Goal: Task Accomplishment & Management: Use online tool/utility

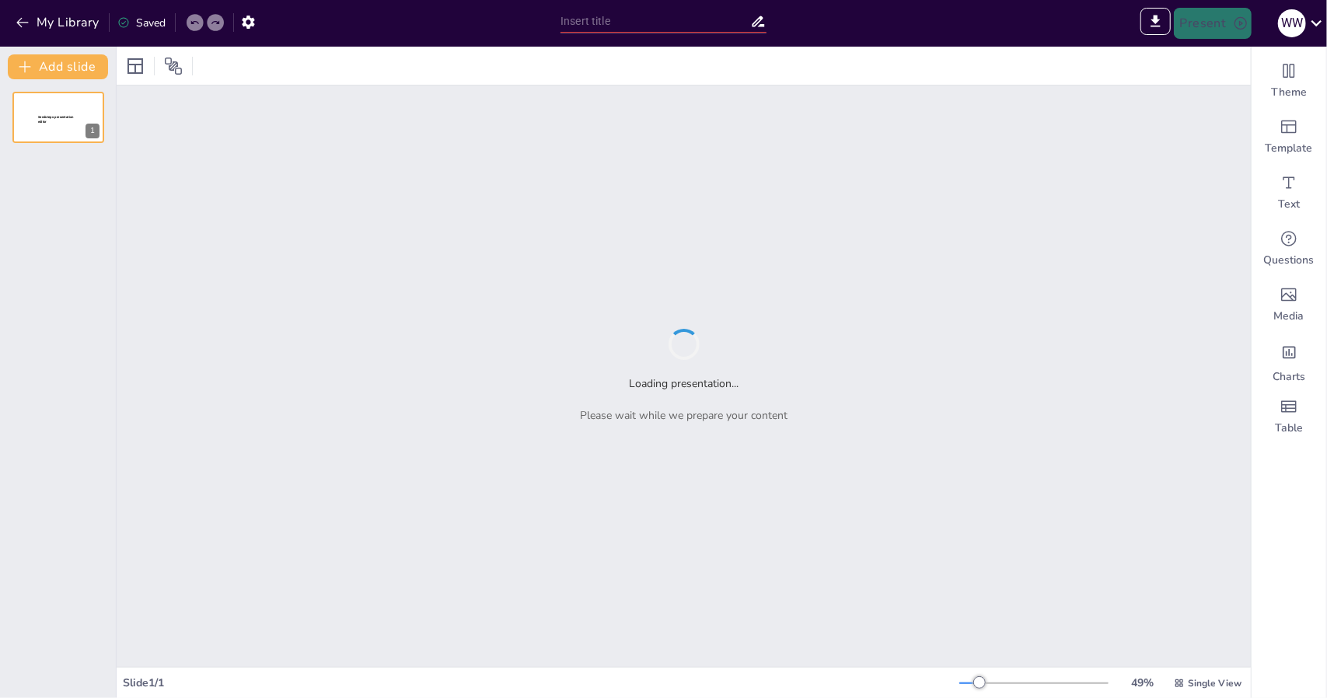
type input "Экологические последствия изменения климата"
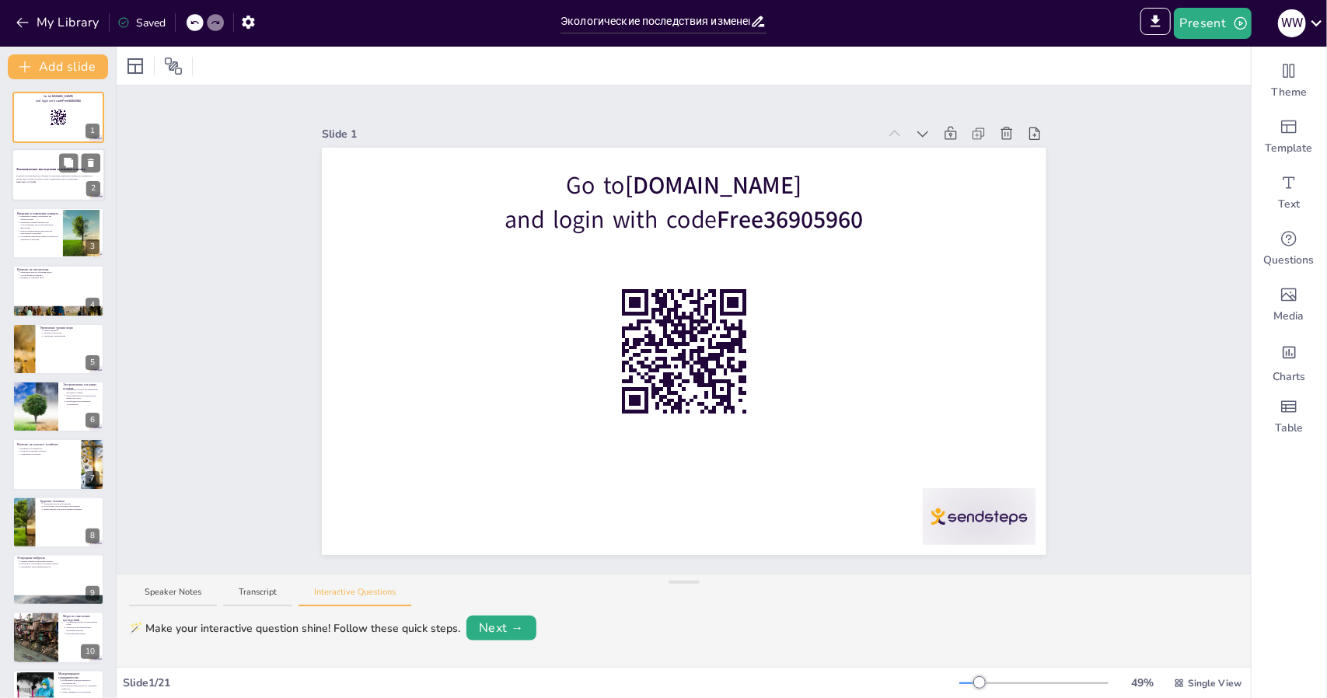
click at [24, 190] on div at bounding box center [58, 175] width 93 height 53
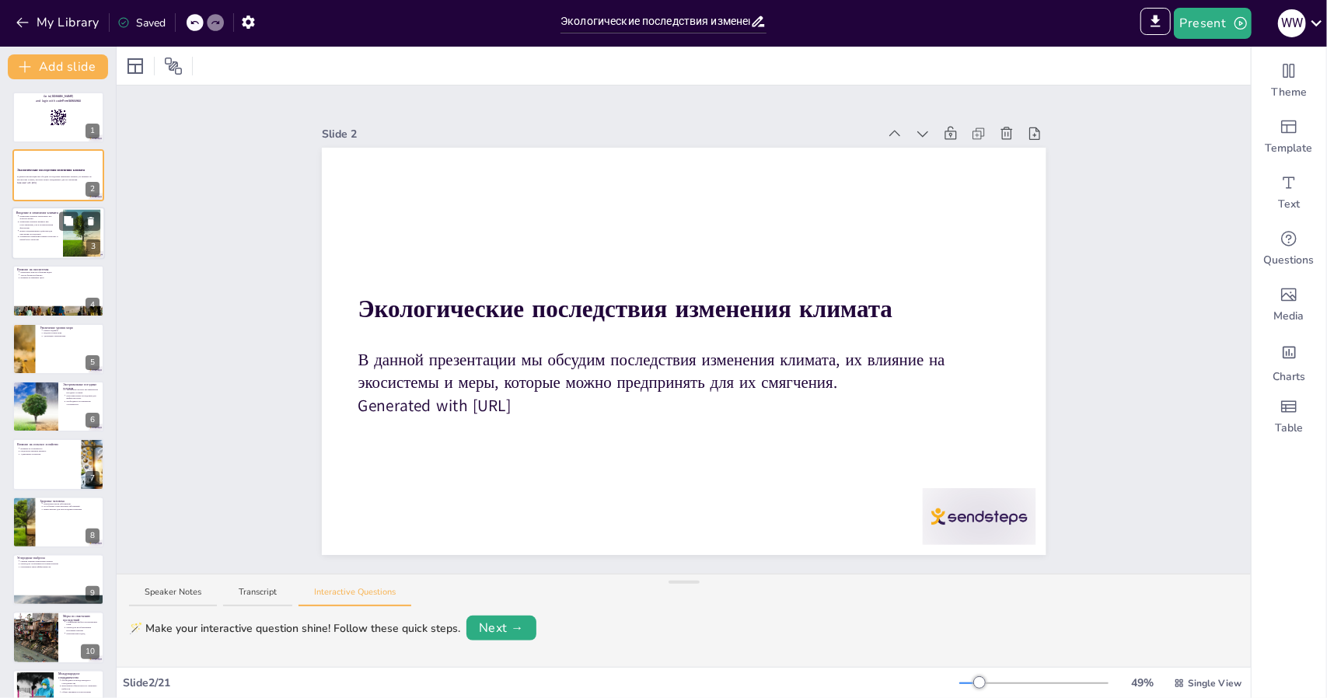
click at [33, 246] on div at bounding box center [58, 233] width 93 height 53
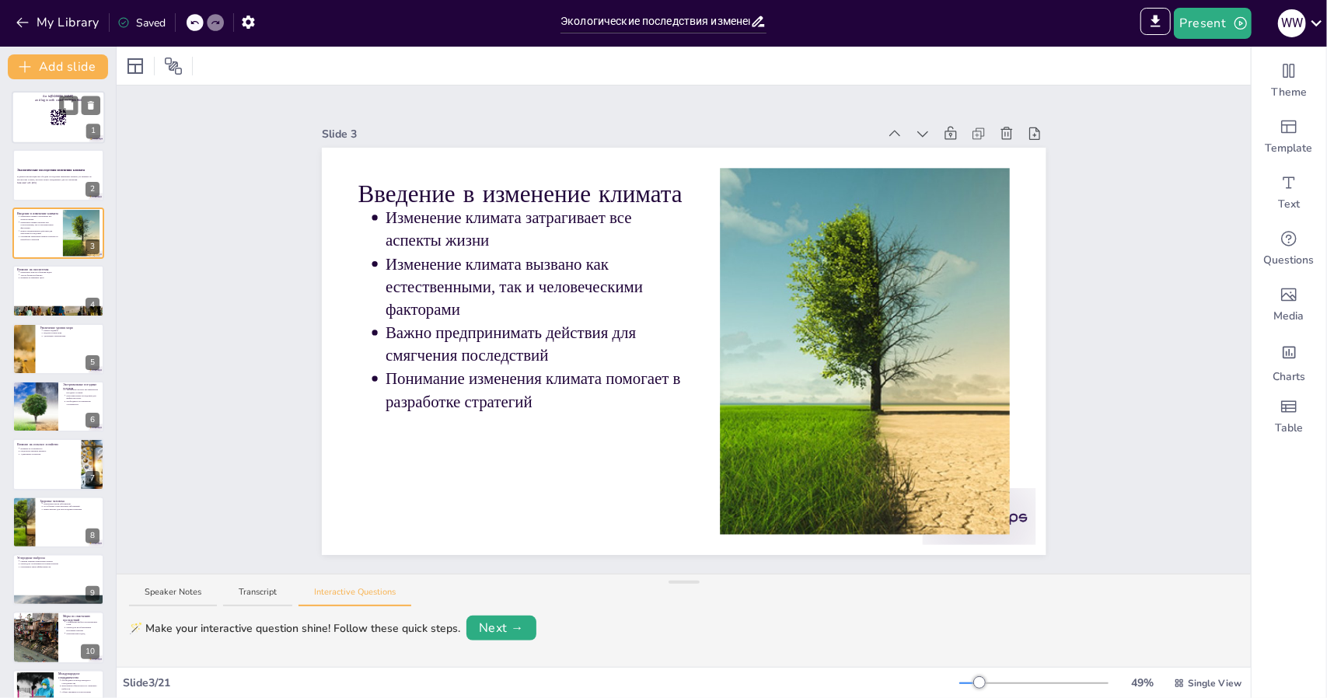
click at [39, 127] on div at bounding box center [58, 117] width 93 height 53
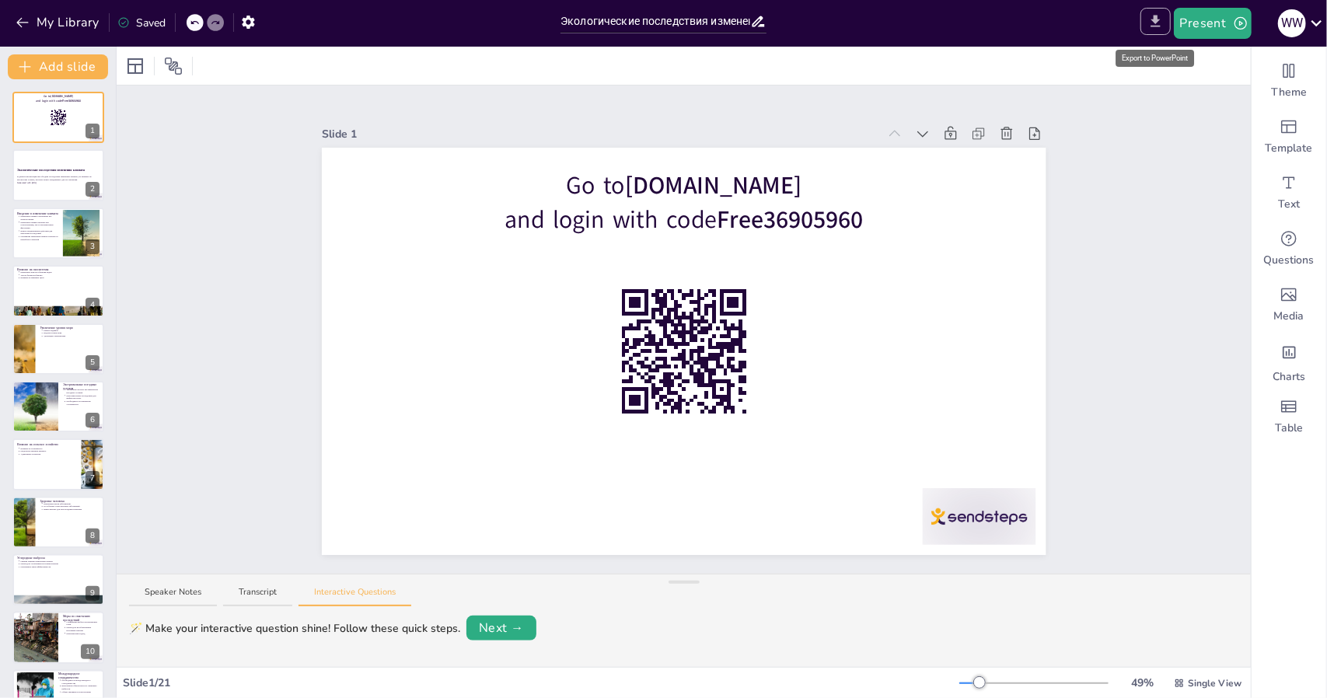
click at [1157, 26] on icon "Export to PowerPoint" at bounding box center [1155, 22] width 9 height 12
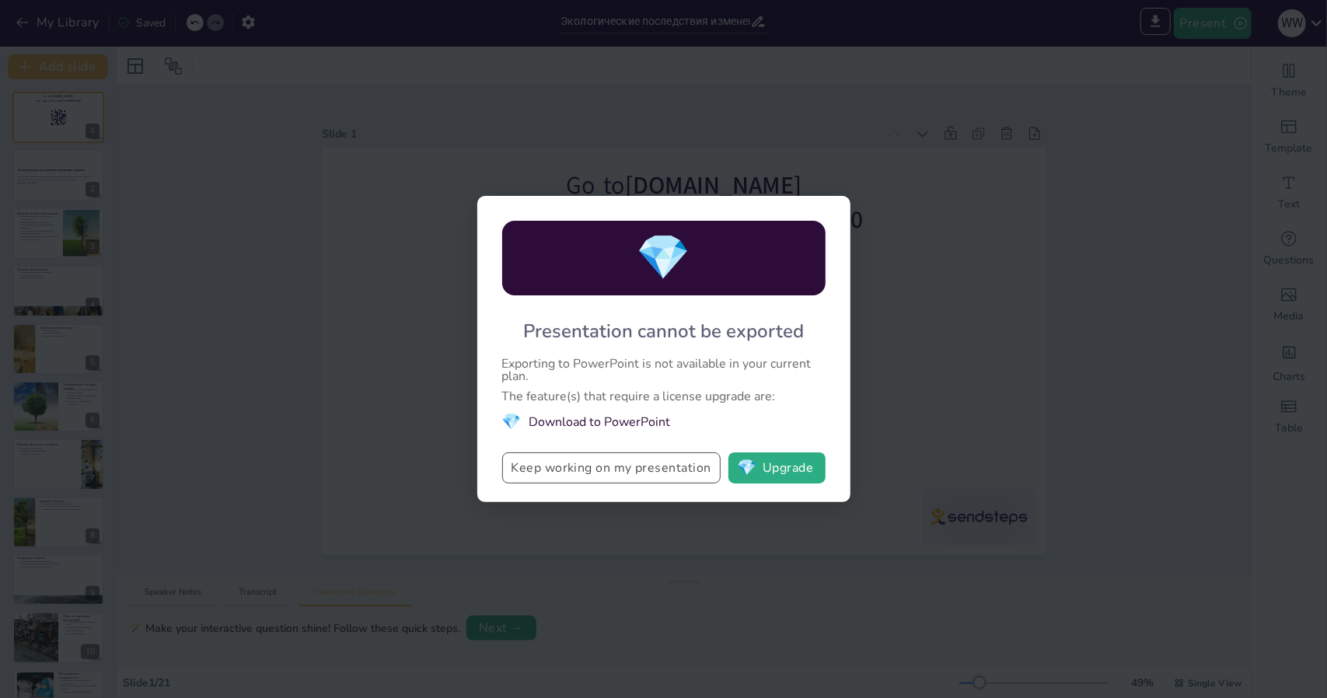
click at [645, 472] on button "Keep working on my presentation" at bounding box center [611, 468] width 218 height 31
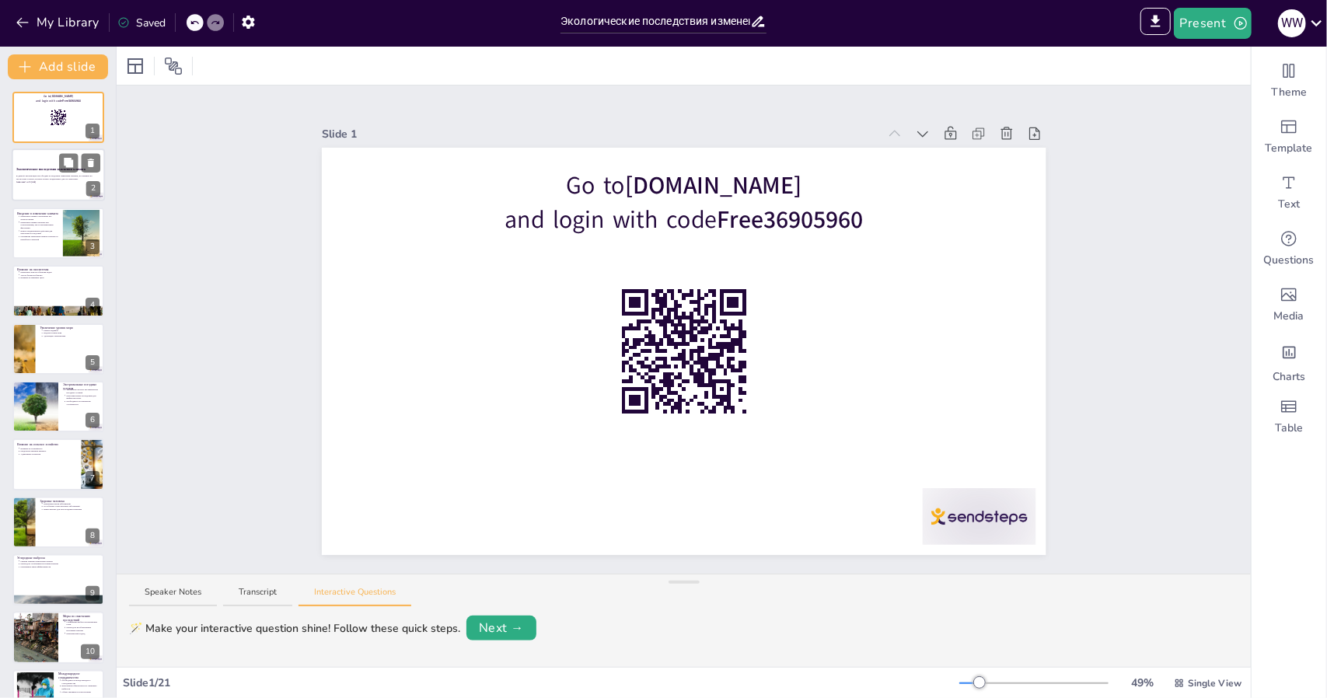
click at [37, 180] on p "В данной презентации мы обсудим последствия изменения климата, их влияние на эк…" at bounding box center [58, 178] width 84 height 6
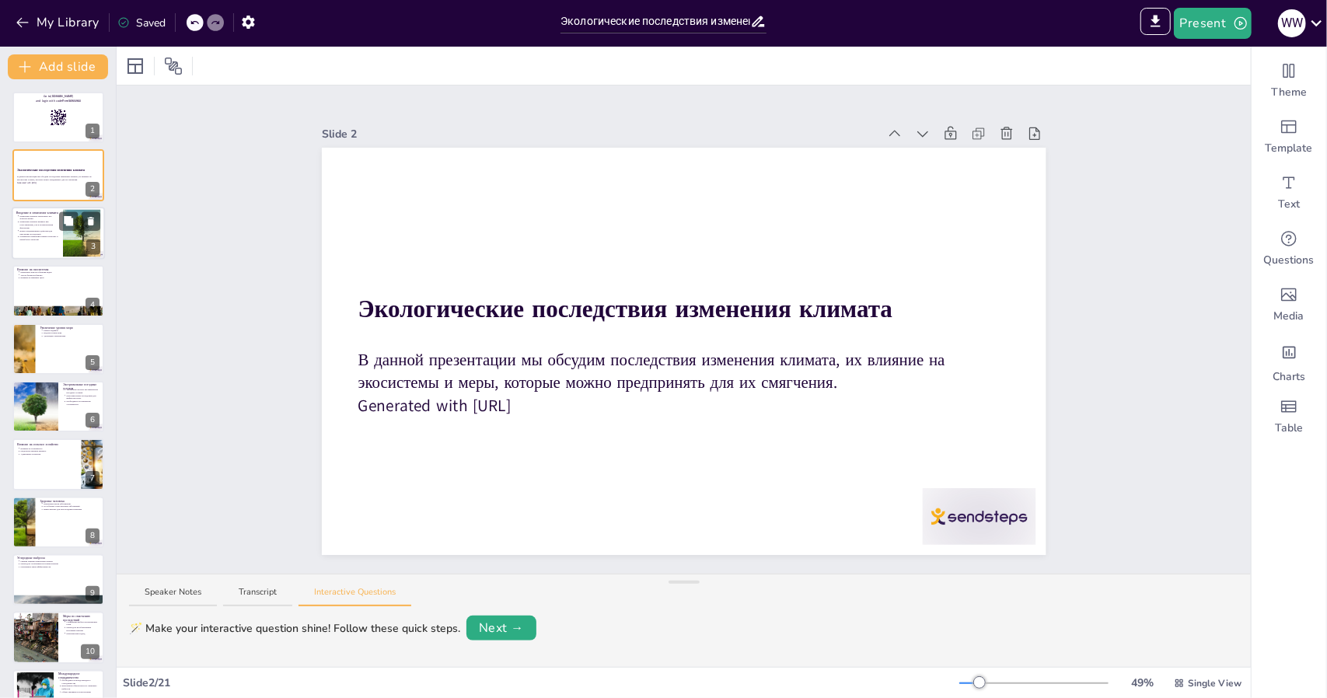
click at [30, 234] on p "Важно предпринимать действия для смягчения последствий" at bounding box center [38, 232] width 39 height 6
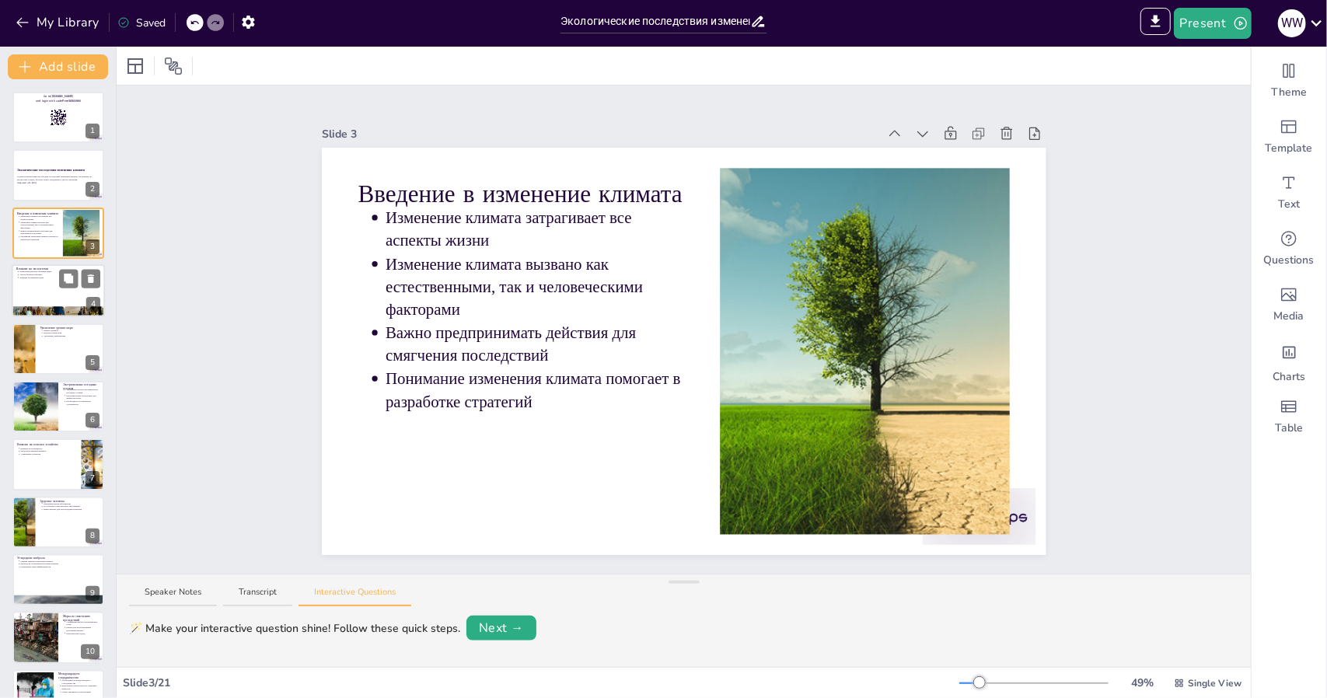
click at [39, 302] on div at bounding box center [58, 290] width 93 height 53
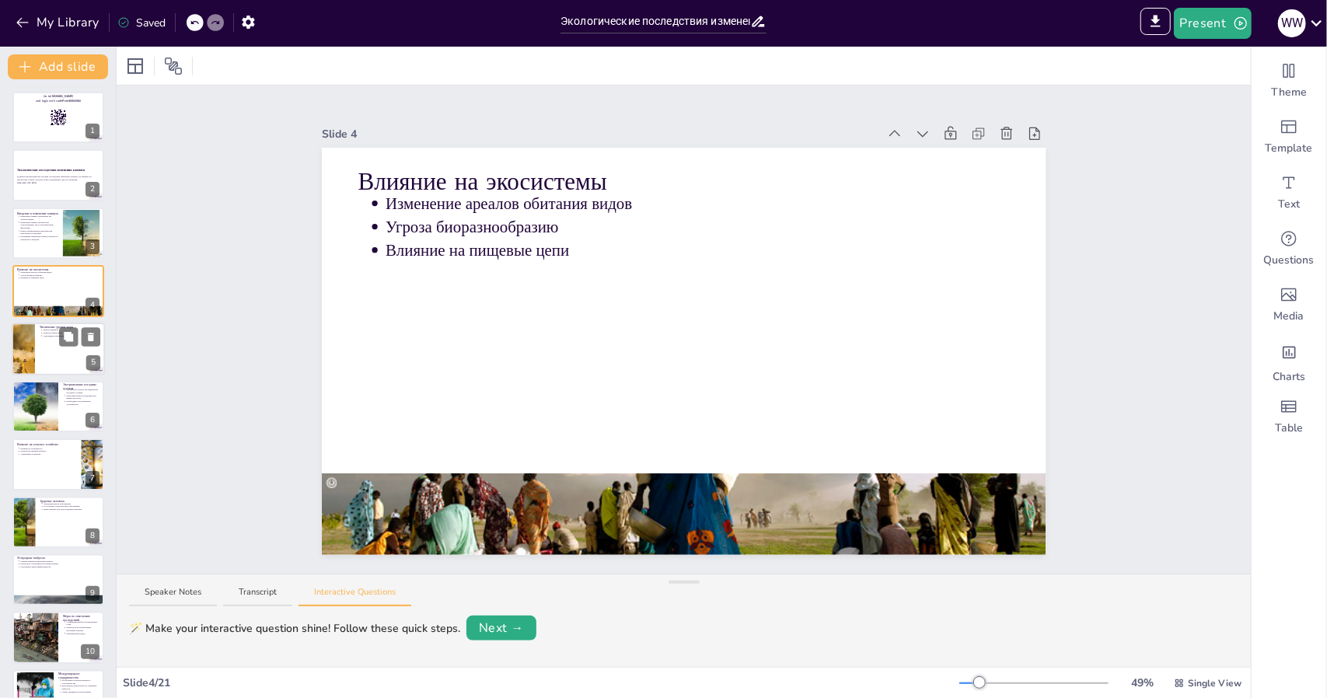
click at [26, 371] on div at bounding box center [23, 349] width 116 height 53
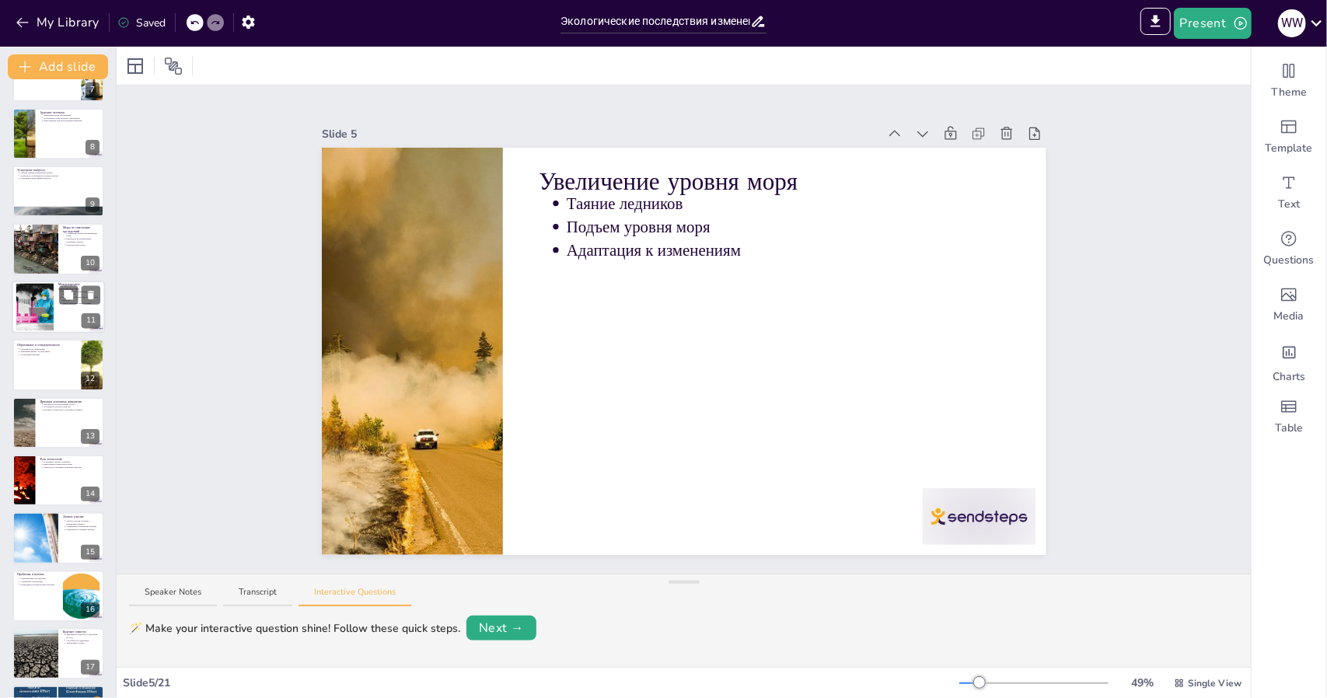
scroll to position [614, 0]
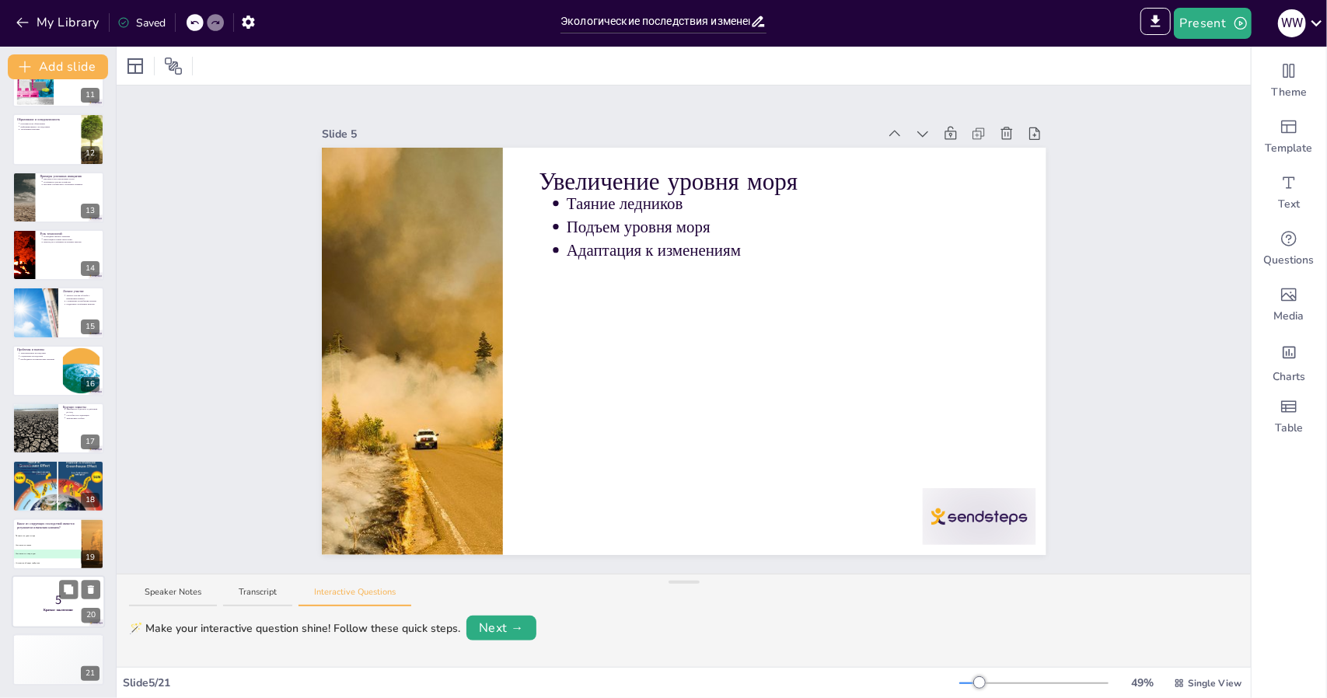
click at [27, 599] on p "5" at bounding box center [58, 600] width 84 height 17
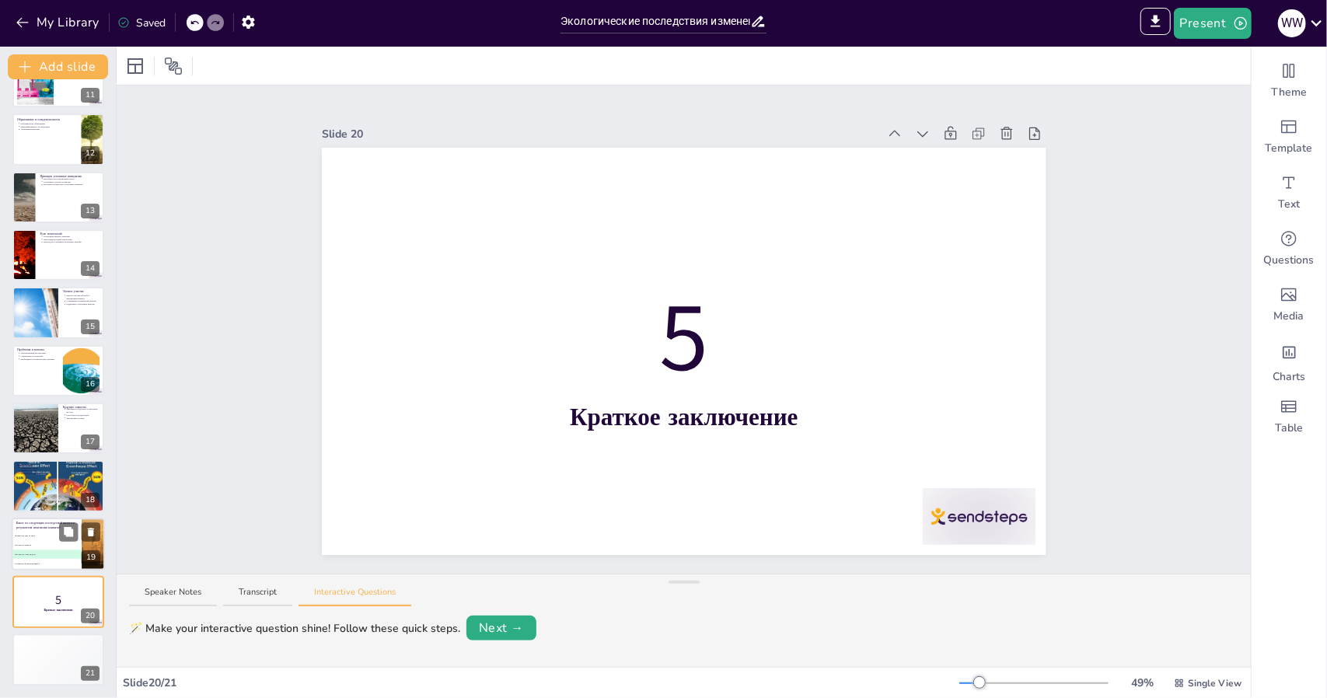
click at [37, 549] on li "B Увеличение осадков" at bounding box center [47, 544] width 70 height 9
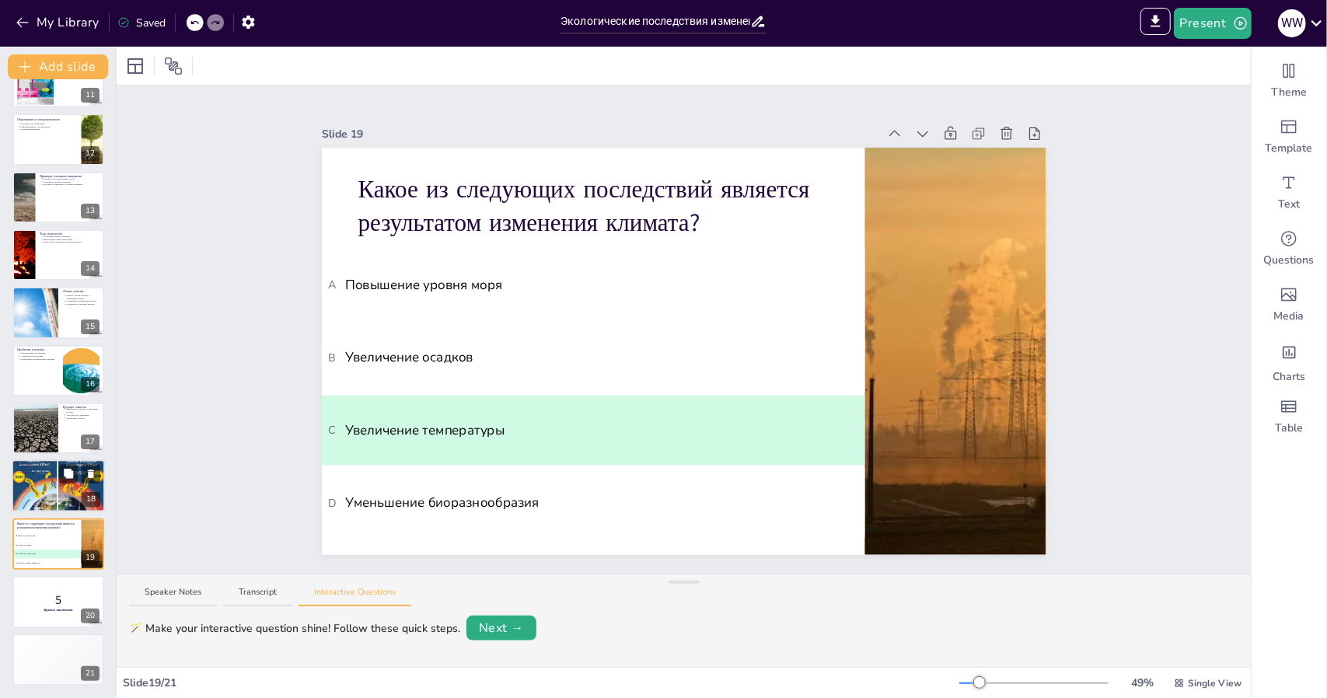
click at [47, 482] on div at bounding box center [58, 486] width 93 height 55
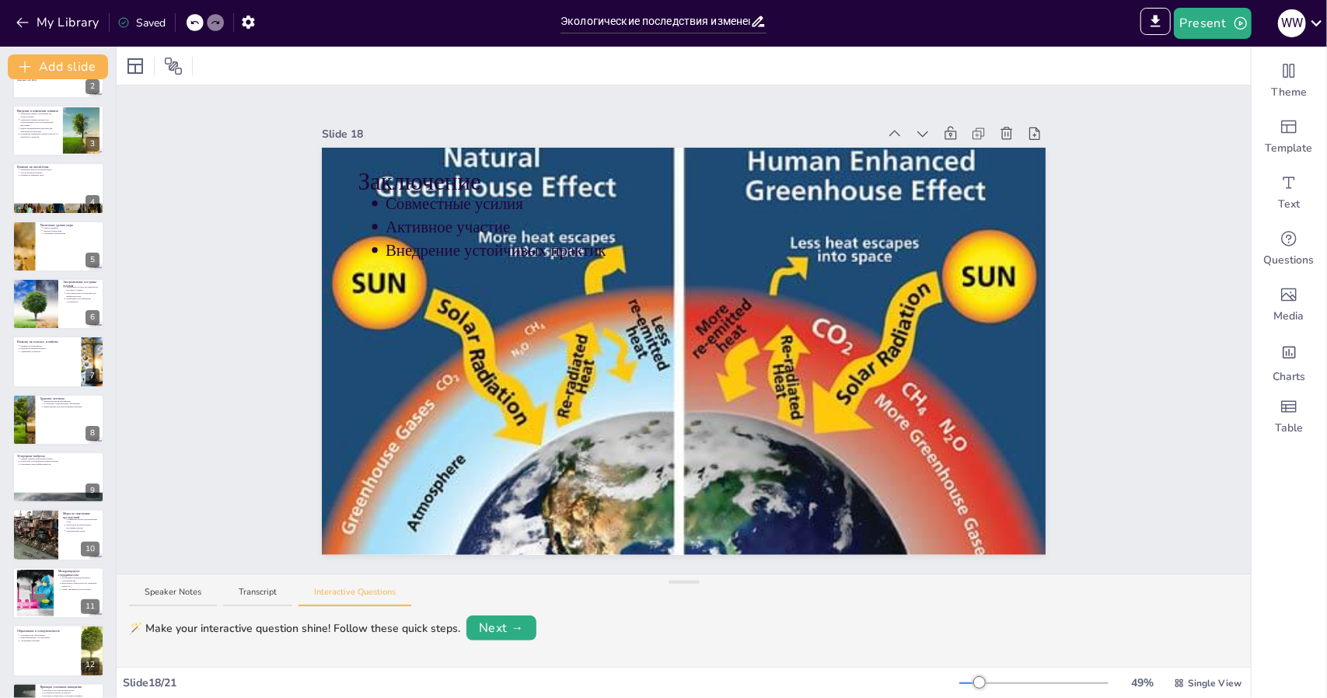
scroll to position [0, 0]
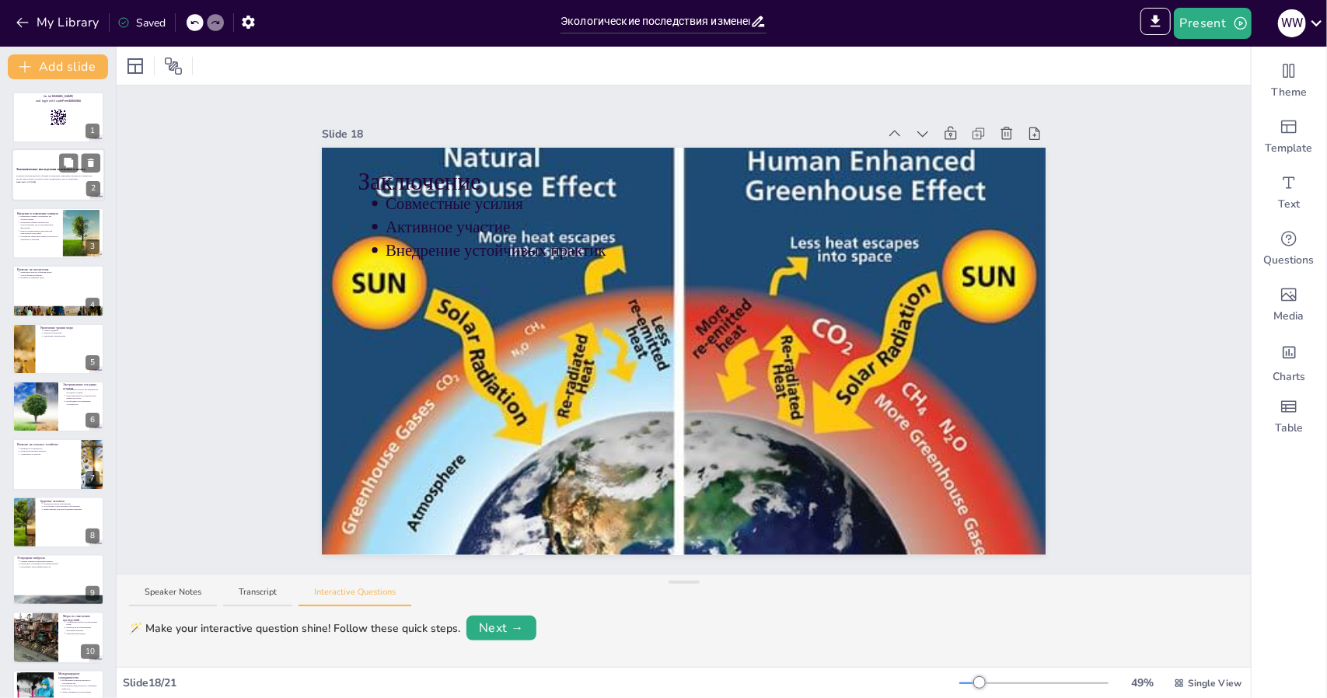
click at [49, 182] on p "Generated with [URL]" at bounding box center [58, 182] width 84 height 3
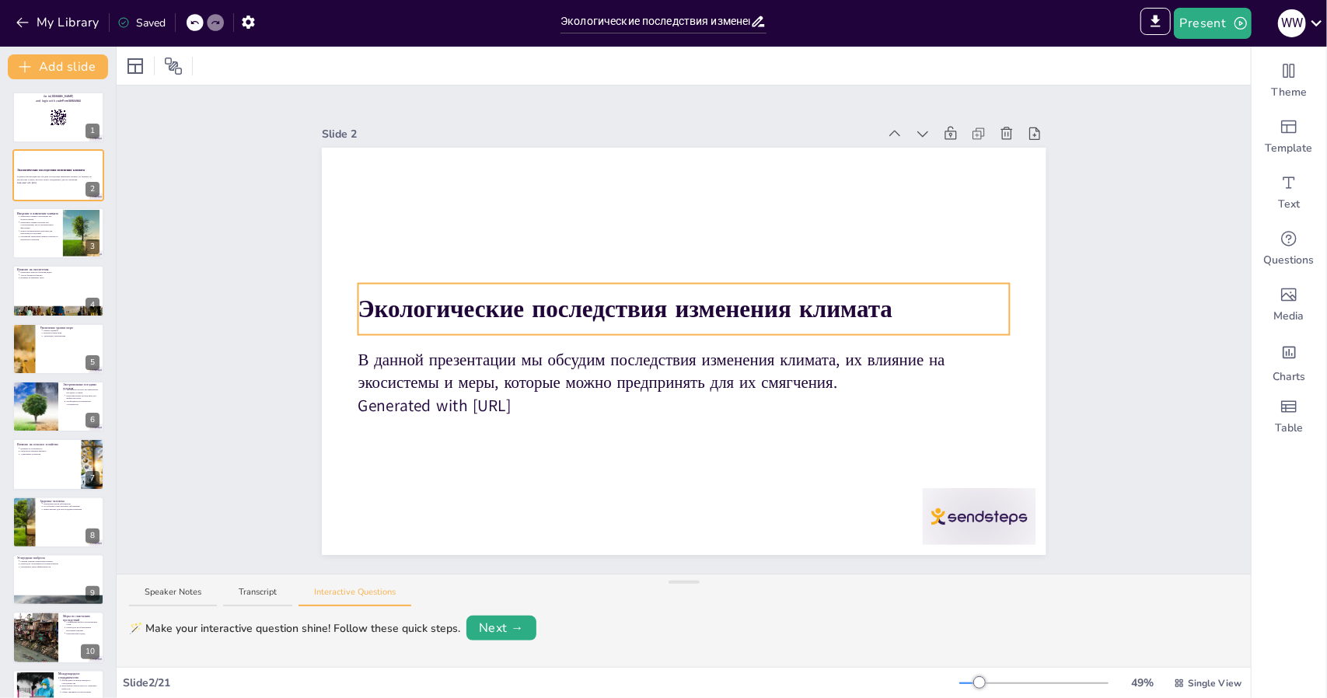
click at [830, 300] on strong "Экологические последствия изменения климата" at bounding box center [625, 309] width 535 height 33
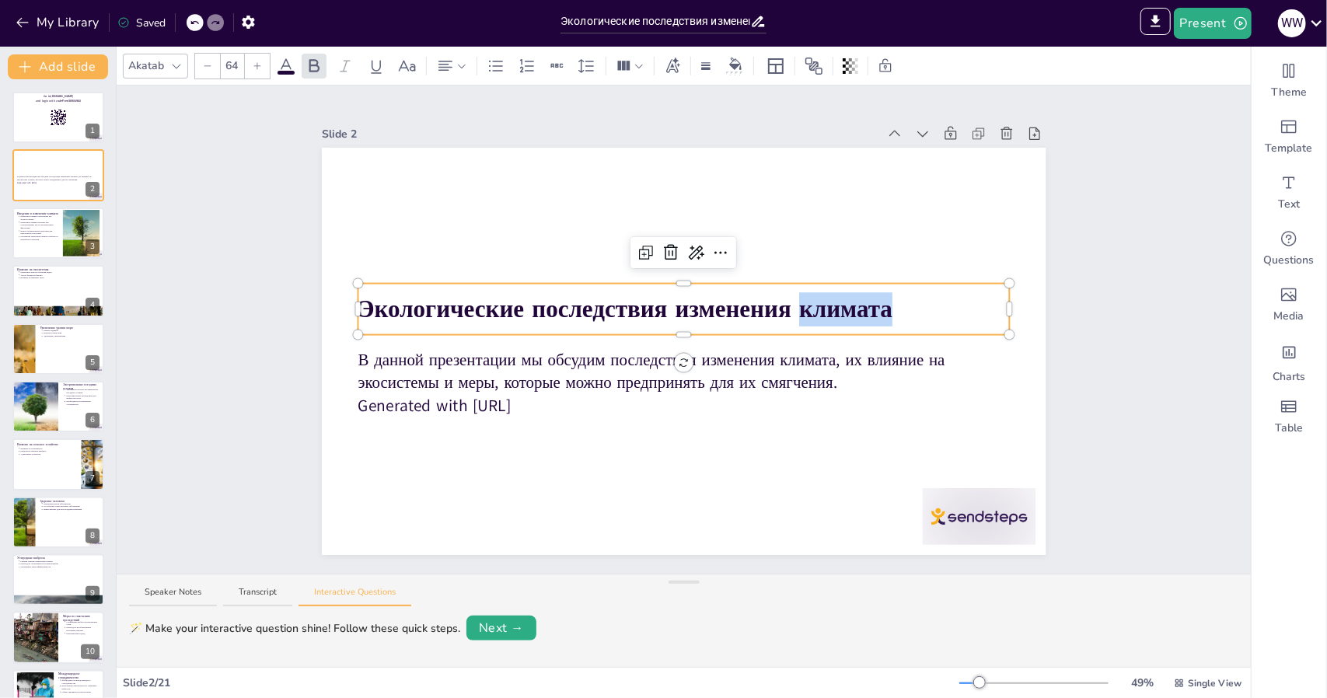
click at [830, 300] on strong "Экологические последствия изменения климата" at bounding box center [625, 309] width 535 height 33
click at [917, 306] on p "Экологические последствия изменения климата" at bounding box center [684, 308] width 652 height 33
click at [880, 329] on div at bounding box center [684, 332] width 652 height 6
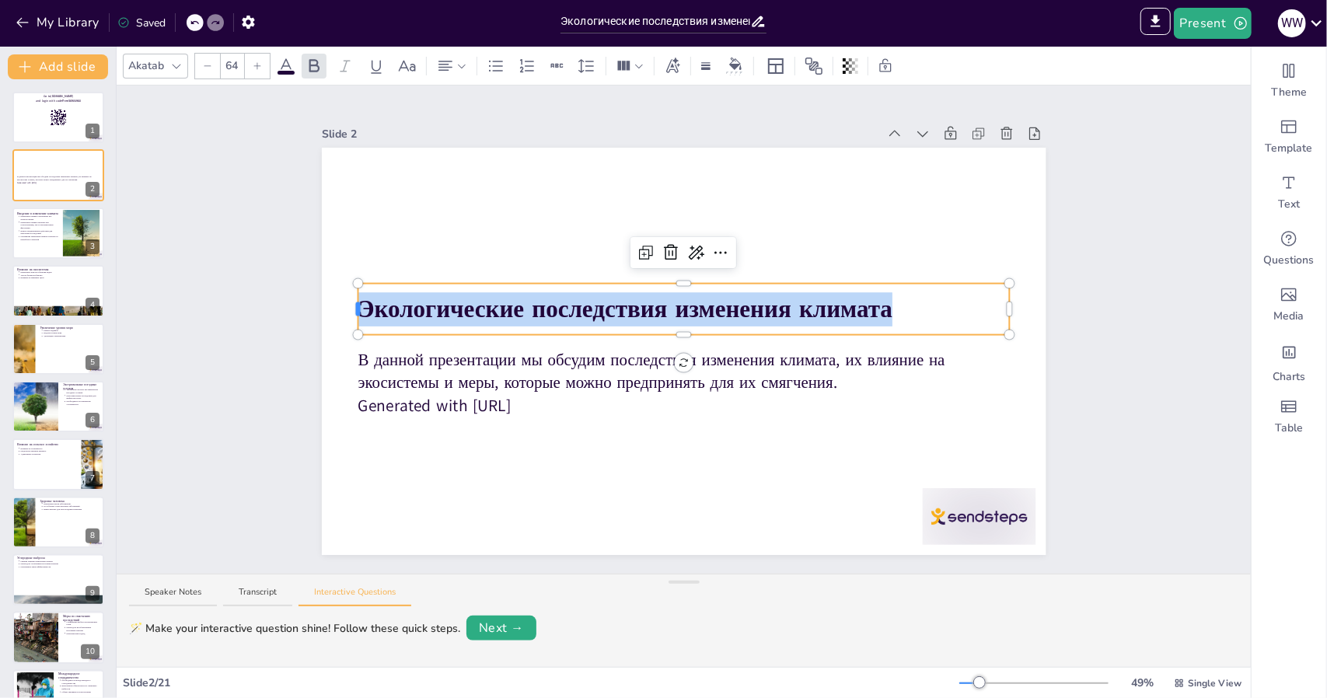
drag, startPoint x: 891, startPoint y: 299, endPoint x: 344, endPoint y: 301, distance: 546.6
click at [344, 301] on div "В данной презентации мы обсудим последствия изменения климата, их влияние на эк…" at bounding box center [684, 351] width 725 height 407
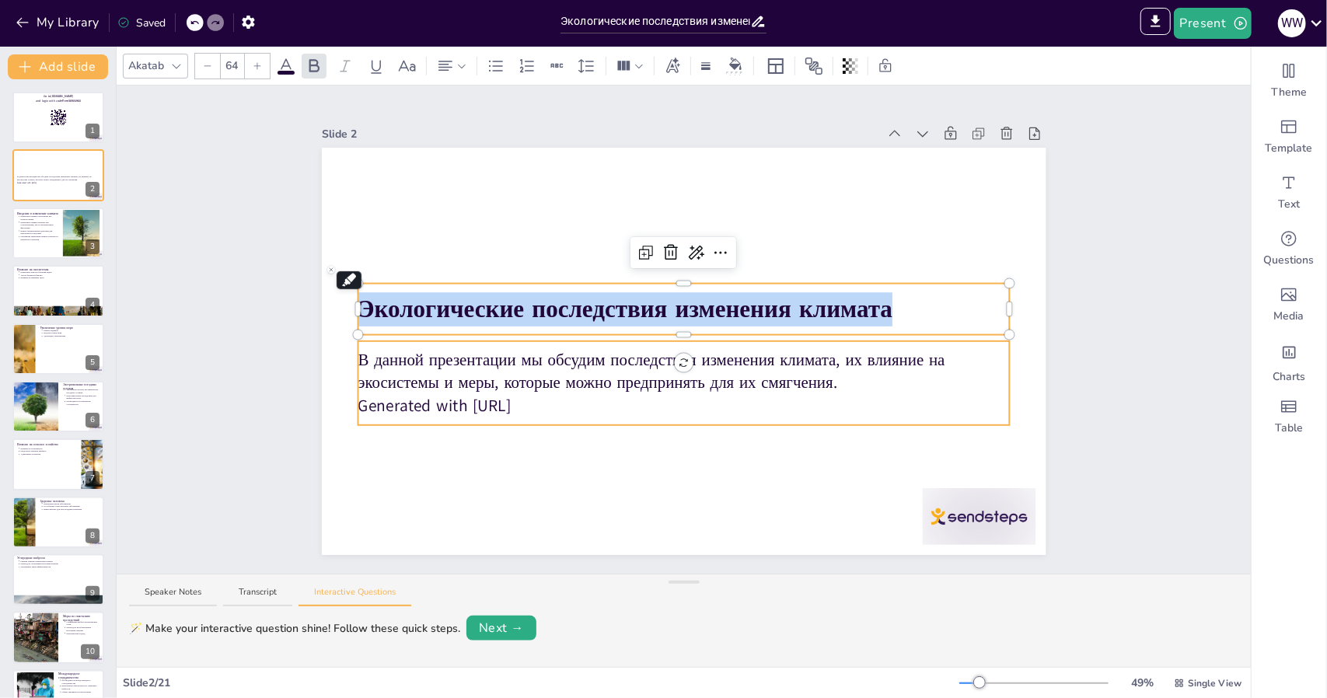
copy strong "Экологические последствия изменения климата"
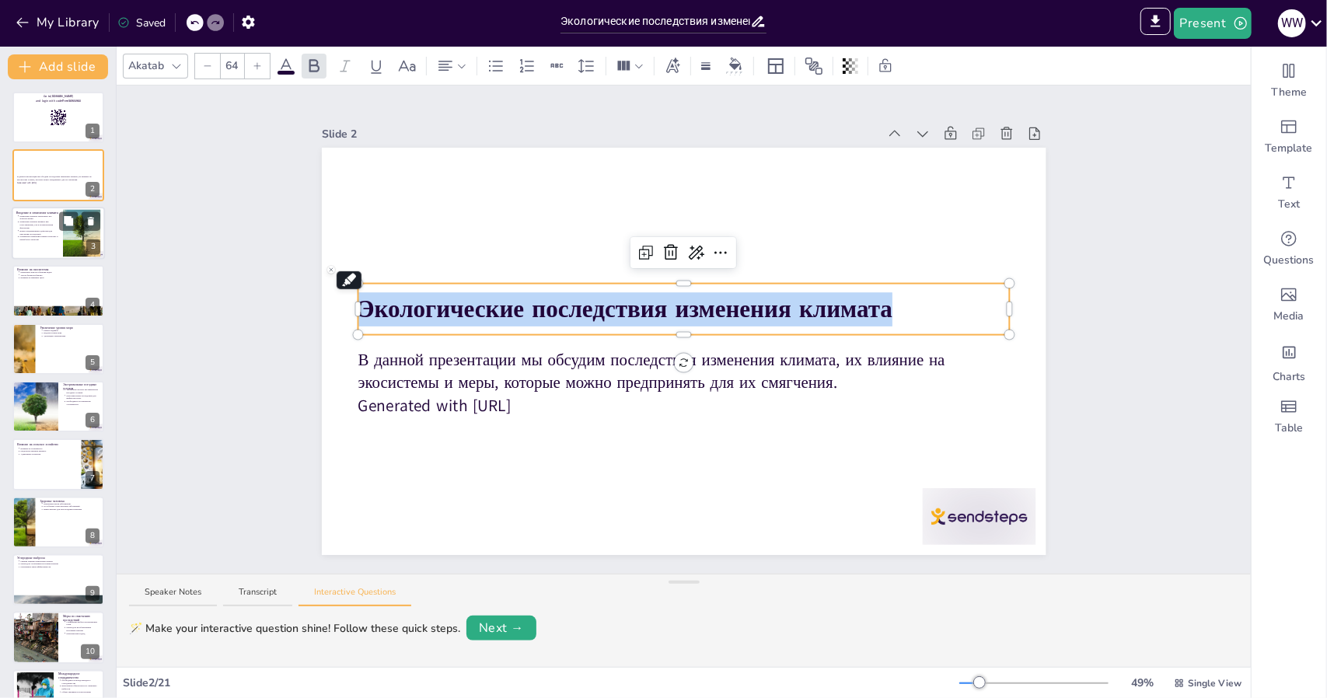
click at [30, 225] on p "Изменение климата вызвано как естественными, так и человеческими факторами" at bounding box center [38, 225] width 39 height 9
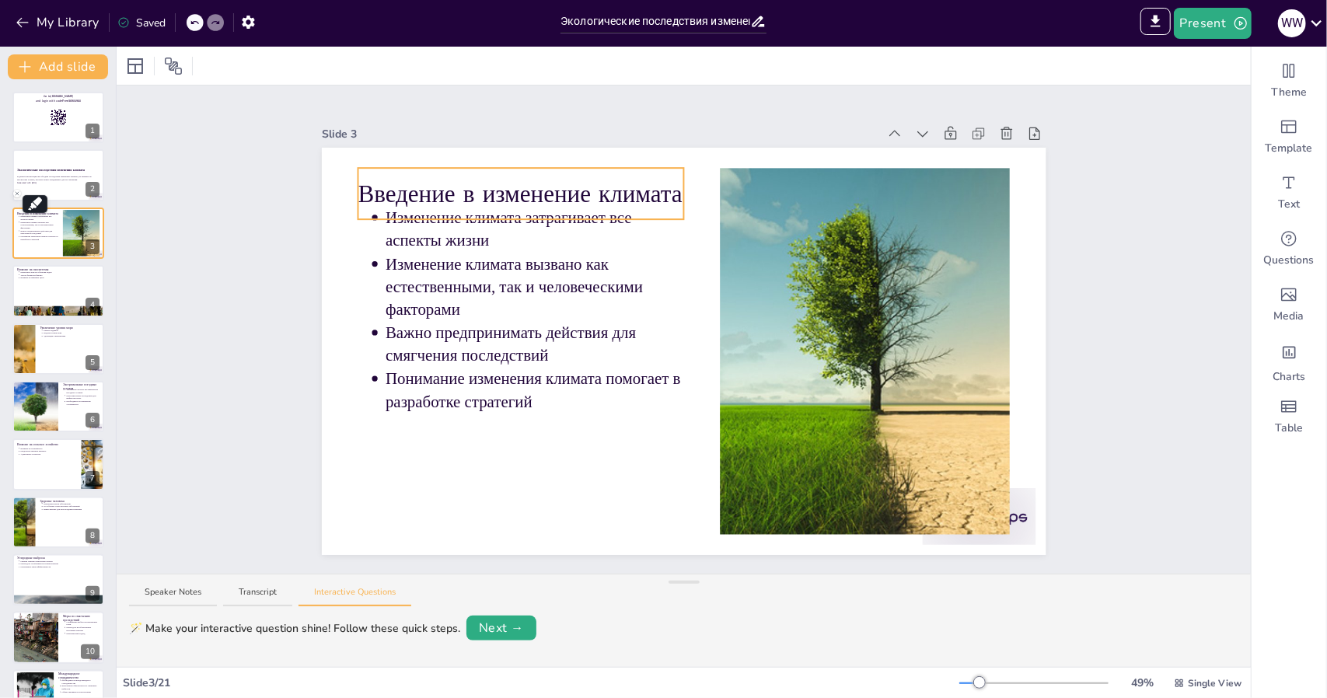
click at [606, 189] on p "Введение в изменение климата" at bounding box center [521, 193] width 326 height 33
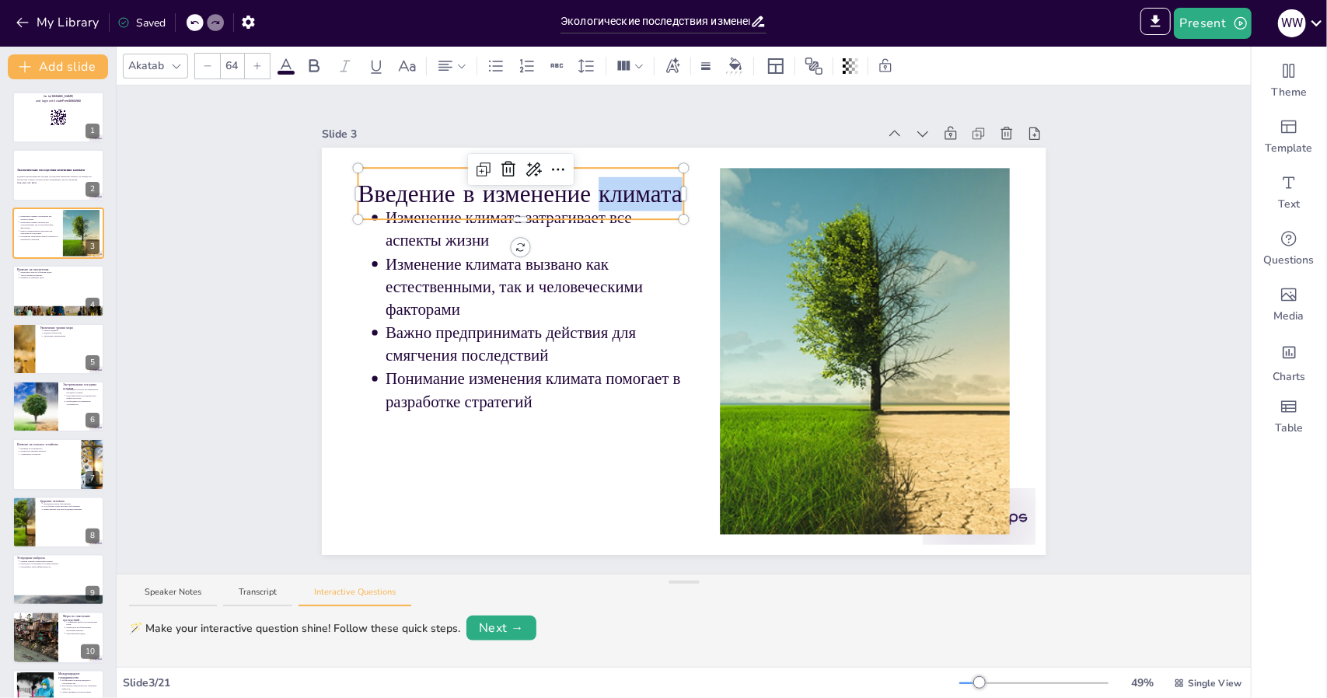
click at [606, 189] on p "Введение в изменение климата" at bounding box center [521, 193] width 326 height 33
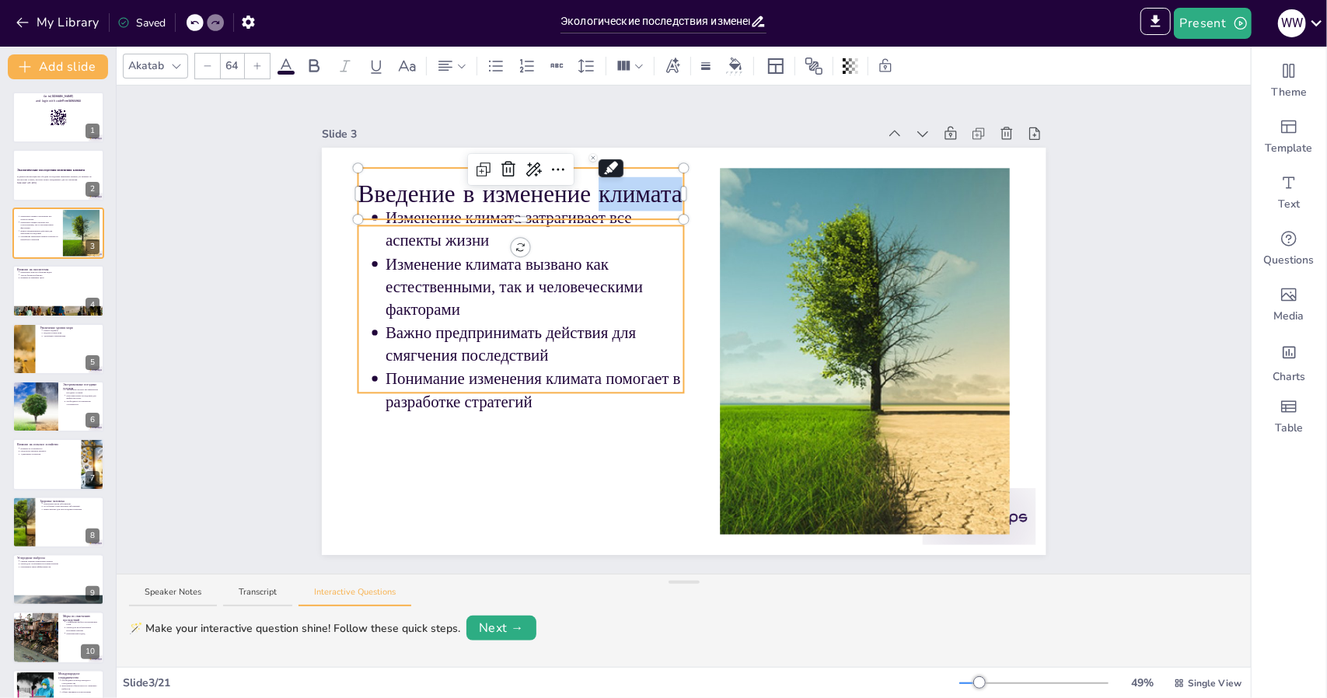
type input "43"
click at [649, 257] on p "Изменение климата вызвано как естественными, так и человеческими факторами" at bounding box center [535, 287] width 299 height 68
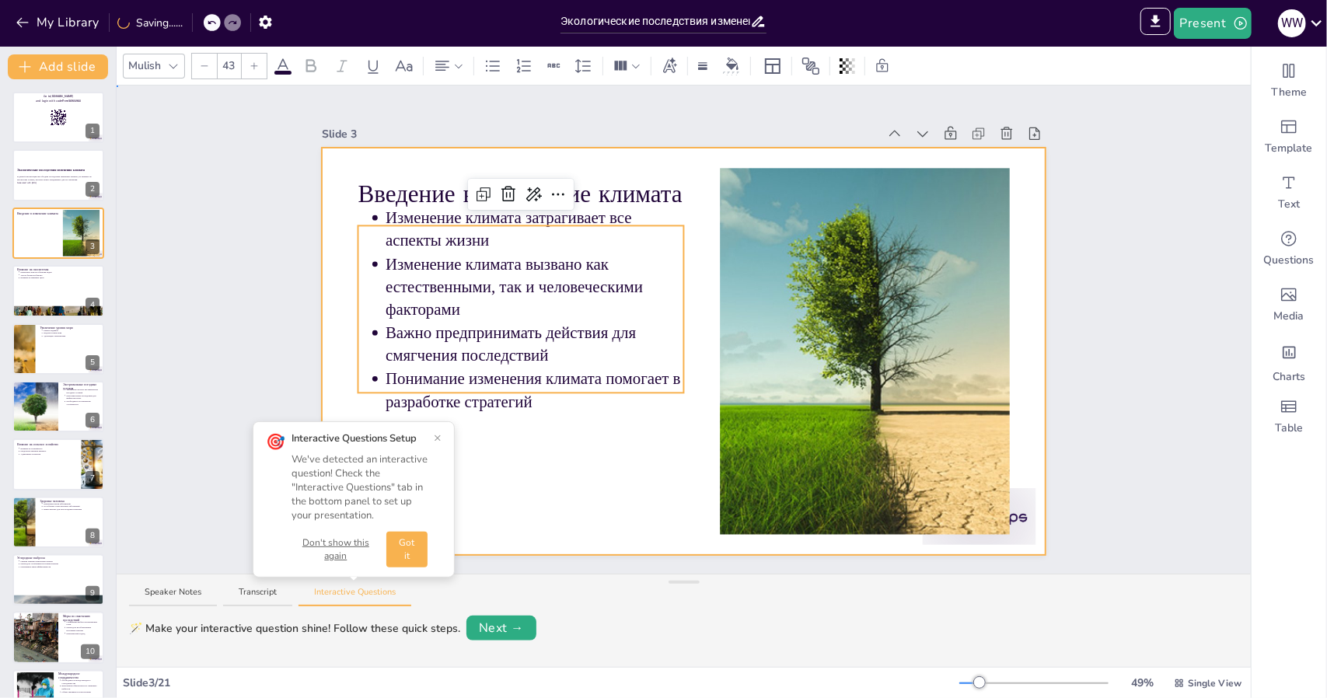
drag, startPoint x: 633, startPoint y: 475, endPoint x: 622, endPoint y: 414, distance: 62.4
click at [636, 471] on div at bounding box center [684, 351] width 725 height 407
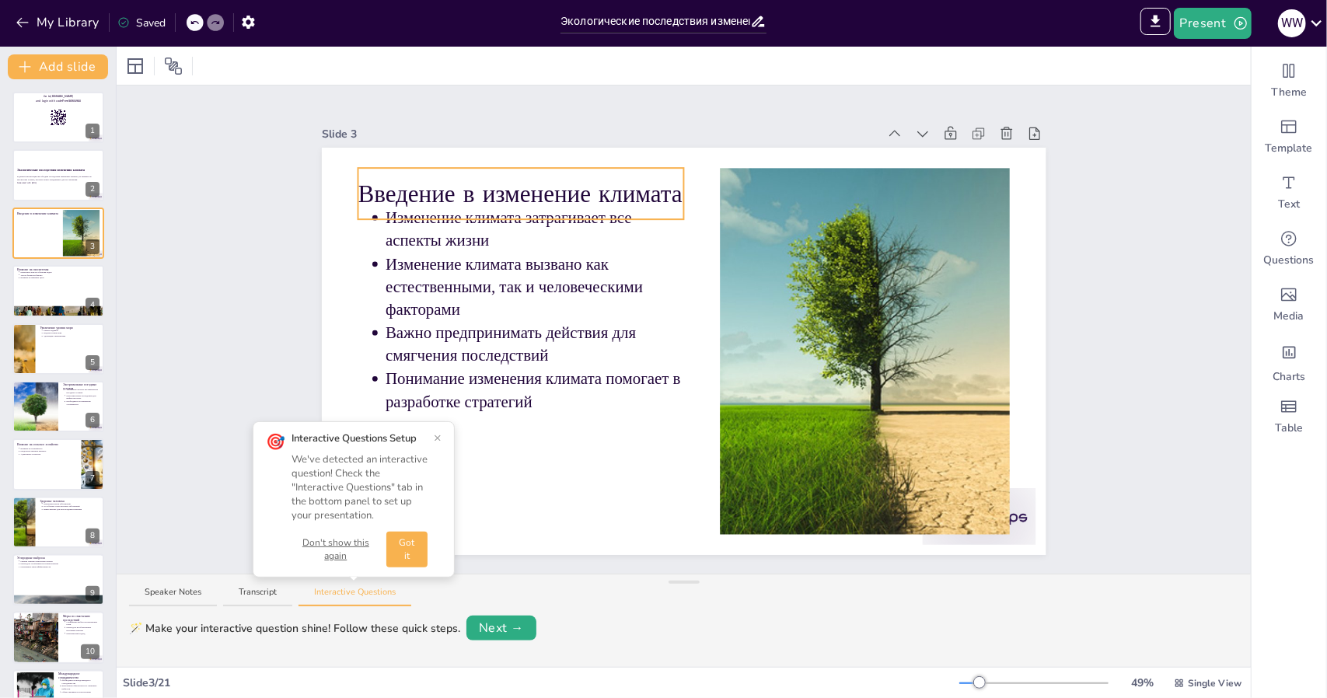
click at [659, 183] on p "Введение в изменение климата" at bounding box center [521, 193] width 326 height 33
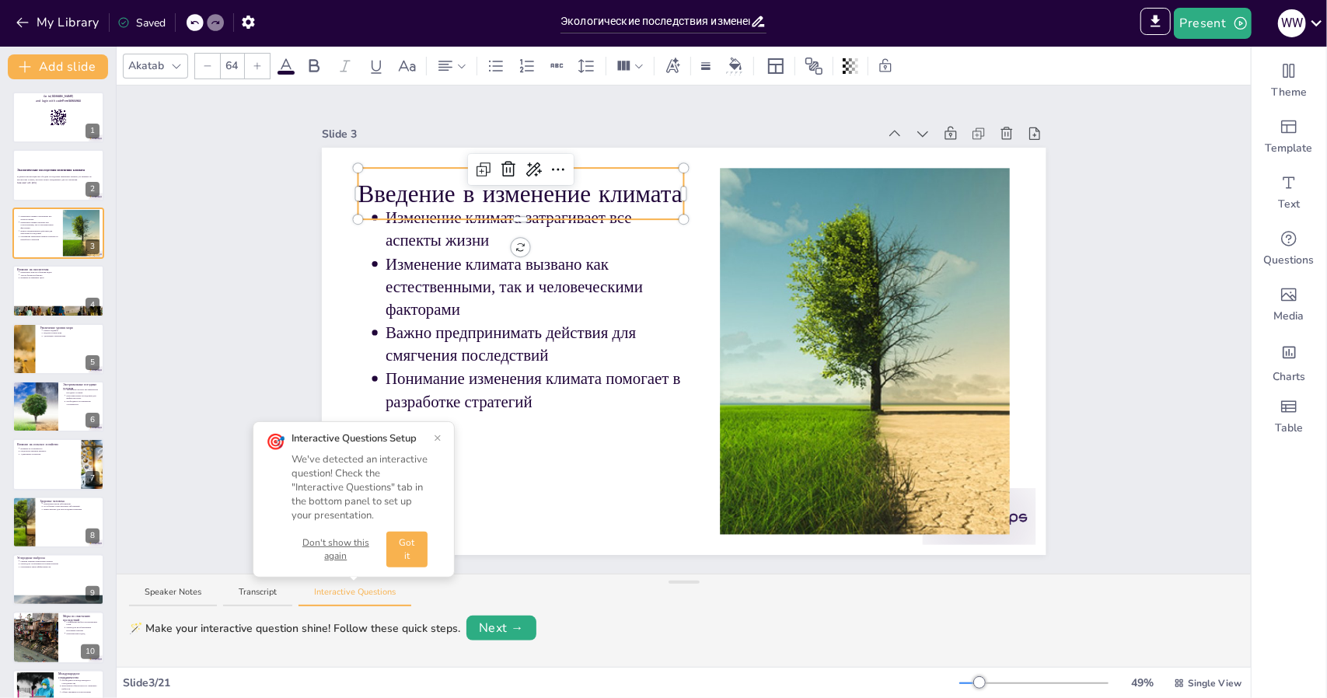
click at [659, 183] on p "Введение в изменение климата" at bounding box center [521, 193] width 326 height 33
click at [639, 271] on p "Изменение климата вызвано как естественными, так и человеческими факторами" at bounding box center [535, 287] width 299 height 68
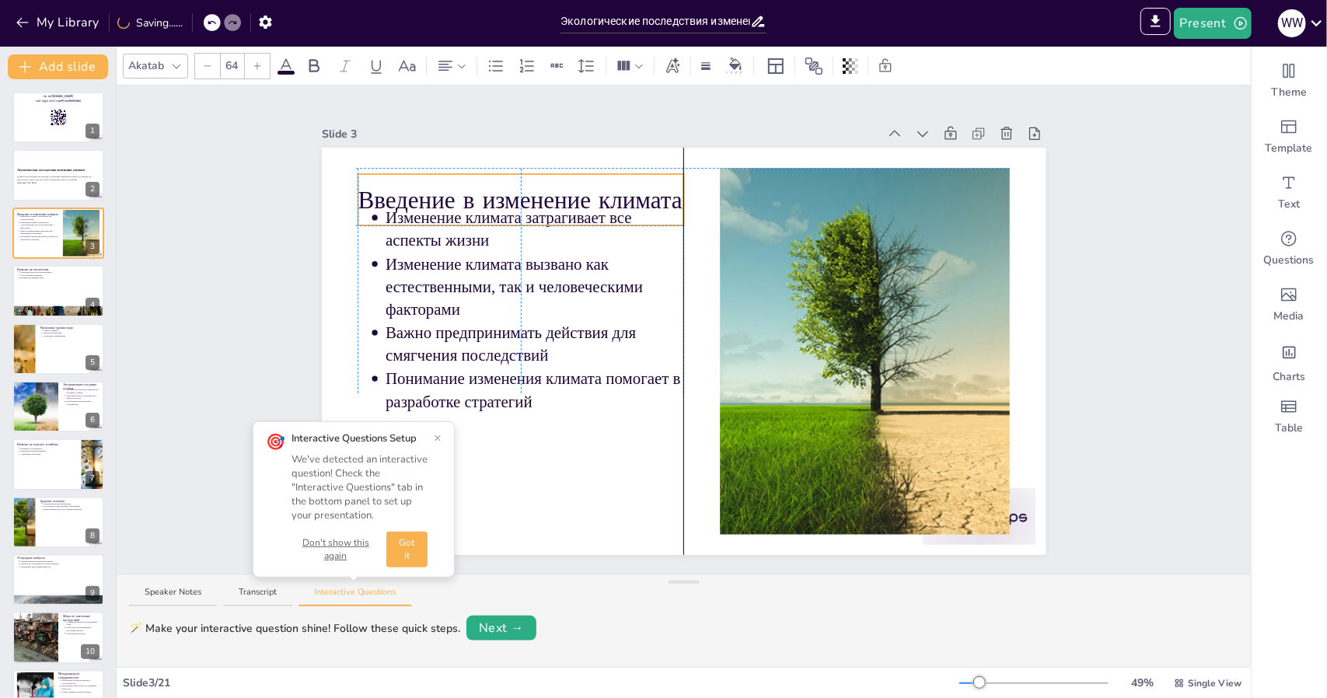
click at [662, 190] on p "Введение в изменение климата" at bounding box center [521, 199] width 326 height 33
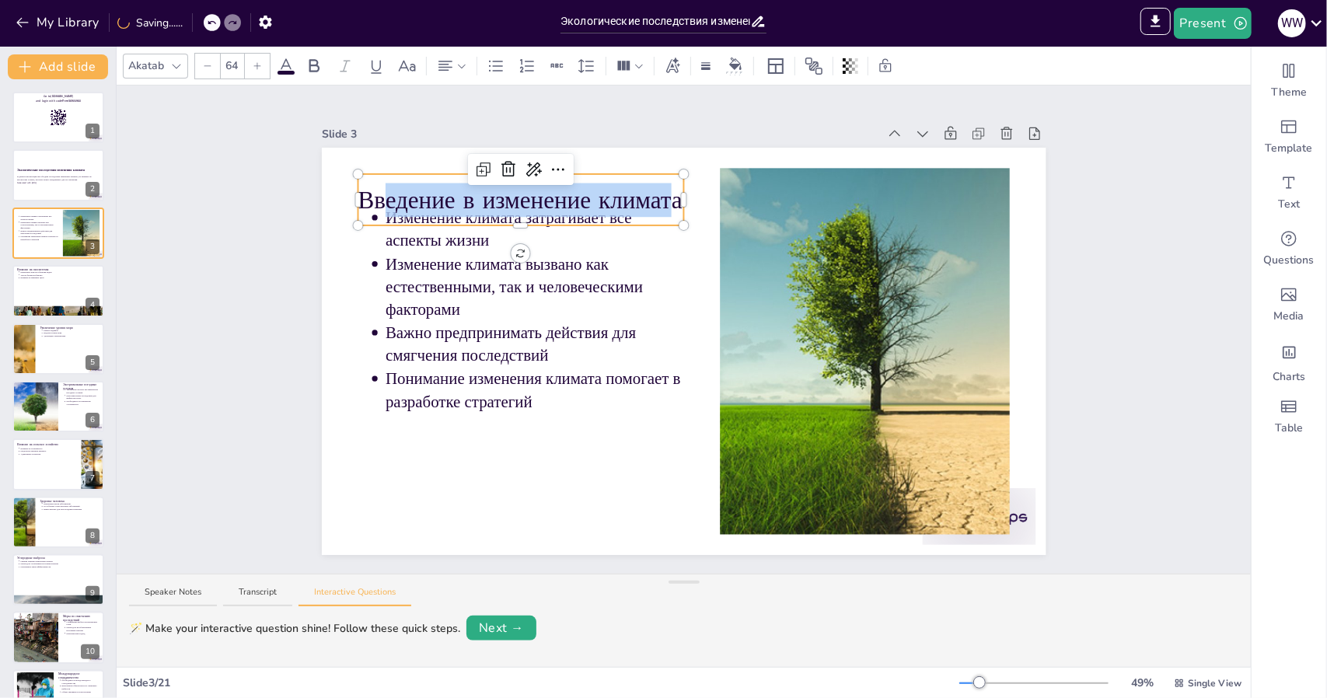
drag, startPoint x: 664, startPoint y: 191, endPoint x: 339, endPoint y: 194, distance: 325.0
click at [339, 194] on div "Изменение климата затрагивает все аспекты жизни Изменение климата вызвано как е…" at bounding box center [684, 351] width 725 height 407
click at [668, 239] on div "Изменение климата затрагивает все аспекты жизни Изменение климата вызвано как е…" at bounding box center [684, 351] width 725 height 407
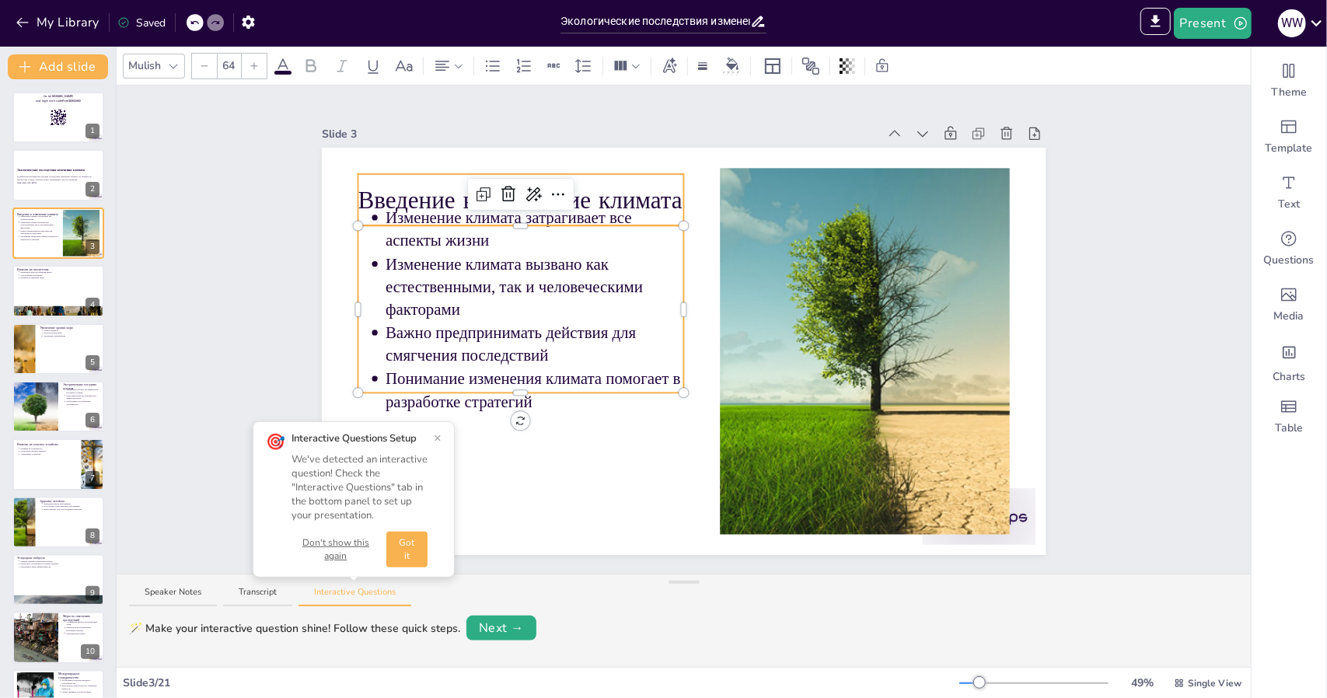
click at [660, 194] on p "Введение в изменение климата" at bounding box center [521, 199] width 326 height 33
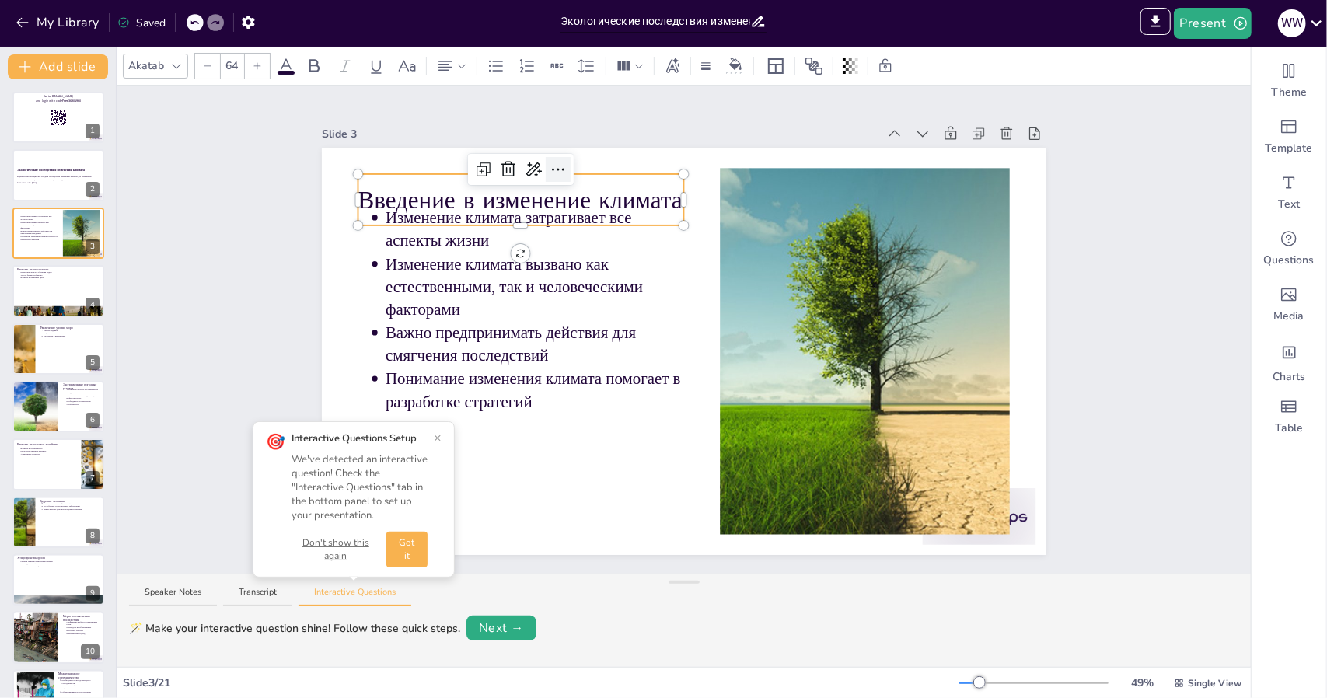
click at [551, 161] on icon at bounding box center [558, 169] width 19 height 19
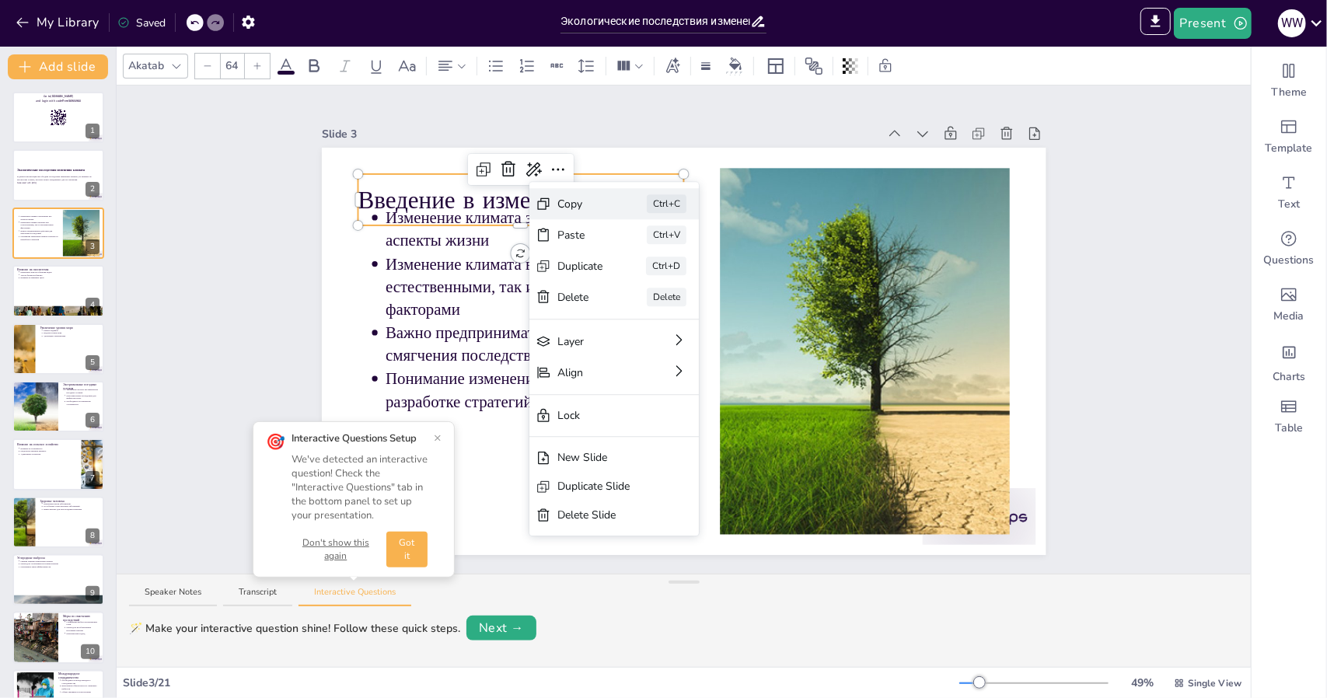
click at [575, 202] on div "Copy" at bounding box center [580, 204] width 46 height 16
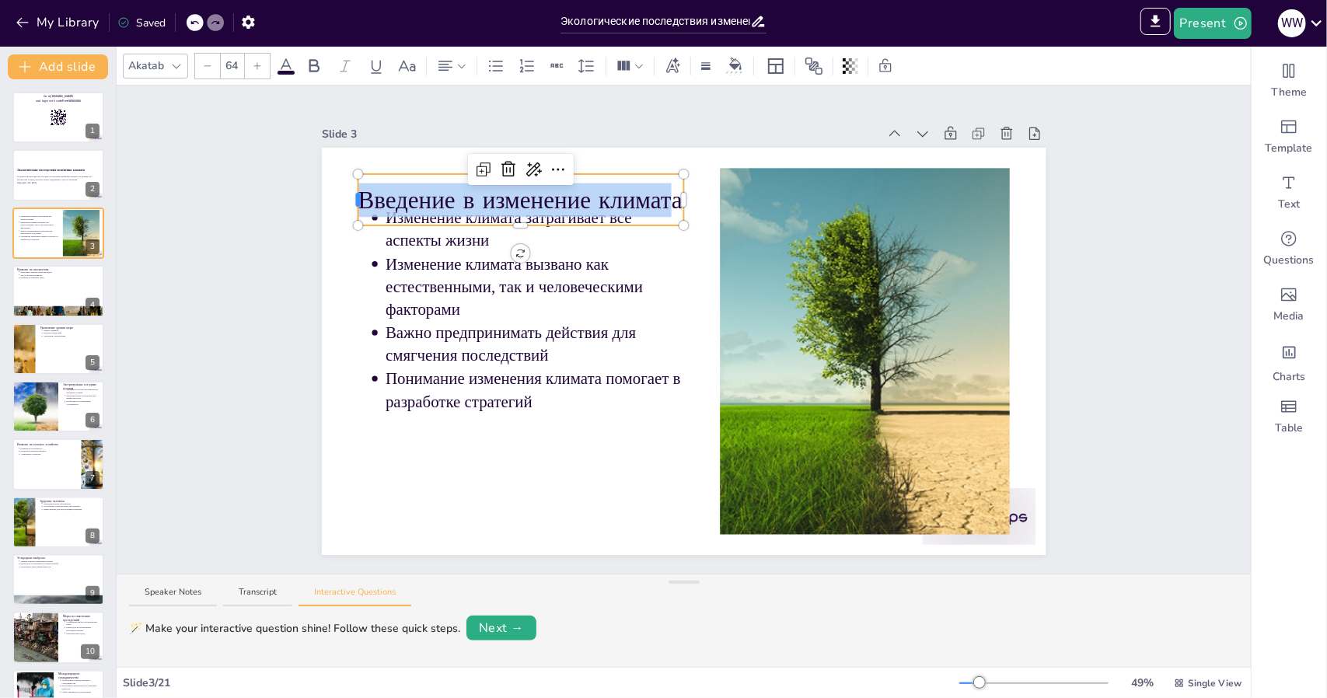
drag, startPoint x: 664, startPoint y: 195, endPoint x: 345, endPoint y: 195, distance: 318.8
click at [345, 195] on div "Изменение климата затрагивает все аспекты жизни Изменение климата вызвано как е…" at bounding box center [684, 351] width 725 height 407
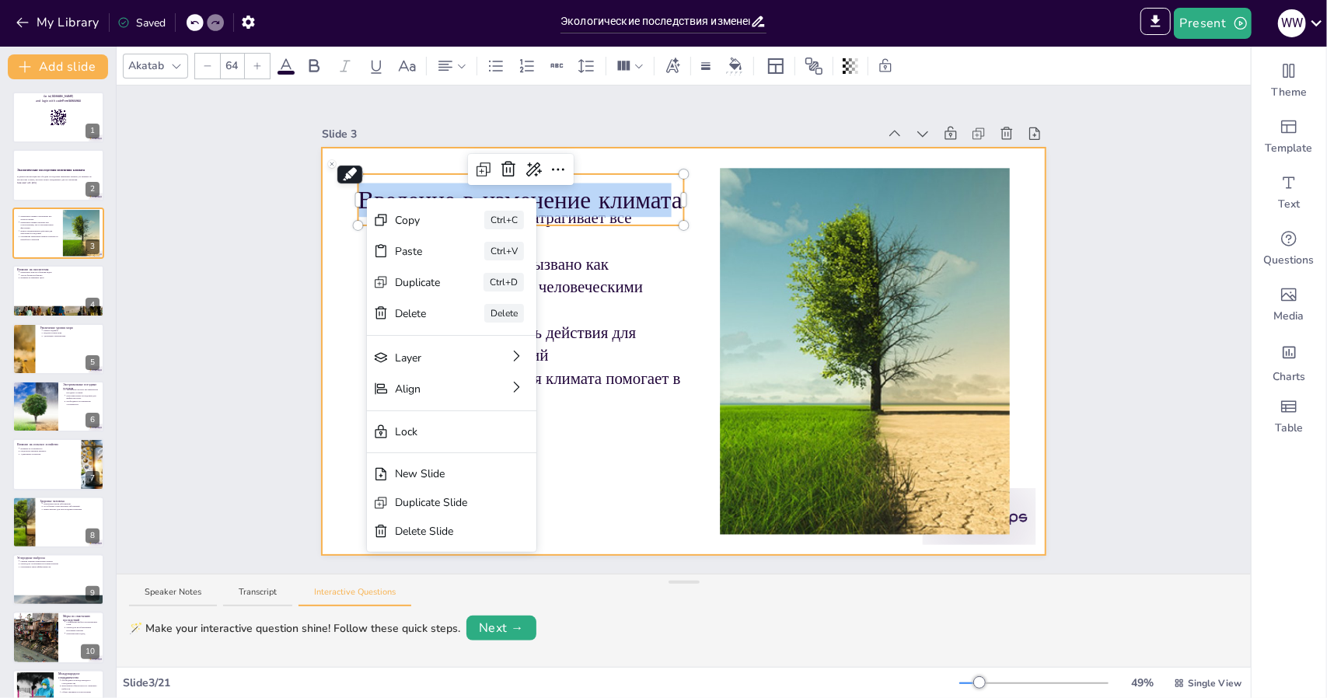
copy p "Введение в изменение климат"
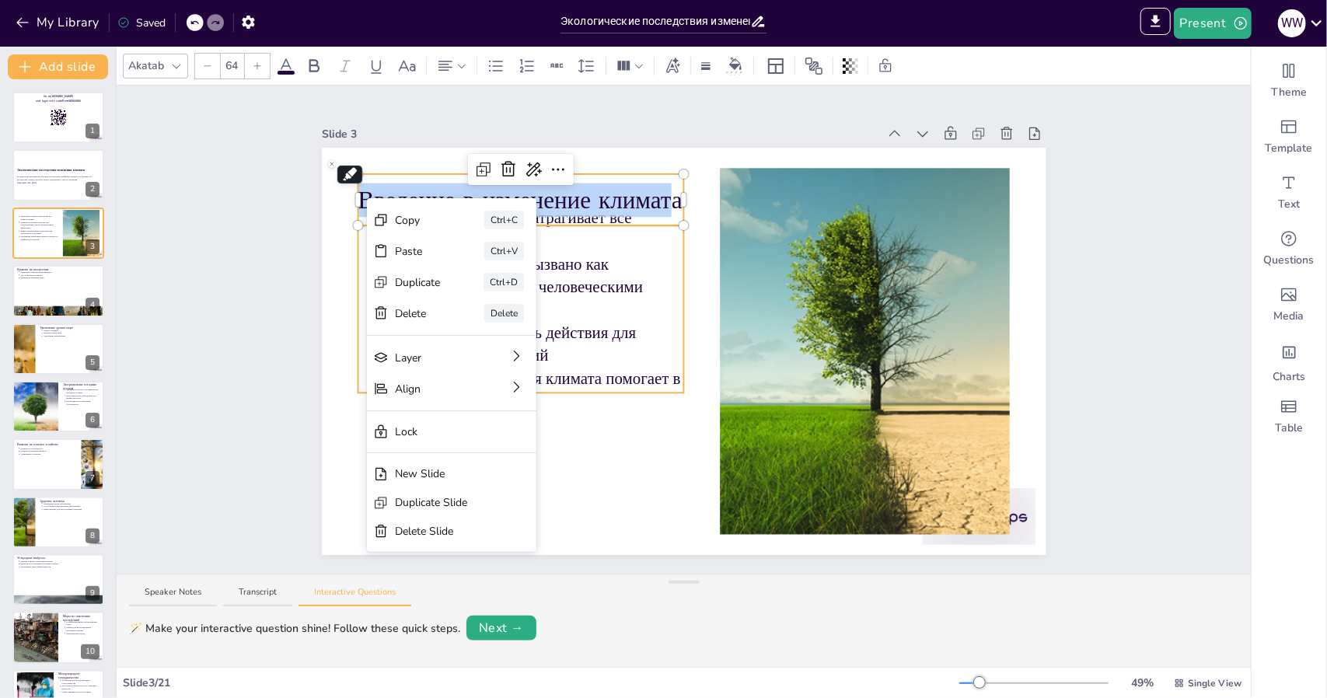
type input "43"
click at [625, 397] on p "Понимание изменения климата помогает в разработке стратегий" at bounding box center [535, 390] width 299 height 45
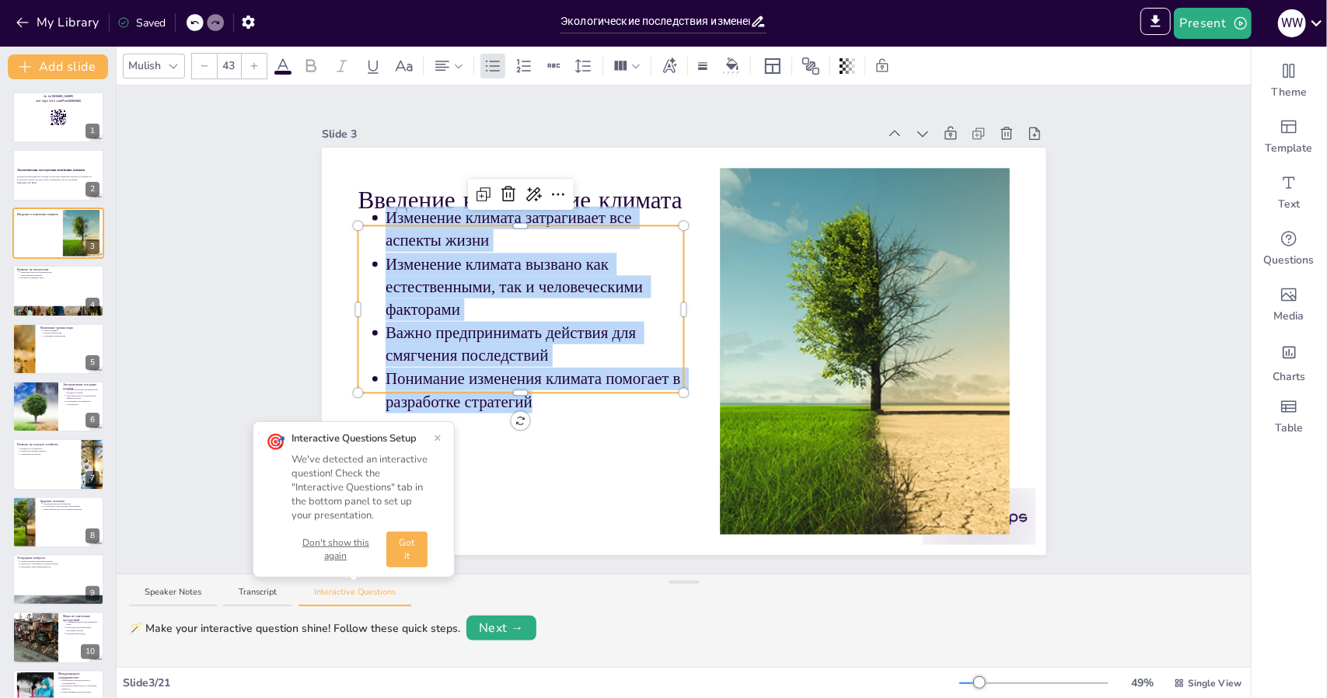
drag, startPoint x: 526, startPoint y: 396, endPoint x: 365, endPoint y: 215, distance: 241.7
click at [365, 215] on ul "Изменение климата затрагивает все аспекты жизни Изменение климата вызвано как е…" at bounding box center [521, 310] width 326 height 208
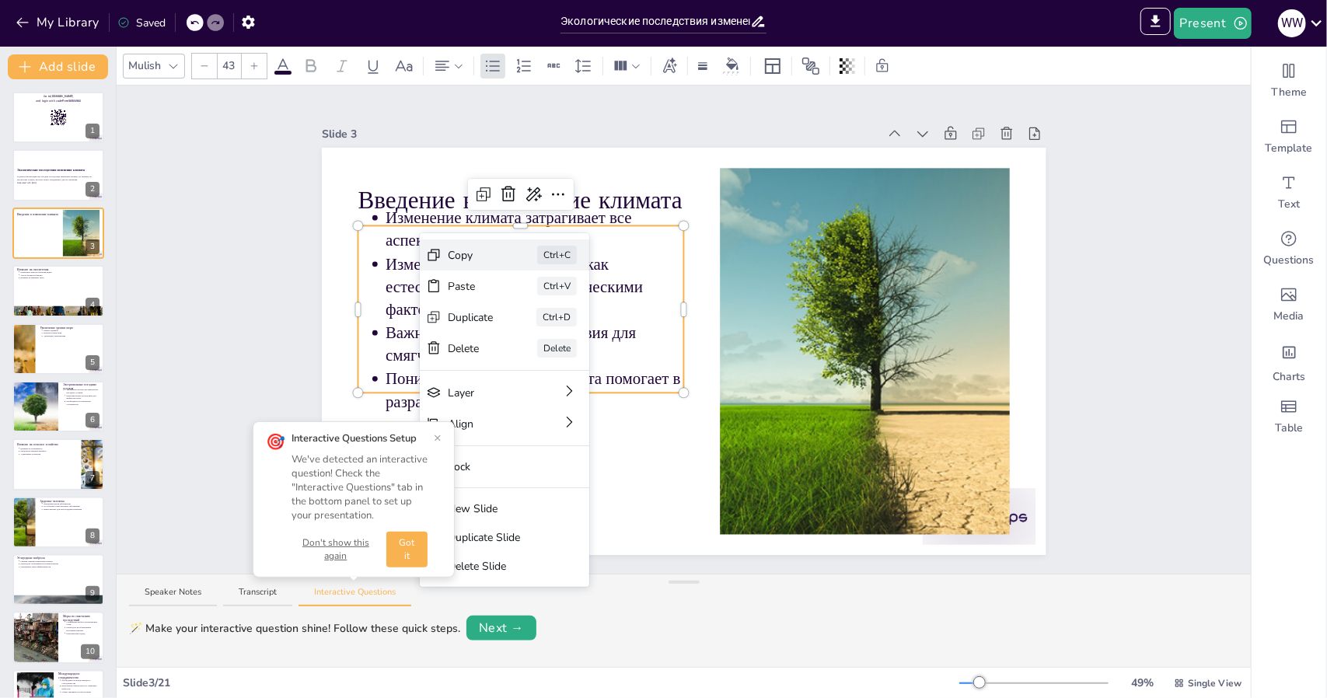
click at [501, 263] on div "Copy Ctrl+C" at bounding box center [504, 254] width 169 height 31
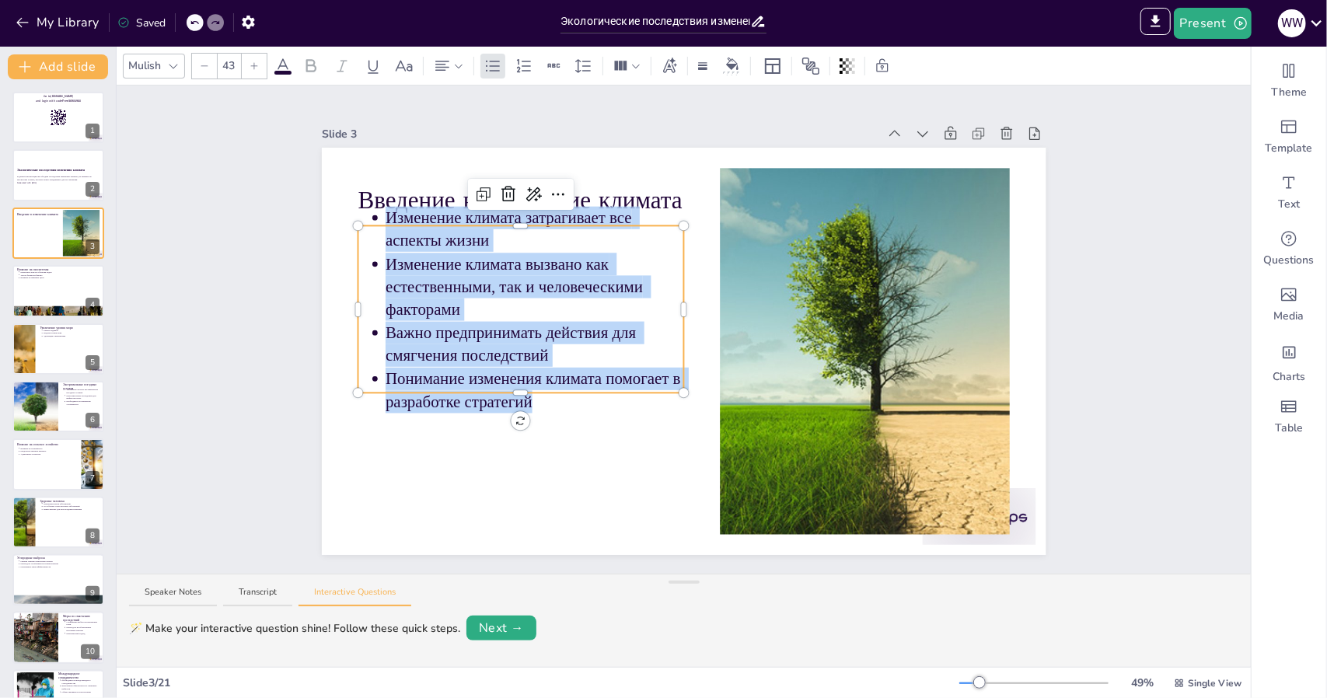
drag, startPoint x: 533, startPoint y: 394, endPoint x: 375, endPoint y: 214, distance: 240.2
click at [375, 214] on ul "Изменение климата затрагивает все аспекты жизни Изменение климата вызвано как е…" at bounding box center [521, 310] width 326 height 208
click at [627, 284] on p "Изменение климата вызвано как естественными, так и человеческими факторами" at bounding box center [535, 287] width 299 height 68
drag, startPoint x: 548, startPoint y: 398, endPoint x: 362, endPoint y: 215, distance: 261.2
click at [362, 215] on ul "Изменение климата затрагивает все аспекты жизни Изменение климата вызвано как е…" at bounding box center [521, 310] width 326 height 208
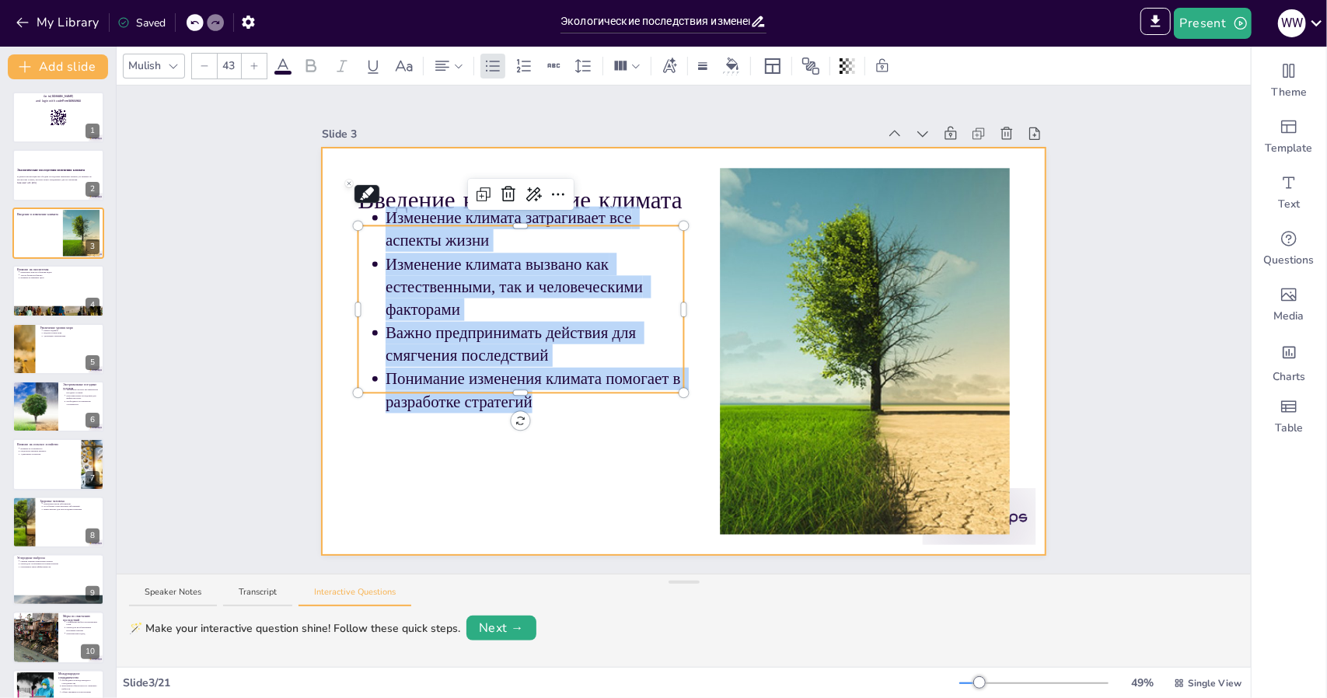
copy ul "Изменение климата затрагивает все аспекты жизни Изменение климата вызвано как е…"
click at [583, 410] on div at bounding box center [684, 351] width 725 height 407
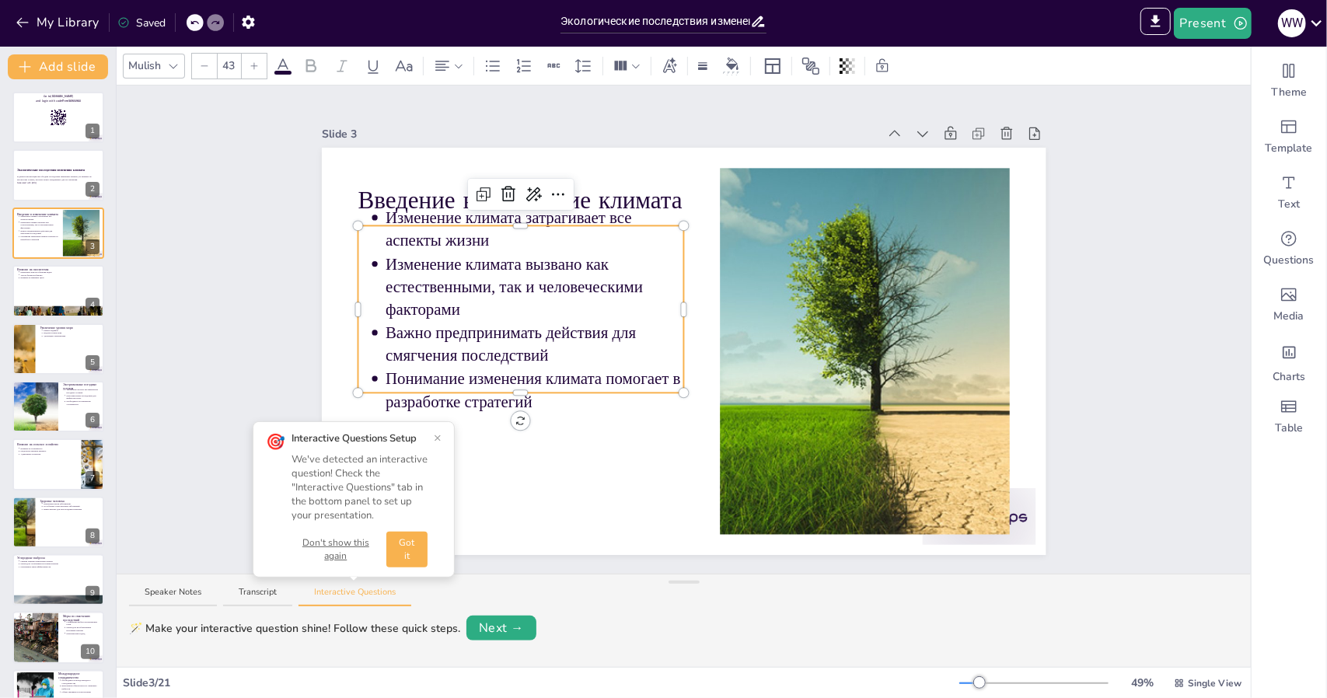
click at [518, 397] on p "Понимание изменения климата помогает в разработке стратегий" at bounding box center [535, 390] width 299 height 45
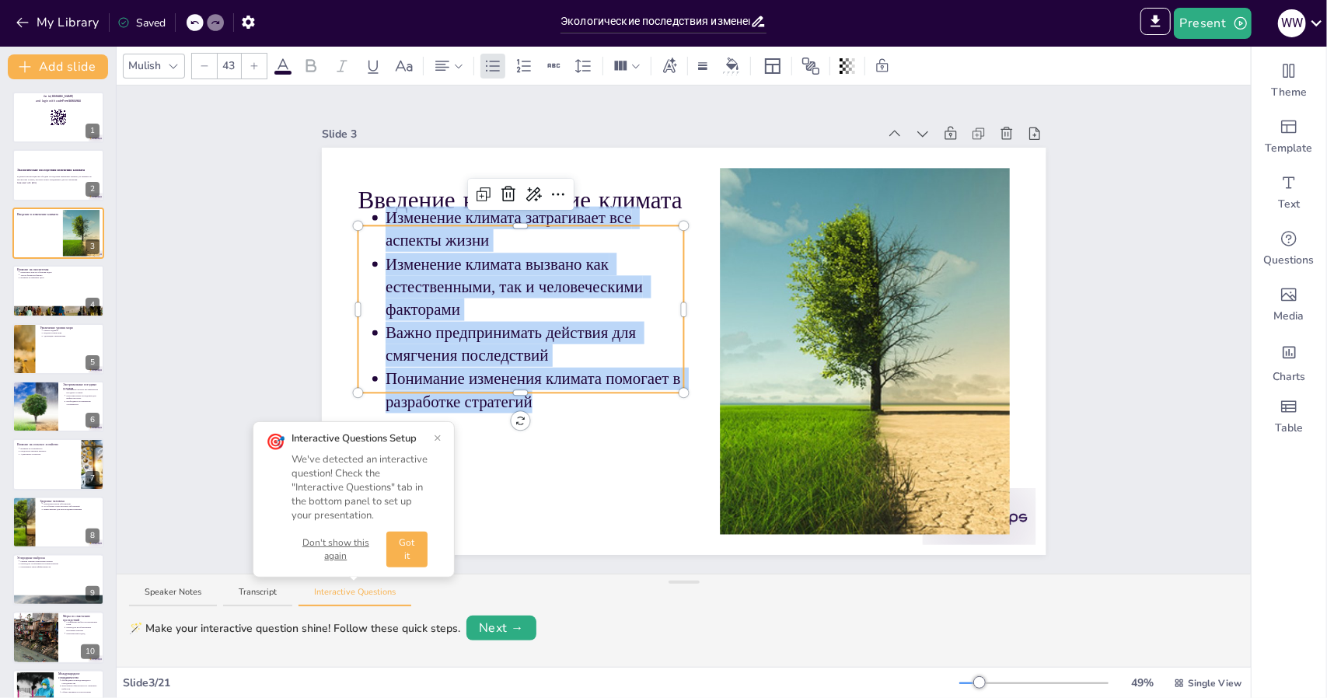
drag, startPoint x: 518, startPoint y: 397, endPoint x: 371, endPoint y: 222, distance: 228.5
click at [371, 222] on div "Введение в изменение климата Изменение климата затрагивает все аспекты жизни Из…" at bounding box center [684, 351] width 725 height 407
copy ul "Изменение климата затрагивает все аспекты жизни Изменение климата вызвано как е…"
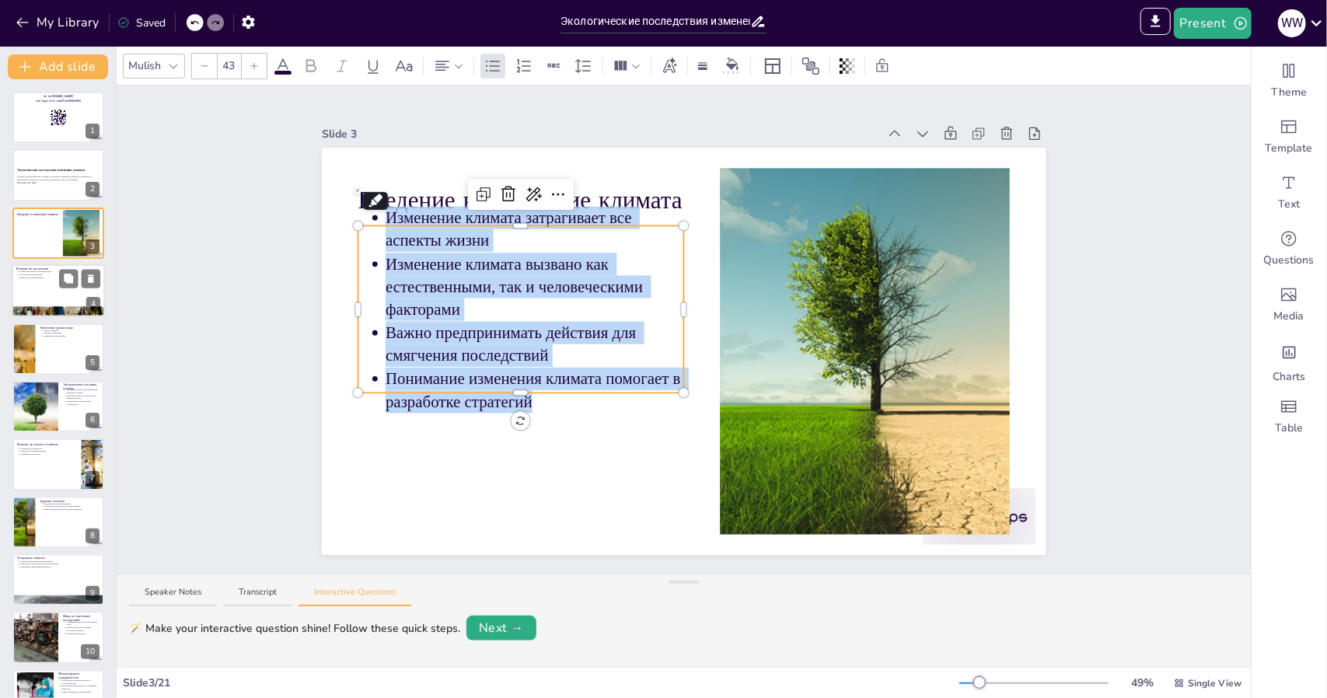
click at [22, 281] on div at bounding box center [58, 290] width 93 height 53
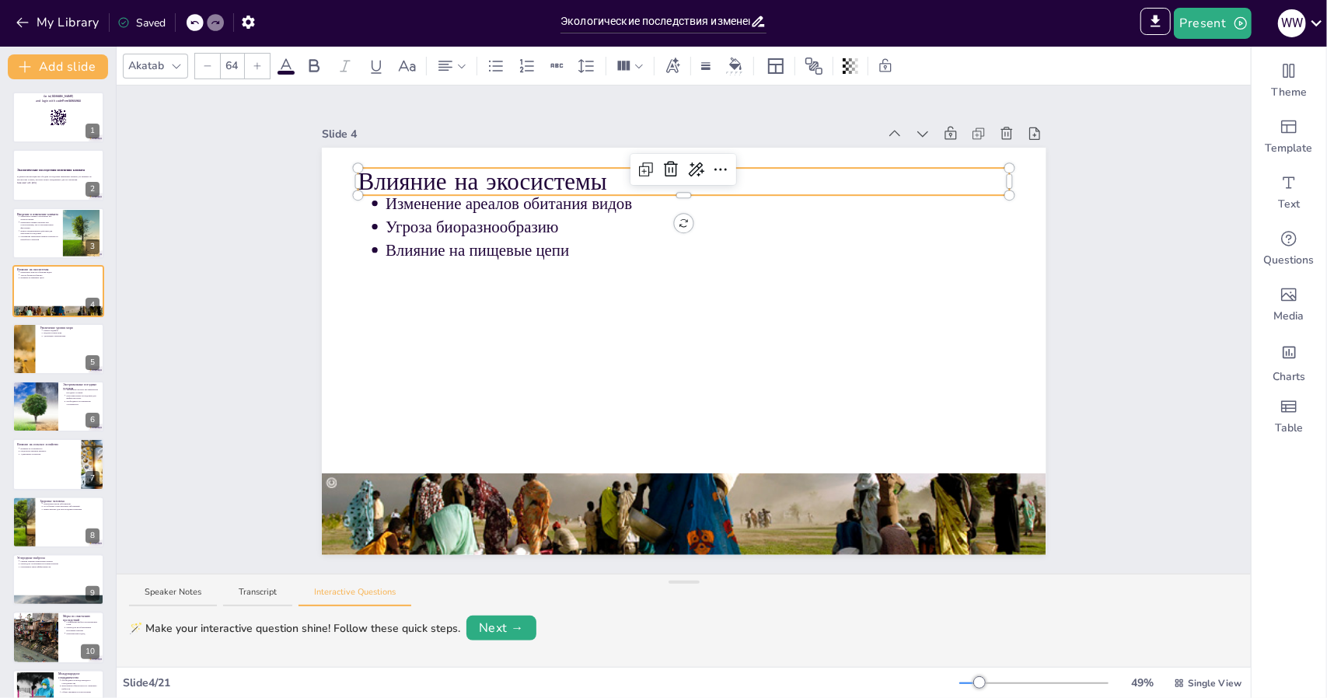
click at [626, 169] on div "Влияние на экосистемы Изменение ареалов обитания видов Угроза биоразнообразию В…" at bounding box center [684, 351] width 725 height 407
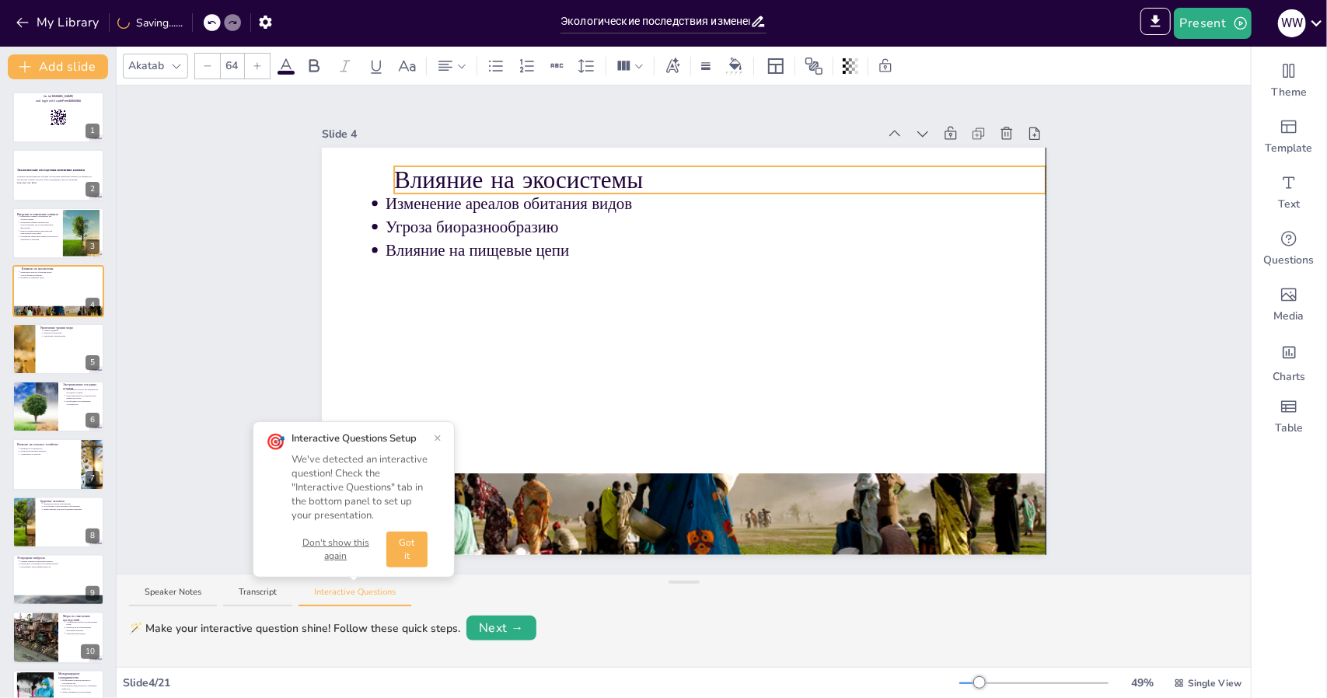
drag, startPoint x: 606, startPoint y: 181, endPoint x: 643, endPoint y: 173, distance: 37.4
click at [643, 173] on p "Влияние на экосистемы" at bounding box center [720, 179] width 652 height 33
click at [643, 176] on p "Влияние на экосистемы" at bounding box center [720, 179] width 652 height 33
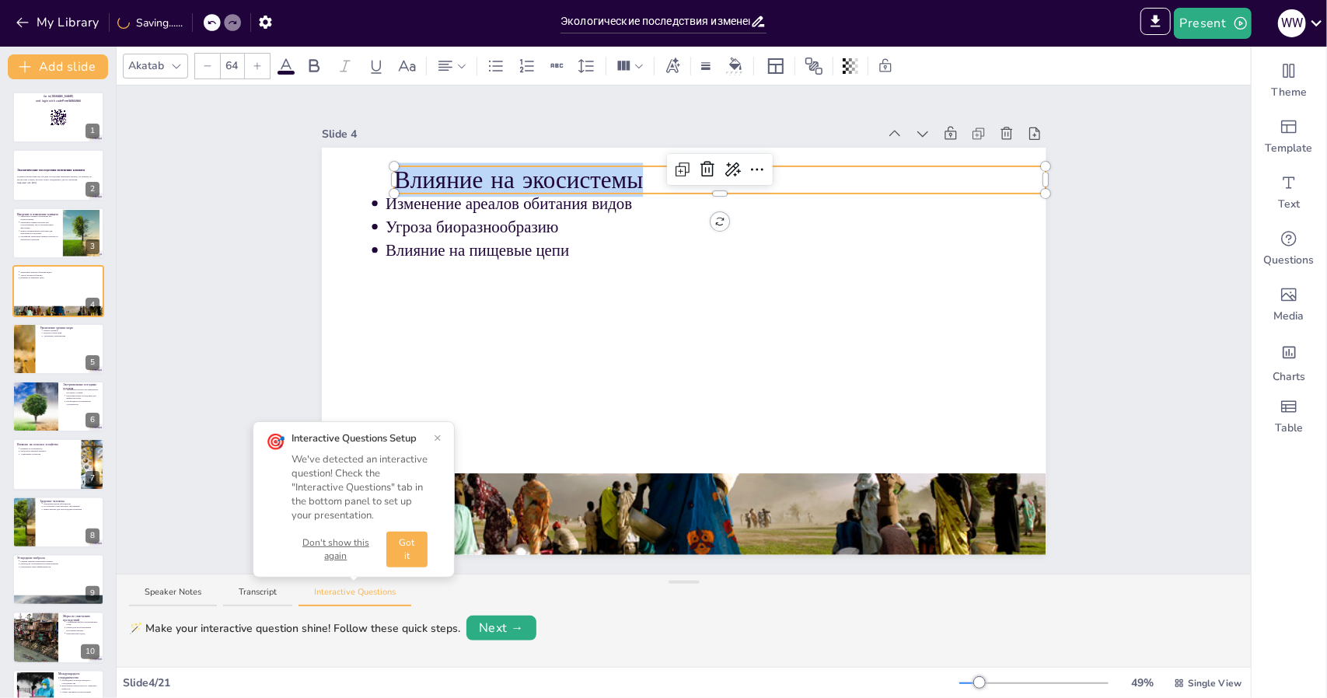
drag, startPoint x: 603, startPoint y: 173, endPoint x: 384, endPoint y: 172, distance: 219.3
click at [384, 172] on div "Изменение ареалов обитания видов Угроза биоразнообразию Влияние на пищевые цепи…" at bounding box center [684, 351] width 725 height 407
copy p "Влияние на экосистемы"
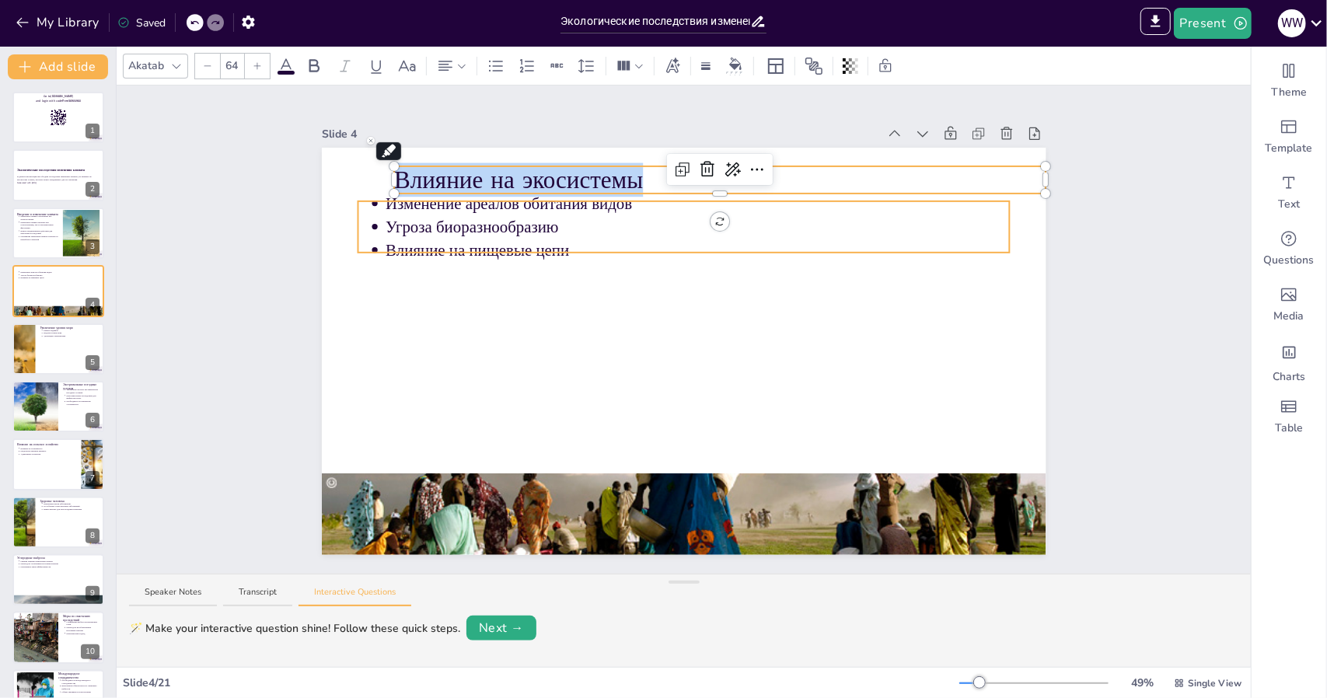
type input "43"
click at [607, 197] on div "Изменение ареалов обитания видов Угроза биоразнообразию Влияние на пищевые цепи…" at bounding box center [684, 351] width 725 height 407
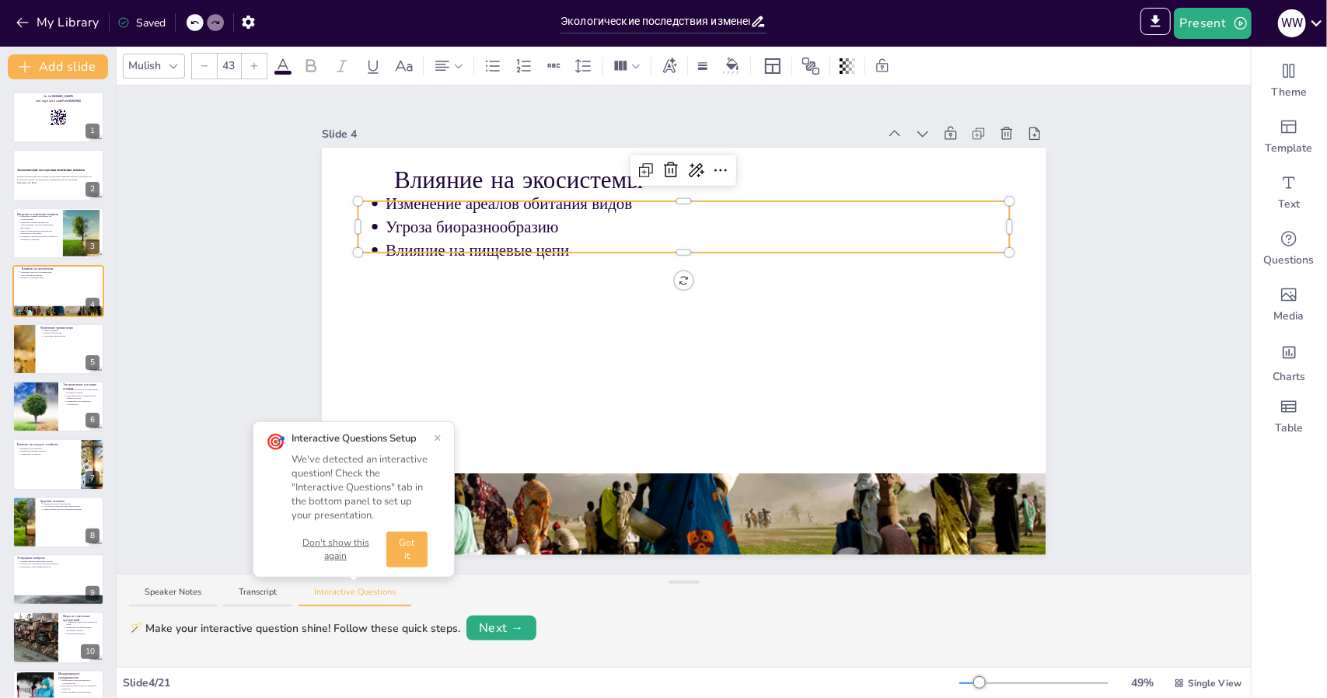
click at [621, 215] on p "Угроза биоразнообразию" at bounding box center [698, 226] width 624 height 23
drag, startPoint x: 621, startPoint y: 211, endPoint x: 375, endPoint y: 239, distance: 248.1
click at [386, 239] on p "Влияние на пищевые цепи" at bounding box center [698, 250] width 624 height 23
drag, startPoint x: 552, startPoint y: 222, endPoint x: 516, endPoint y: 222, distance: 35.8
click at [516, 222] on p "Угроза биоразнообразию" at bounding box center [698, 227] width 624 height 23
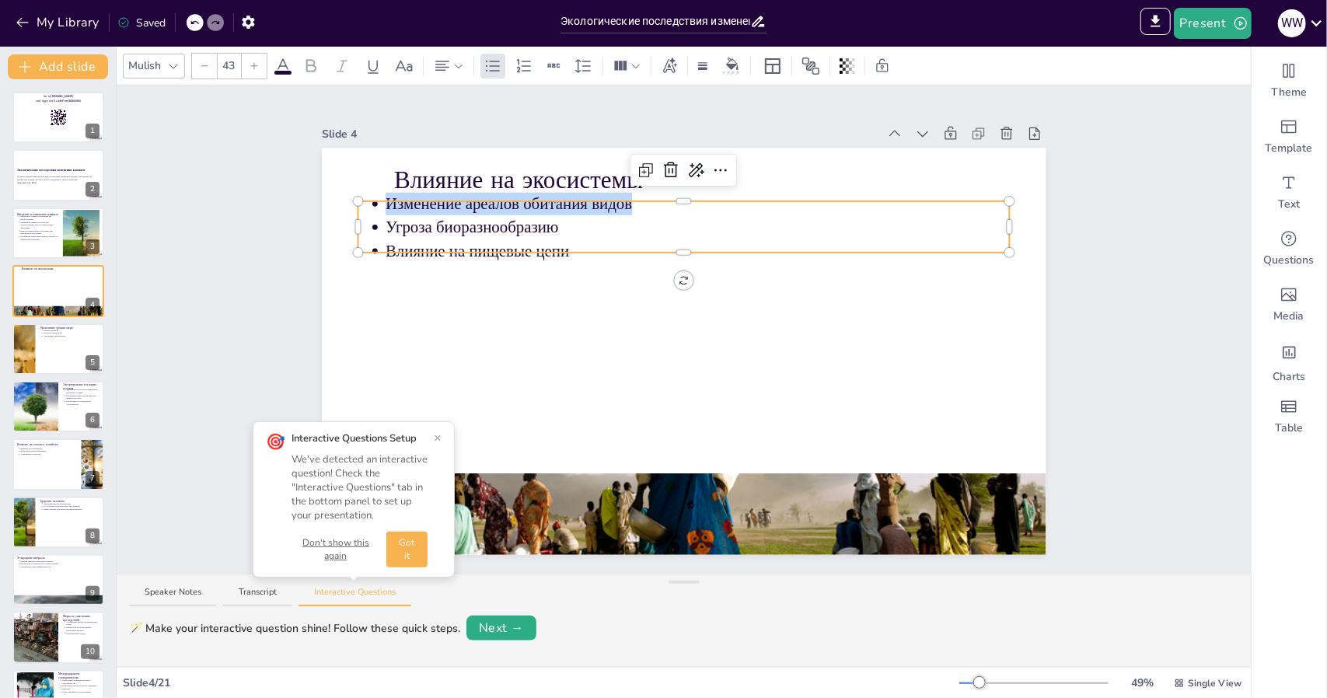
drag, startPoint x: 624, startPoint y: 203, endPoint x: 369, endPoint y: 202, distance: 255.8
click at [369, 202] on ul "Изменение ареалов обитания видов Угроза биоразнообразию Влияние на пищевые цепи" at bounding box center [684, 227] width 652 height 71
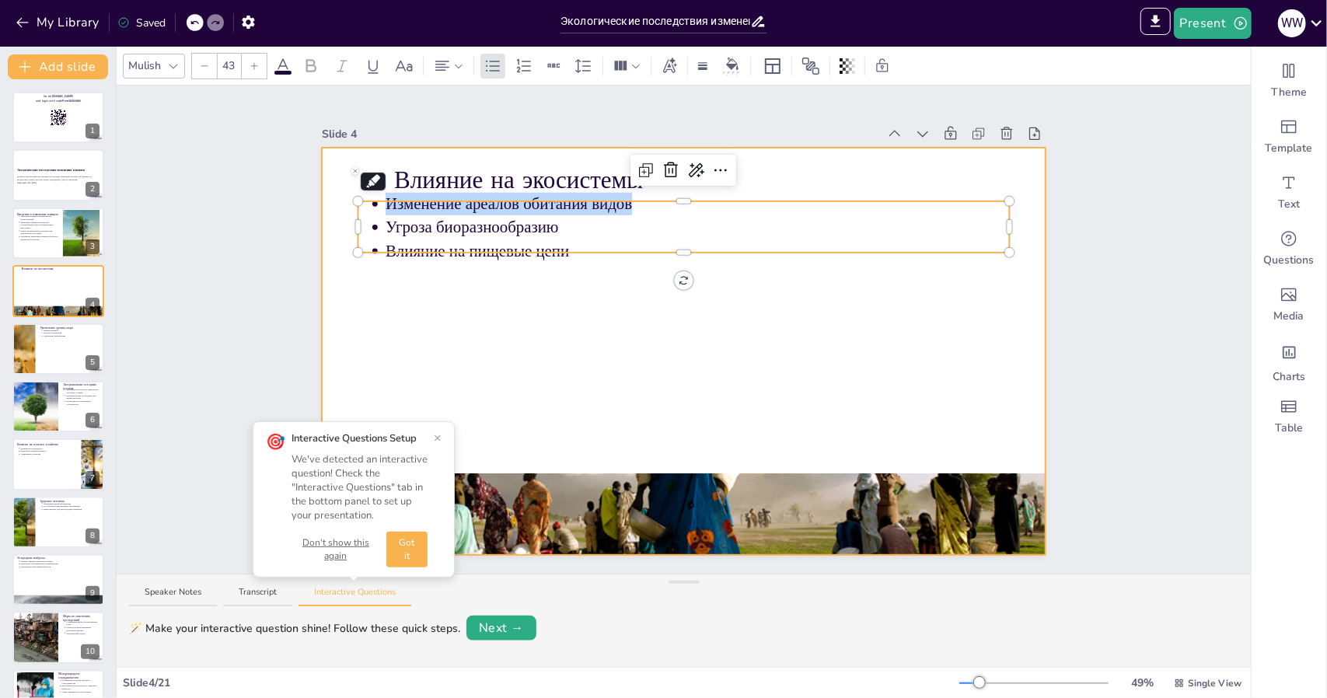
copy p "Изменение ареалов обитания видов"
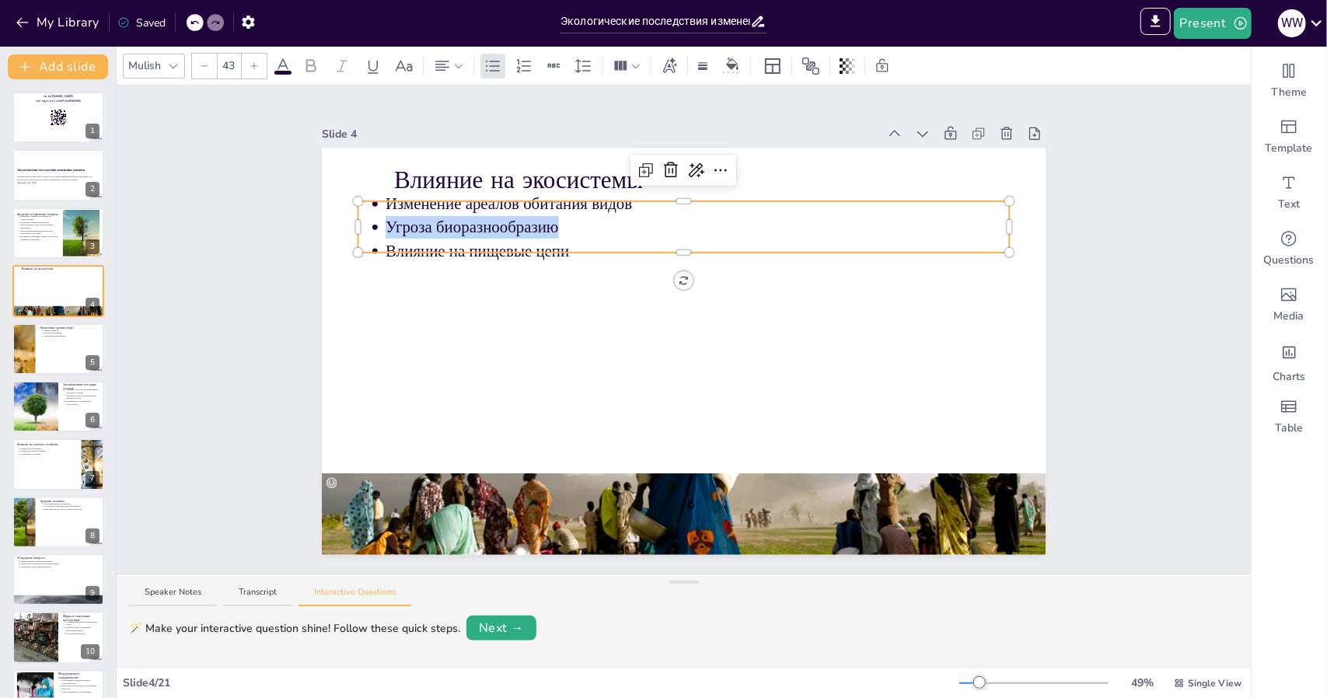
drag, startPoint x: 561, startPoint y: 224, endPoint x: 375, endPoint y: 232, distance: 186.8
click at [386, 232] on p "Угроза биоразнообразию" at bounding box center [698, 227] width 624 height 23
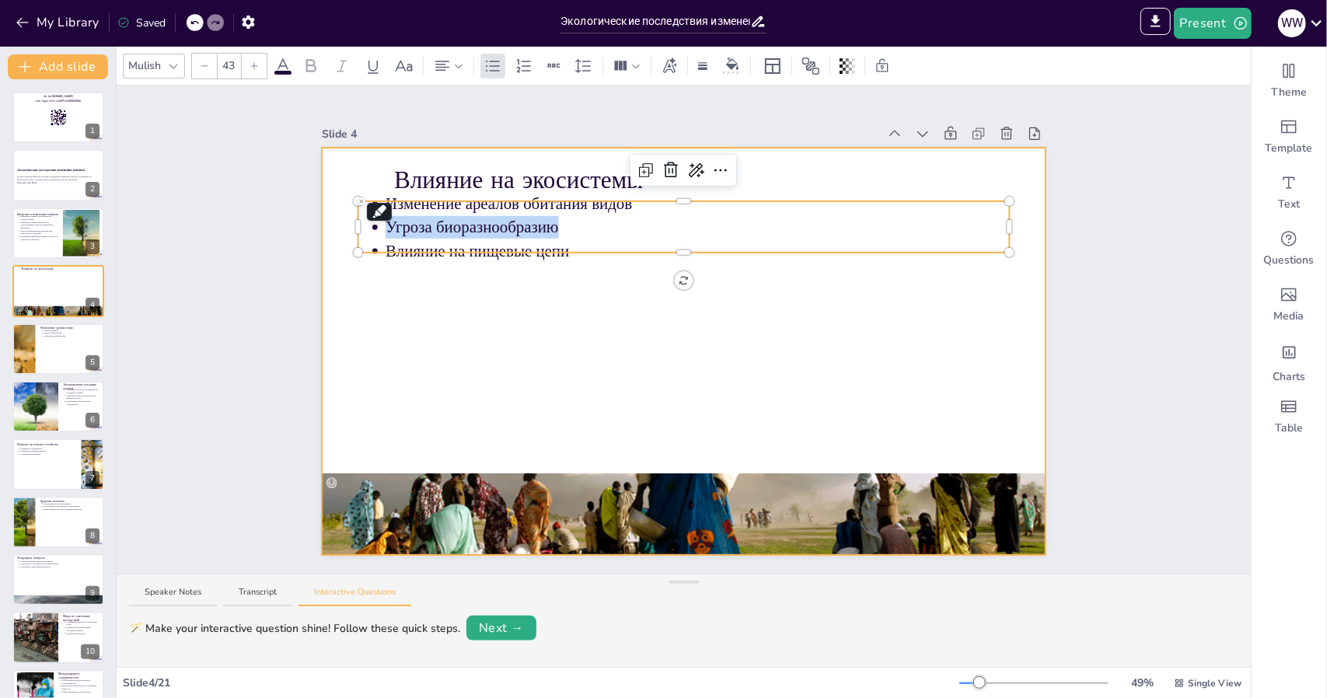
copy p "Угроза биоразнообразию"
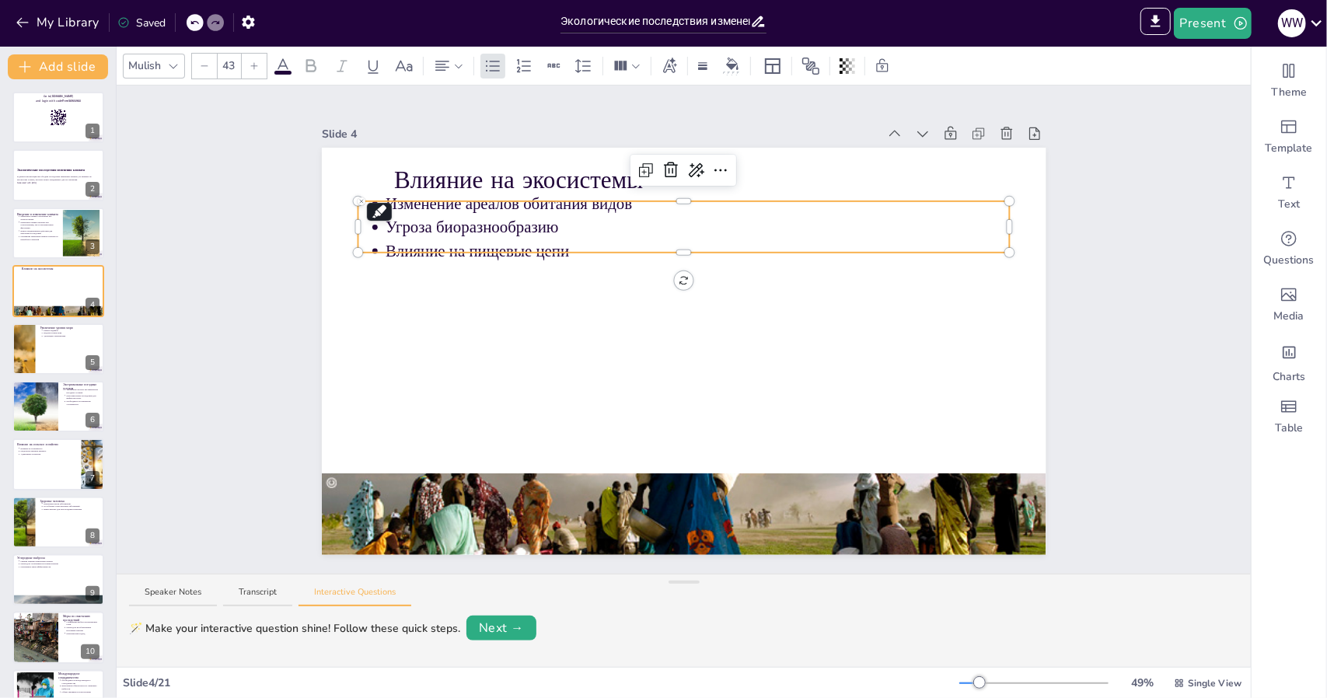
click at [568, 246] on div at bounding box center [684, 249] width 652 height 6
drag, startPoint x: 588, startPoint y: 236, endPoint x: 374, endPoint y: 250, distance: 214.2
click at [386, 250] on p "Влияние на пищевые цепи" at bounding box center [698, 250] width 624 height 23
copy p "Влияние на пищевые цепи"
click at [51, 336] on p "Адаптация к изменениям" at bounding box center [73, 335] width 58 height 3
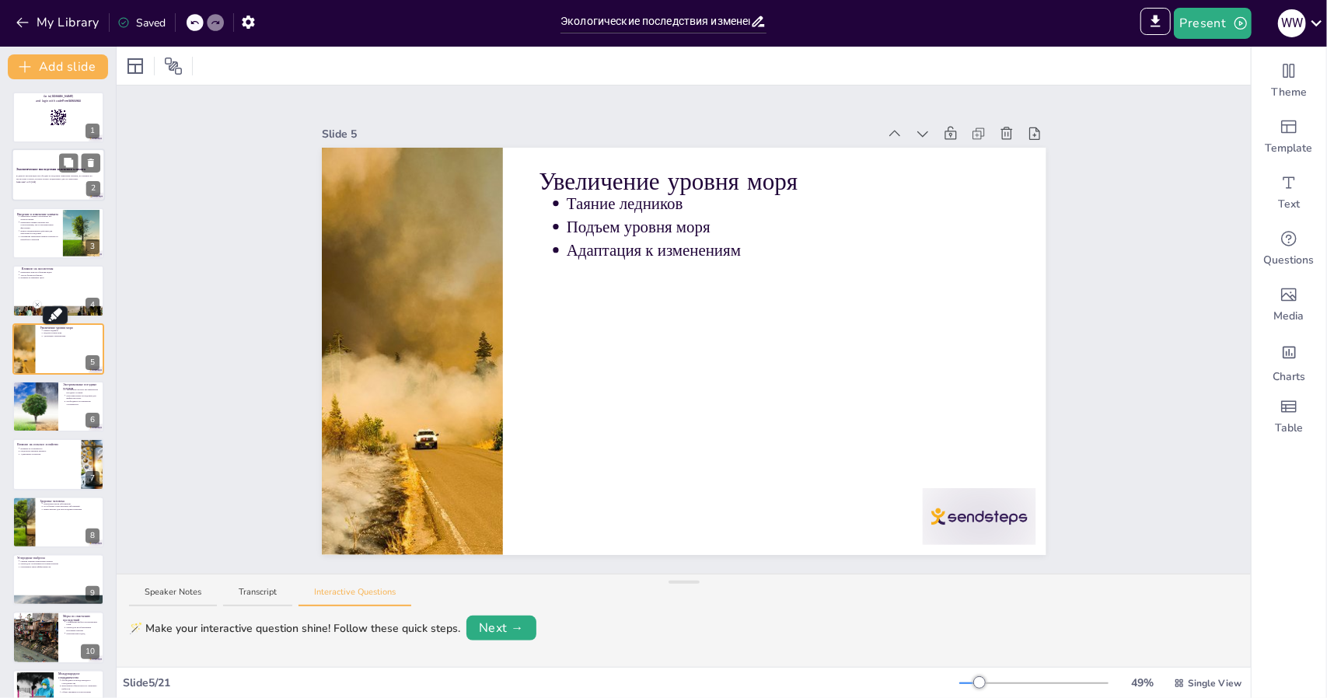
click at [34, 166] on div "Экологические последствия изменения климата" at bounding box center [58, 169] width 84 height 7
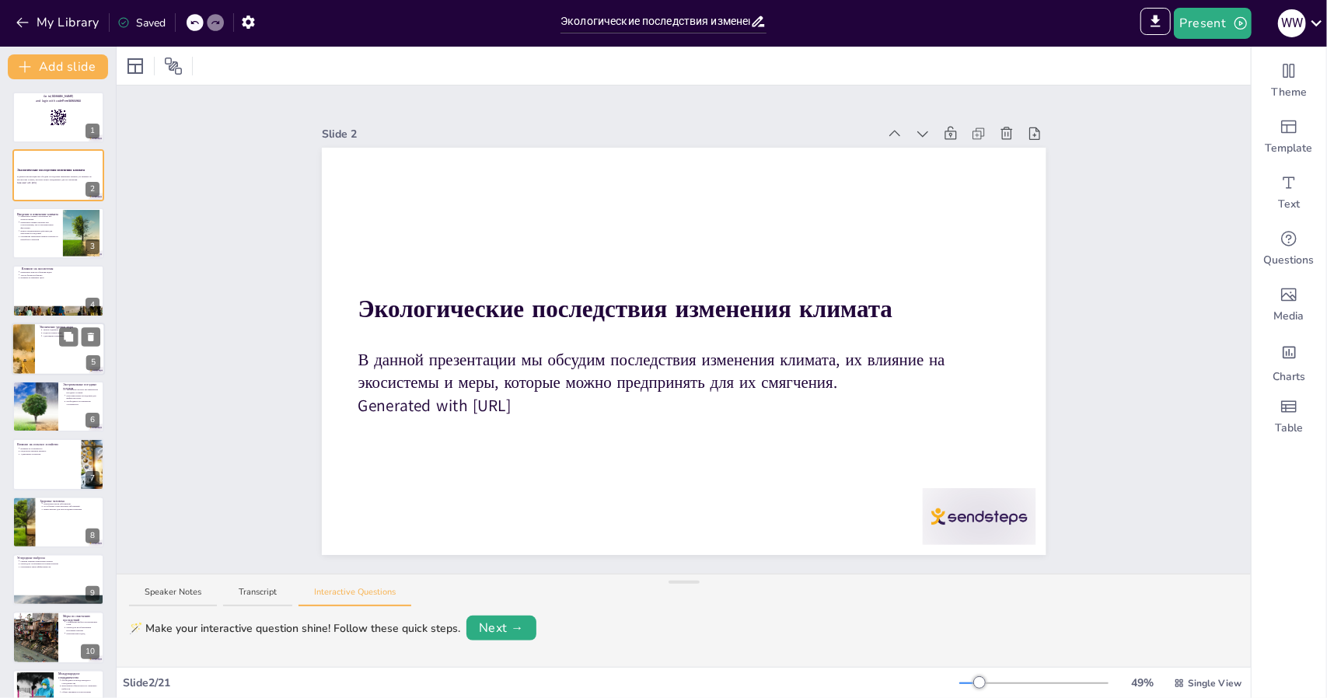
click at [34, 354] on div at bounding box center [23, 349] width 116 height 53
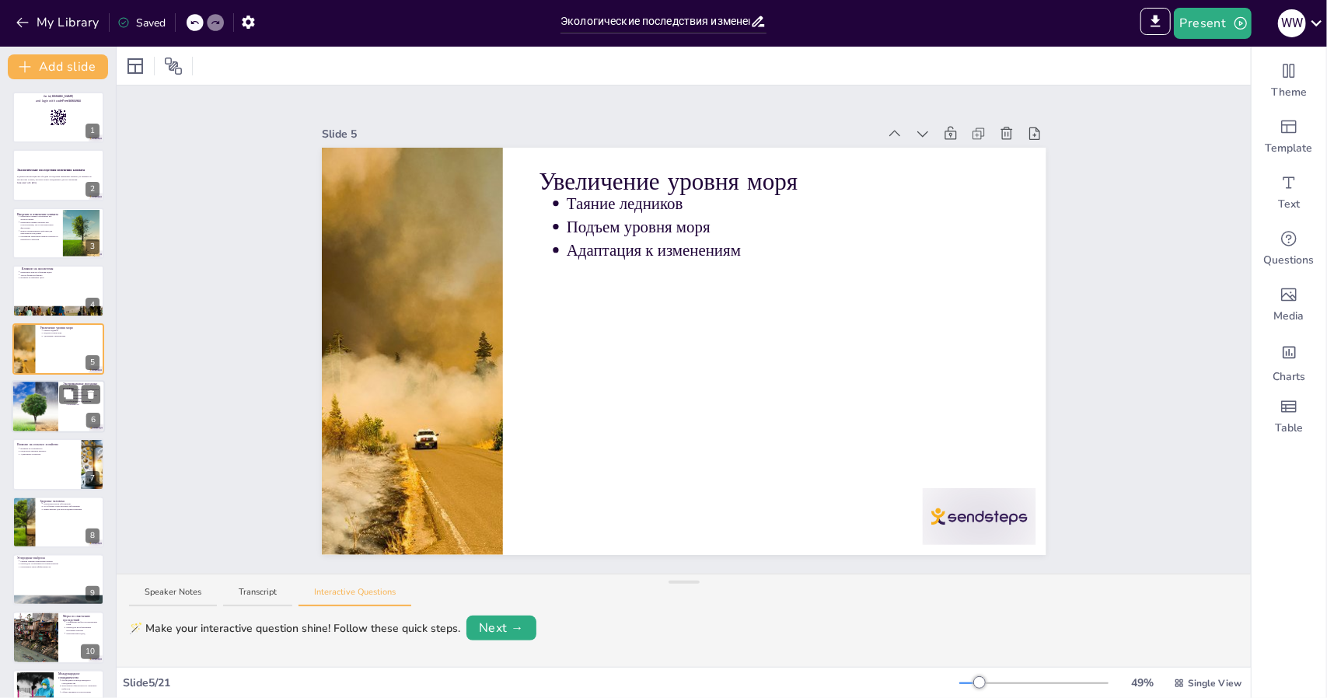
click at [44, 407] on div at bounding box center [34, 406] width 93 height 53
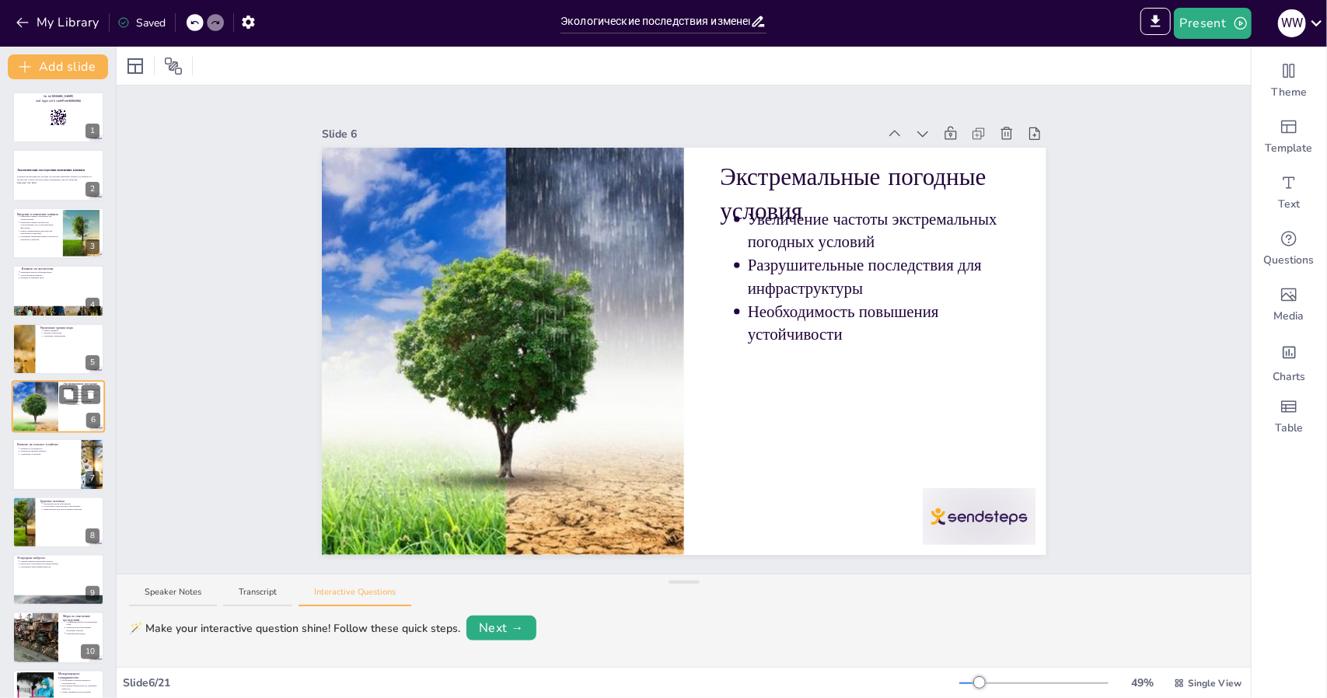
scroll to position [18, 0]
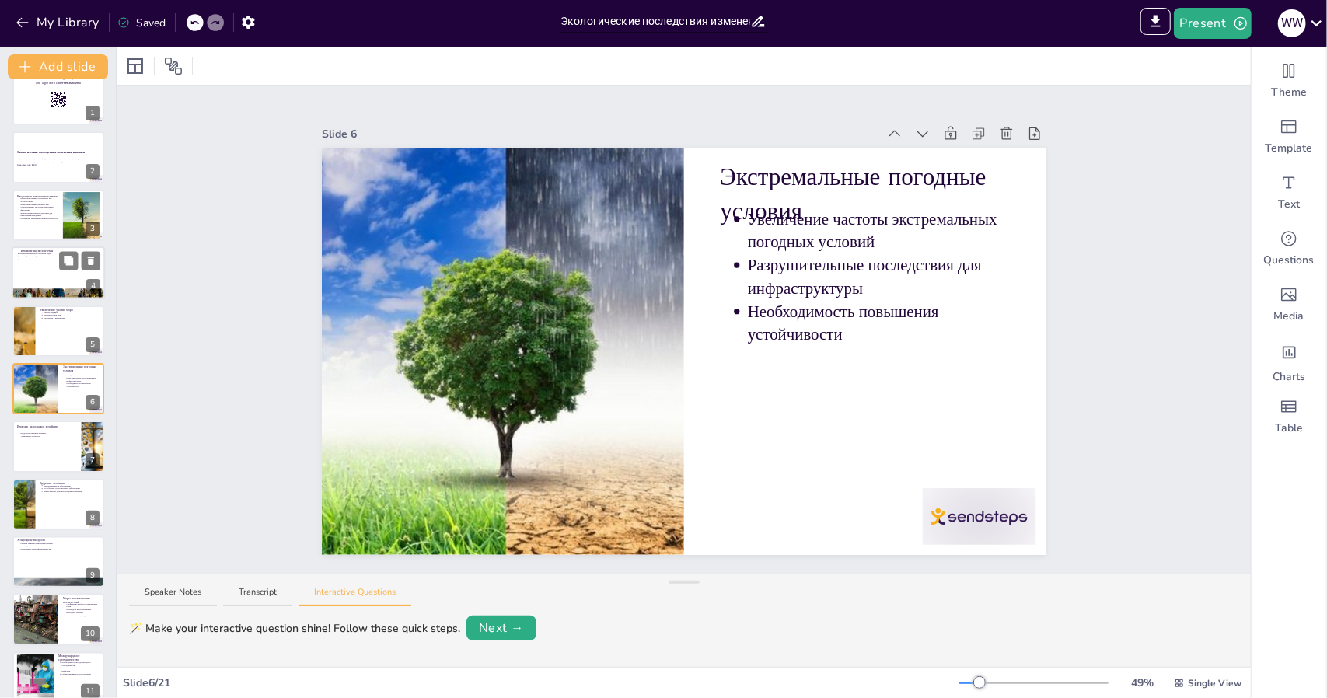
click at [46, 298] on div "Влияние на экосистемы Изменение ареалов обитания видов Угроза биоразнообразию В…" at bounding box center [58, 272] width 93 height 53
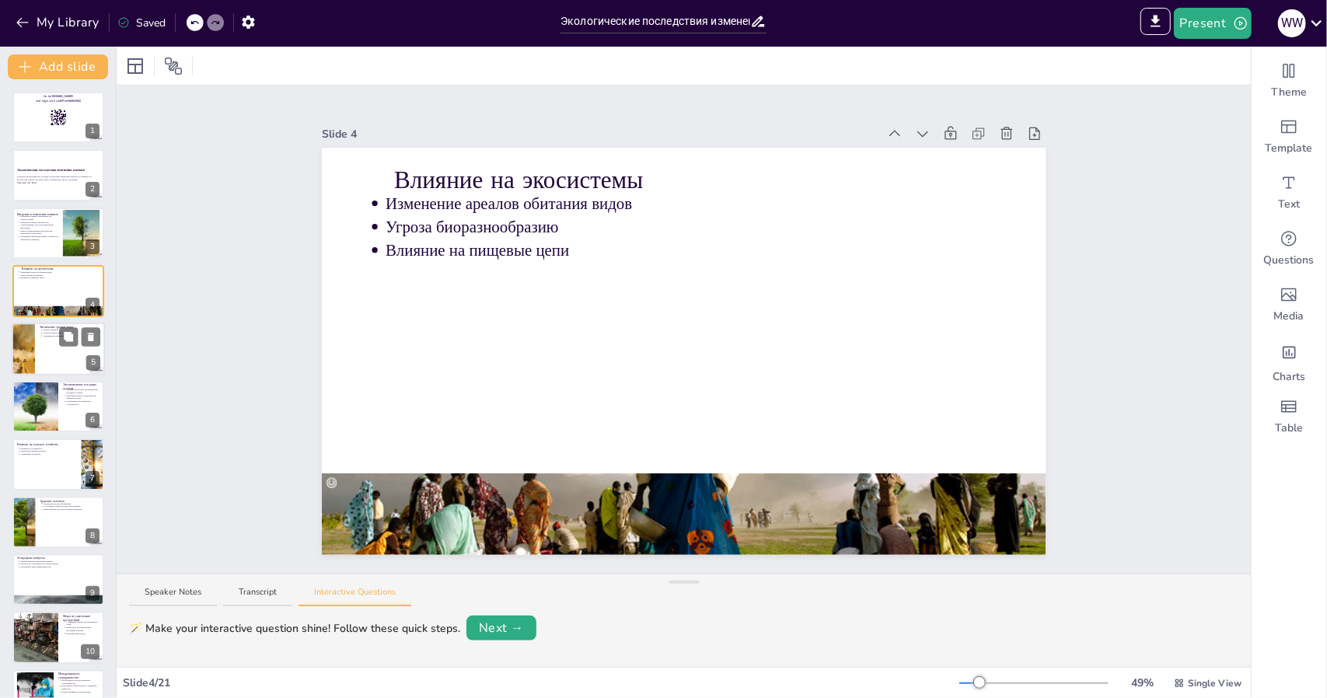
click at [34, 355] on div at bounding box center [23, 349] width 116 height 53
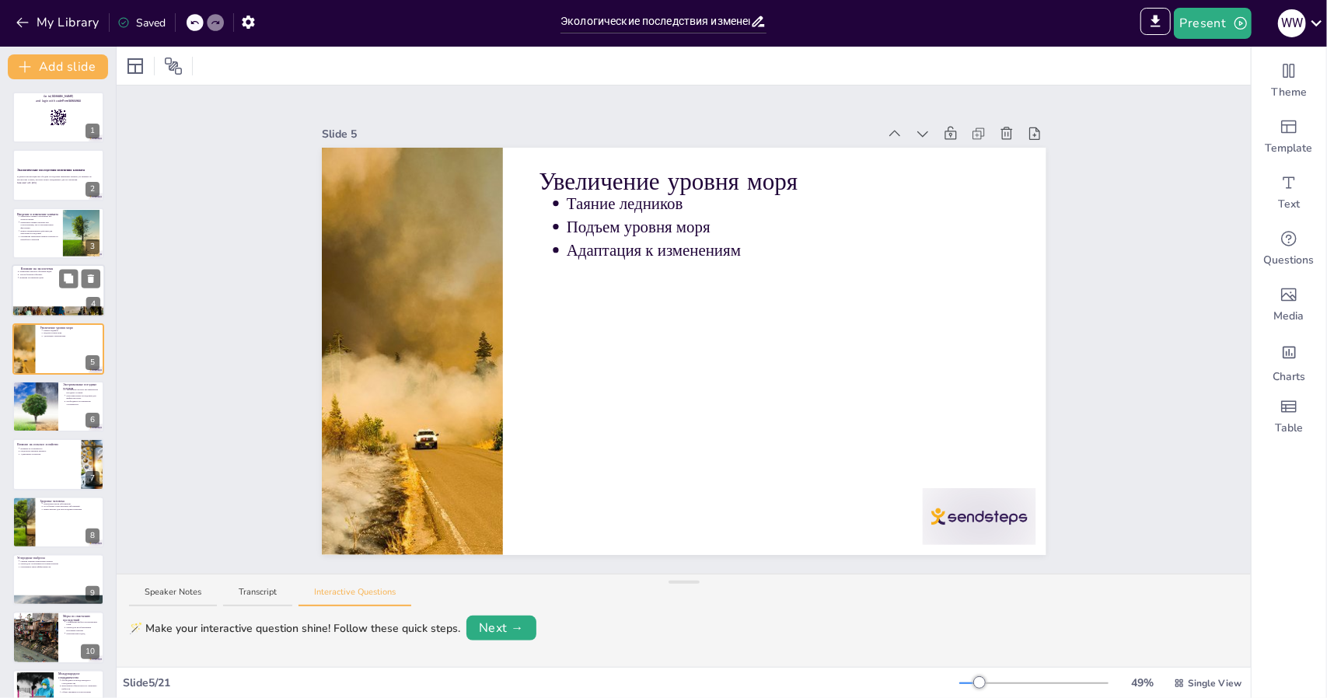
click at [17, 297] on div at bounding box center [58, 290] width 93 height 53
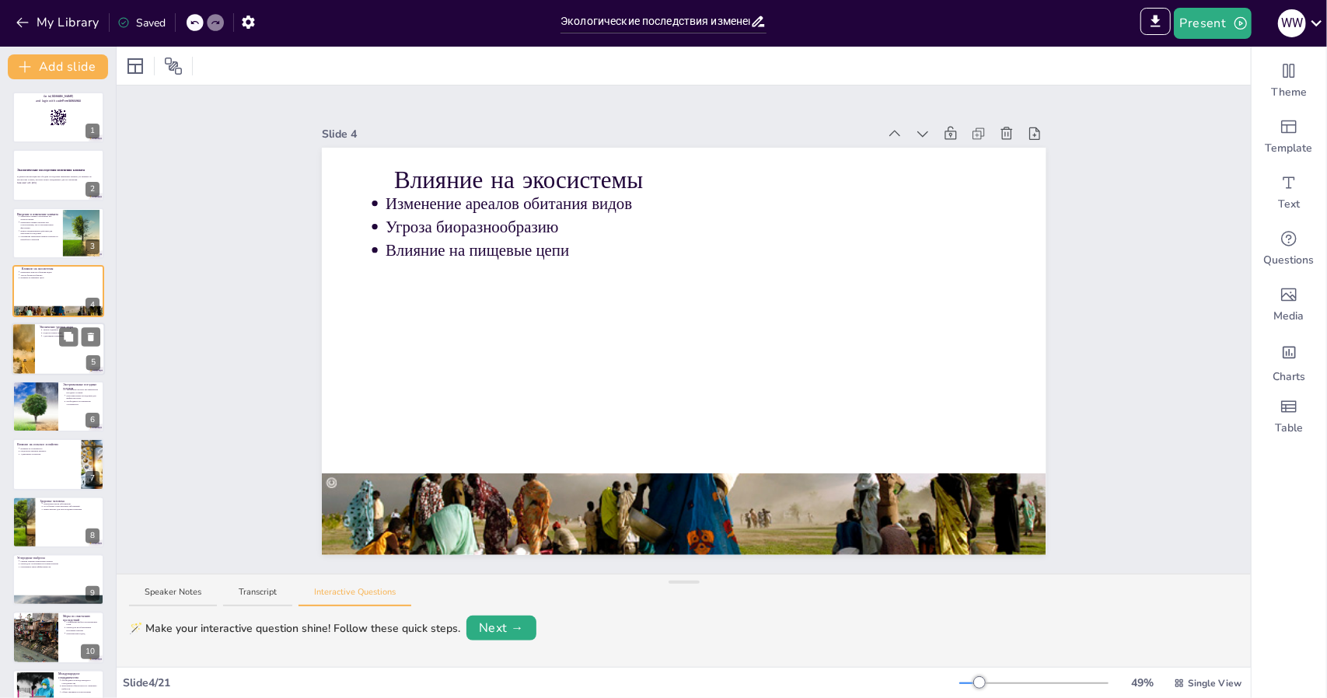
click at [44, 358] on div at bounding box center [58, 349] width 93 height 53
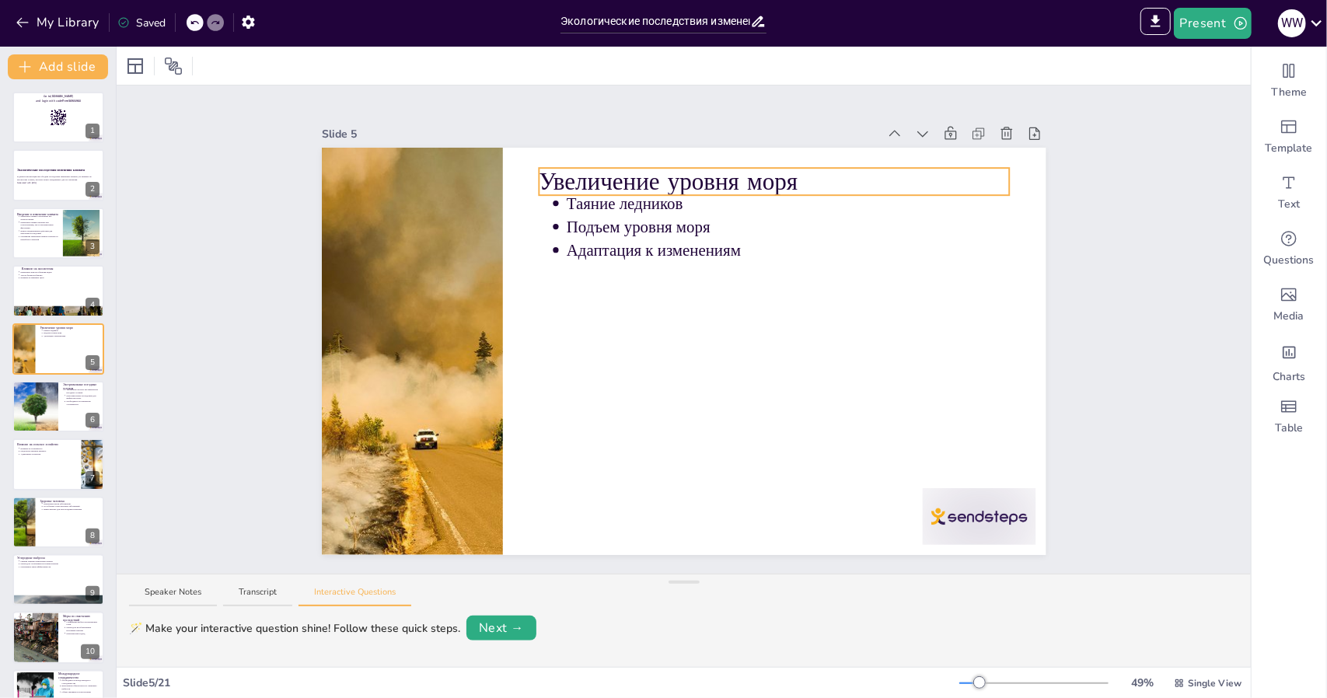
click at [789, 178] on div "Увеличение уровня моря Таяние ледников Подъем уровня моря Адаптация к изменениям" at bounding box center [684, 351] width 725 height 407
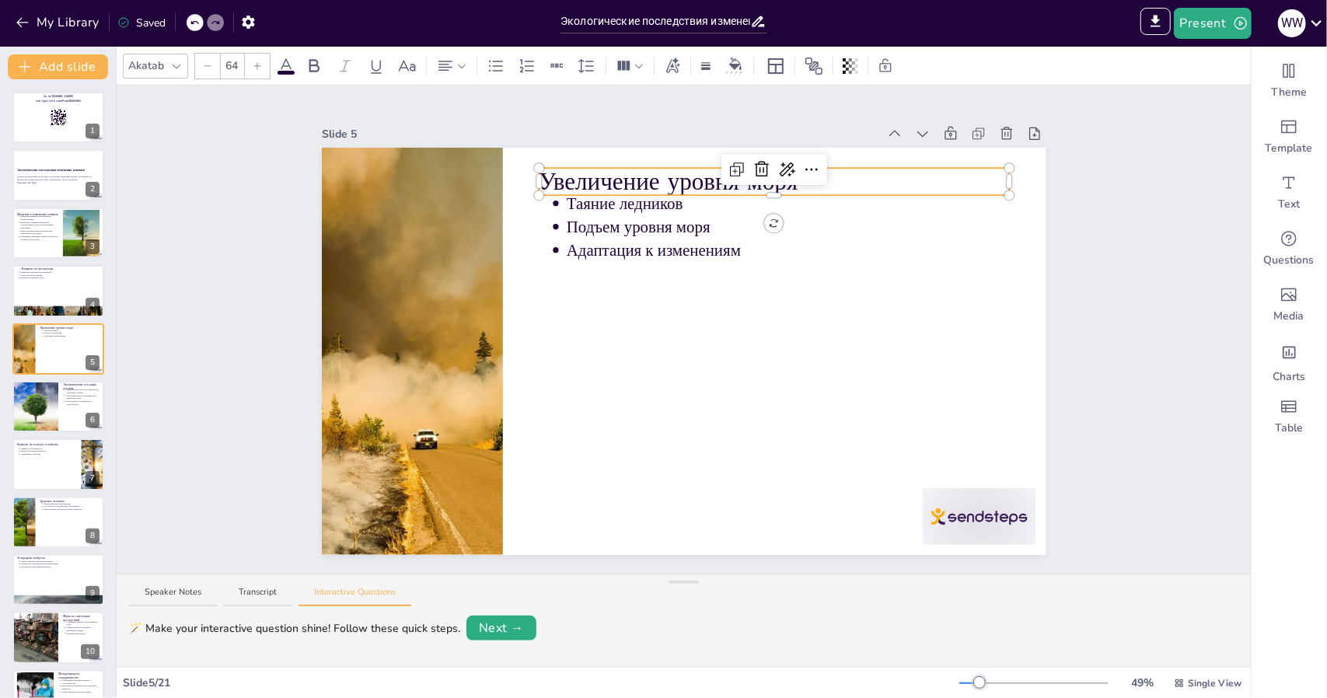
click at [799, 180] on p "Увеличение уровня моря" at bounding box center [774, 181] width 471 height 33
drag, startPoint x: 730, startPoint y: 180, endPoint x: 532, endPoint y: 181, distance: 198.3
click at [532, 181] on div "Таяние ледников Подъем уровня моря Адаптация к изменениям Увеличение уровня моря" at bounding box center [684, 351] width 725 height 407
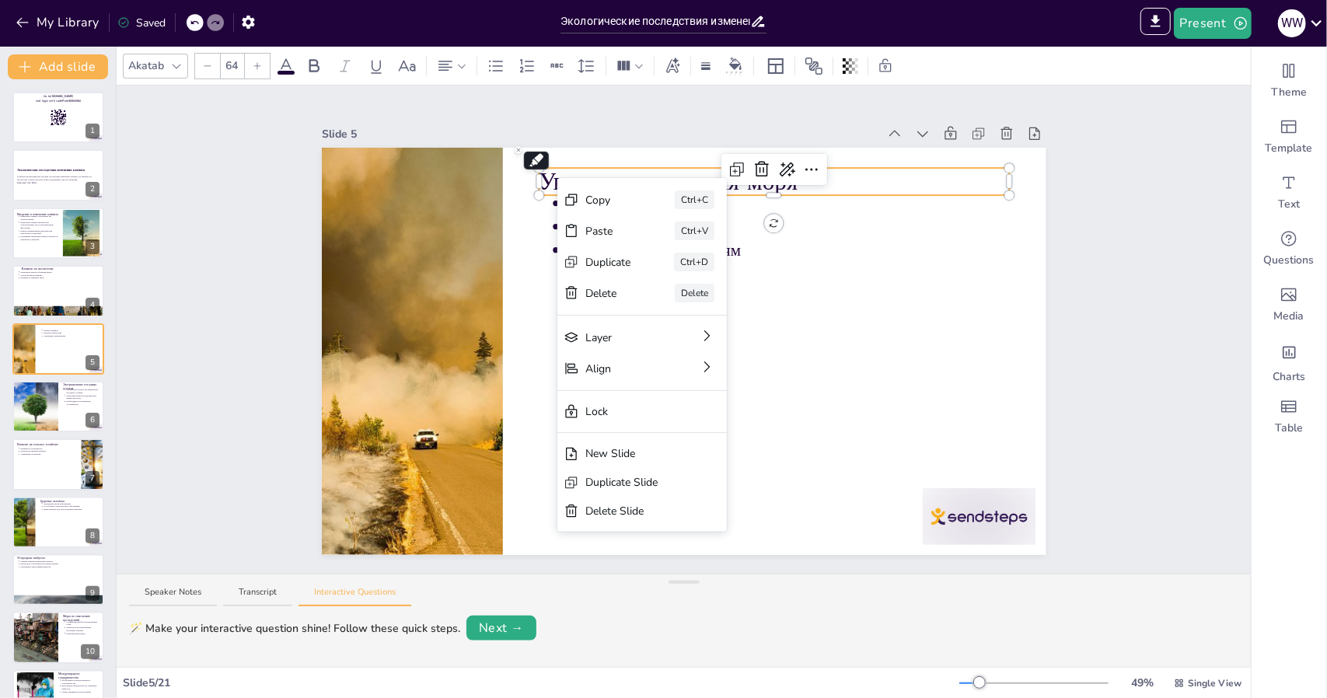
click at [871, 189] on div at bounding box center [774, 192] width 471 height 6
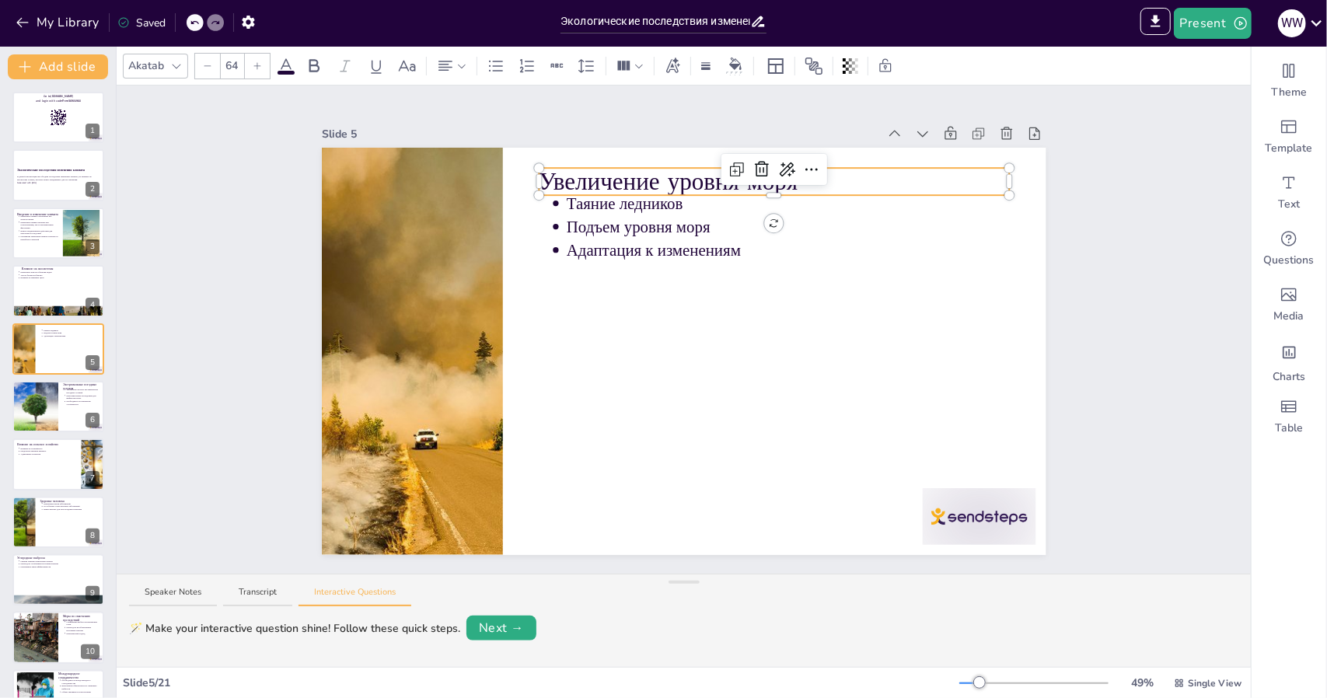
click at [838, 180] on p "Увеличение уровня моря" at bounding box center [774, 181] width 471 height 33
drag, startPoint x: 808, startPoint y: 180, endPoint x: 538, endPoint y: 187, distance: 269.9
click at [538, 187] on div "Таяние ледников Подъем уровня моря Адаптация к изменениям Увеличение уровня моря" at bounding box center [684, 351] width 725 height 407
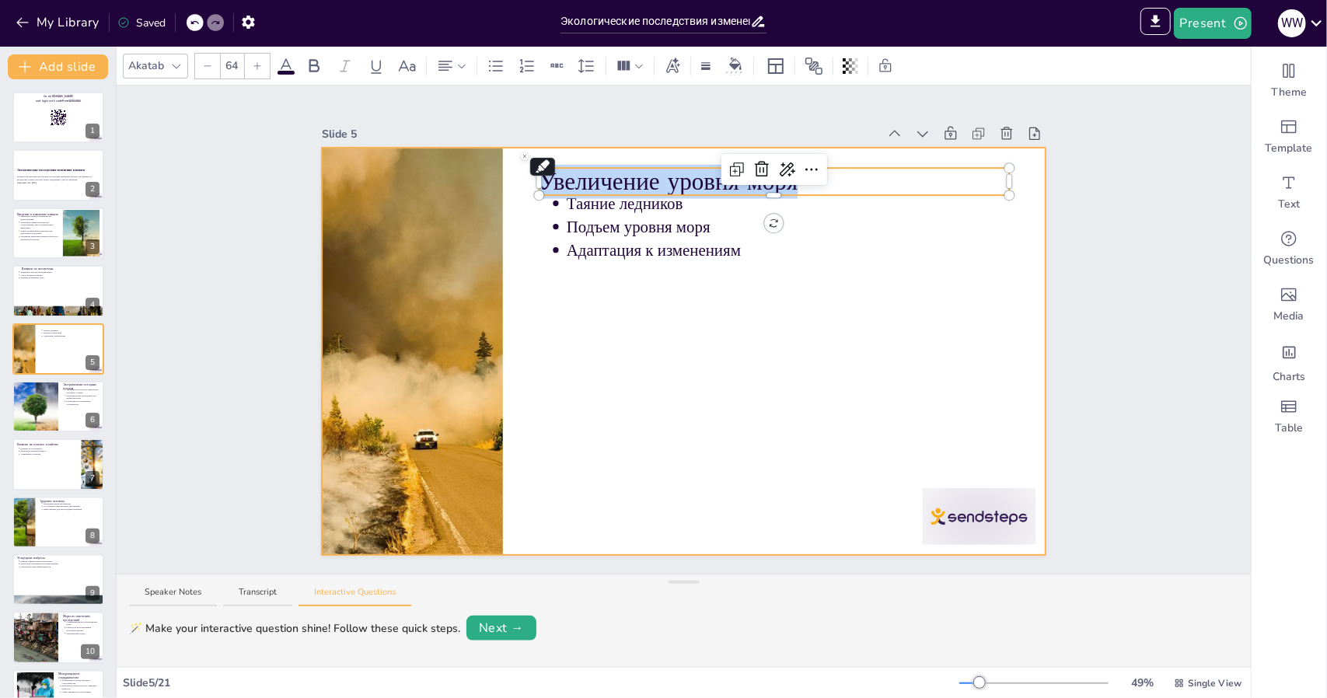
copy p "Увеличение уровня моря"
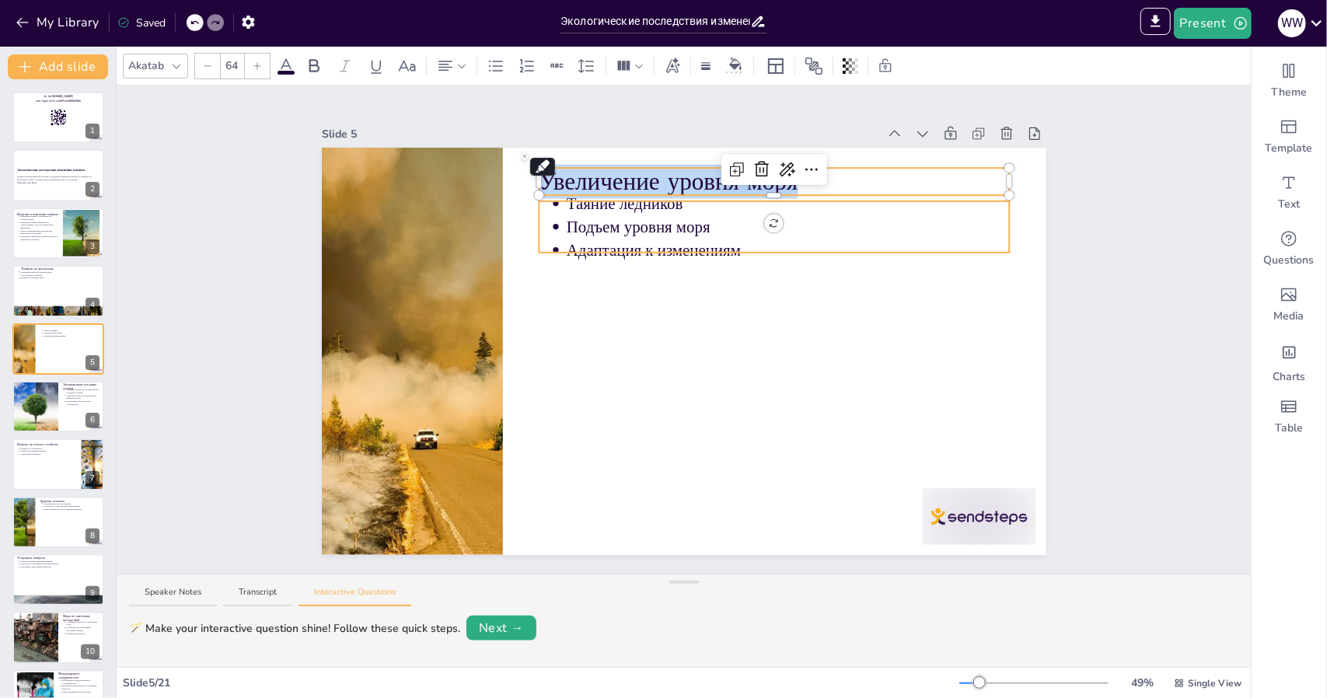
type input "43"
click at [680, 201] on div "Таяние ледников Подъем уровня моря Адаптация к изменениям Увеличение уровня моря" at bounding box center [684, 351] width 725 height 407
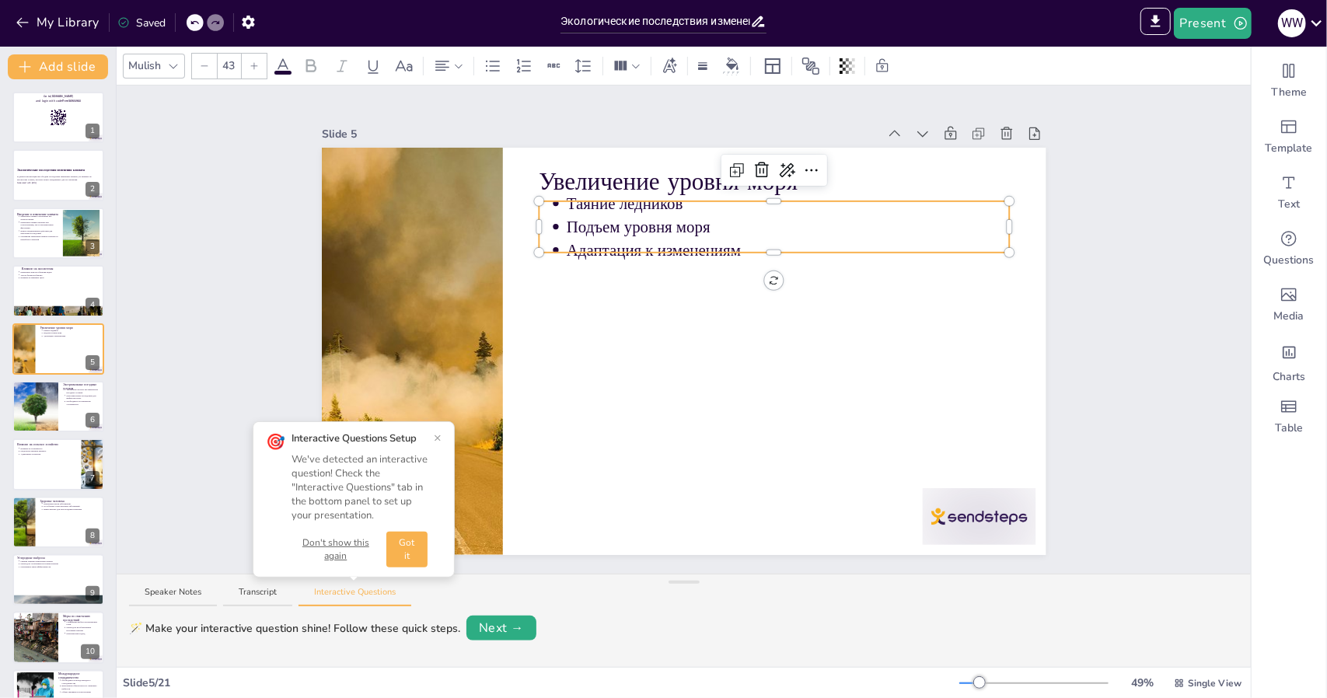
click at [673, 201] on div at bounding box center [774, 204] width 471 height 6
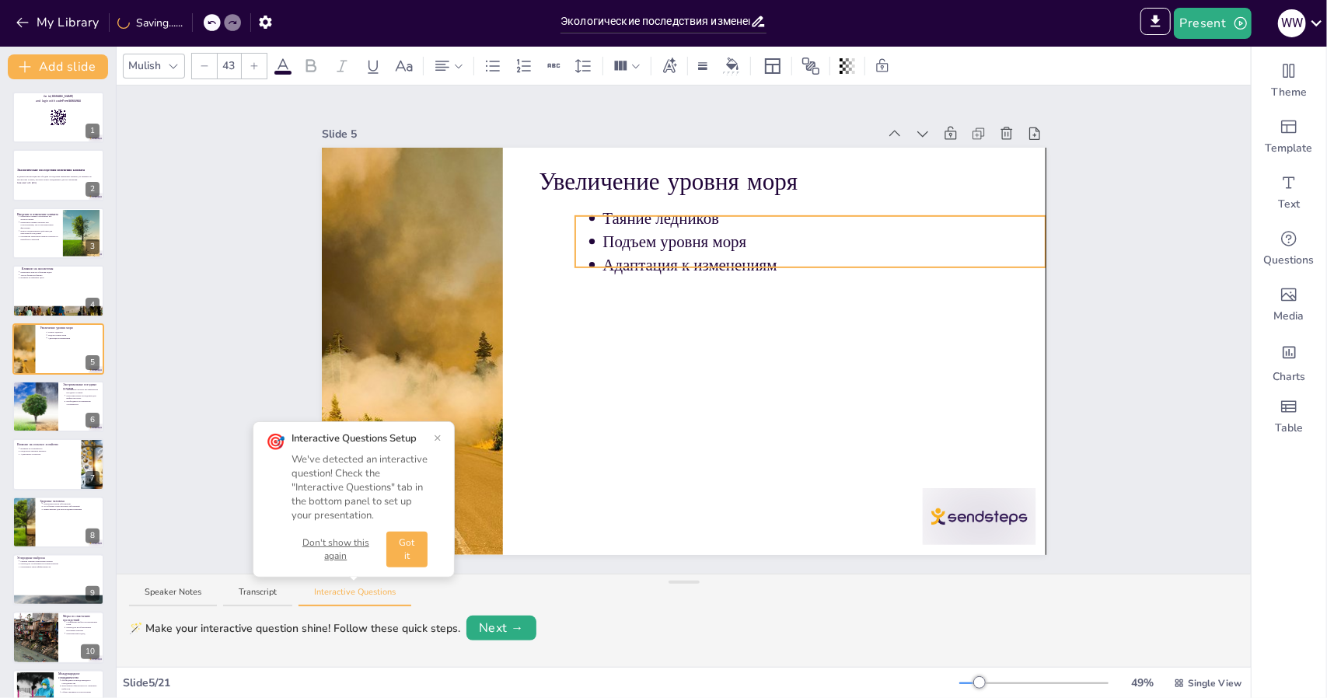
drag, startPoint x: 673, startPoint y: 199, endPoint x: 718, endPoint y: 224, distance: 51.5
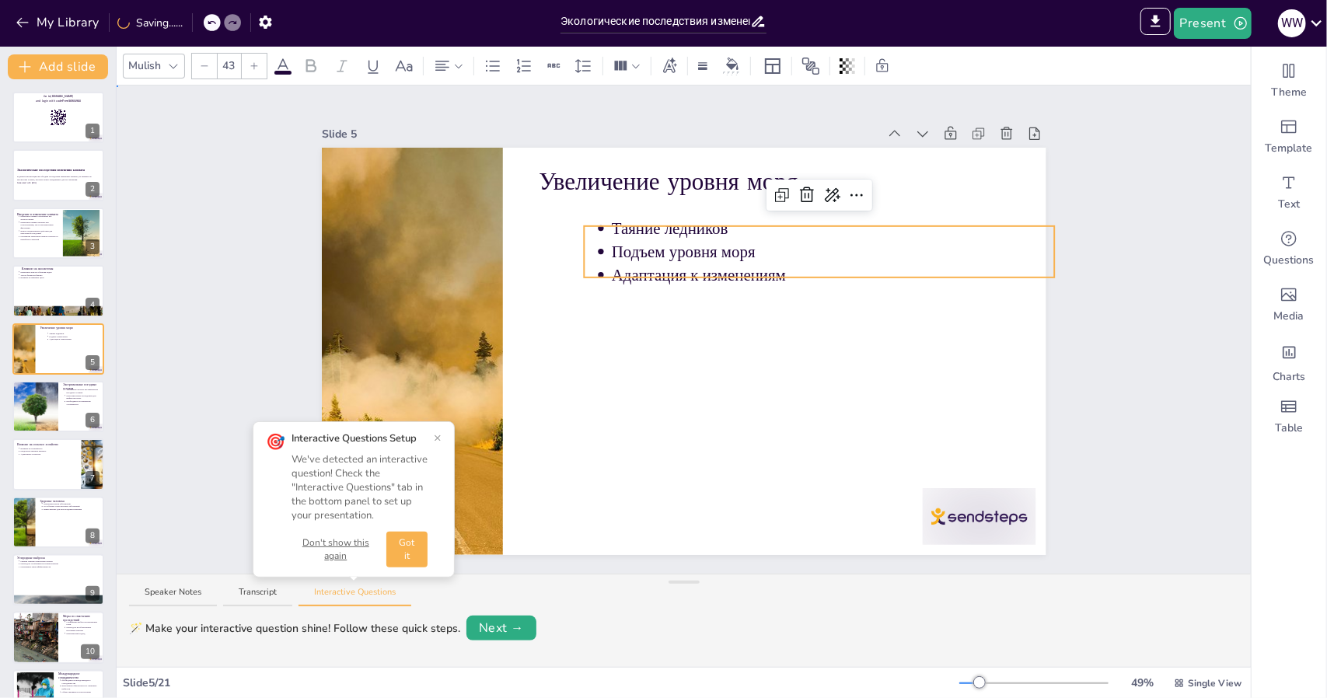
drag, startPoint x: 737, startPoint y: 220, endPoint x: 725, endPoint y: 219, distance: 11.7
click at [718, 227] on p "Таяние ледников" at bounding box center [833, 228] width 443 height 23
drag, startPoint x: 718, startPoint y: 227, endPoint x: 600, endPoint y: 225, distance: 118.2
click at [600, 225] on div "Увеличение уровня моря Таяние ледников Подъем уровня моря Адаптация к изменениям" at bounding box center [684, 351] width 725 height 407
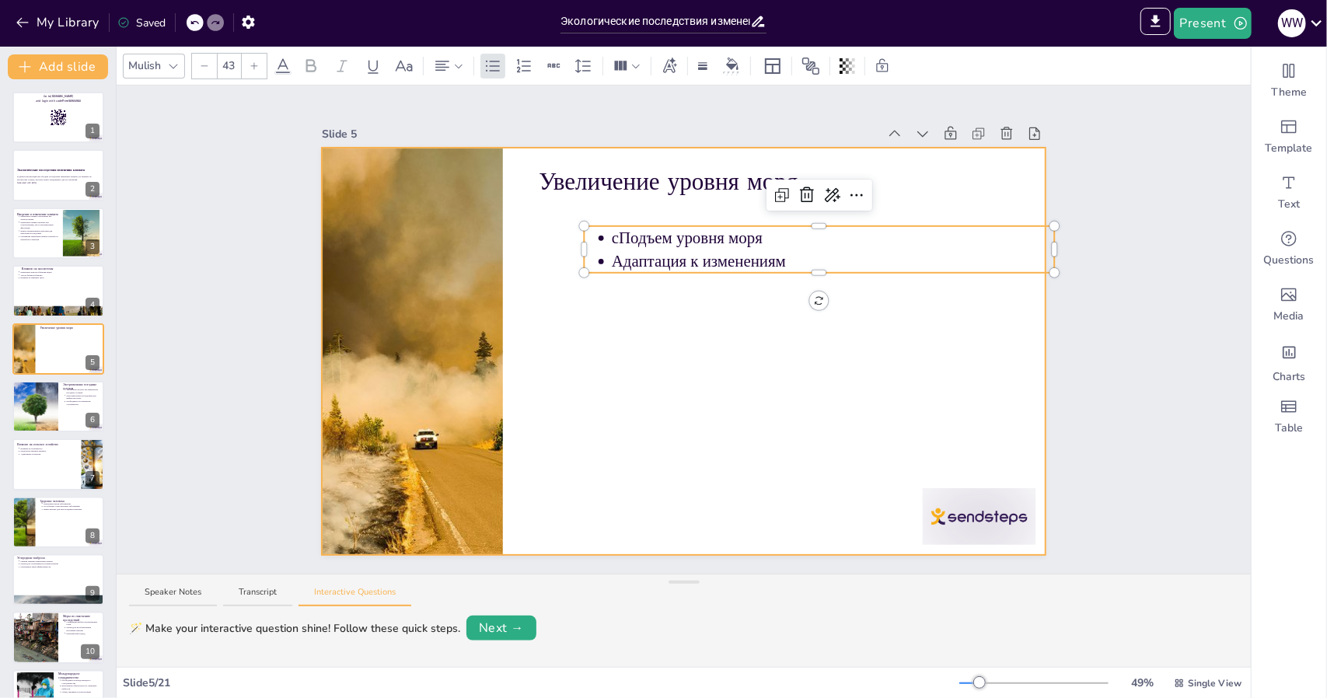
click at [661, 302] on div at bounding box center [684, 351] width 725 height 407
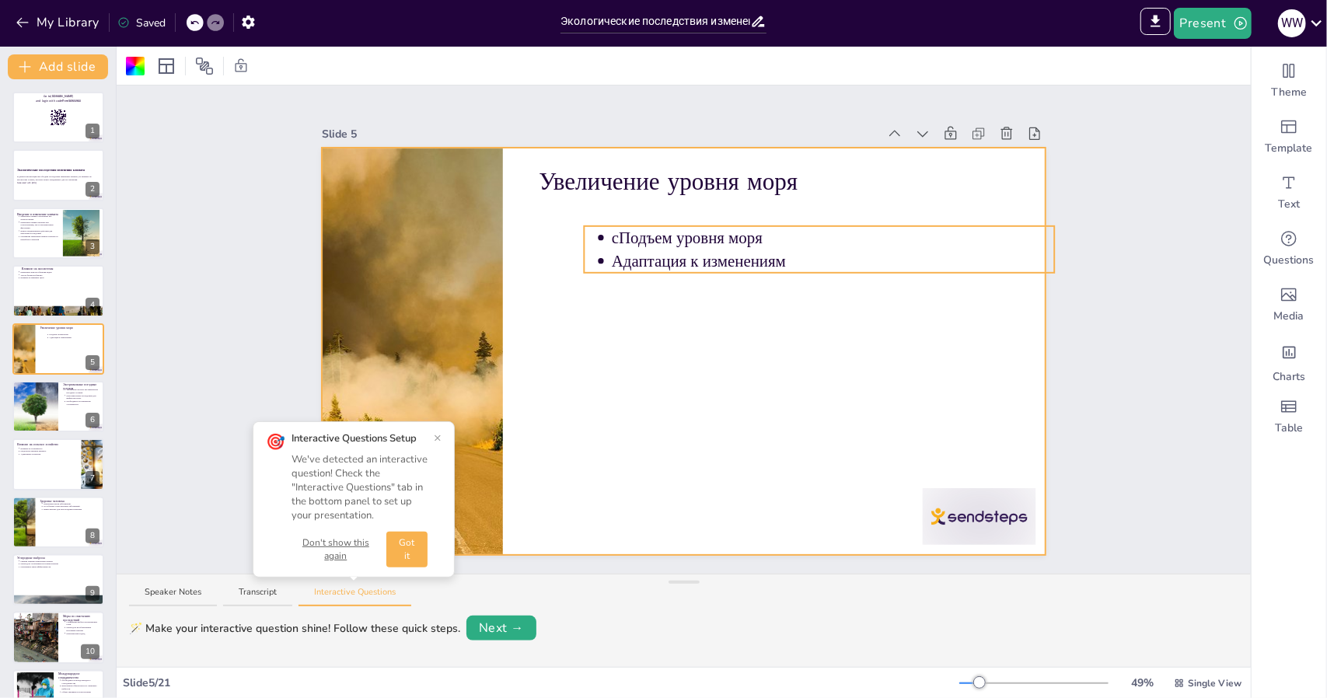
click at [759, 226] on div "Увеличение уровня моря сПодъем уровня моря Адаптация к изменениям" at bounding box center [684, 351] width 725 height 407
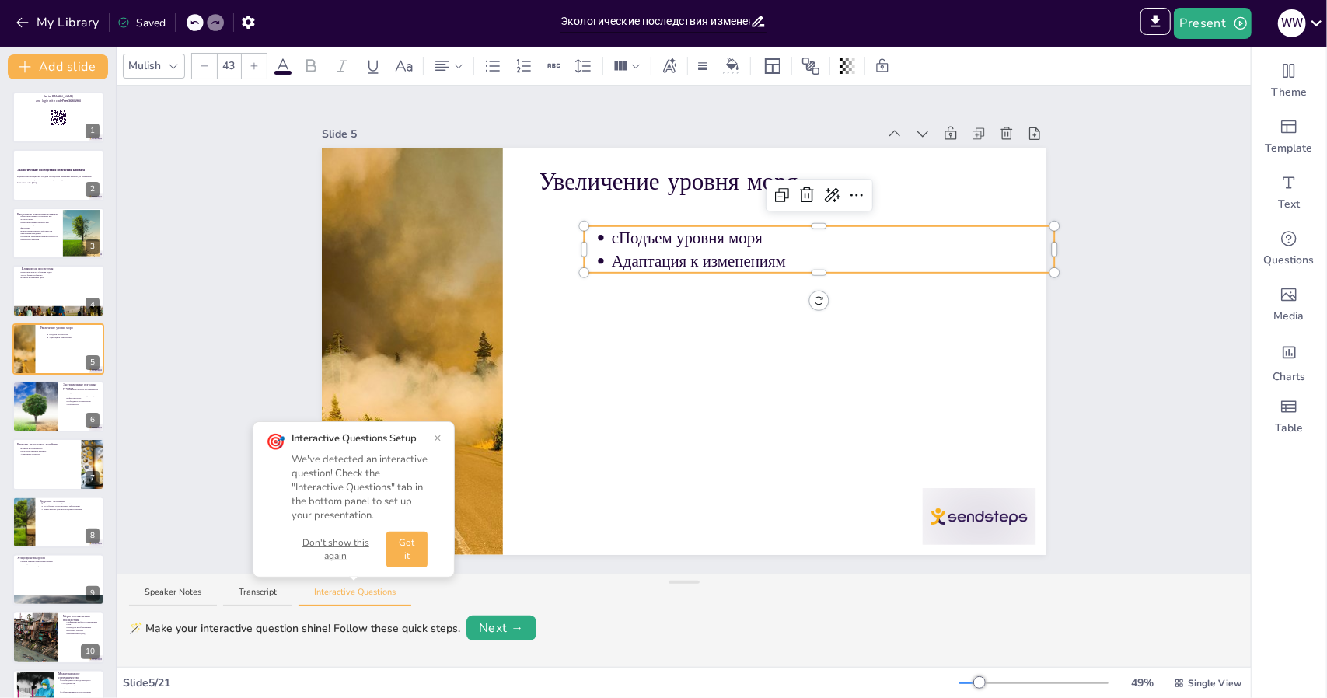
click at [756, 228] on p "сПодъем уровня моря" at bounding box center [833, 237] width 443 height 23
click at [756, 228] on p "сПодъем уровня моря" at bounding box center [833, 238] width 443 height 23
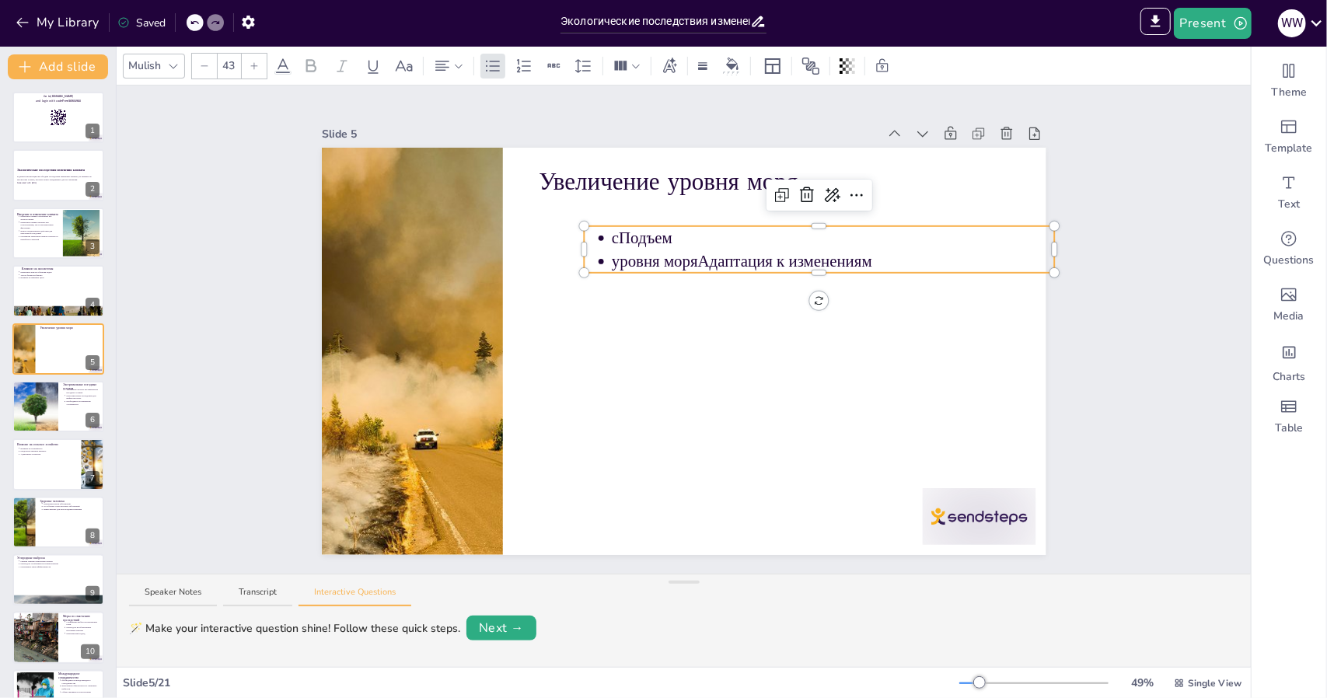
click at [196, 29] on div at bounding box center [195, 22] width 17 height 17
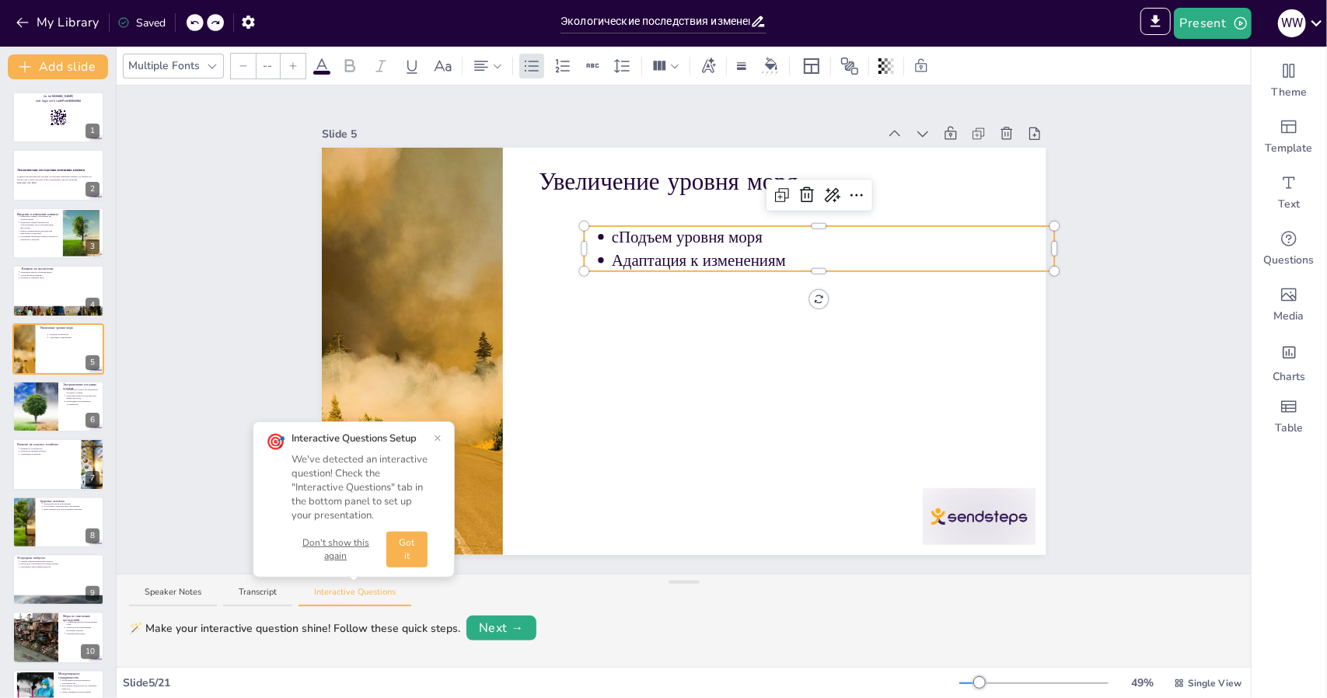
click at [189, 29] on div at bounding box center [195, 22] width 17 height 17
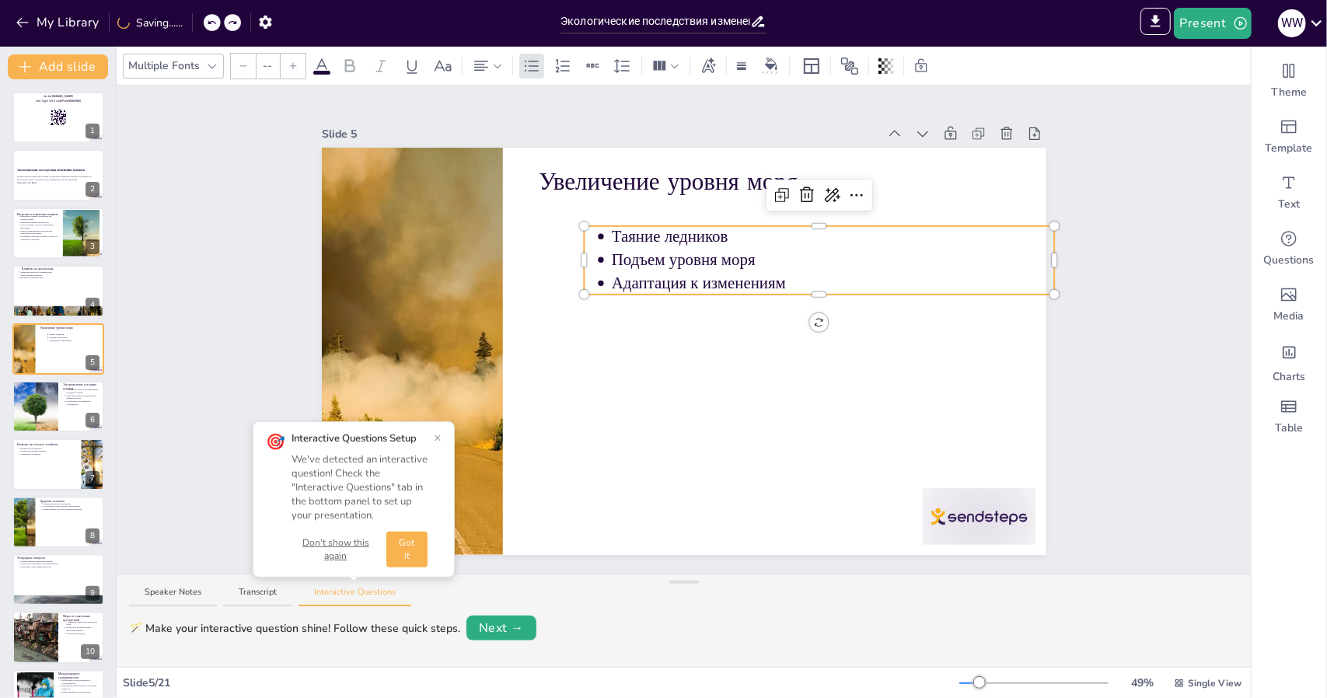
click at [740, 254] on p "Подъем уровня моря" at bounding box center [833, 260] width 443 height 23
type input "43"
drag, startPoint x: 745, startPoint y: 259, endPoint x: 617, endPoint y: 247, distance: 128.8
click at [612, 260] on p "Подъем уровня моря" at bounding box center [833, 261] width 443 height 23
copy p "Подъем уровня моря"
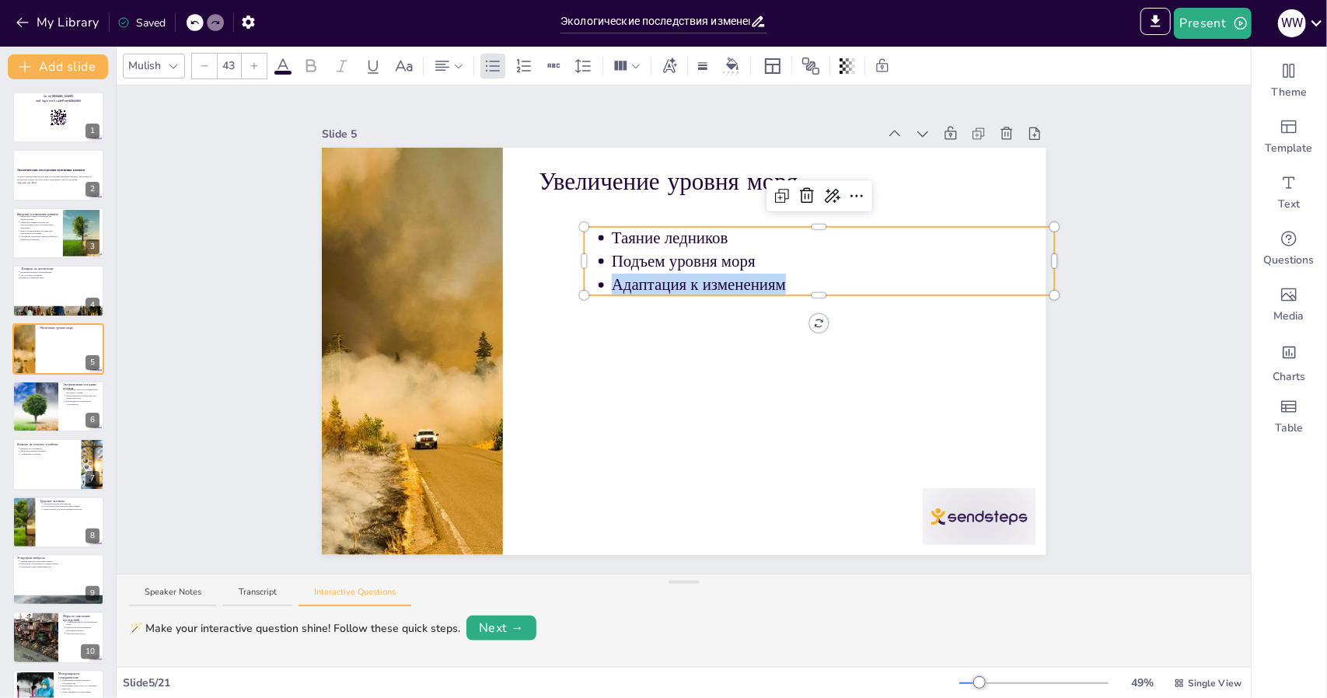
drag, startPoint x: 774, startPoint y: 280, endPoint x: 602, endPoint y: 278, distance: 172.6
click at [612, 278] on p "Адаптация к изменениям" at bounding box center [833, 285] width 443 height 23
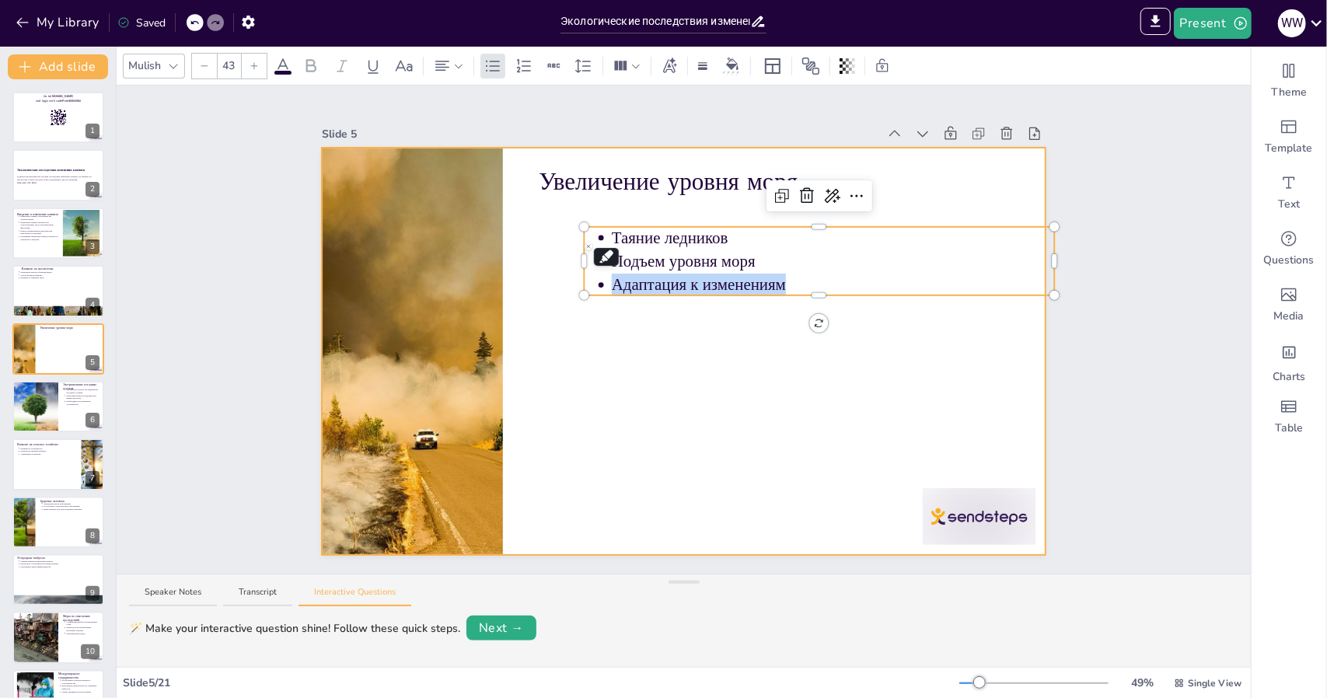
copy p "Адаптация к изменениям"
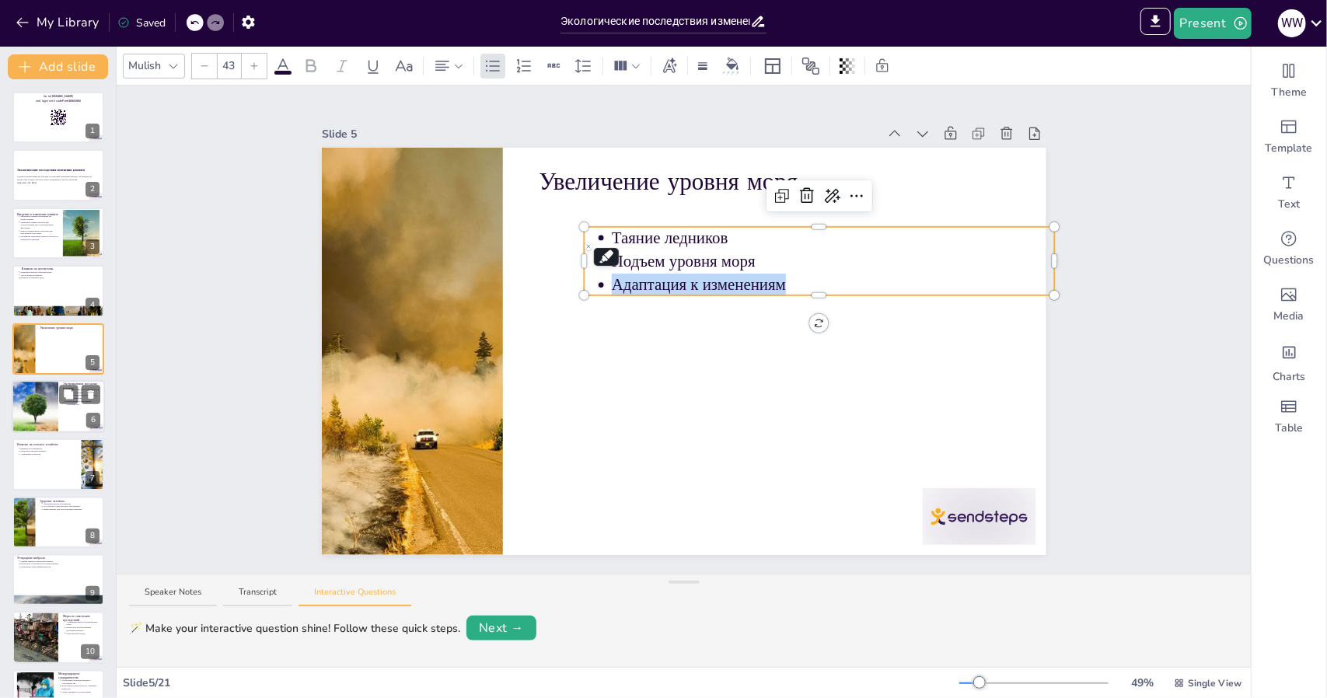
click at [30, 413] on div at bounding box center [34, 406] width 93 height 53
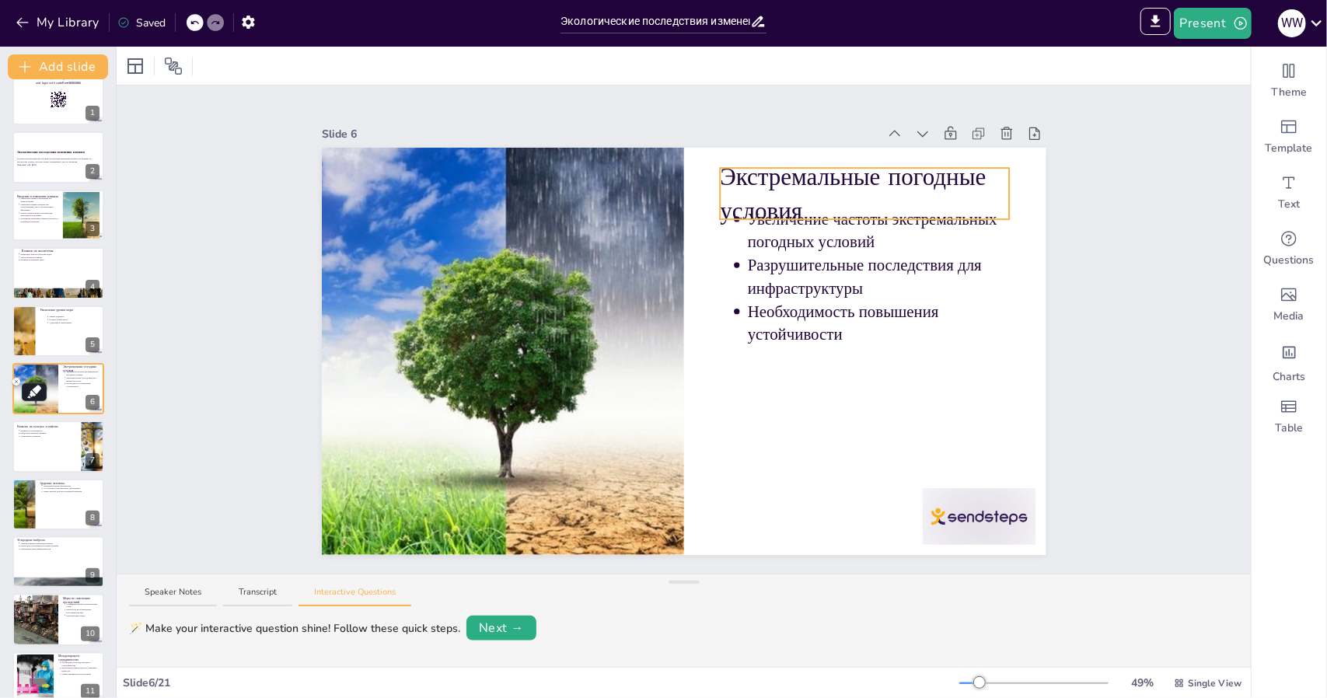
click at [807, 195] on p "Экстремальные погодные условия" at bounding box center [865, 194] width 290 height 68
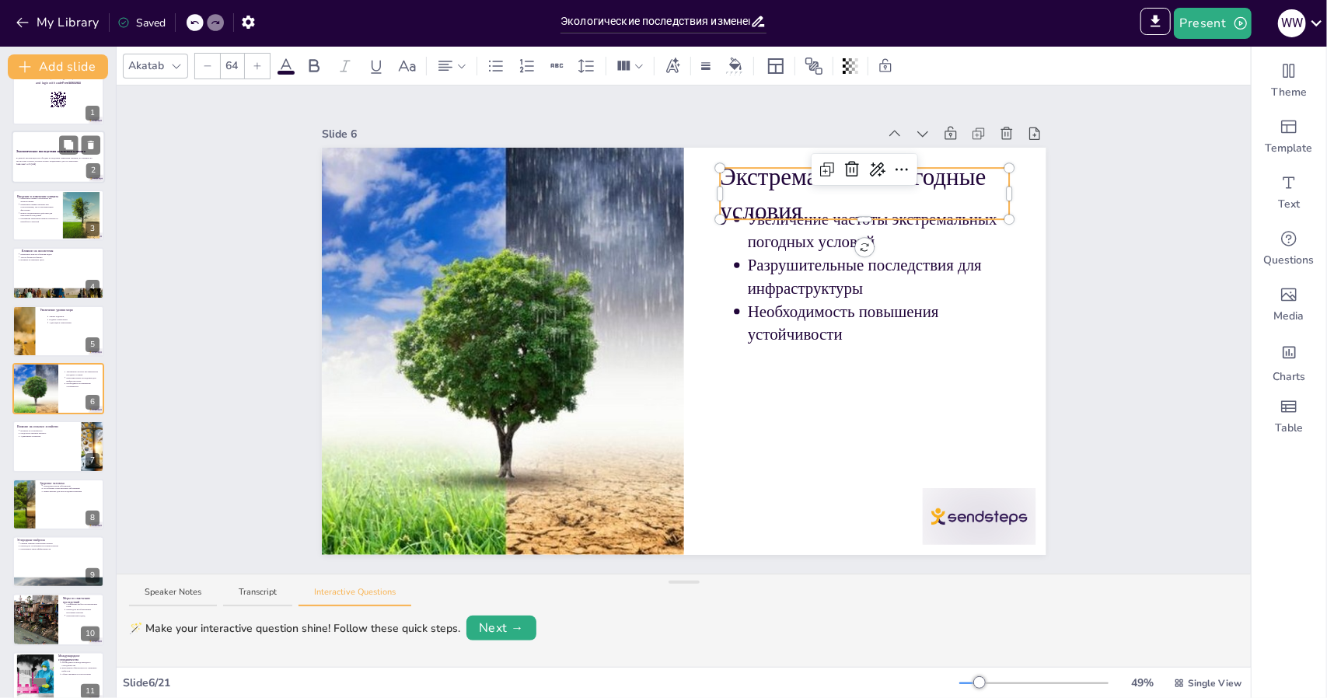
click at [45, 152] on strong "Экологические последствия изменения климата" at bounding box center [50, 152] width 69 height 4
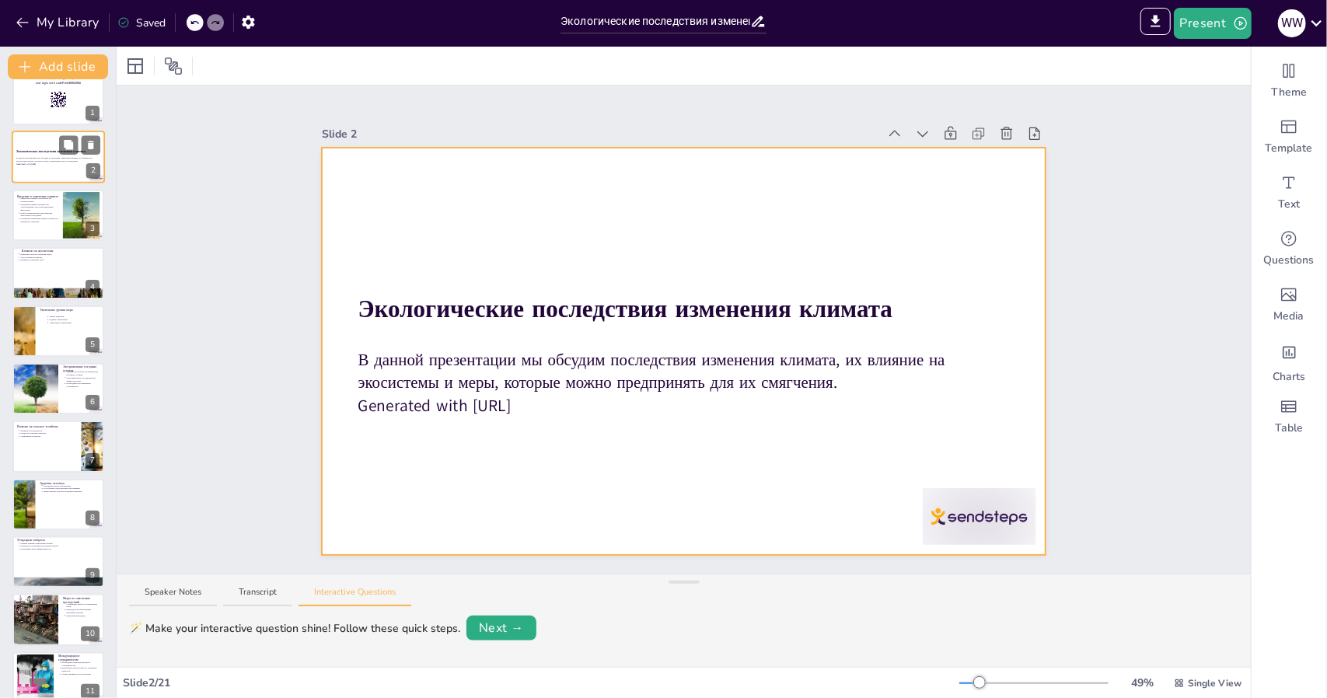
scroll to position [0, 0]
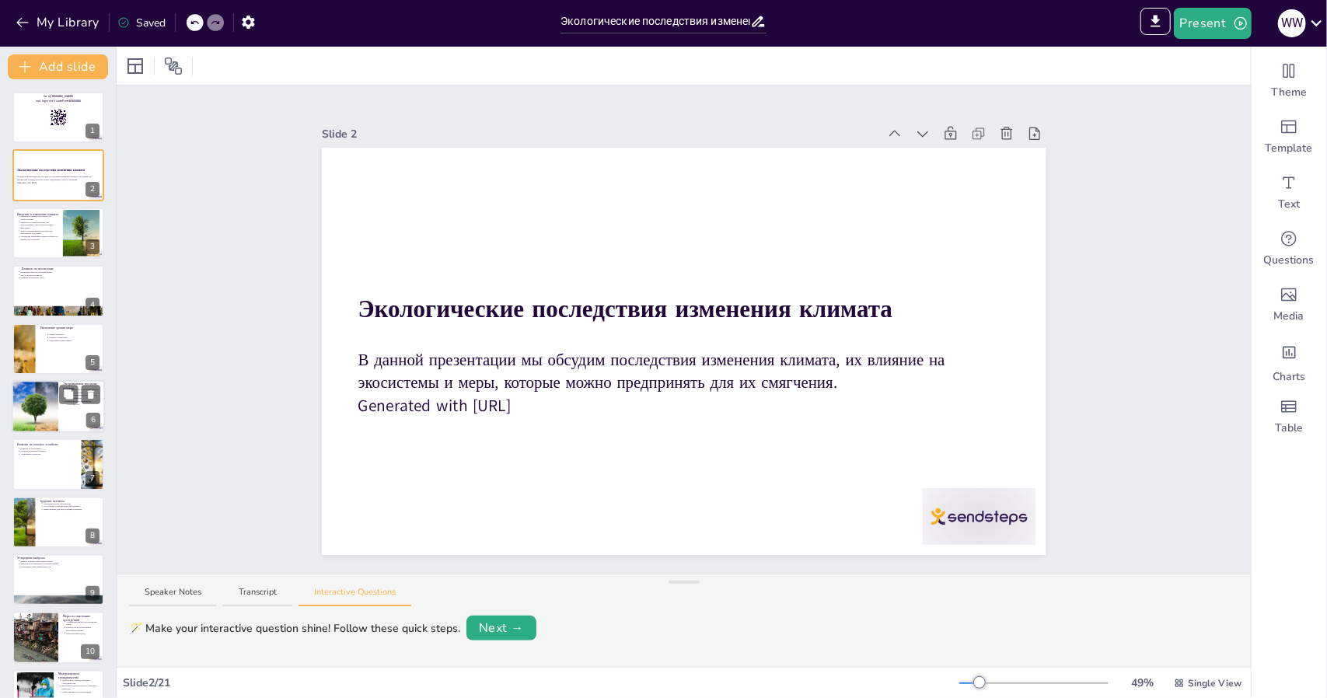
click at [26, 411] on div at bounding box center [34, 406] width 93 height 53
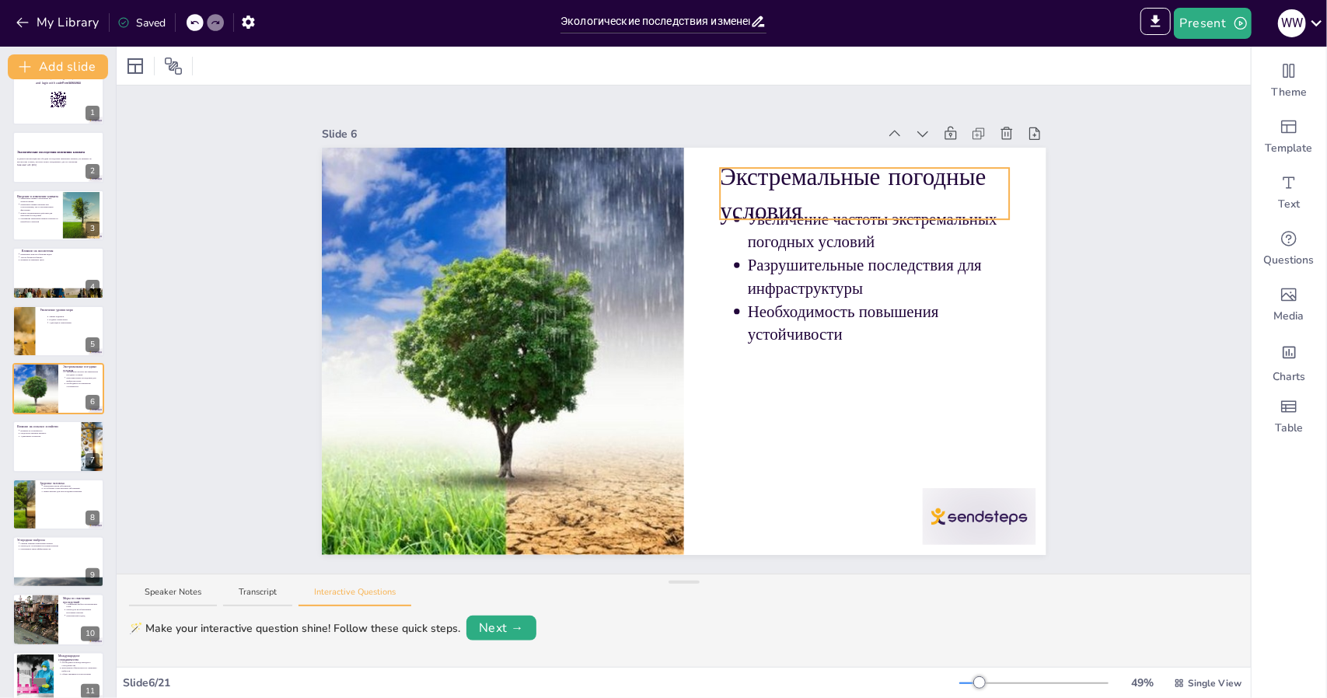
click at [790, 200] on p "Экстремальные погодные условия" at bounding box center [865, 194] width 290 height 68
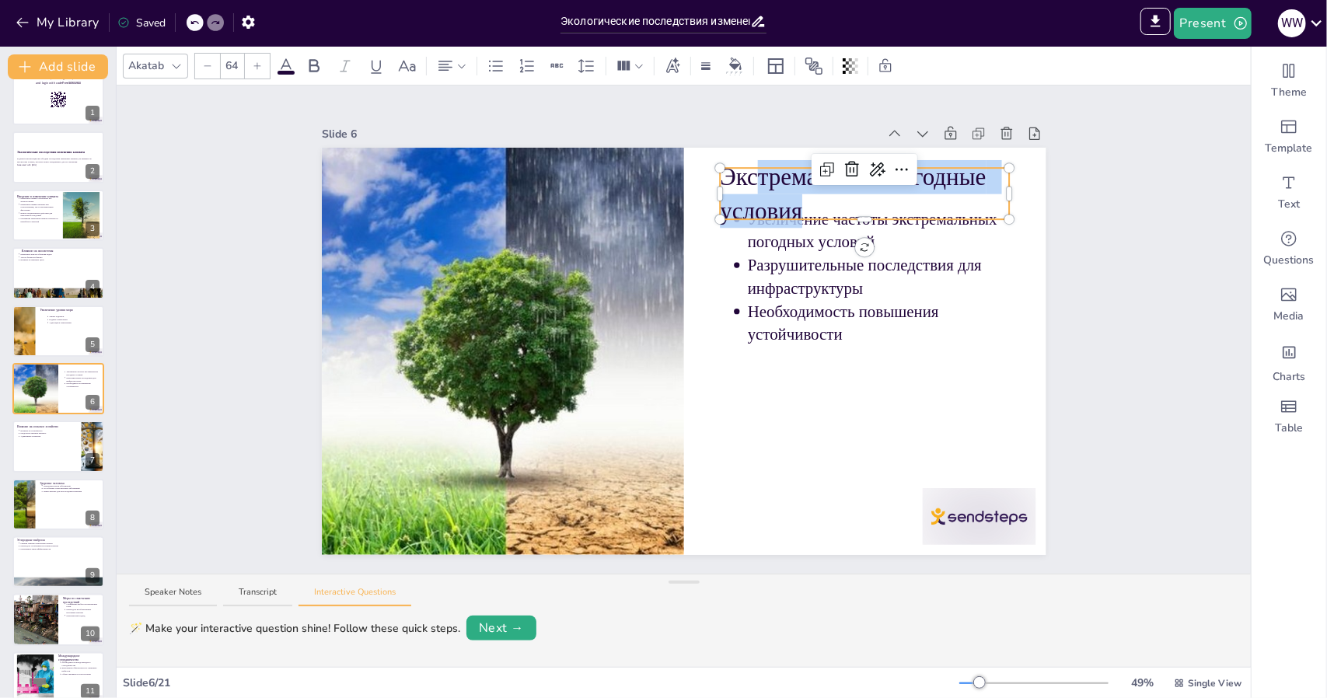
drag, startPoint x: 790, startPoint y: 200, endPoint x: 743, endPoint y: 176, distance: 52.5
click at [743, 176] on span "Экстремальные погодные условия" at bounding box center [857, 193] width 274 height 67
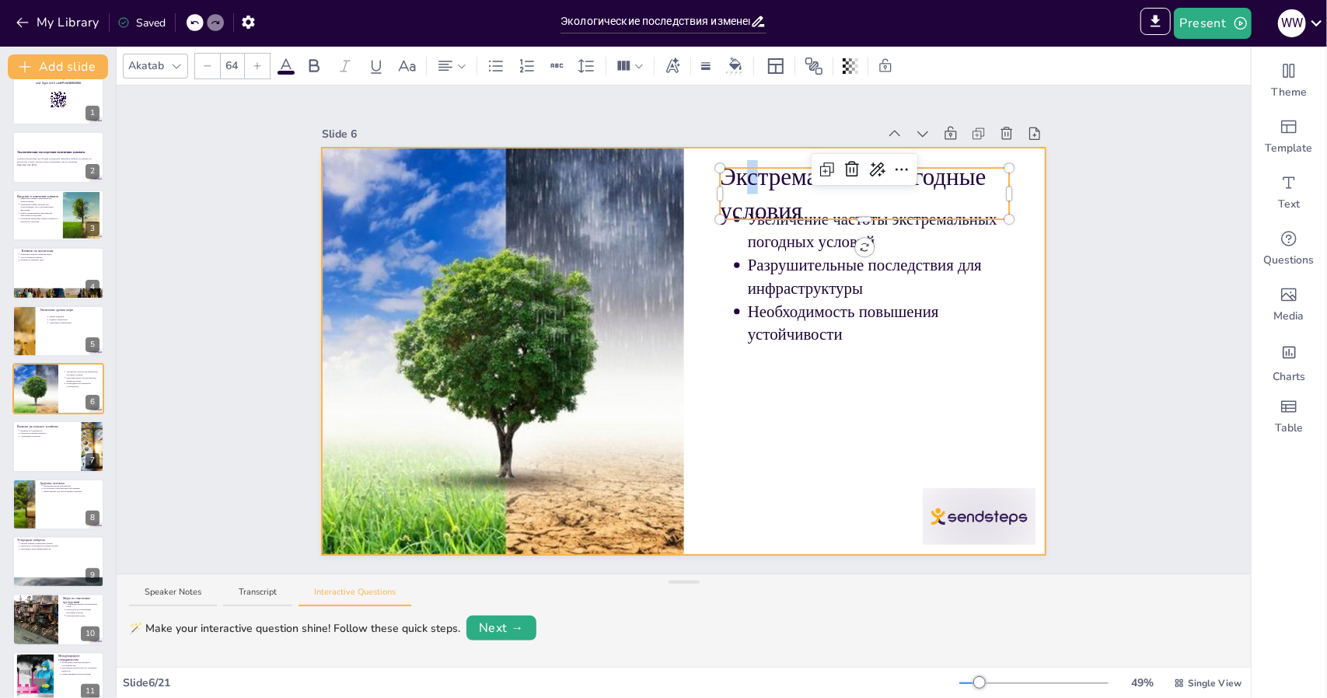
drag, startPoint x: 743, startPoint y: 176, endPoint x: 770, endPoint y: 169, distance: 27.3
click at [770, 169] on span "Экстремальные погодные условия" at bounding box center [857, 193] width 274 height 67
click at [745, 366] on div at bounding box center [684, 351] width 725 height 407
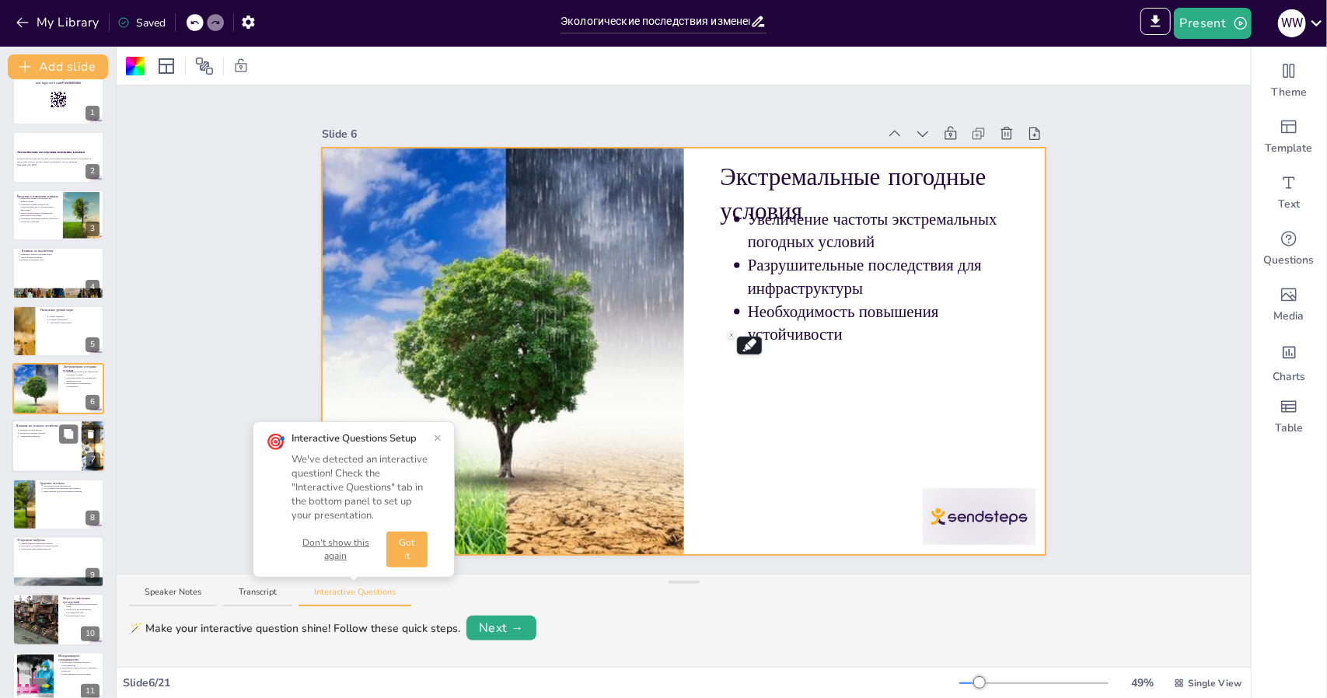
click at [33, 441] on div at bounding box center [58, 447] width 93 height 53
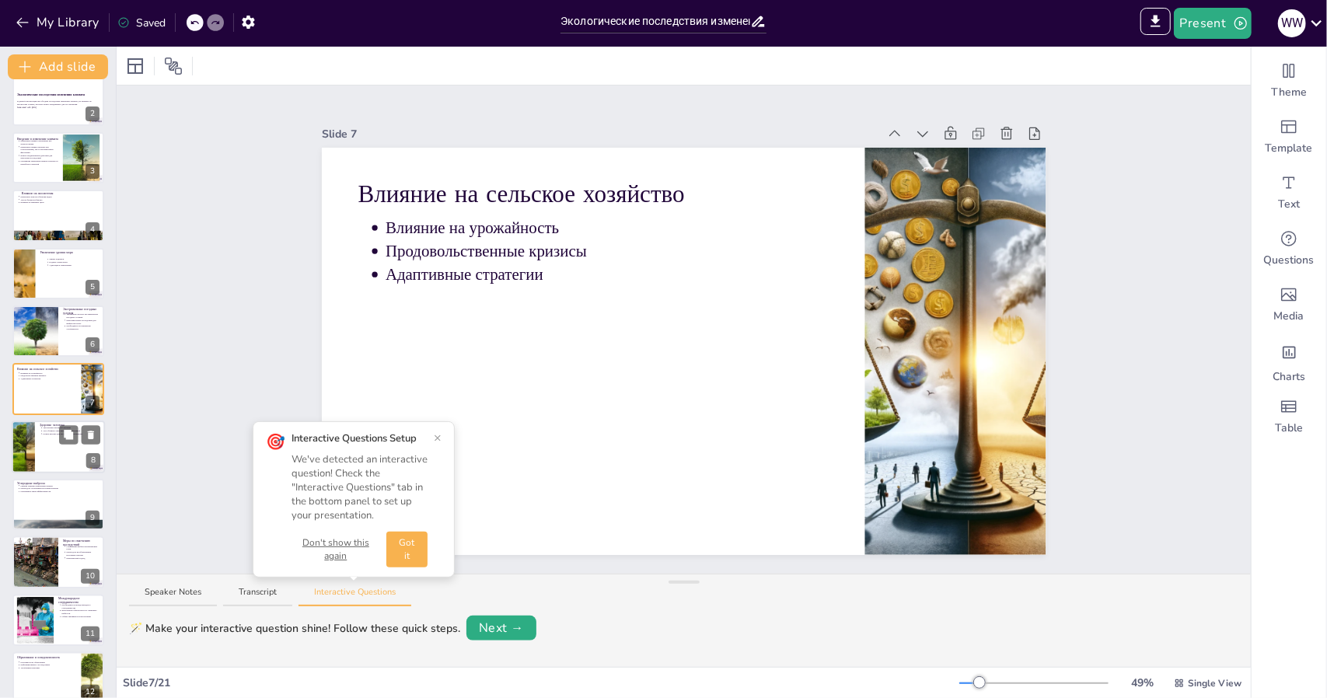
click at [48, 456] on div at bounding box center [58, 447] width 93 height 53
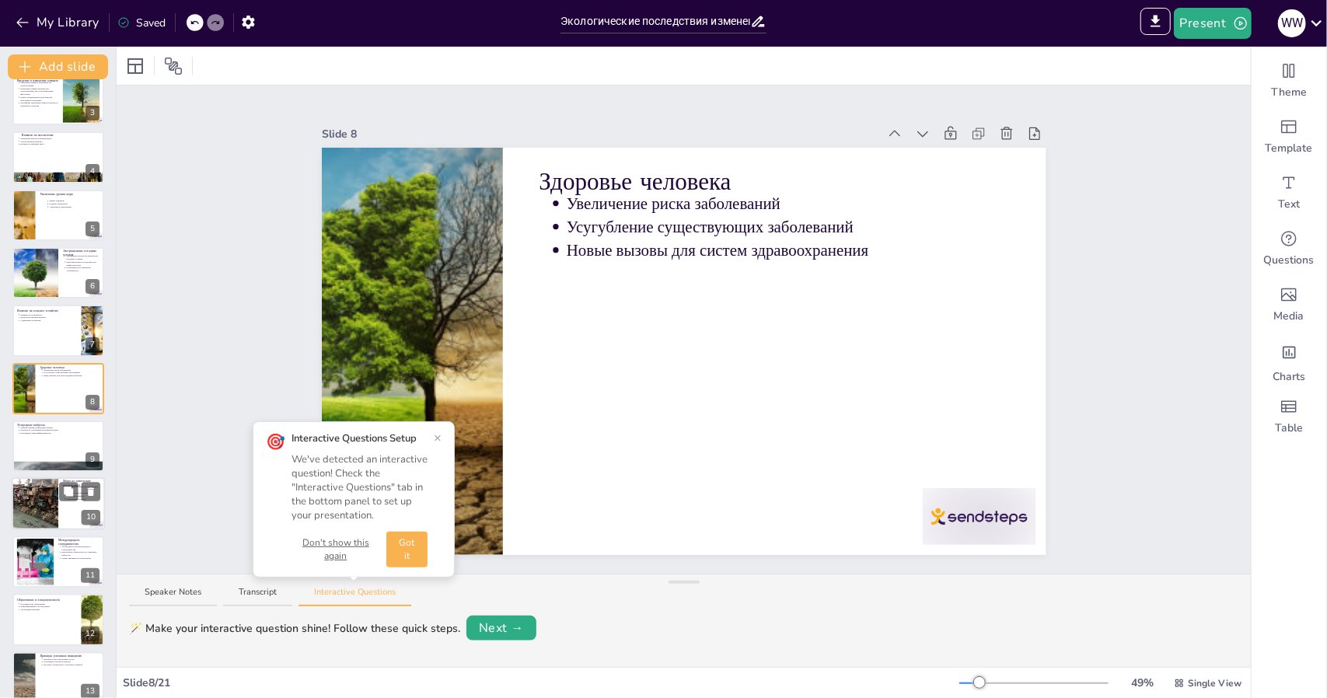
click at [36, 492] on div at bounding box center [34, 504] width 93 height 53
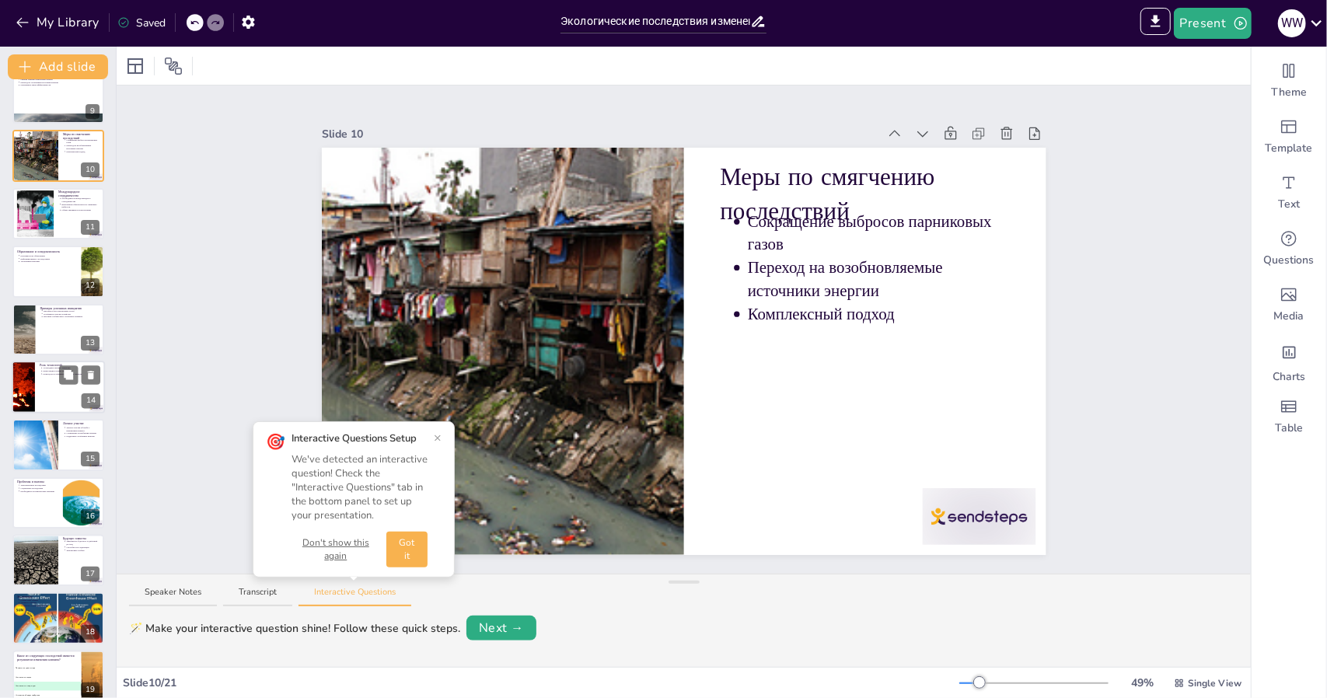
click at [33, 377] on div at bounding box center [23, 387] width 101 height 53
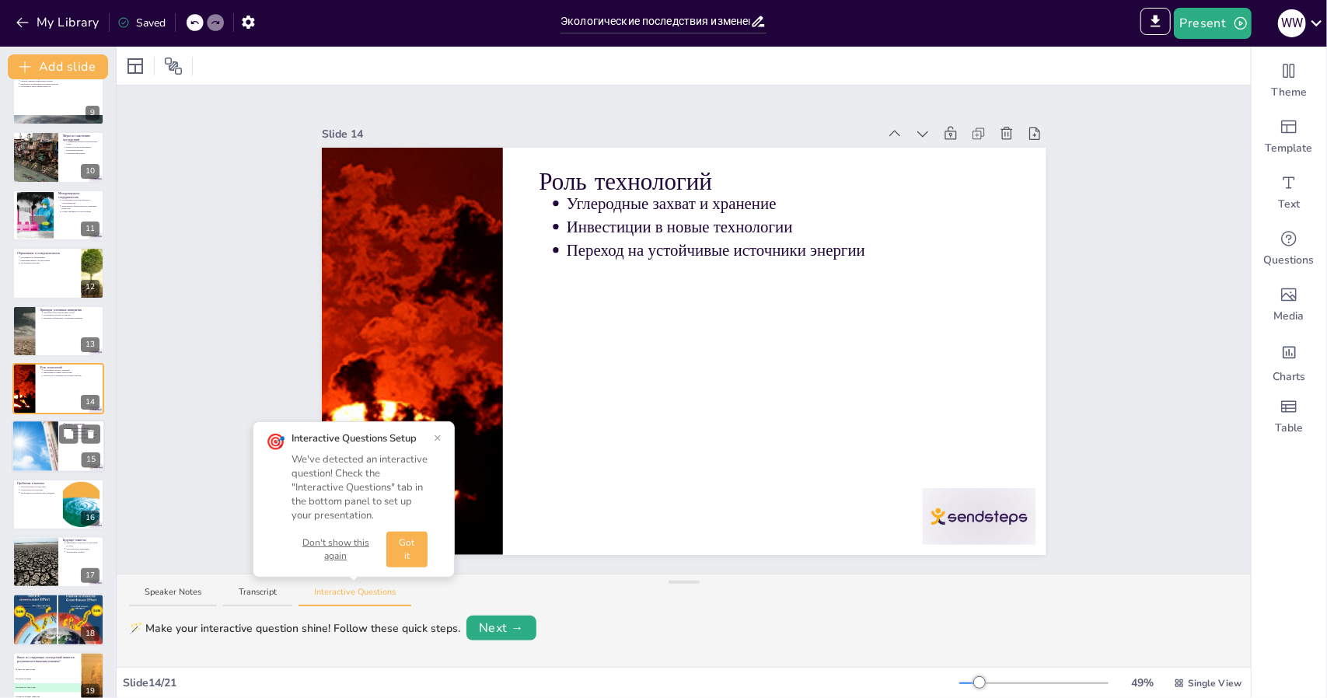
click at [27, 442] on div at bounding box center [34, 447] width 79 height 53
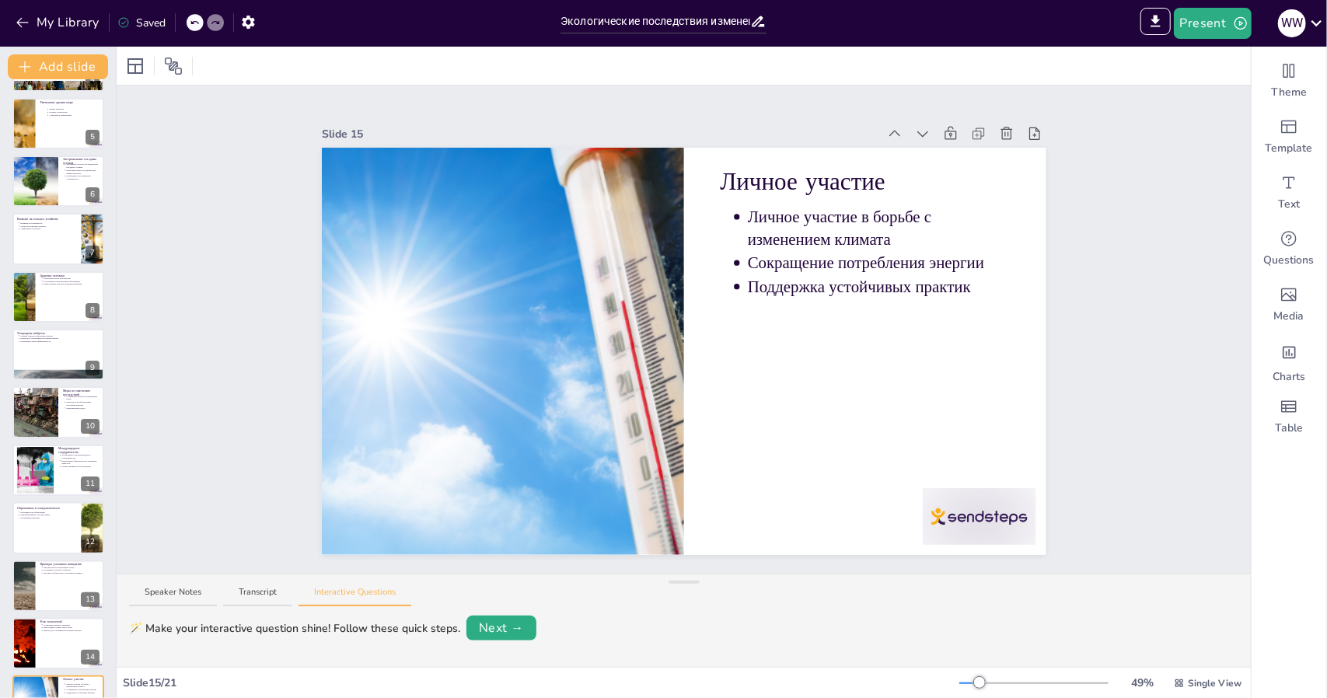
scroll to position [0, 0]
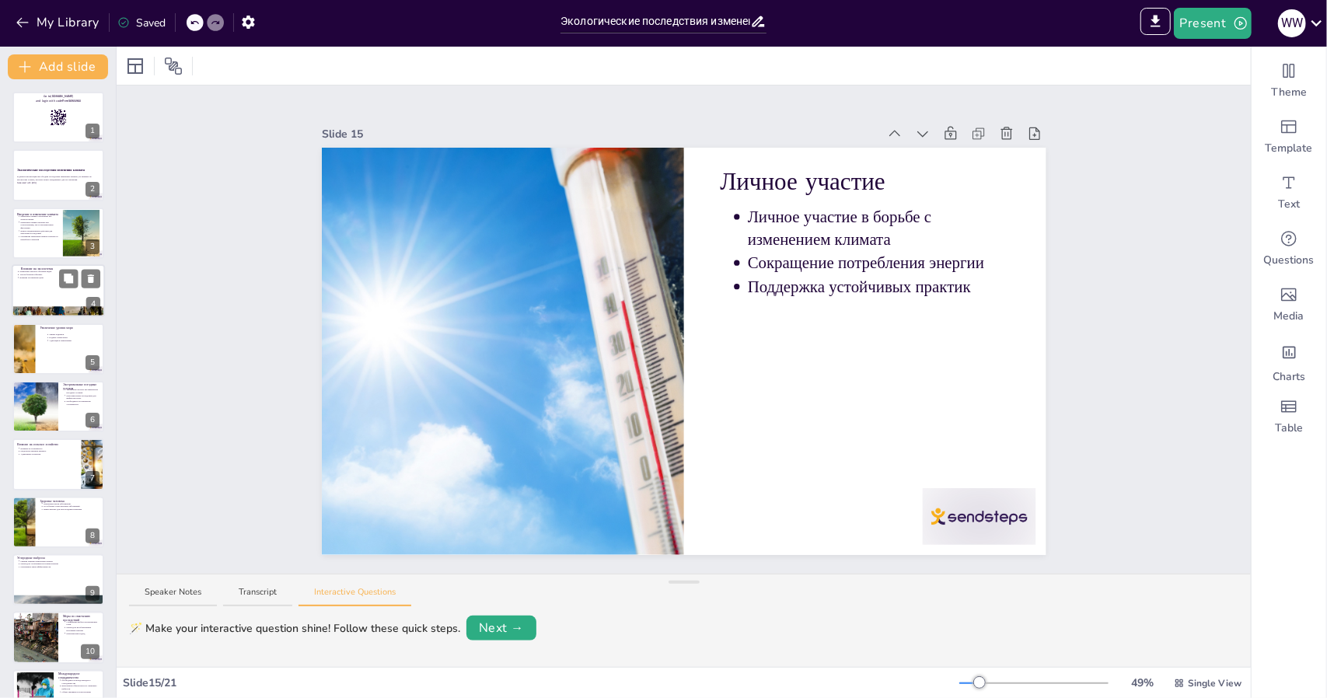
click at [34, 286] on div at bounding box center [58, 290] width 93 height 53
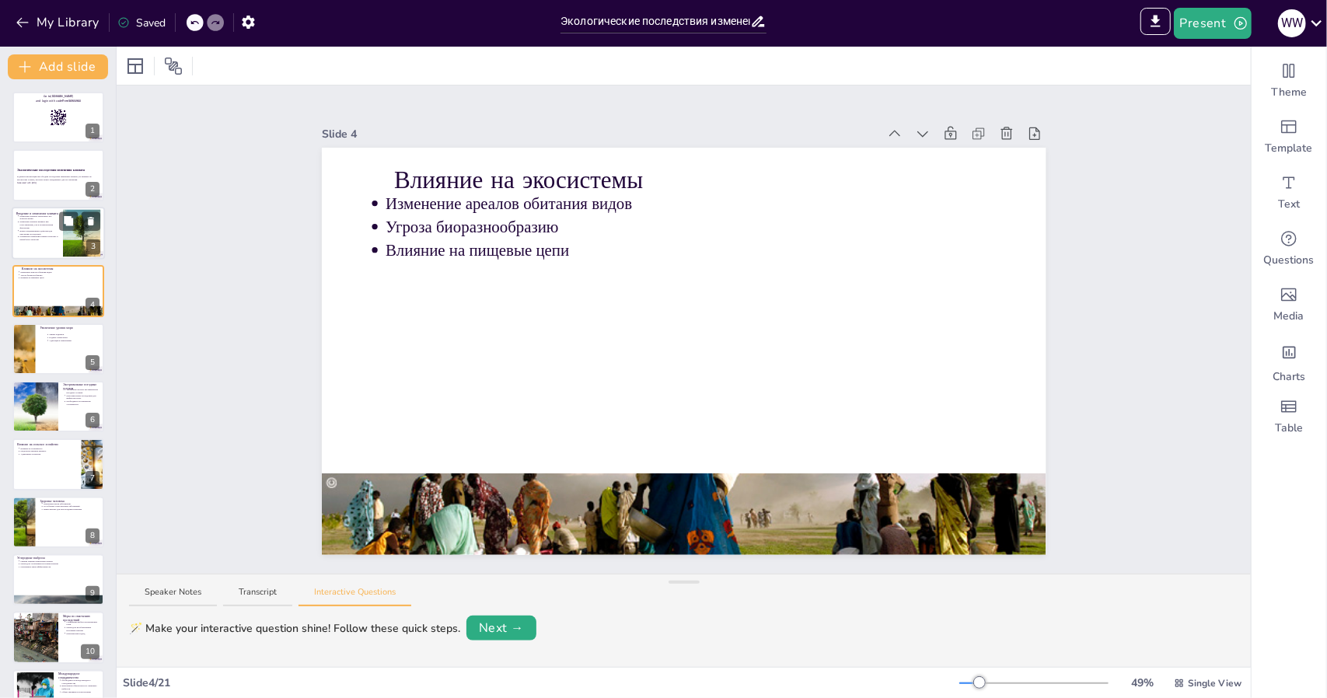
click at [26, 236] on p "Понимание изменения климата помогает в разработке стратегий" at bounding box center [38, 239] width 39 height 6
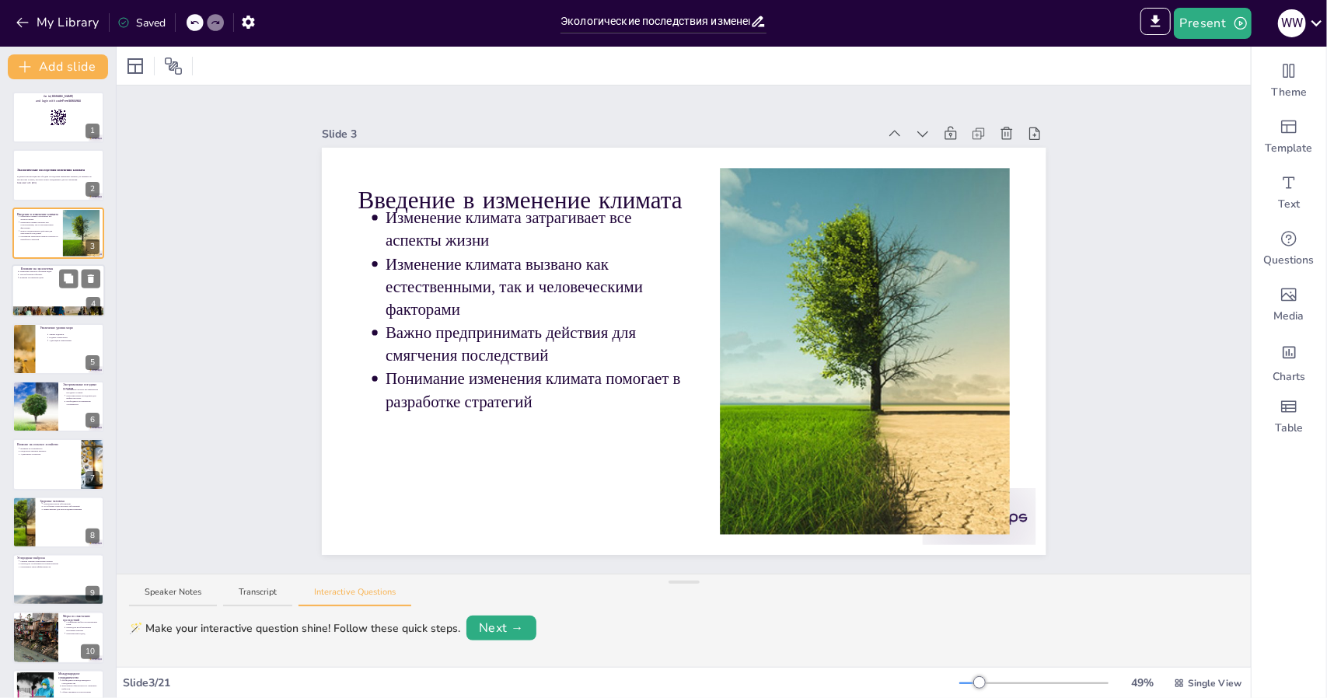
click at [34, 267] on p "Влияние на экосистемы" at bounding box center [63, 269] width 84 height 5
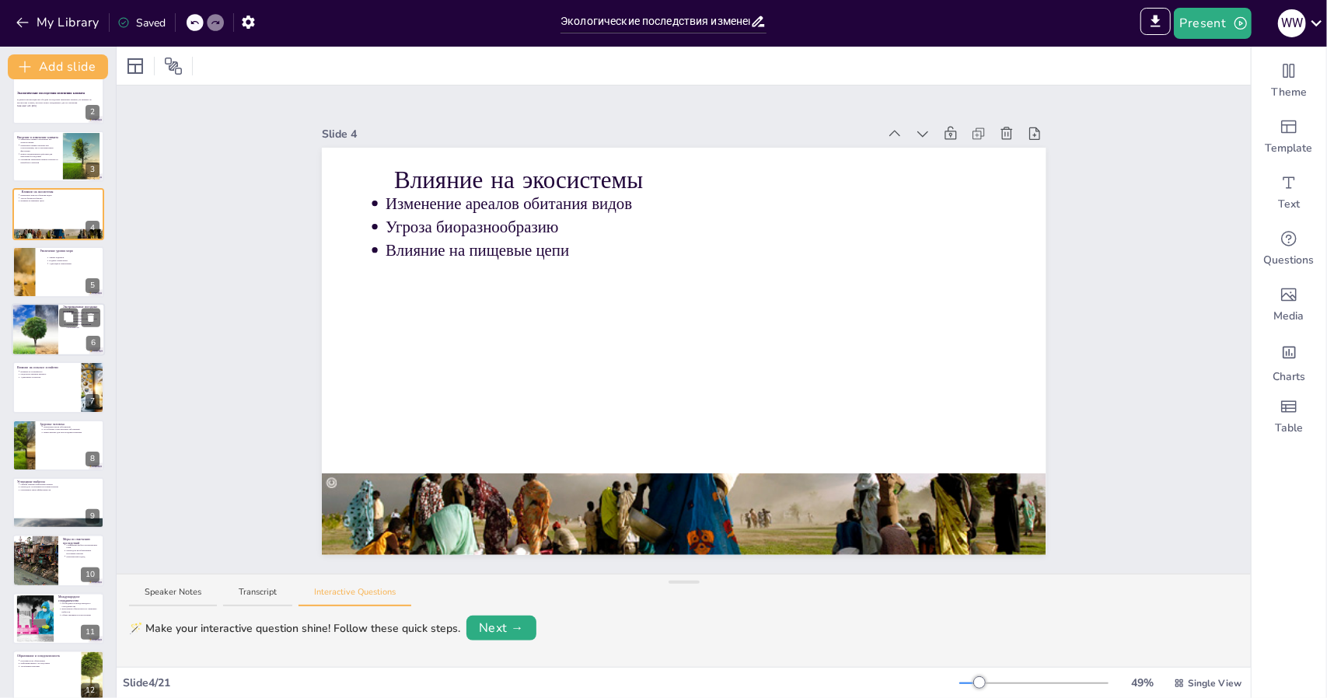
scroll to position [78, 0]
click at [40, 264] on div at bounding box center [58, 271] width 93 height 53
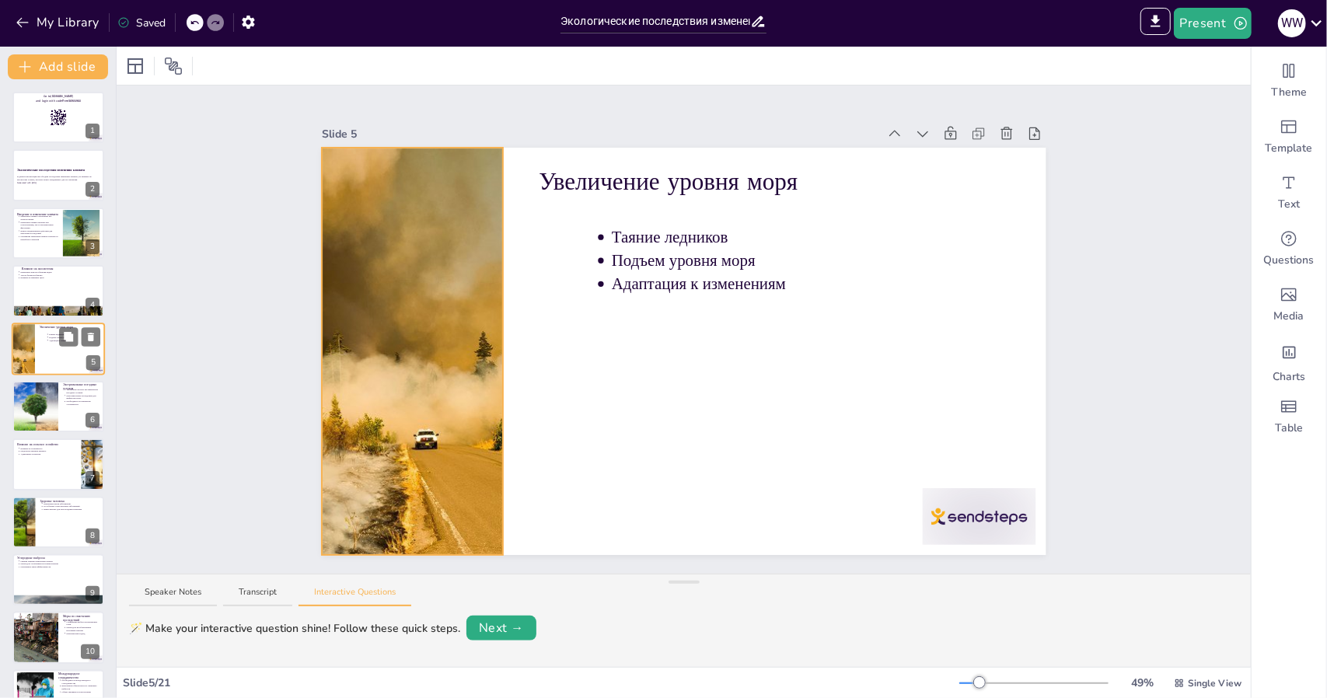
click at [28, 363] on div at bounding box center [23, 349] width 116 height 53
click at [36, 423] on div at bounding box center [34, 406] width 93 height 53
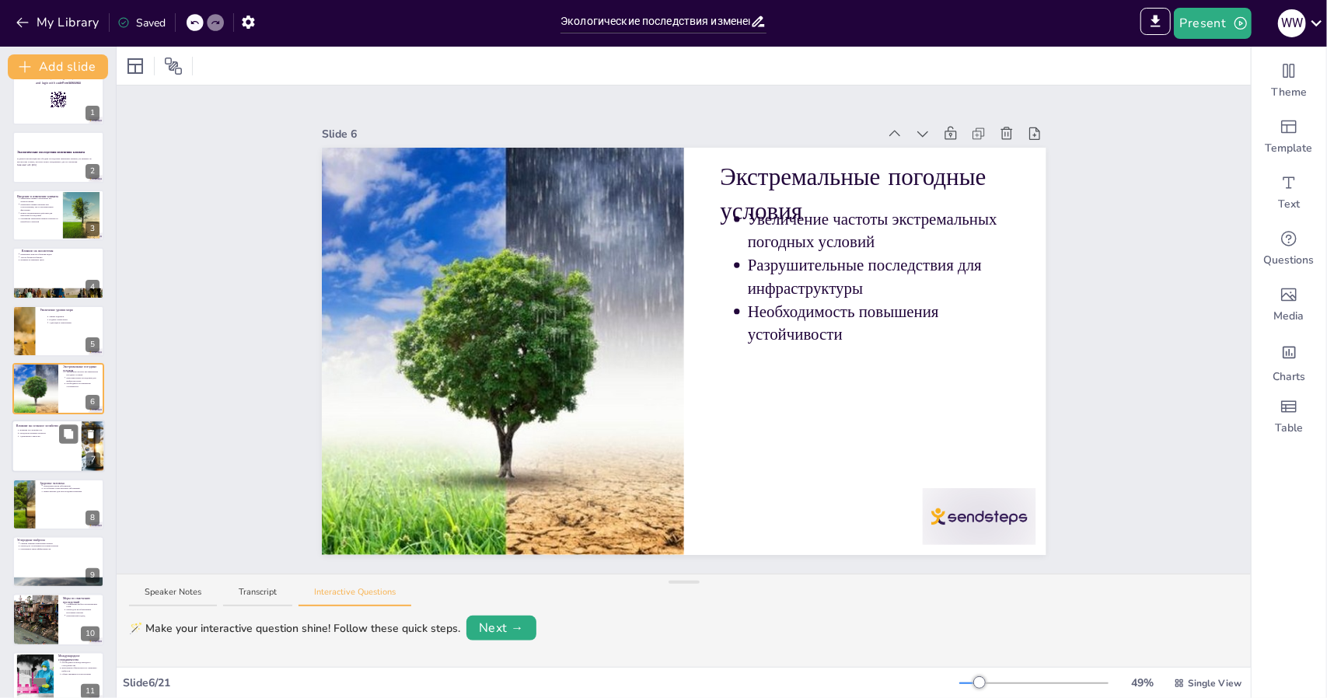
click at [36, 447] on div at bounding box center [58, 447] width 93 height 53
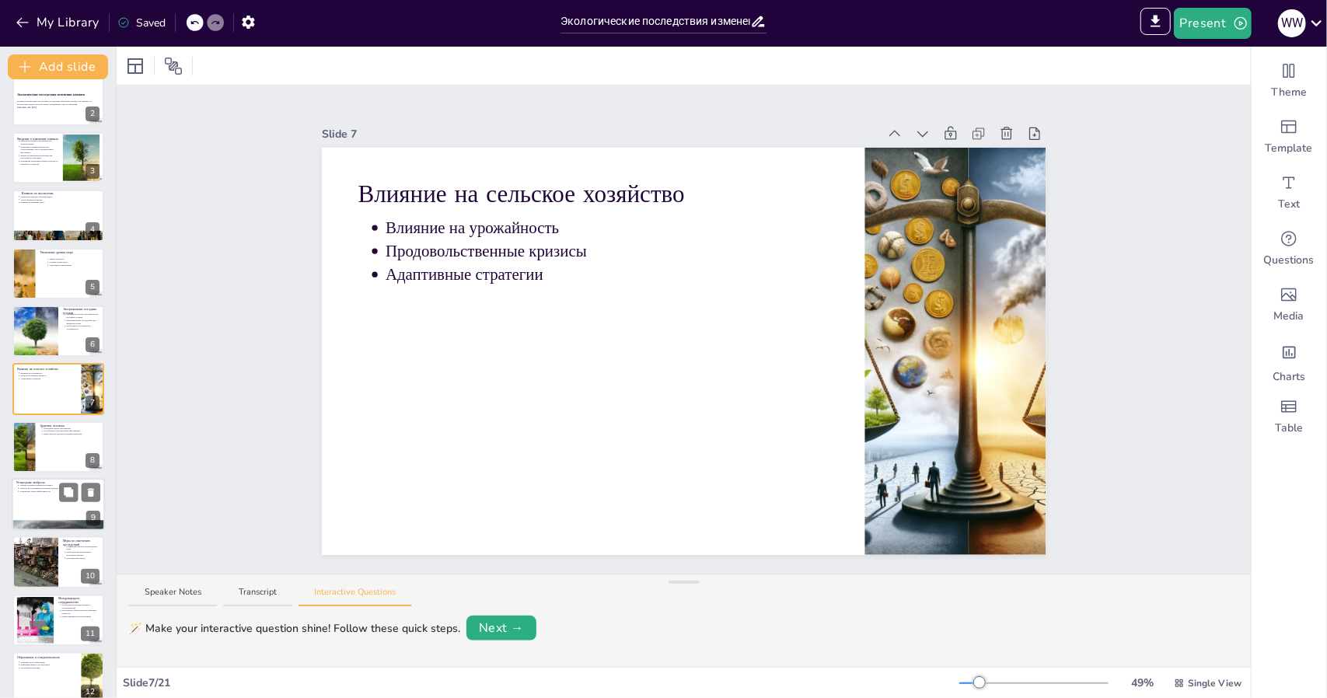
click at [49, 498] on div at bounding box center [58, 504] width 93 height 53
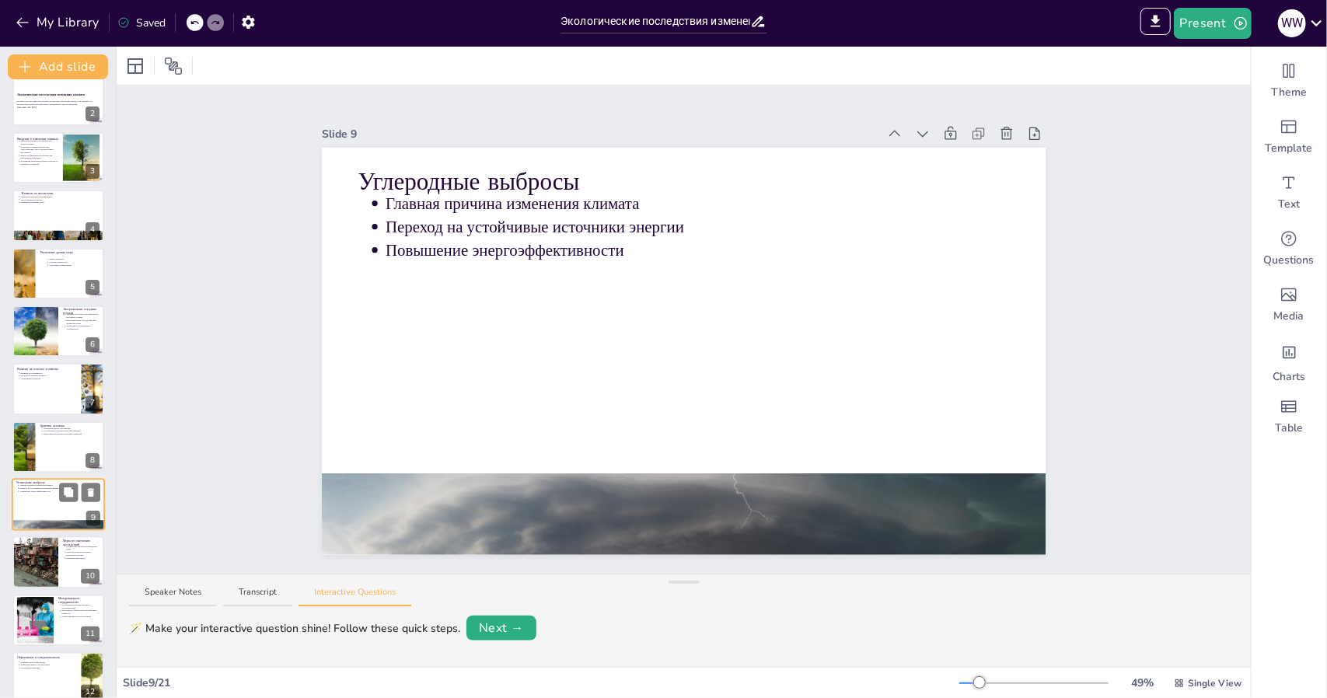
scroll to position [191, 0]
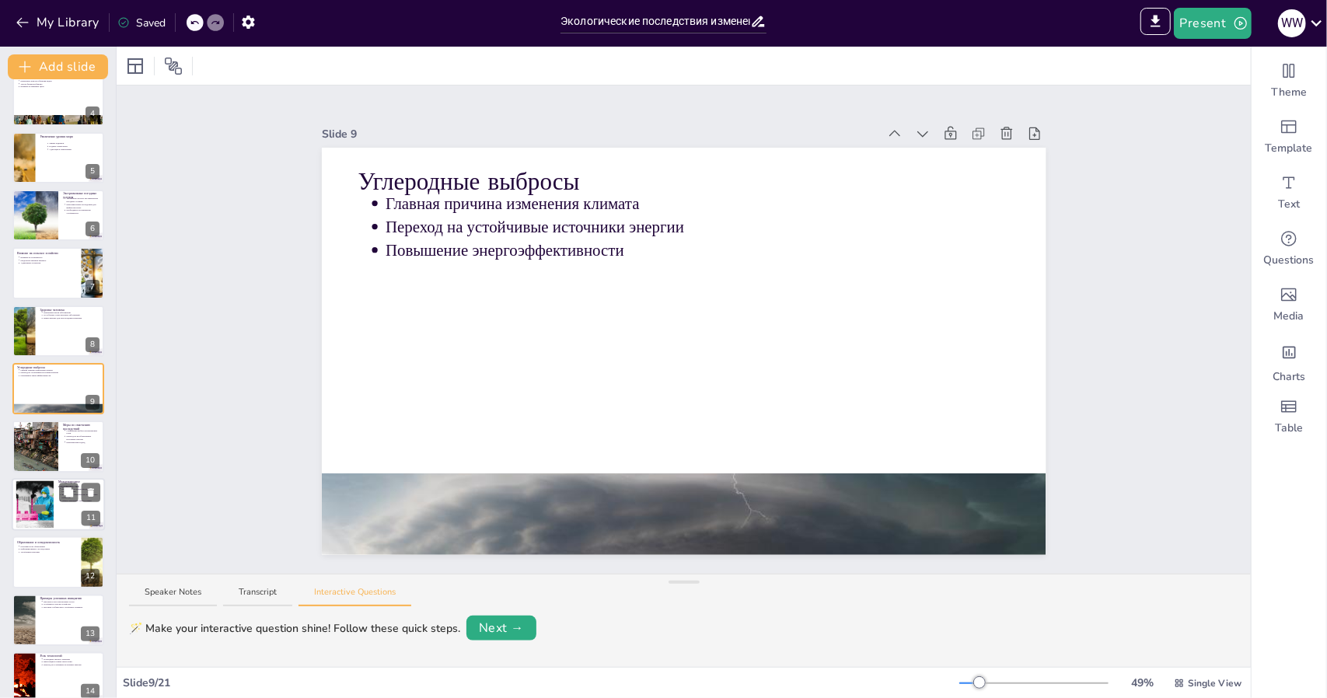
click at [28, 460] on div at bounding box center [36, 446] width 92 height 51
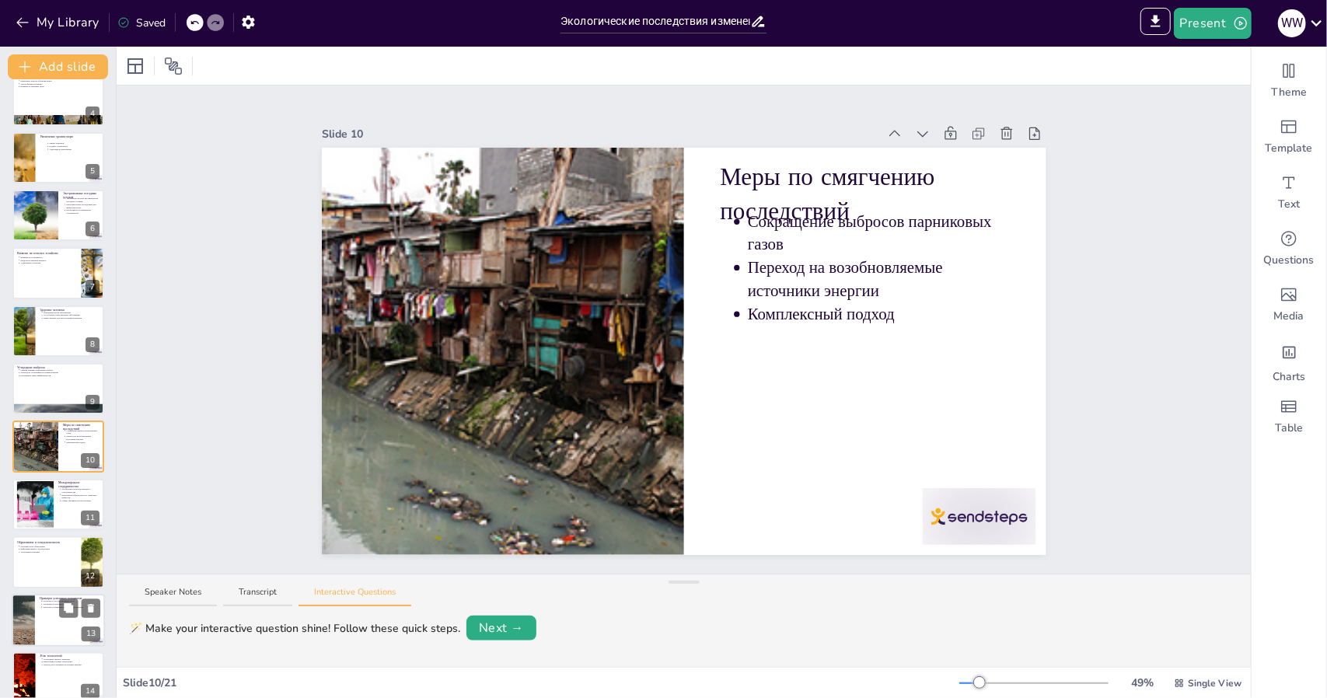
scroll to position [249, 0]
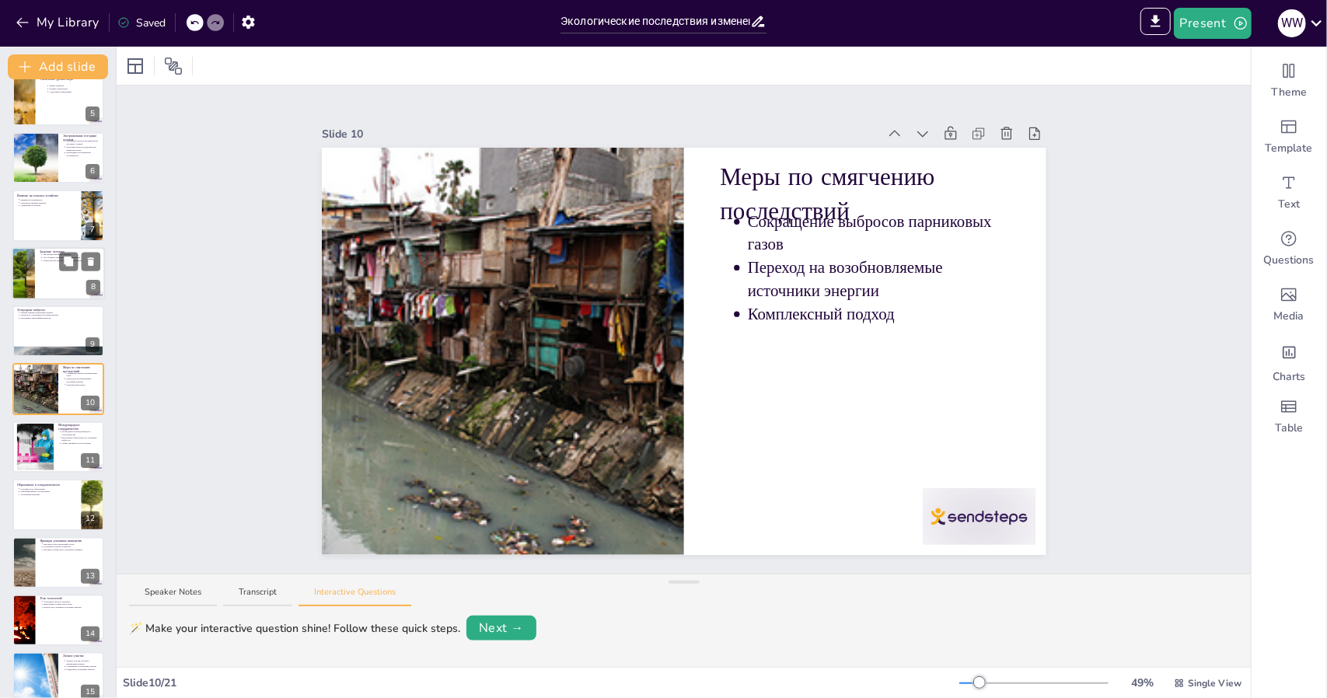
click at [46, 259] on p "Новые вызовы для систем здравоохранения" at bounding box center [73, 260] width 58 height 3
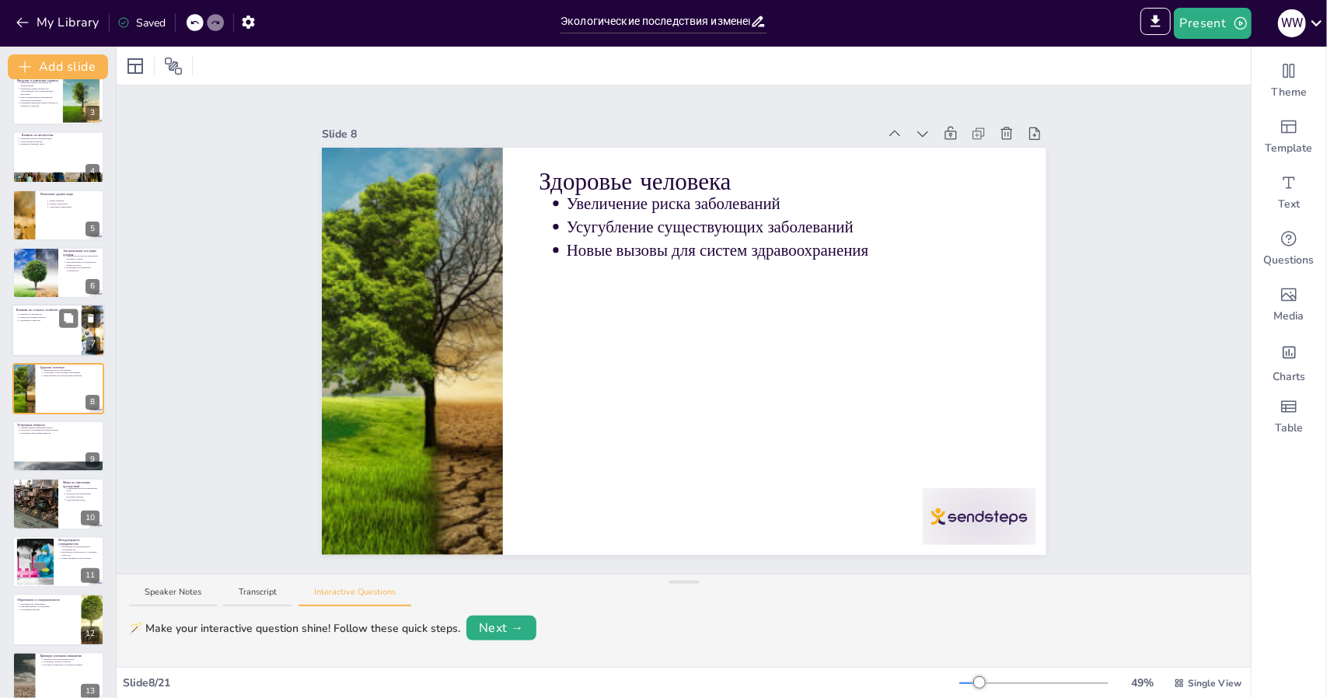
click at [26, 334] on div at bounding box center [58, 331] width 93 height 53
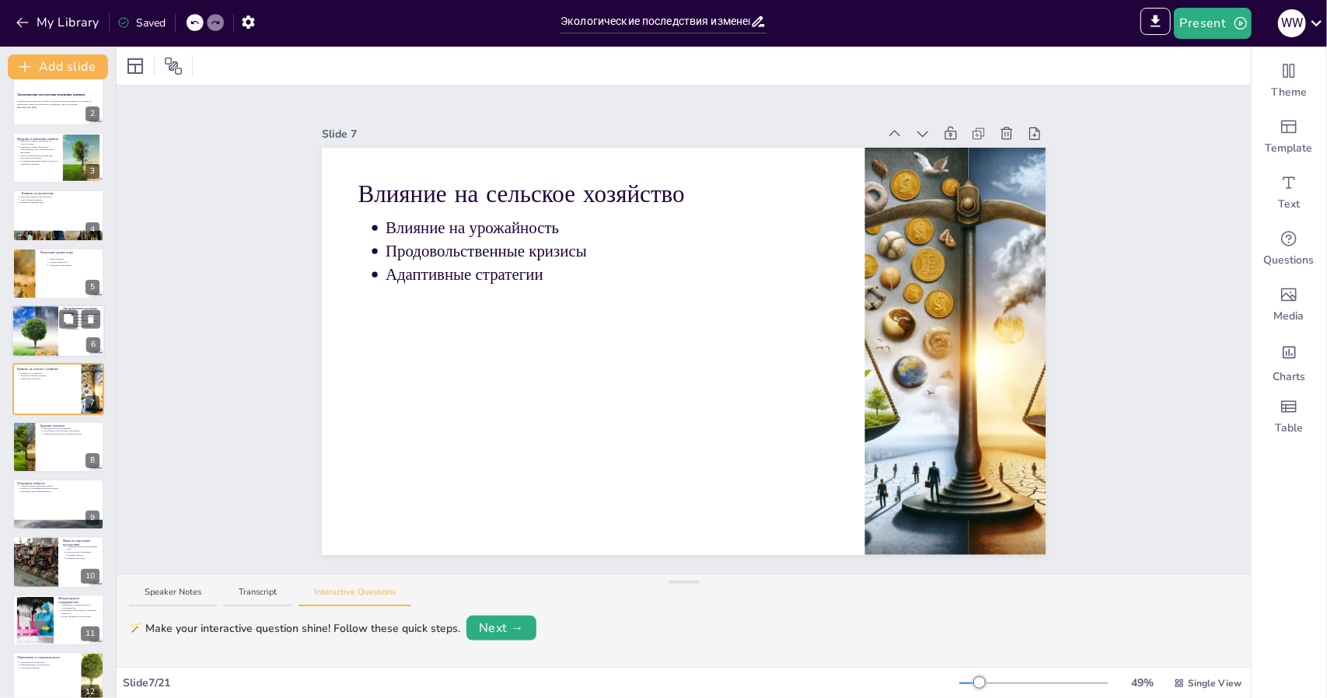
scroll to position [0, 0]
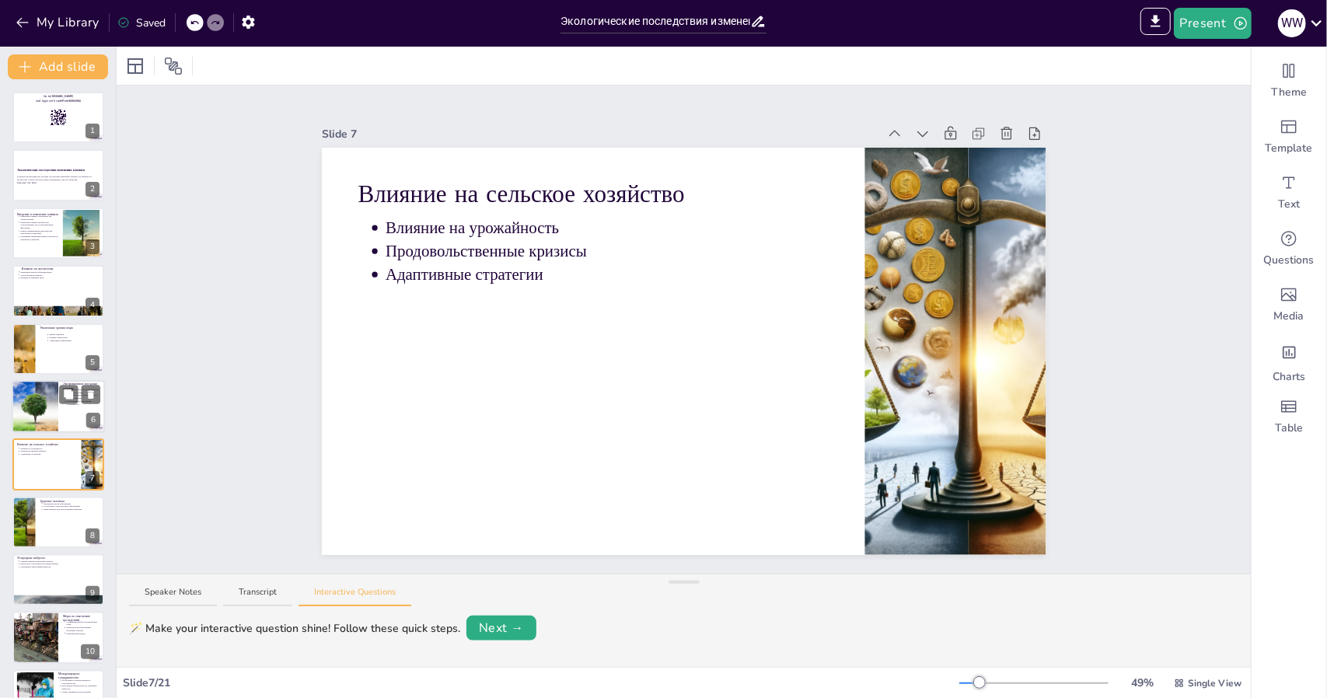
click at [37, 405] on div at bounding box center [34, 406] width 93 height 53
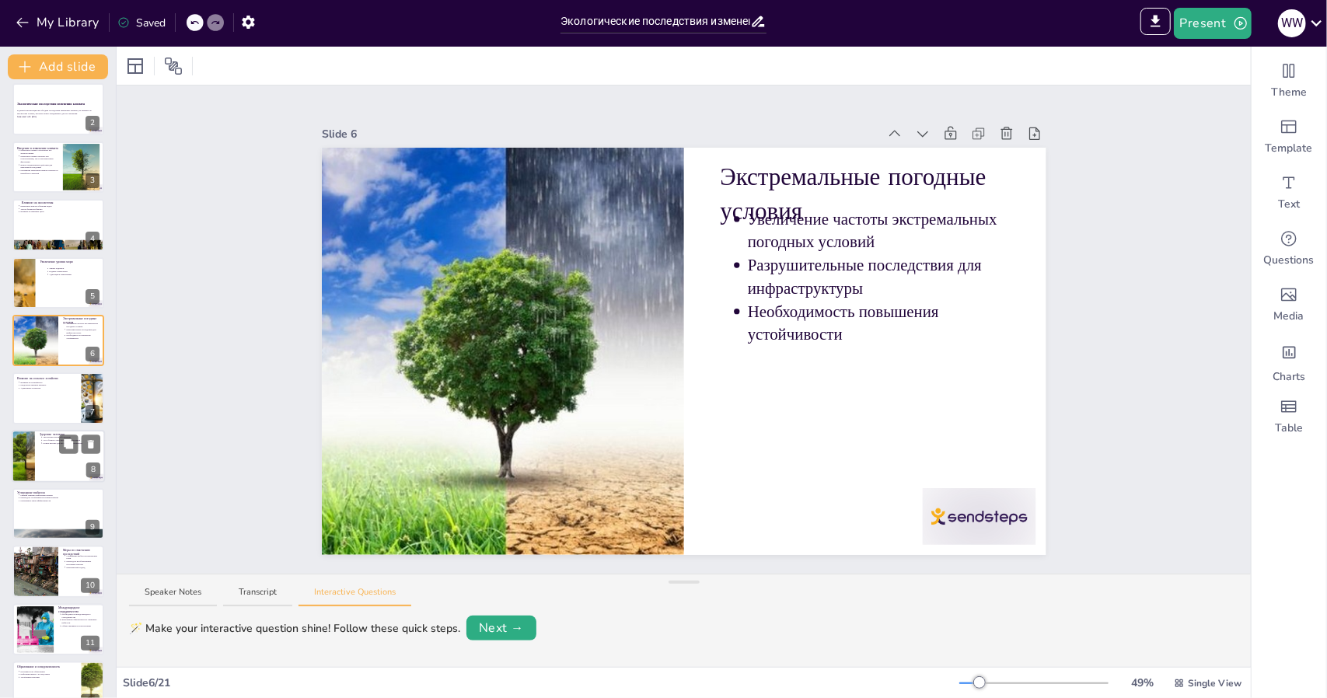
scroll to position [96, 0]
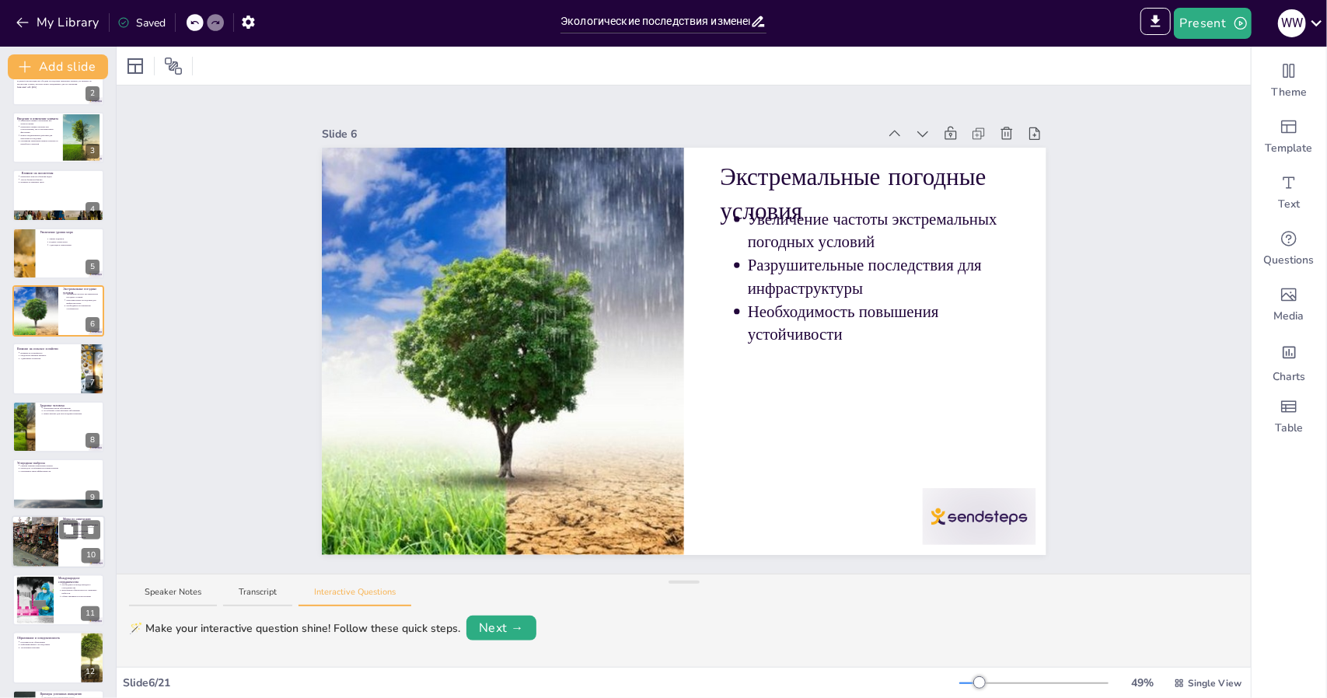
click at [40, 547] on div at bounding box center [34, 542] width 93 height 53
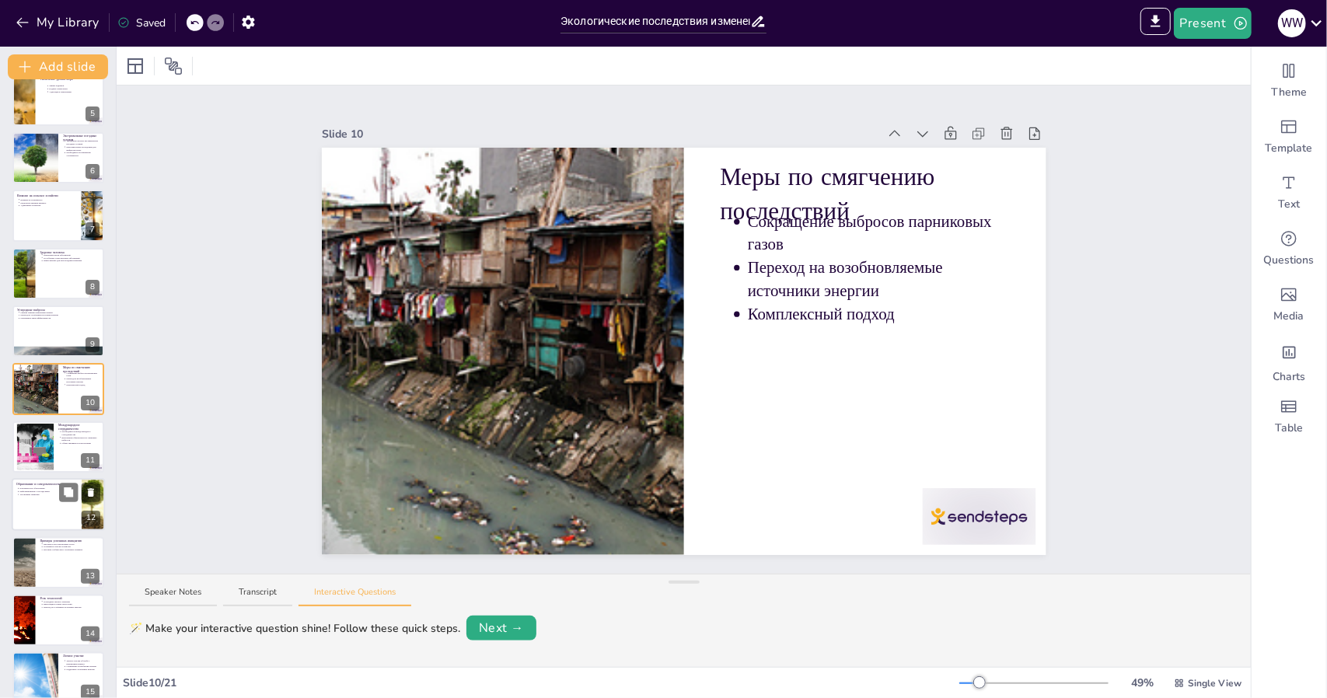
click at [33, 496] on div at bounding box center [58, 504] width 93 height 53
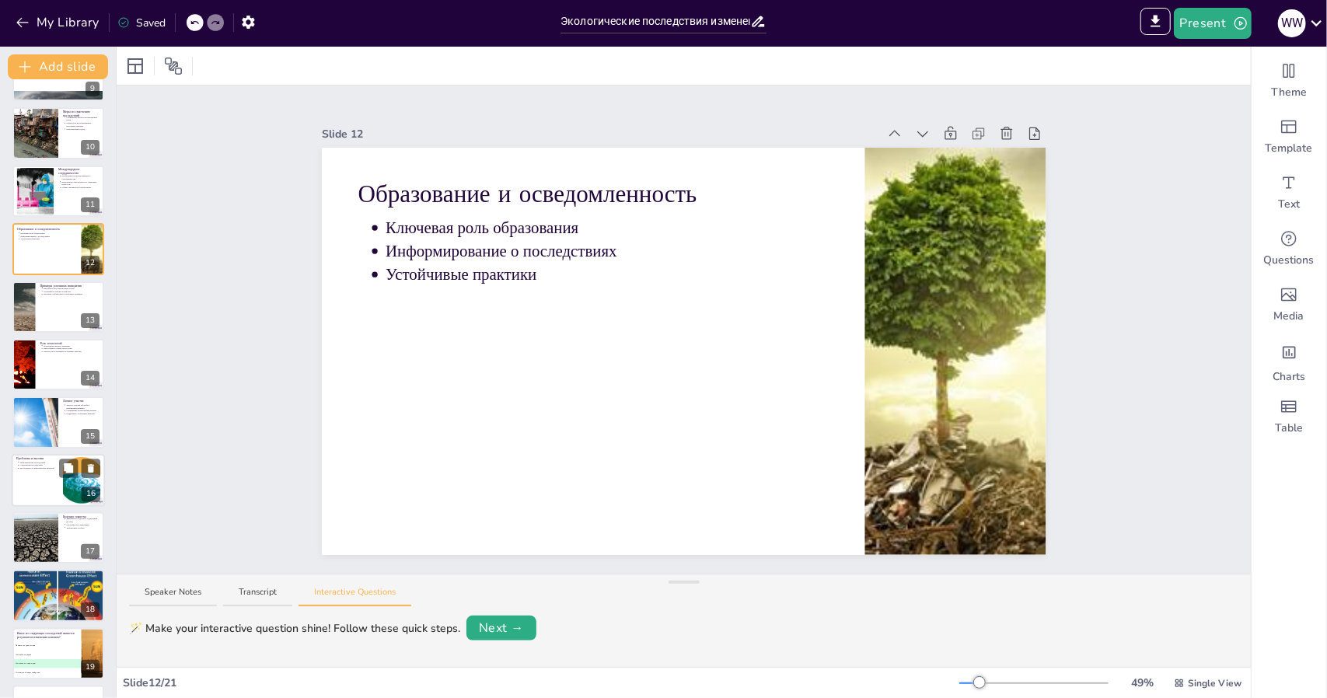
scroll to position [520, 0]
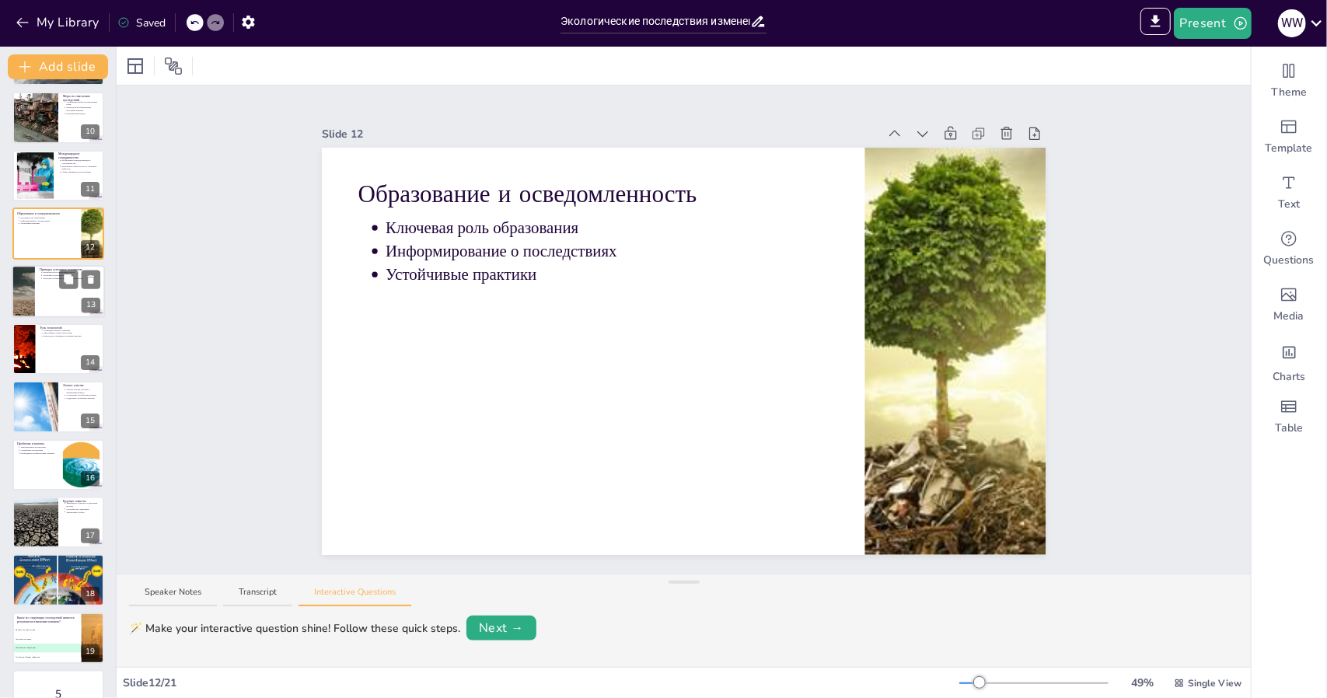
click at [20, 309] on div at bounding box center [22, 291] width 77 height 53
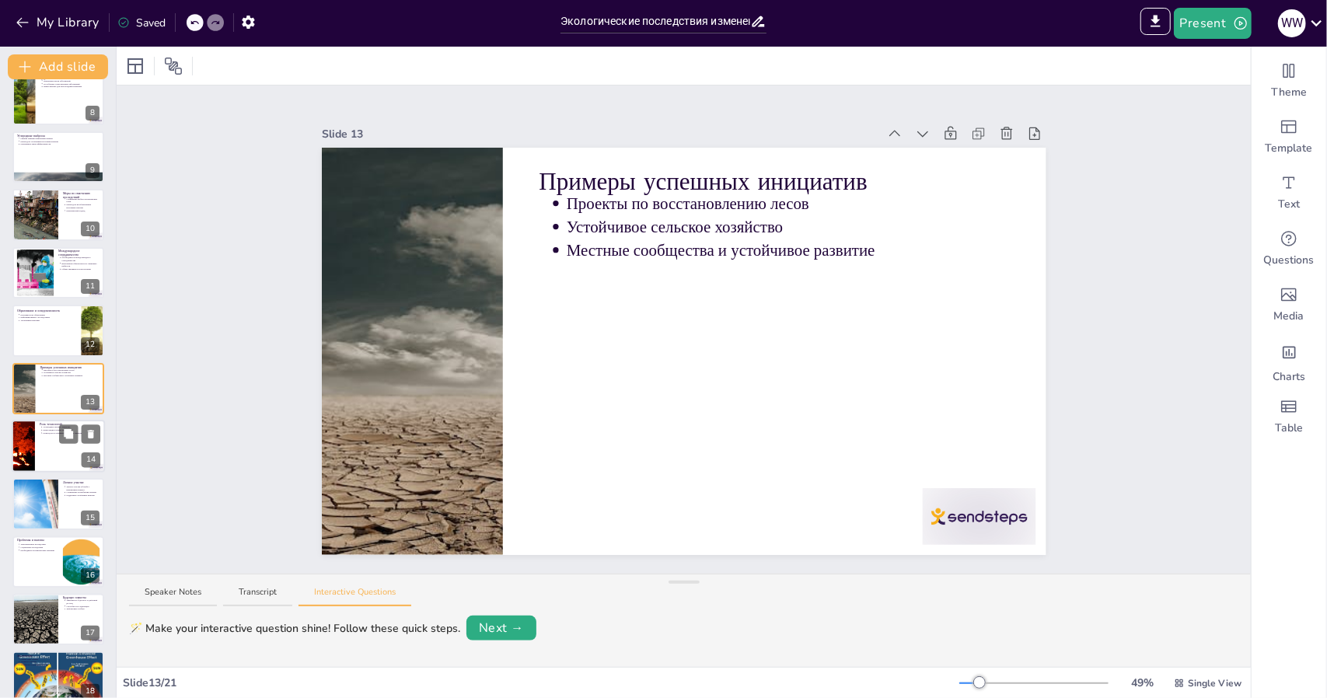
click at [25, 456] on div at bounding box center [23, 446] width 101 height 53
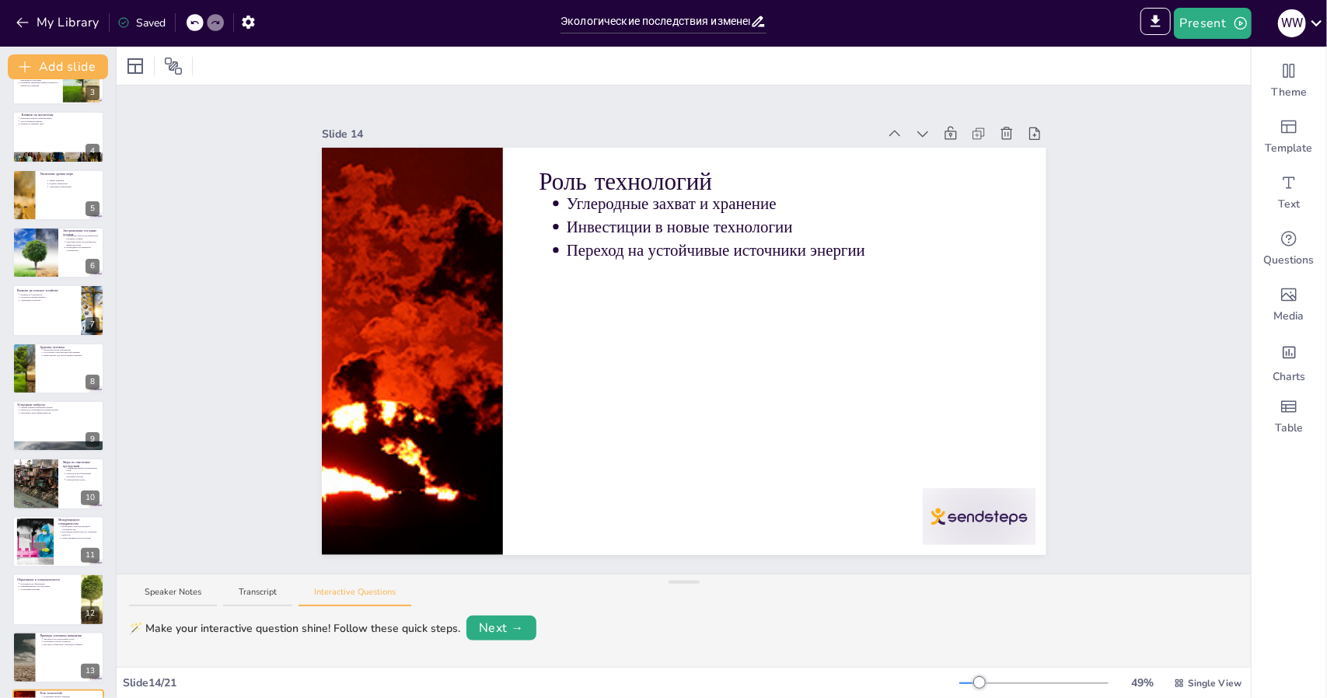
scroll to position [14, 0]
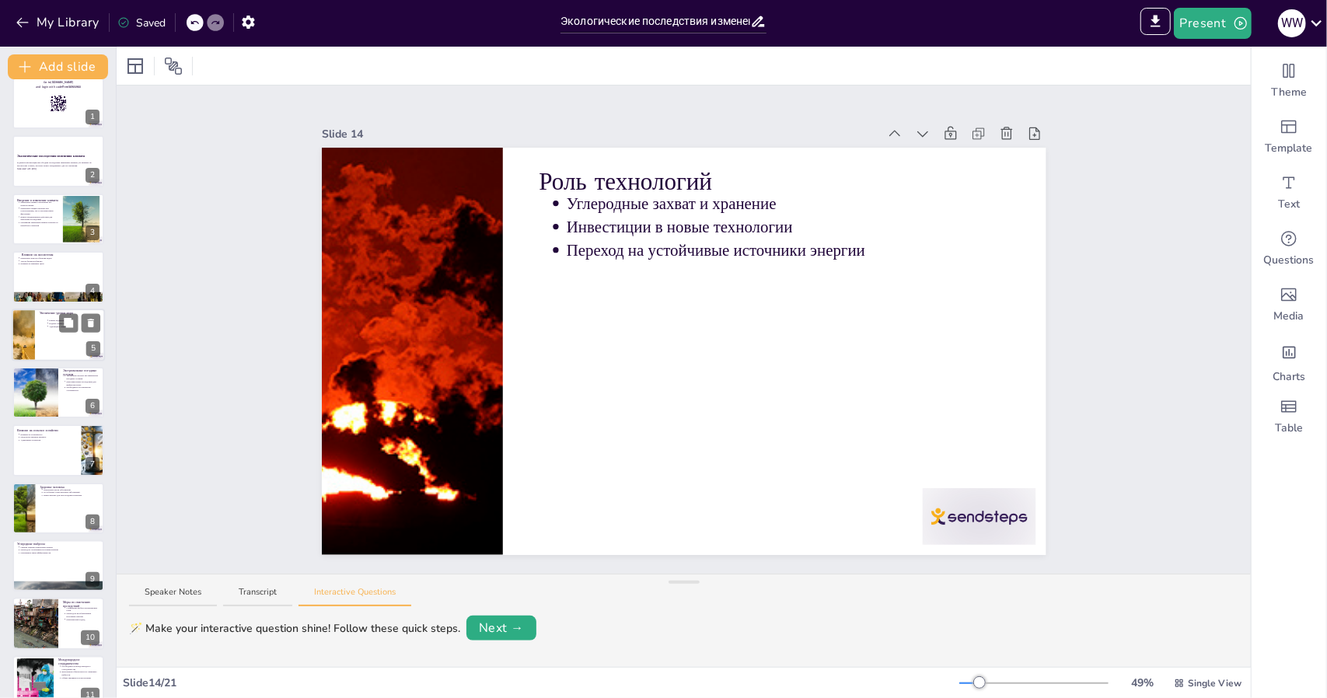
click at [26, 351] on div at bounding box center [23, 335] width 116 height 53
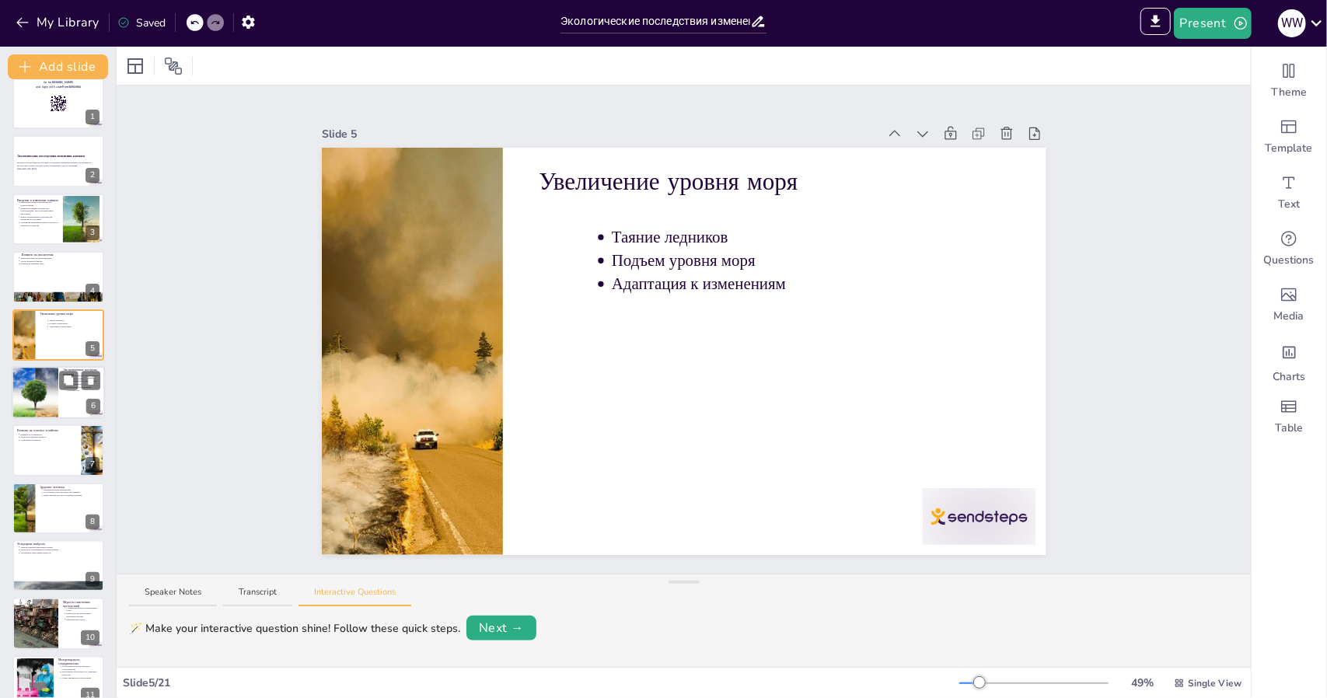
scroll to position [0, 0]
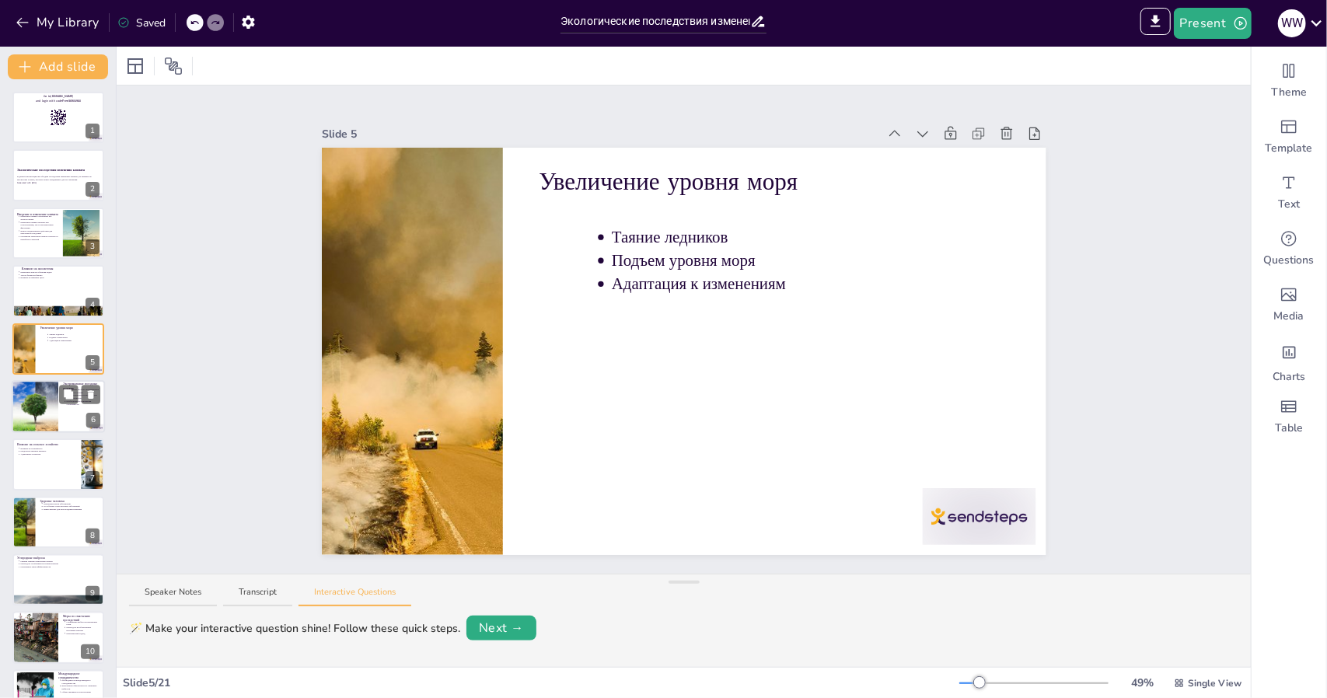
click at [44, 415] on div at bounding box center [34, 406] width 93 height 53
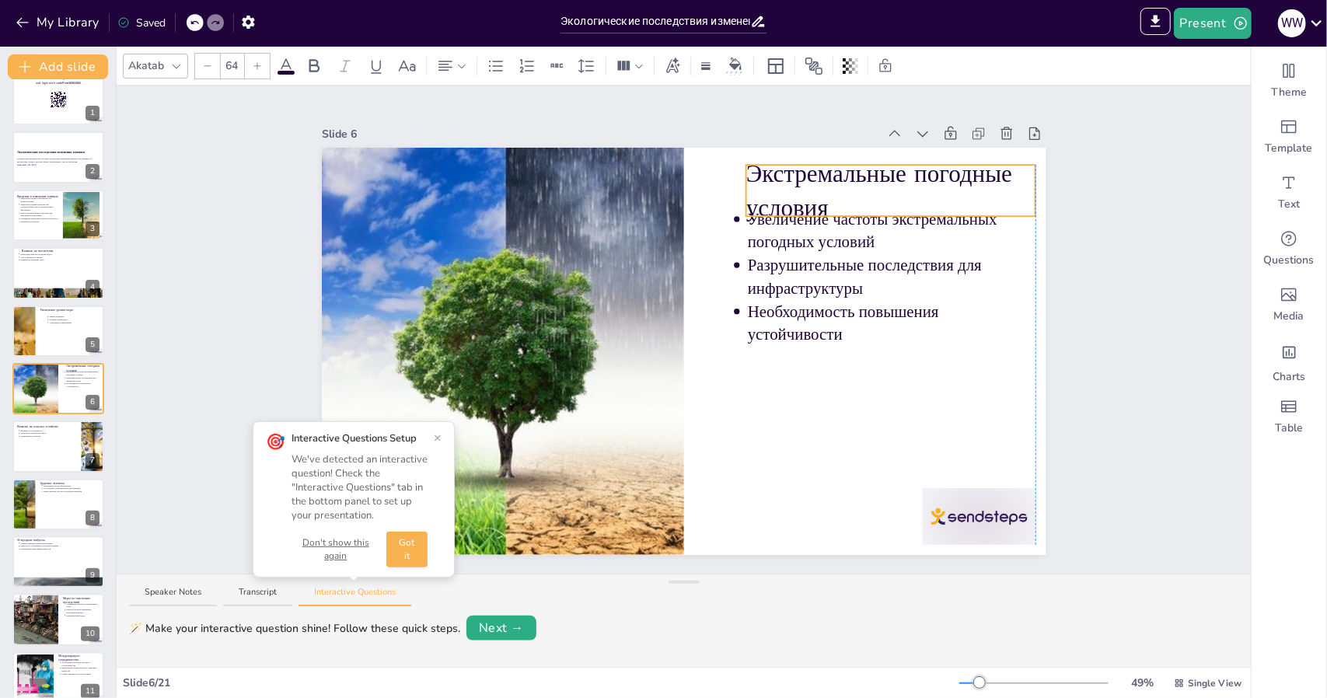
drag, startPoint x: 812, startPoint y: 198, endPoint x: 833, endPoint y: 194, distance: 22.1
click at [833, 194] on p "Экстремальные погодные условия" at bounding box center [891, 191] width 290 height 68
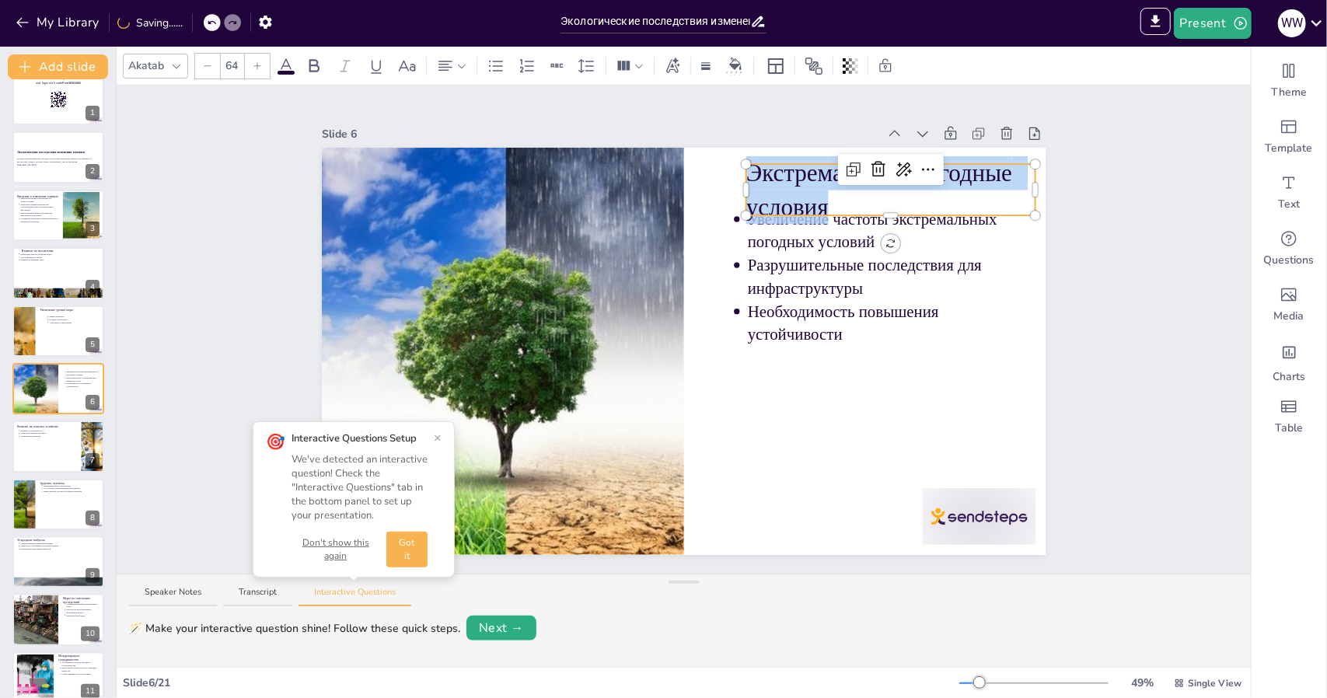
drag, startPoint x: 815, startPoint y: 201, endPoint x: 739, endPoint y: 165, distance: 83.8
click at [739, 165] on div "Увеличение частоты экстремальных погодных условий Разрушительные последствия дл…" at bounding box center [684, 351] width 725 height 407
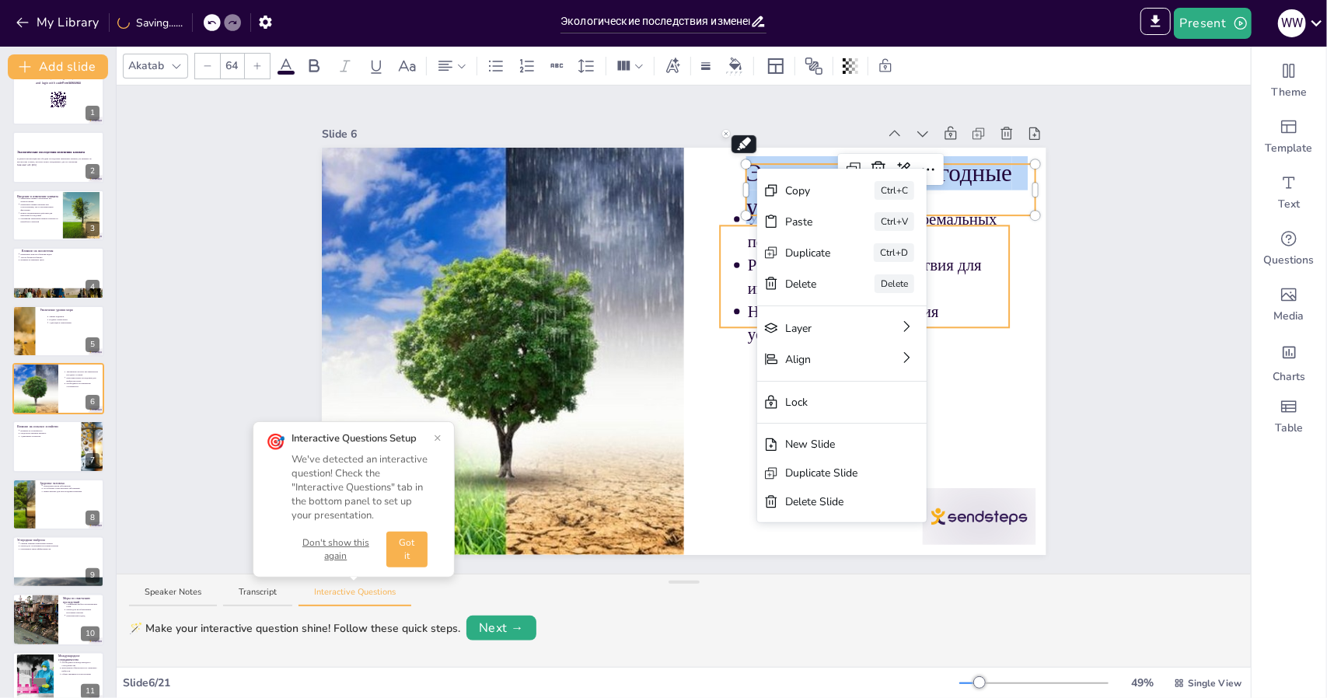
click at [964, 229] on p "Увеличение частоты экстремальных погодных условий" at bounding box center [879, 230] width 262 height 45
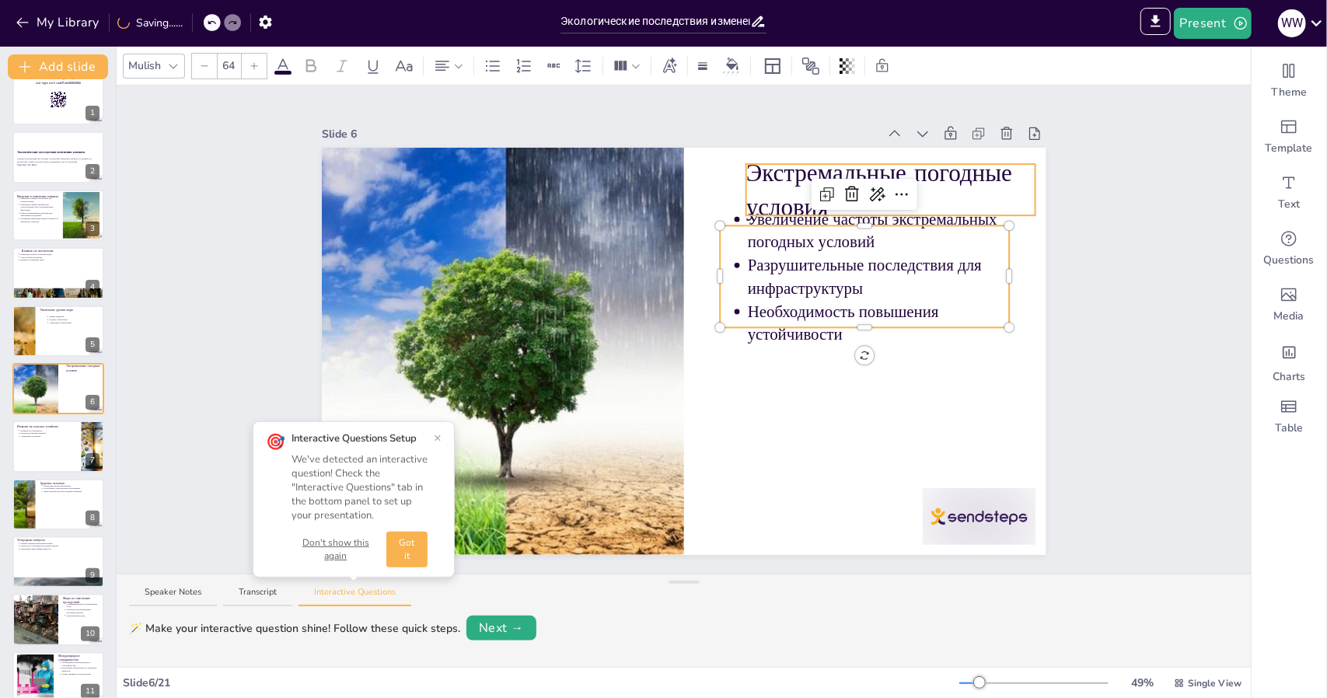
click at [969, 192] on p "Экстремальные погодные условия" at bounding box center [891, 190] width 290 height 68
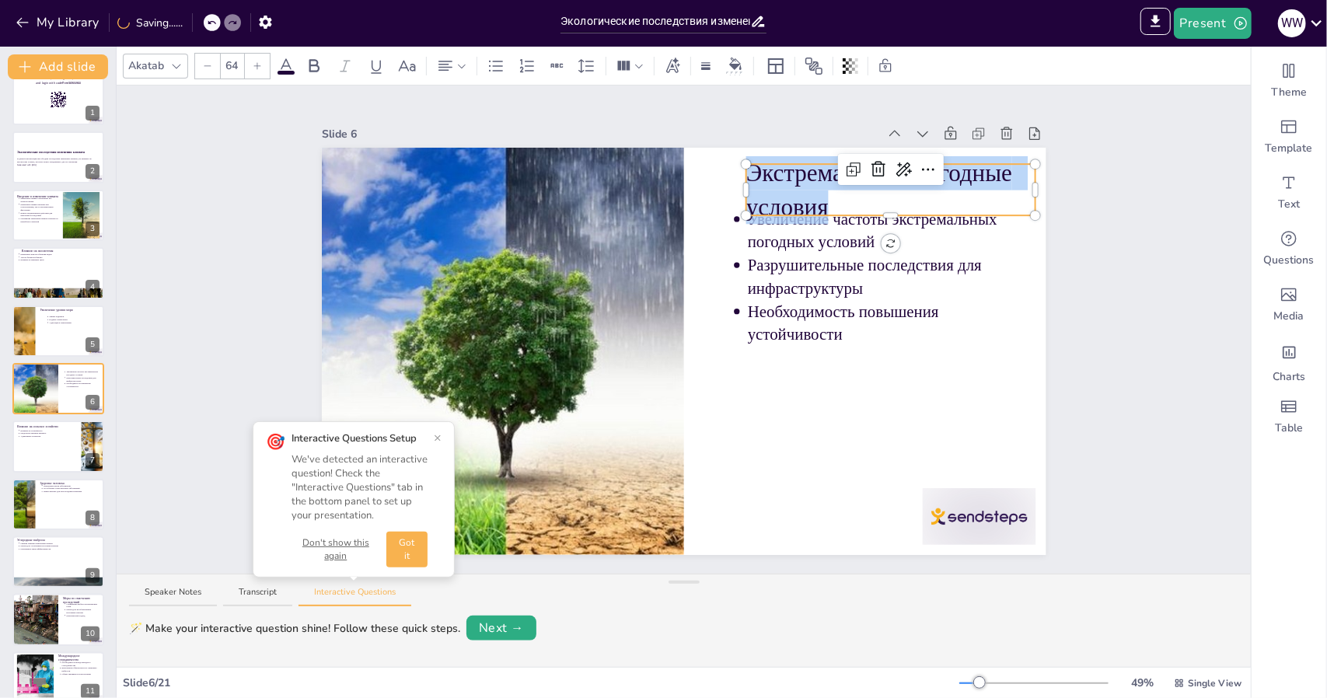
drag, startPoint x: 837, startPoint y: 200, endPoint x: 737, endPoint y: 169, distance: 104.8
click at [737, 169] on div "Увеличение частоты экстремальных погодных условий Разрушительные последствия дл…" at bounding box center [684, 351] width 725 height 407
copy span "Экстремальные погодные условия"
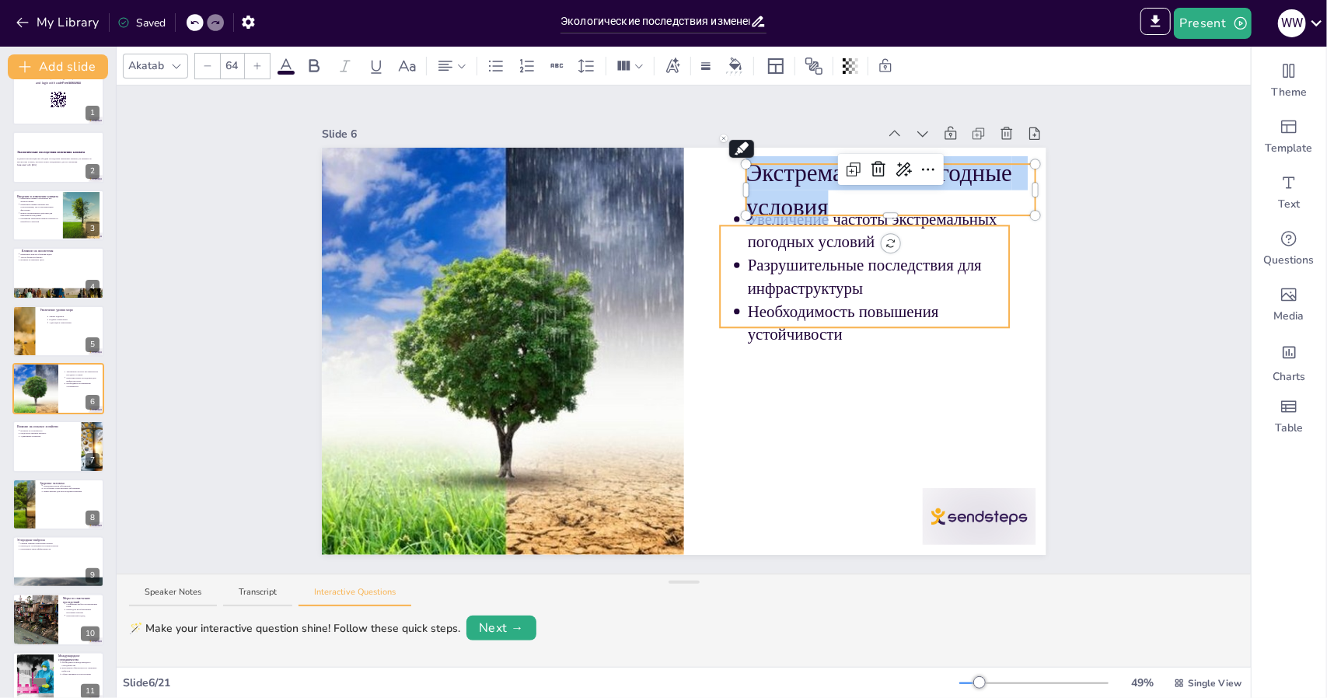
type input "43"
click at [834, 287] on span "Разрушительные последствия для инфраструктуры" at bounding box center [865, 277] width 234 height 40
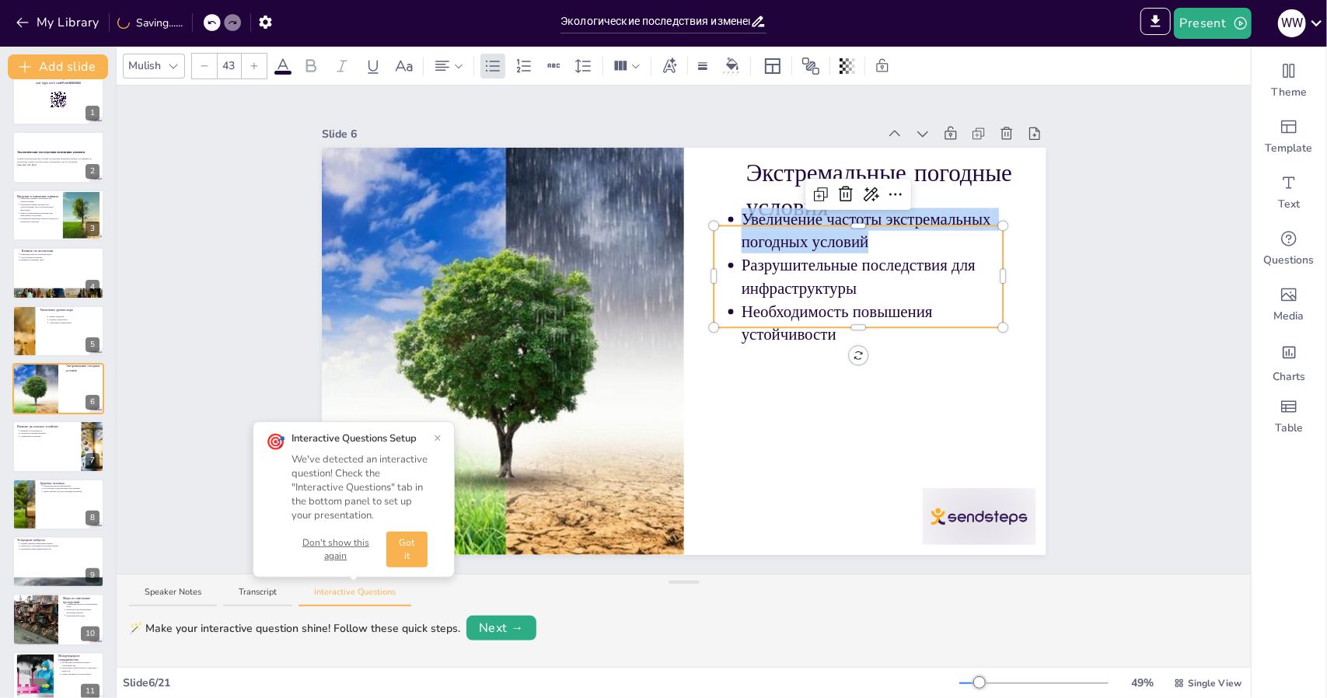
drag, startPoint x: 865, startPoint y: 235, endPoint x: 723, endPoint y: 215, distance: 143.7
click at [723, 215] on ul "Увеличение частоты экстремальных погодных условий Разрушительные последствия дл…" at bounding box center [859, 277] width 290 height 138
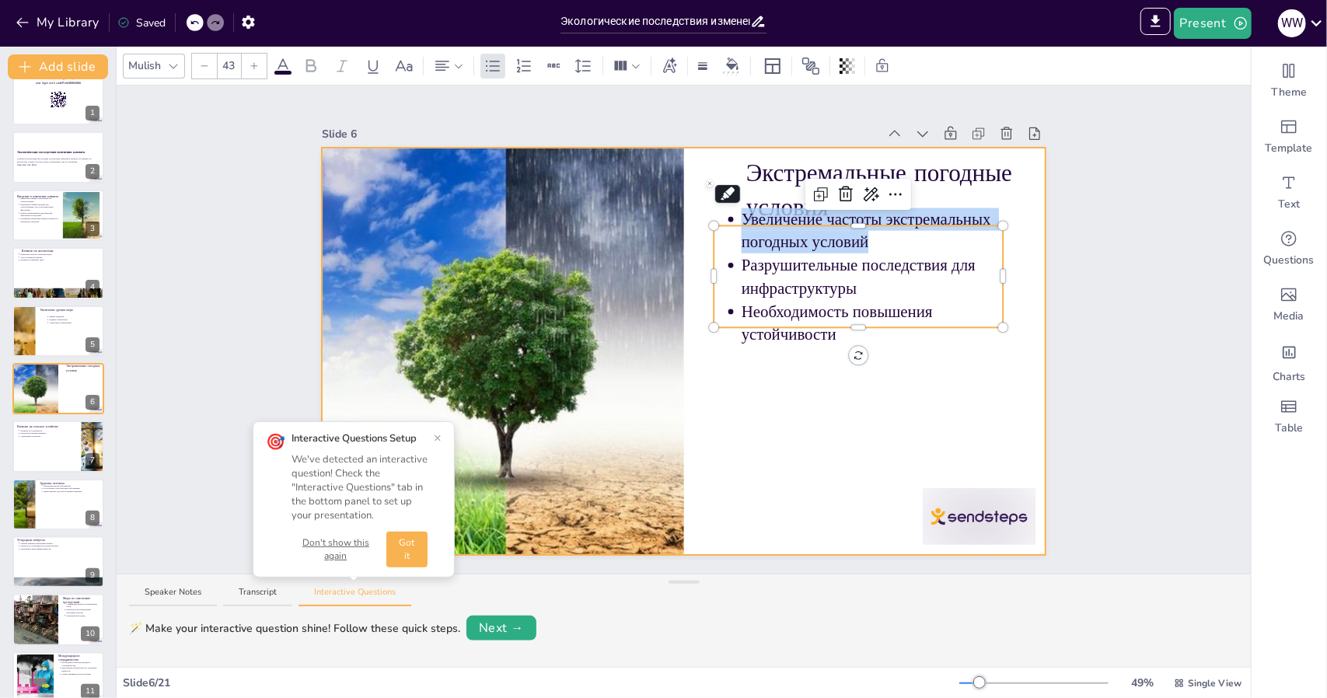
copy span "Увеличение частоты экстремальных погодных условий"
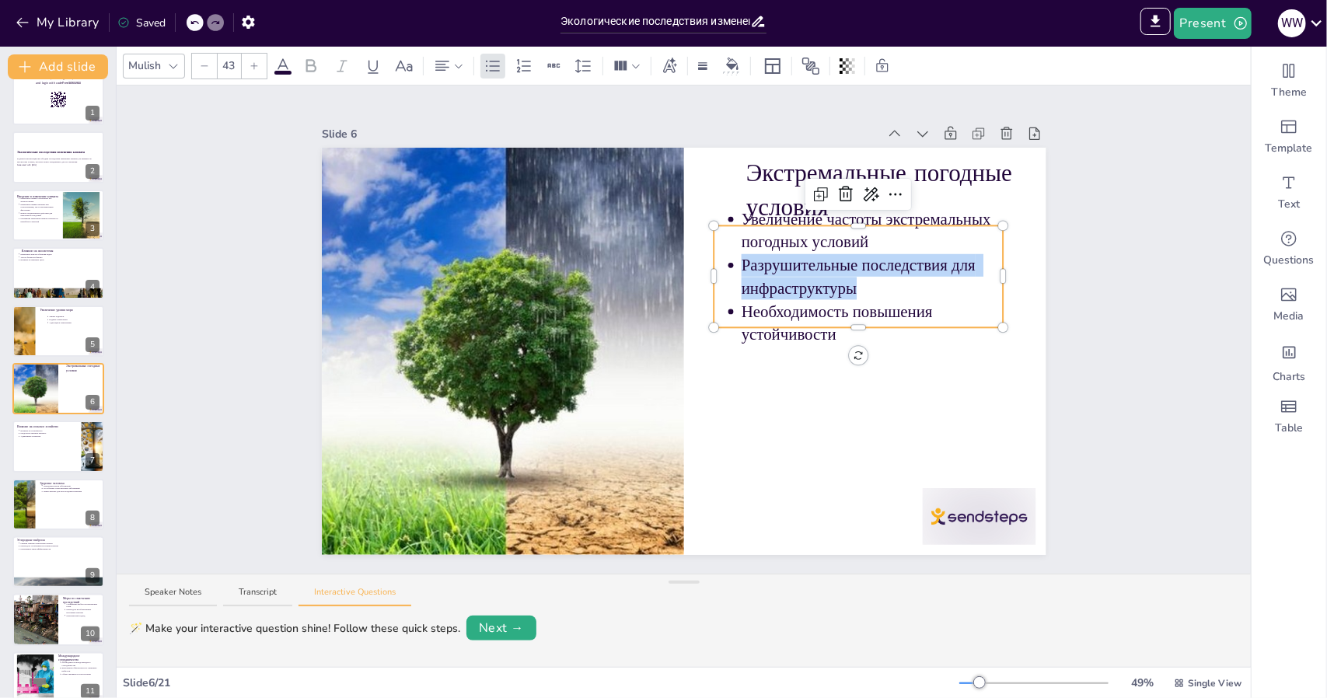
drag, startPoint x: 853, startPoint y: 284, endPoint x: 729, endPoint y: 262, distance: 125.5
click at [742, 262] on p "Разрушительные последствия для инфраструктуры" at bounding box center [873, 276] width 262 height 45
copy span "Разрушительные последствия для инфраструктуры"
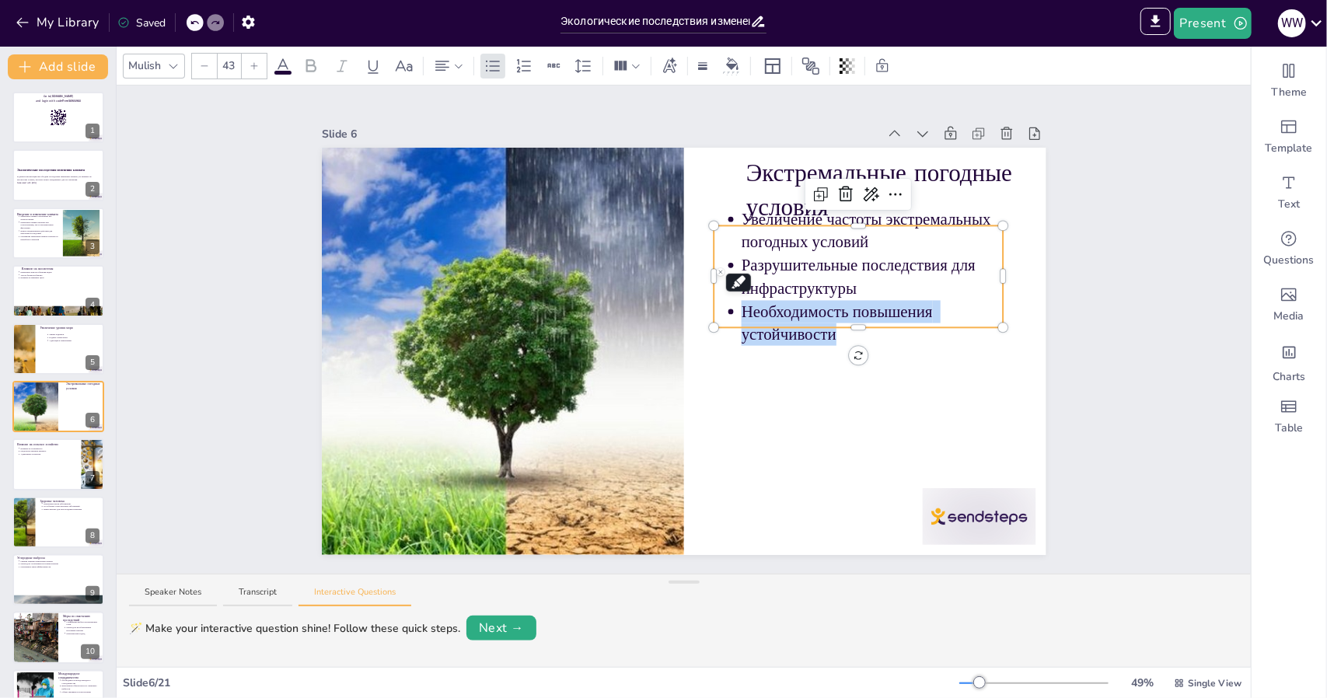
scroll to position [18, 0]
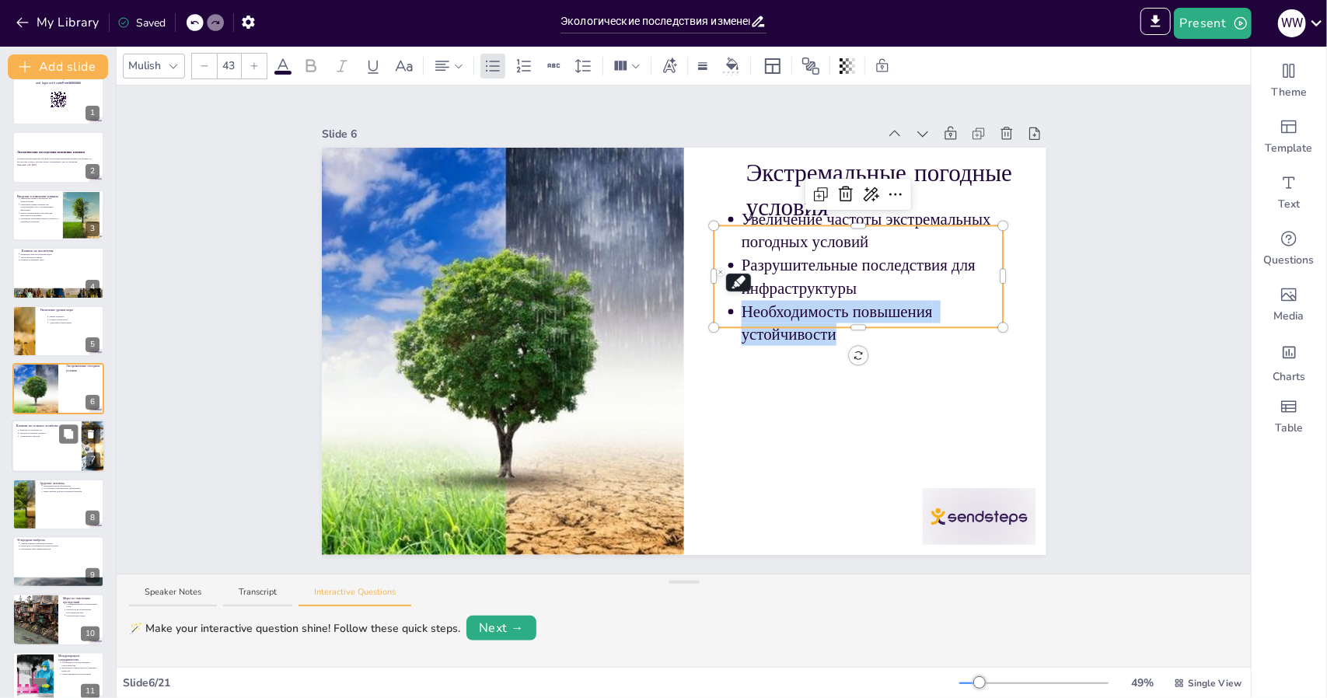
click at [47, 443] on div at bounding box center [58, 447] width 93 height 53
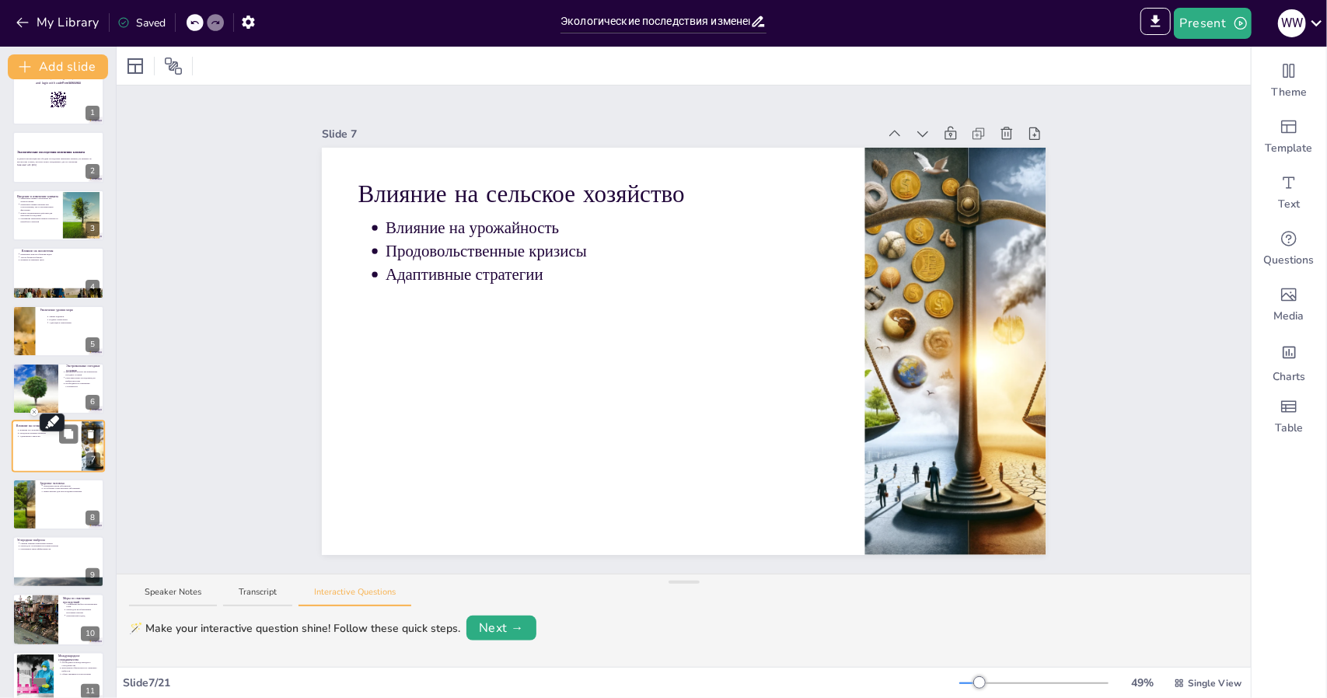
scroll to position [75, 0]
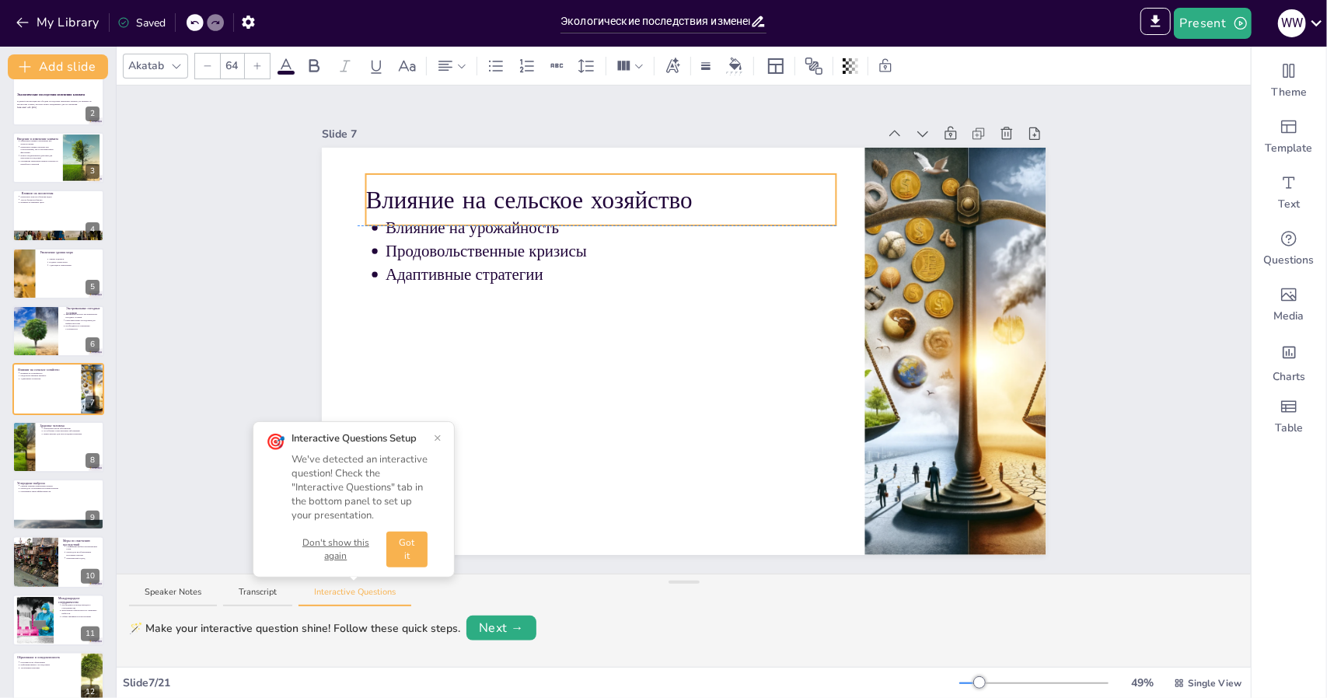
drag, startPoint x: 662, startPoint y: 186, endPoint x: 692, endPoint y: 184, distance: 29.6
click at [692, 184] on p "Влияние на сельское хозяйство" at bounding box center [600, 199] width 471 height 33
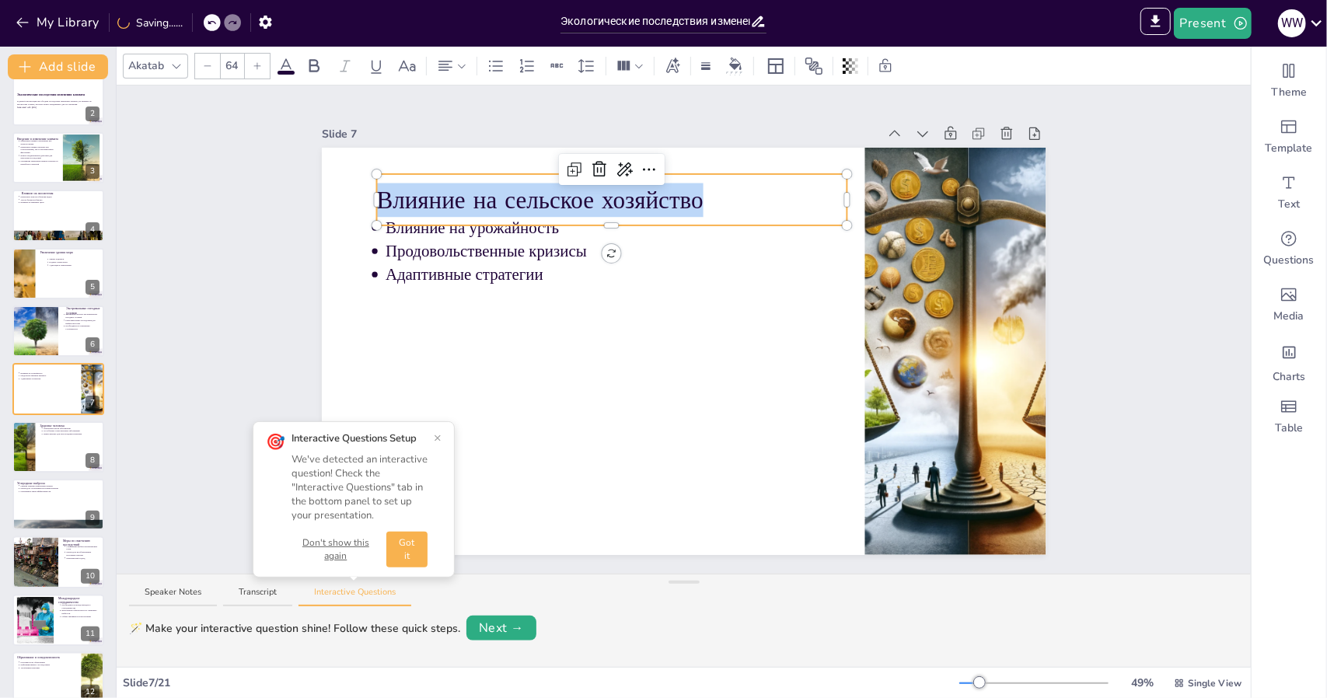
drag, startPoint x: 687, startPoint y: 194, endPoint x: 369, endPoint y: 190, distance: 318.8
click at [369, 190] on div "Влияние на урожайность Продовольственные кризисы Адаптивные стратегии Влияние н…" at bounding box center [684, 351] width 725 height 407
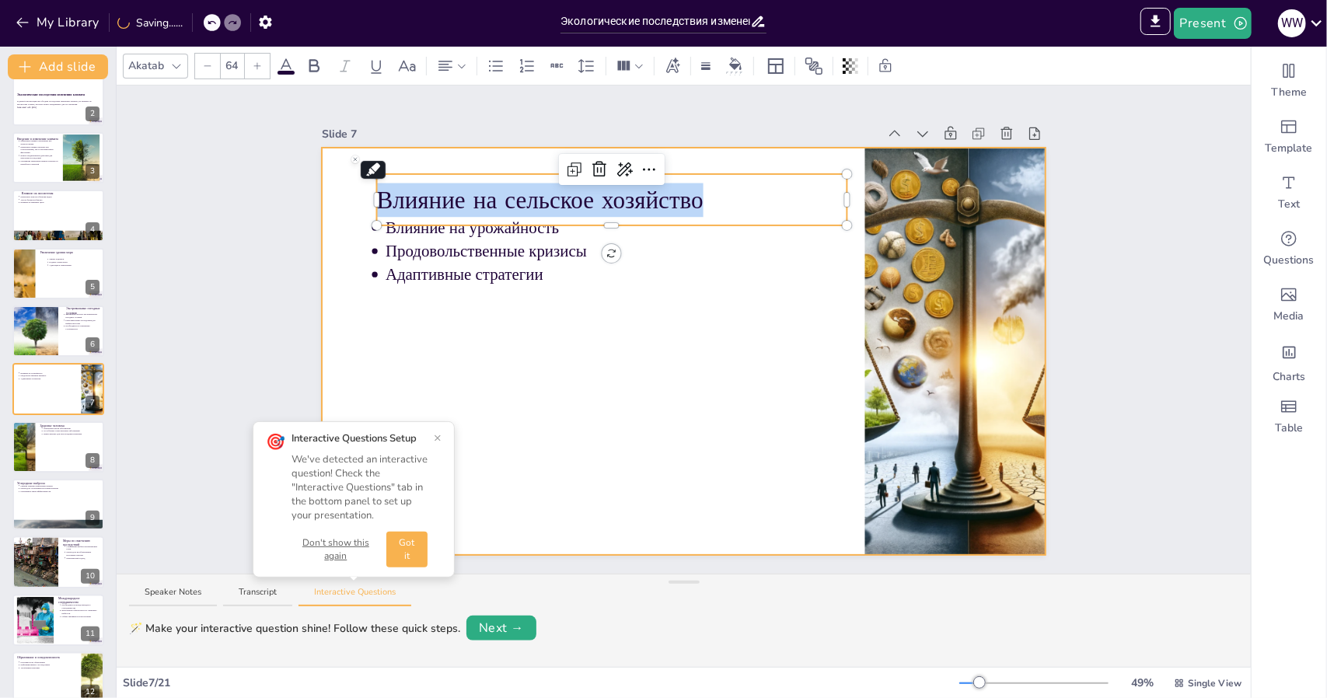
copy span "Влияние на сельское хозяйство"
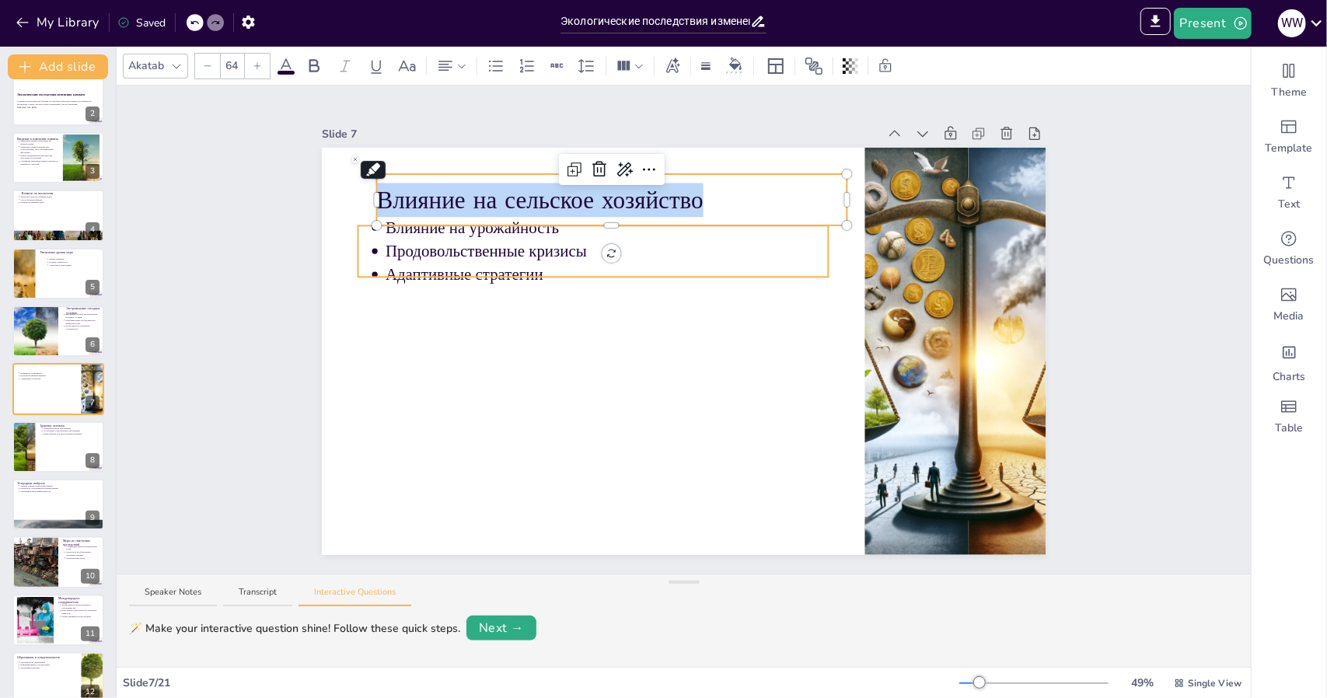
type input "43"
click at [545, 228] on p "Влияние на урожайность" at bounding box center [607, 228] width 443 height 23
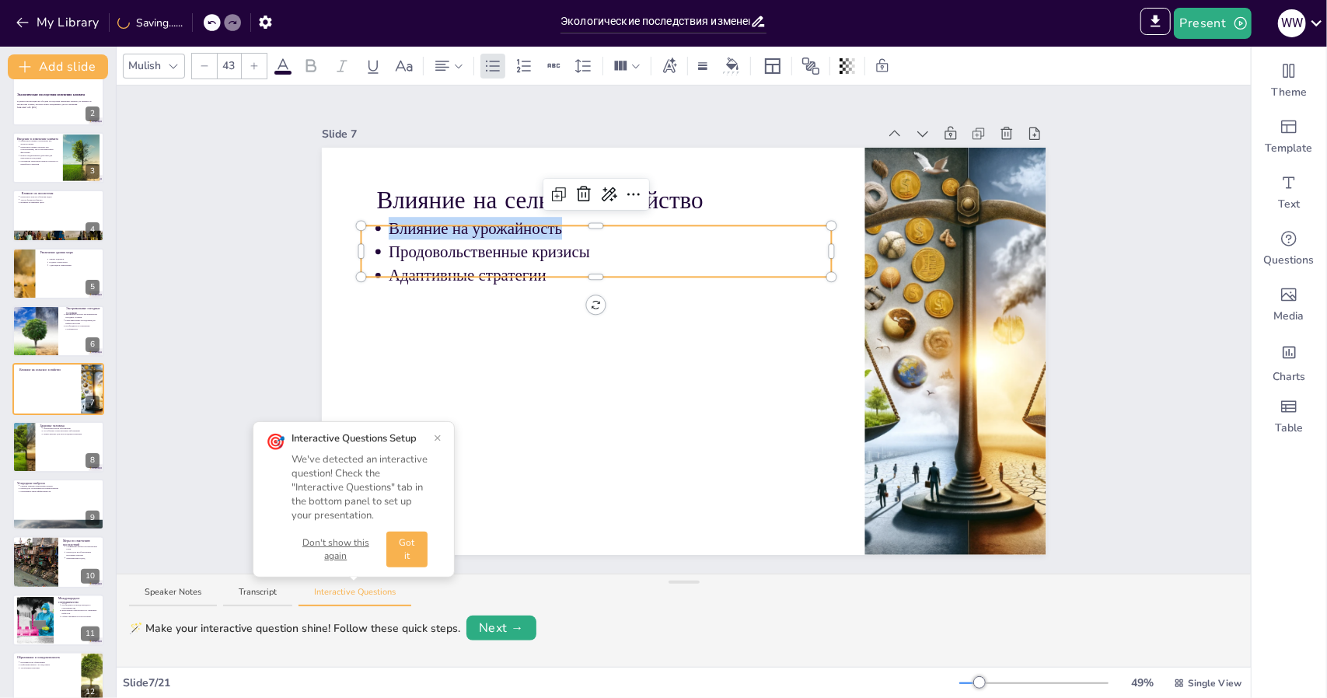
drag, startPoint x: 549, startPoint y: 228, endPoint x: 392, endPoint y: 223, distance: 157.1
click at [392, 223] on div "Влияние на сельское хозяйство Влияние на урожайность Продовольственные кризисы …" at bounding box center [684, 351] width 725 height 407
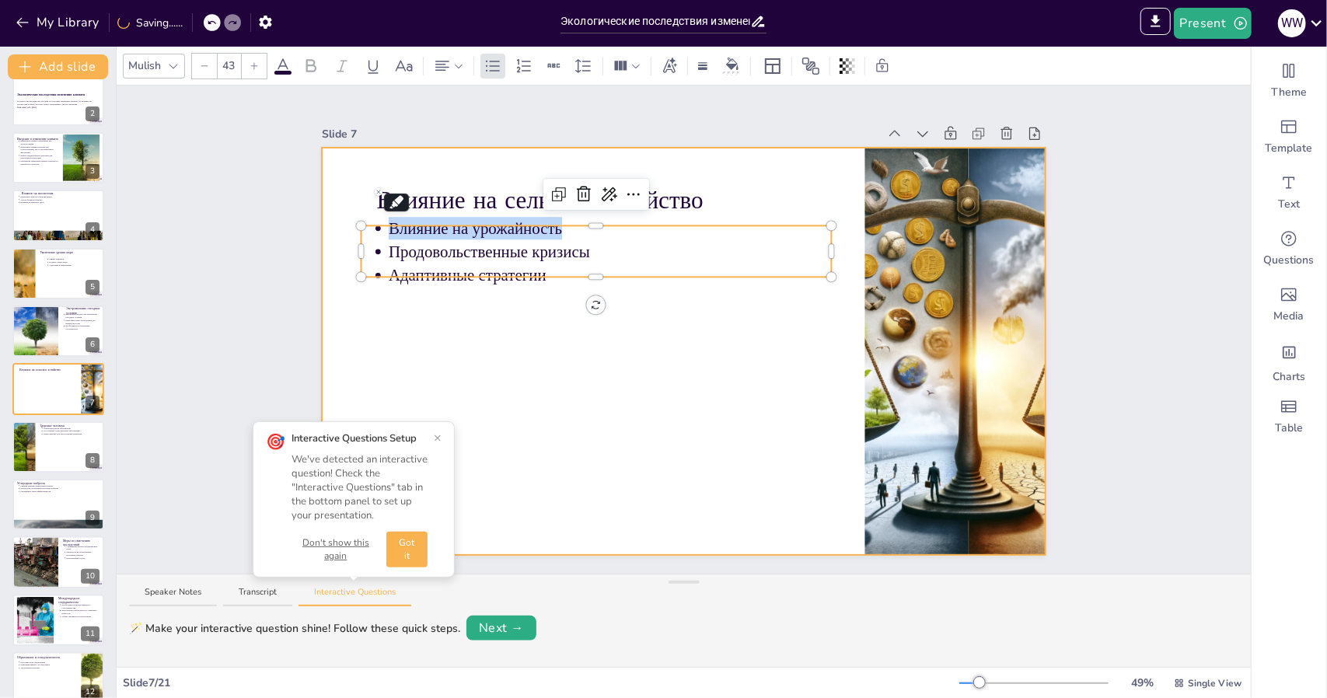
copy span "Влияние на урожайность"
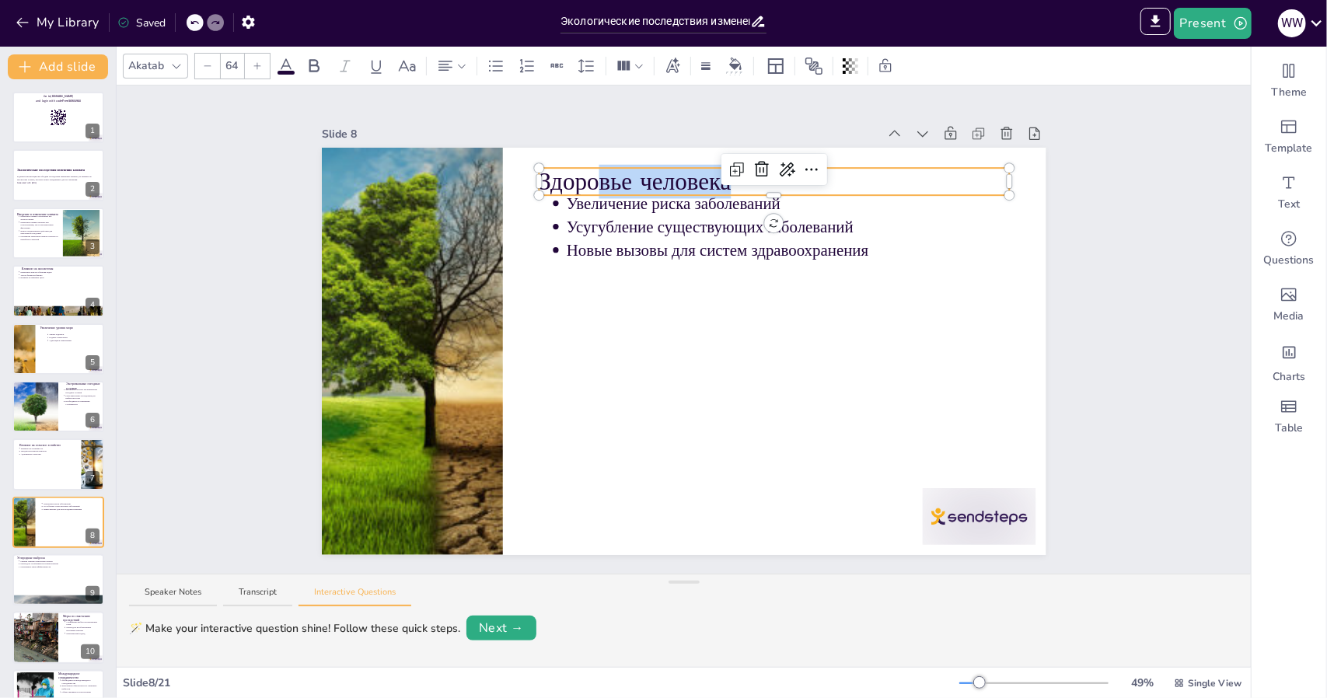
scroll to position [134, 0]
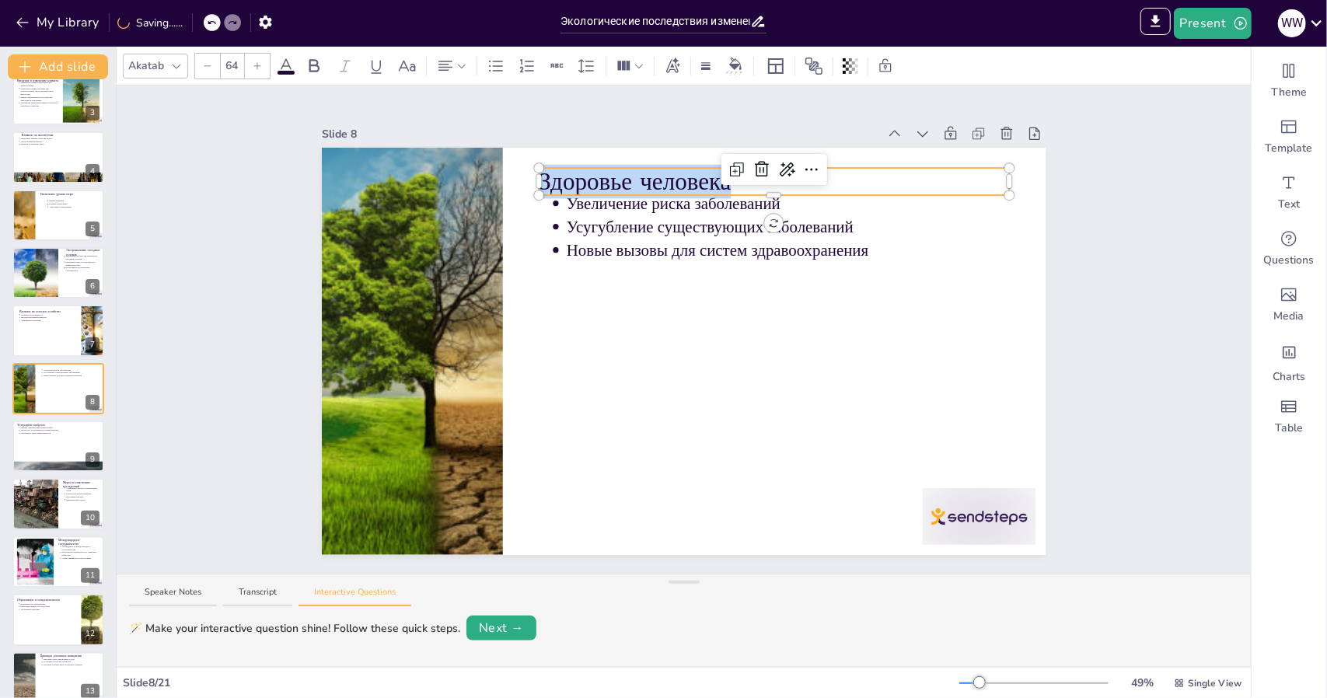
click at [533, 184] on div "Увеличение риска заболеваний Усугубление существующих заболеваний Новые вызовы …" at bounding box center [684, 351] width 725 height 407
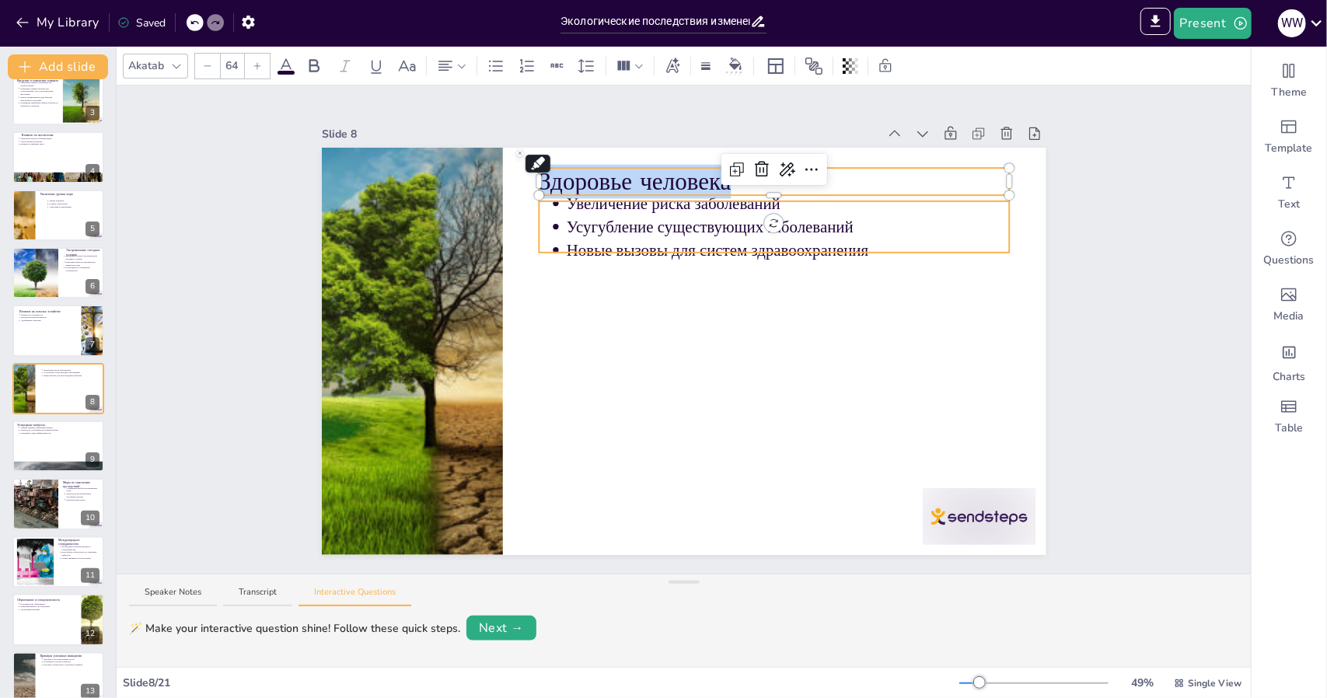
type input "43"
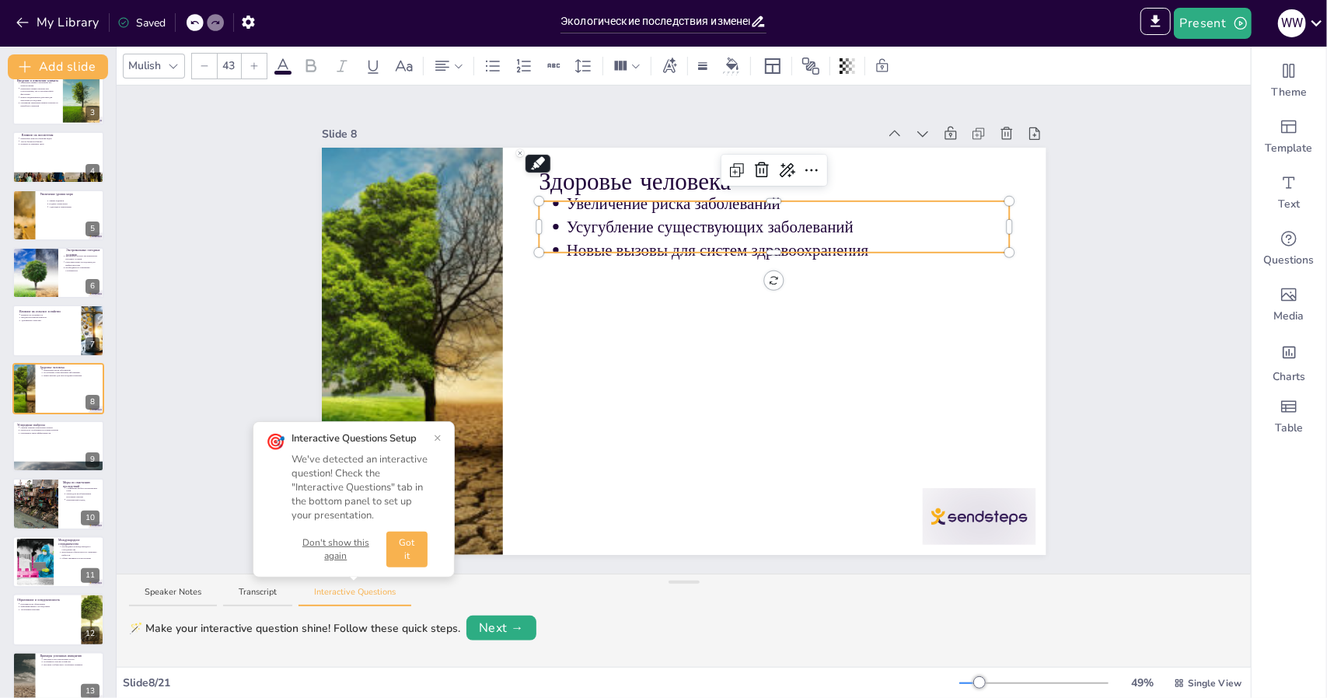
click at [768, 198] on div "Здоровье человека Увеличение риска заболеваний Усугубление существующих заболев…" at bounding box center [684, 351] width 725 height 407
click at [768, 201] on div at bounding box center [774, 204] width 471 height 6
click at [782, 215] on p "Усугубление существующих заболеваний" at bounding box center [788, 226] width 443 height 23
drag, startPoint x: 771, startPoint y: 204, endPoint x: 693, endPoint y: 200, distance: 77.9
click at [693, 200] on div "Здоровье человека Увеличение риска заболеваний Усугубление существующих заболев…" at bounding box center [684, 351] width 725 height 407
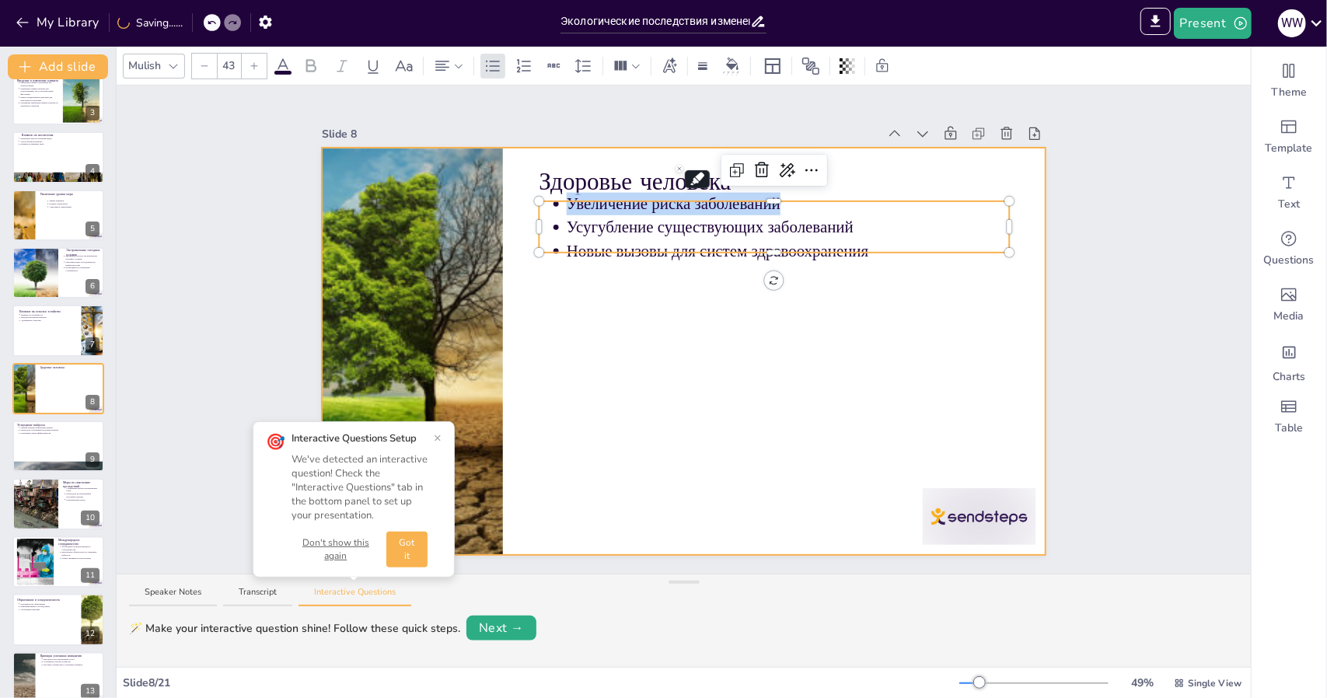
copy span "Увеличение риска заболеваний"
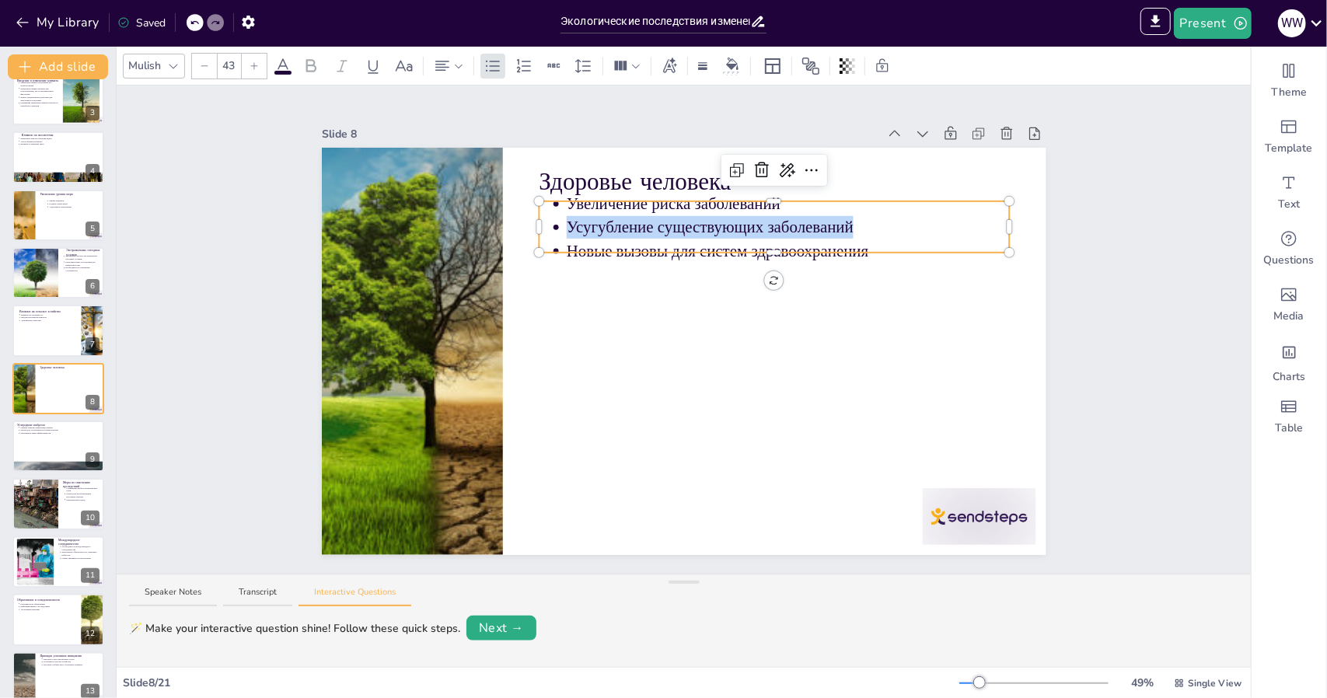
drag, startPoint x: 844, startPoint y: 221, endPoint x: 547, endPoint y: 225, distance: 297.0
click at [567, 225] on li "Усугубление существующих заболеваний" at bounding box center [788, 226] width 443 height 23
copy span "Усугубление существующих заболеваний"
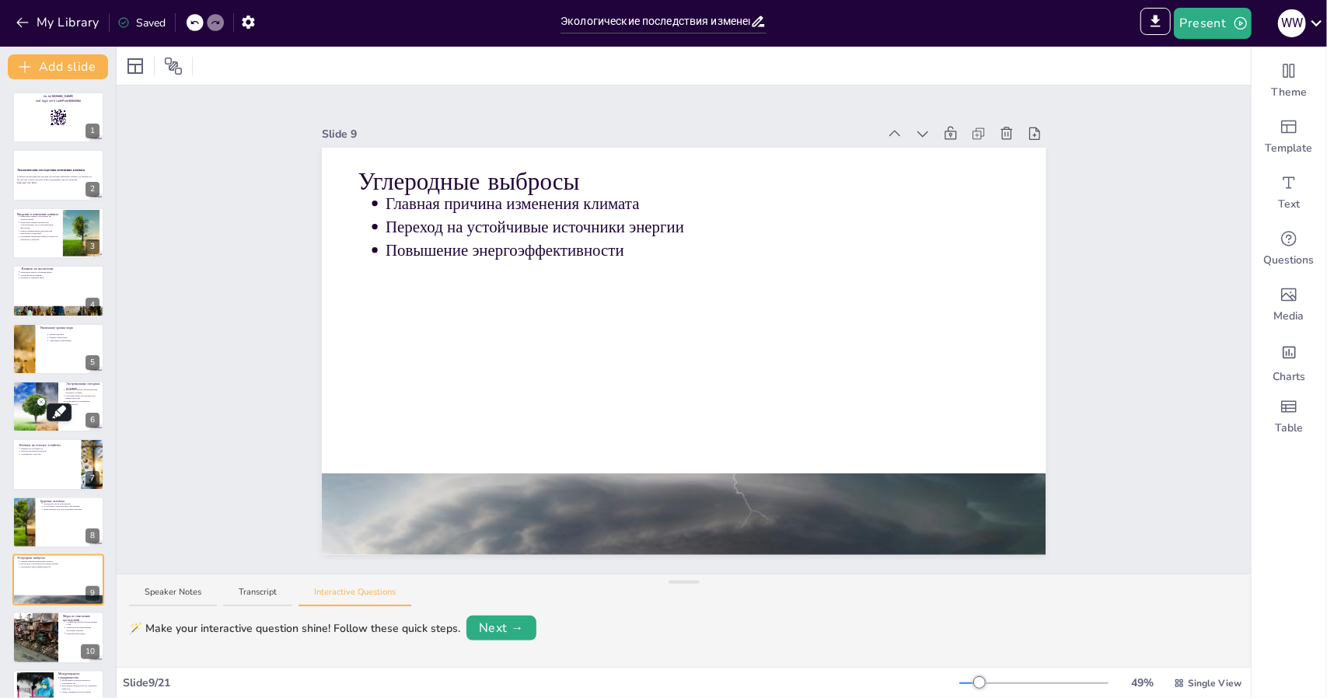
scroll to position [191, 0]
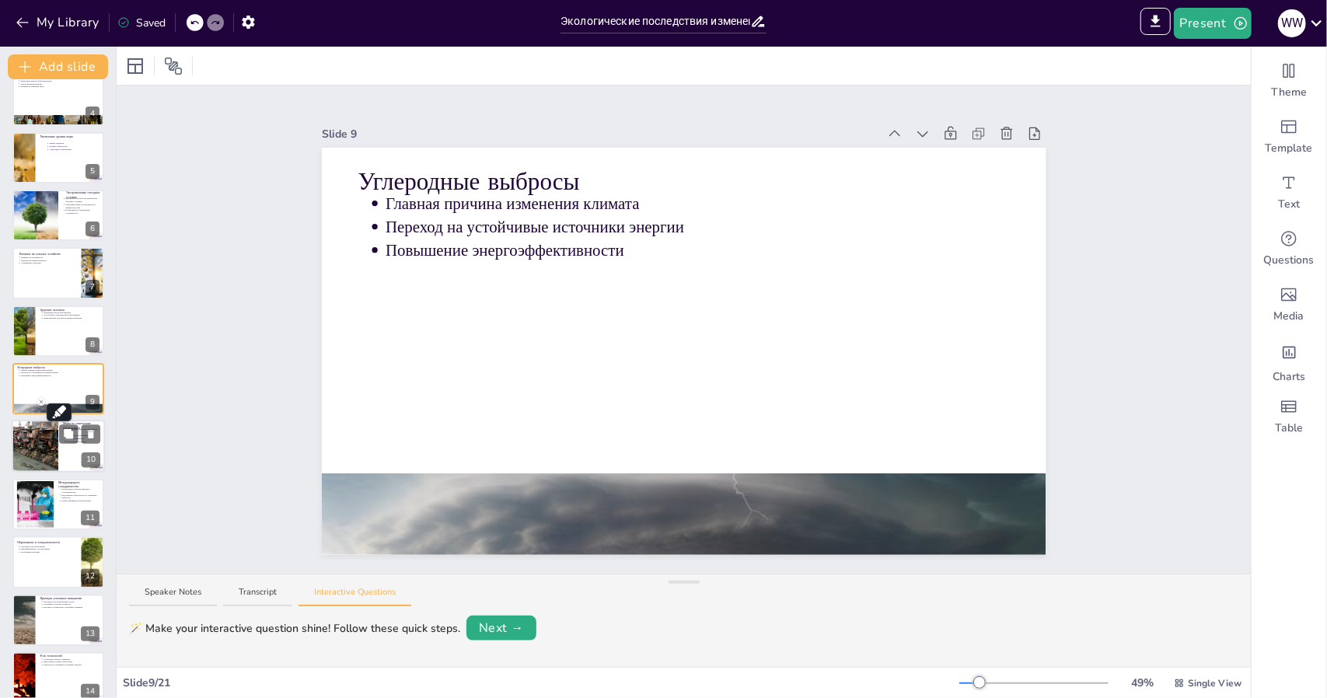
click at [36, 466] on div at bounding box center [34, 447] width 93 height 53
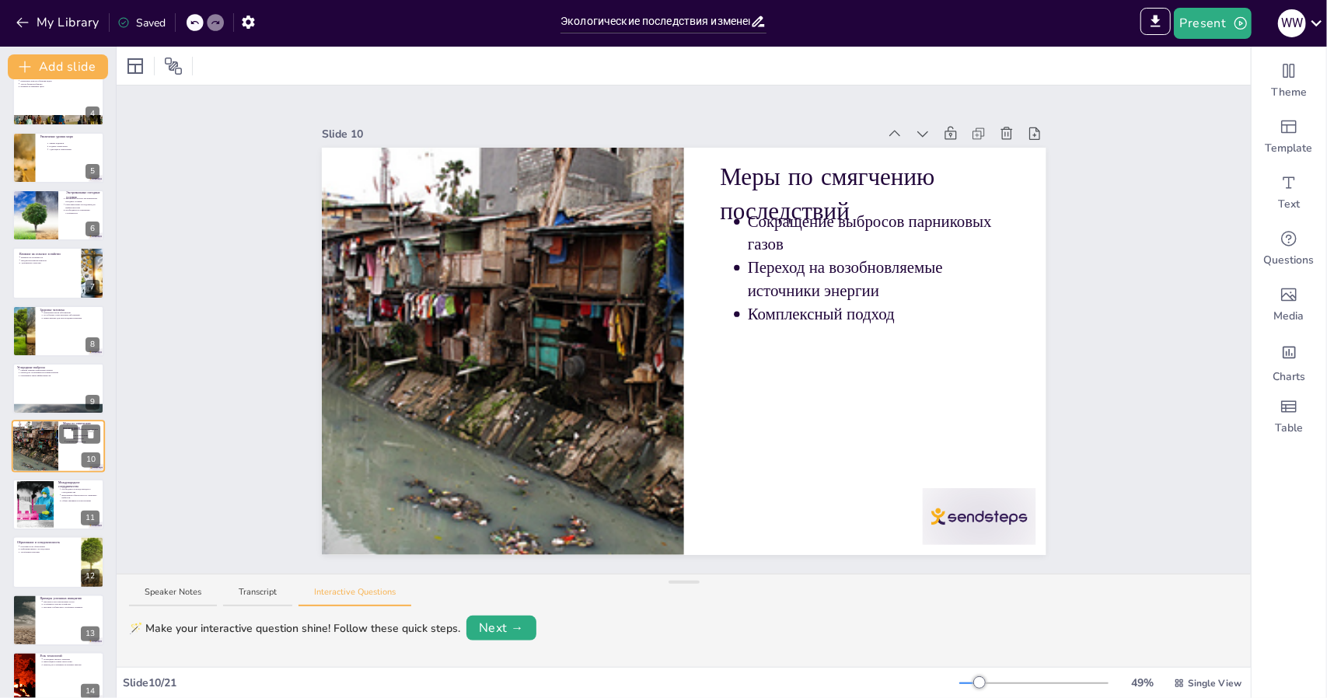
scroll to position [249, 0]
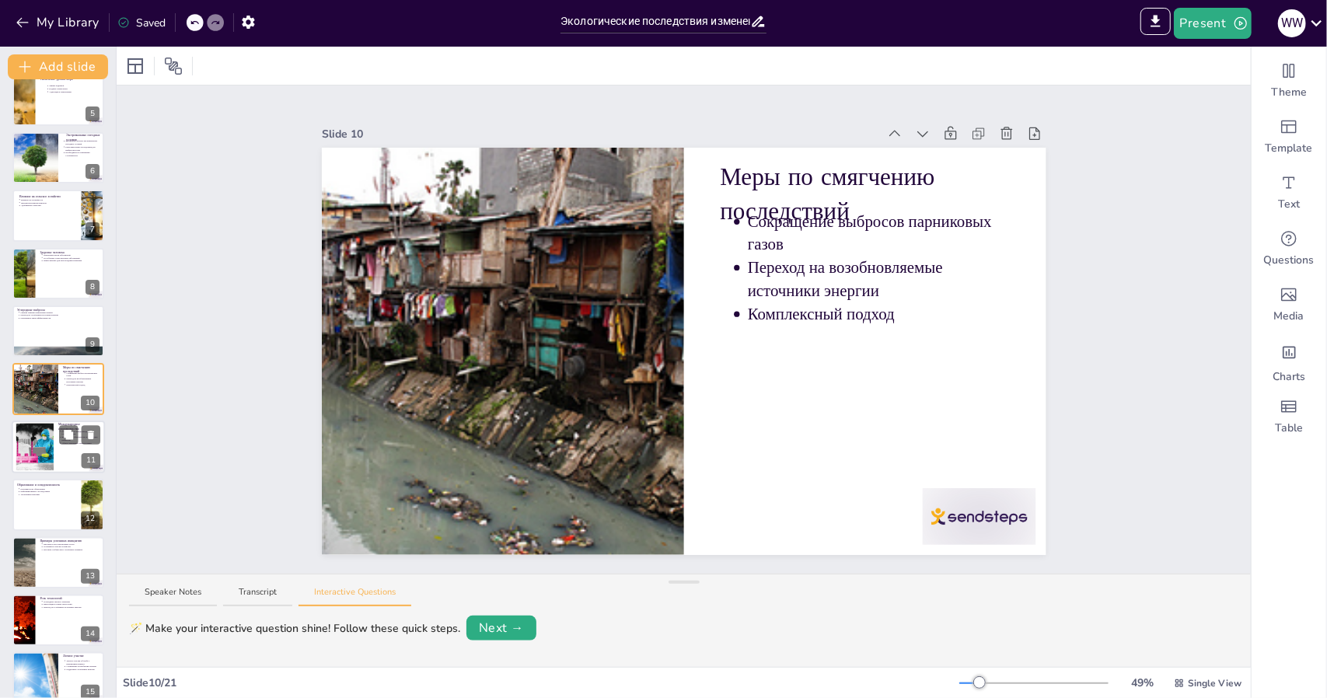
click at [22, 453] on div at bounding box center [34, 446] width 71 height 47
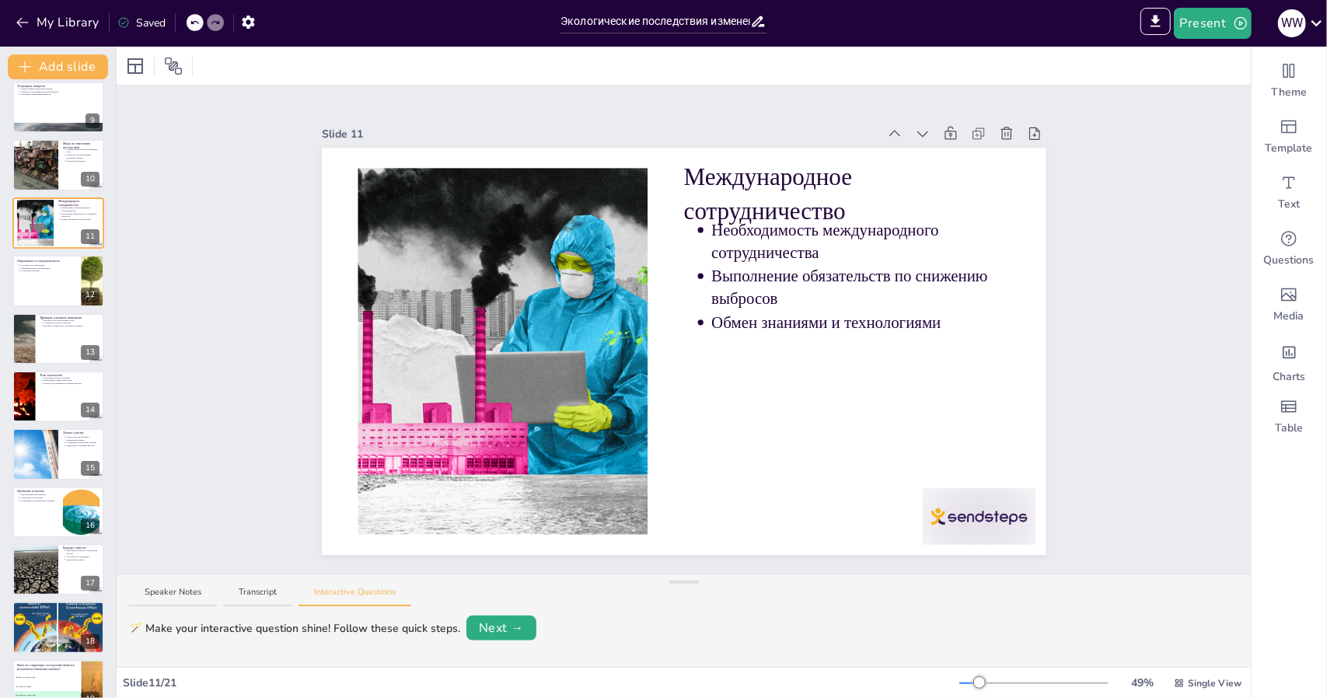
scroll to position [540, 0]
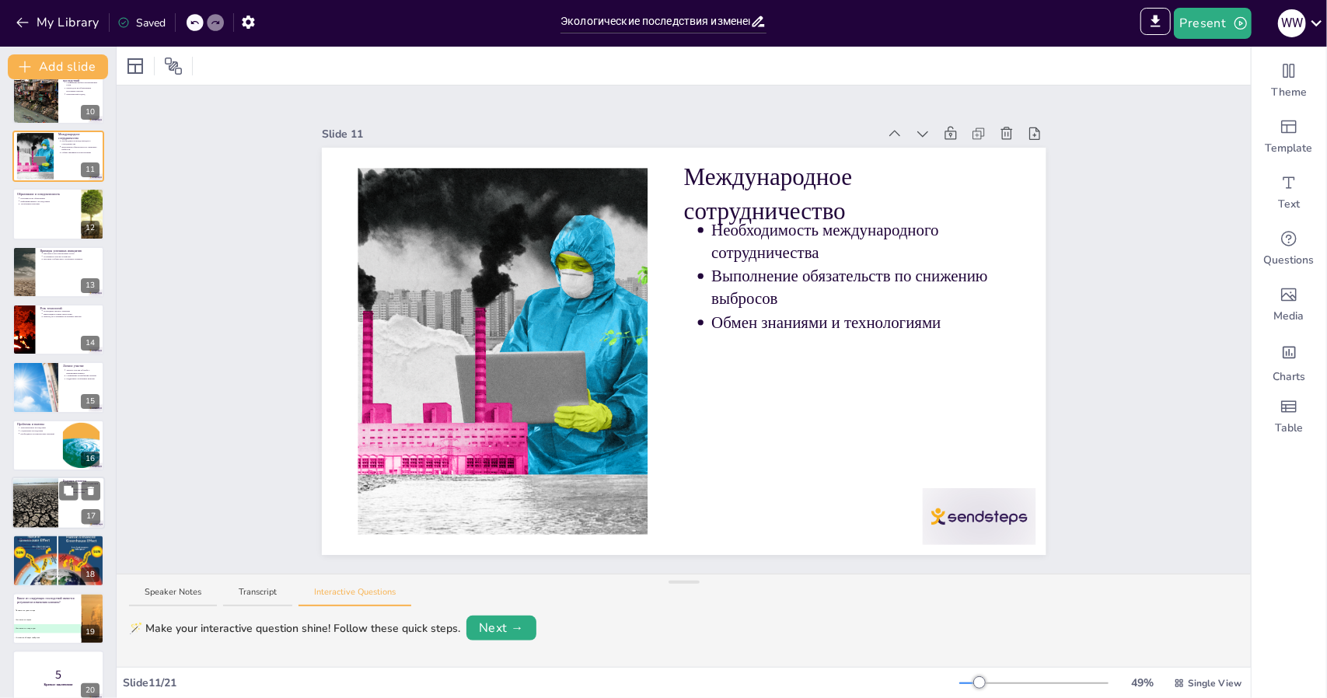
click at [39, 501] on div at bounding box center [34, 503] width 79 height 53
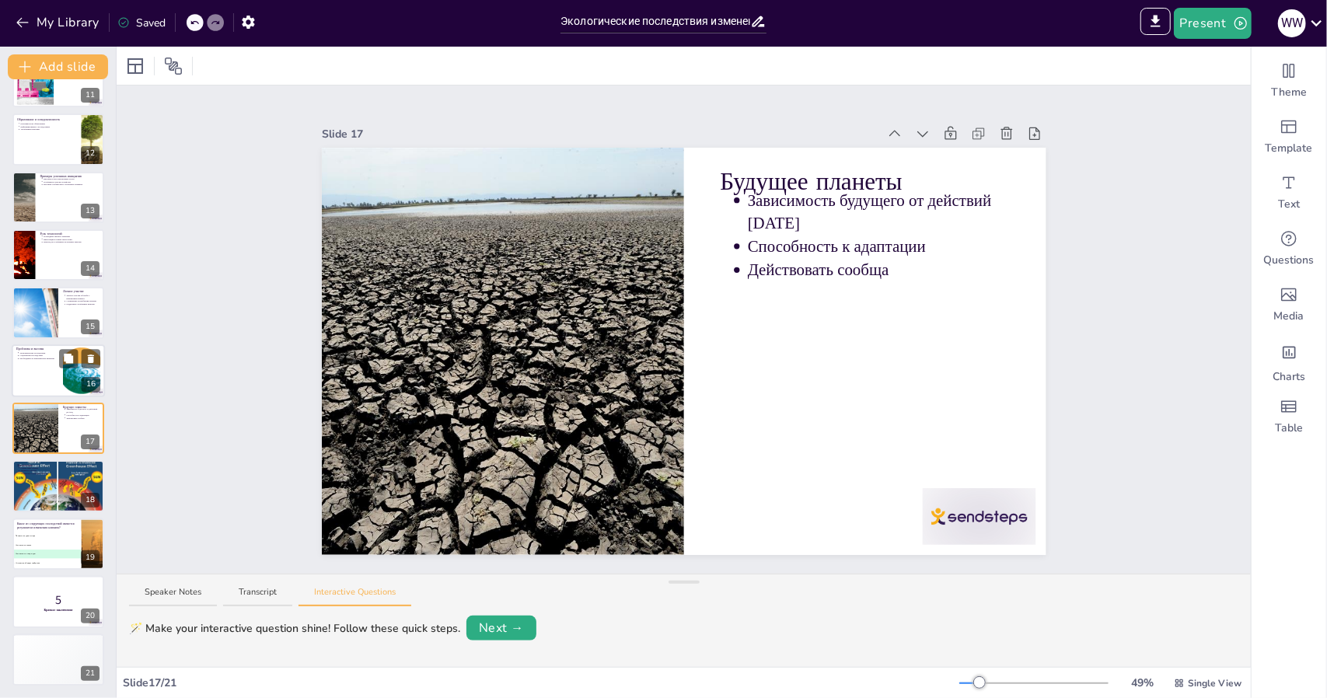
click at [26, 381] on div at bounding box center [58, 370] width 93 height 53
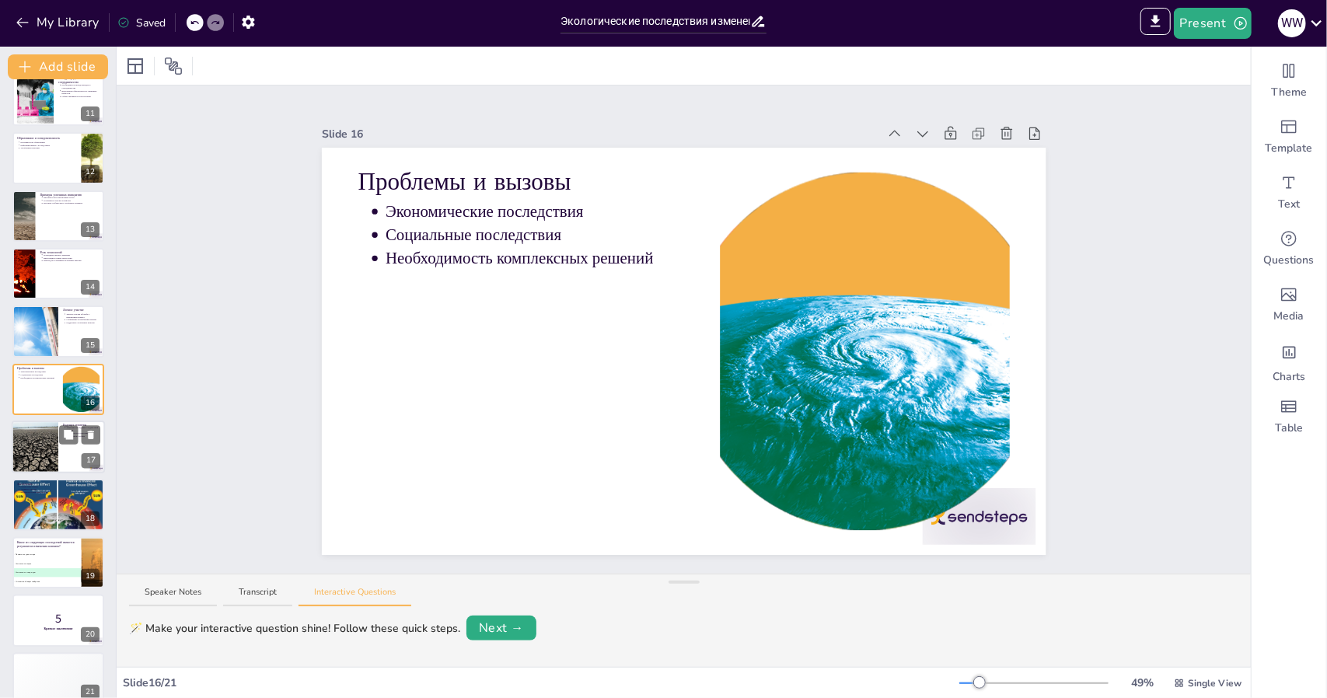
click at [28, 450] on div at bounding box center [34, 447] width 79 height 53
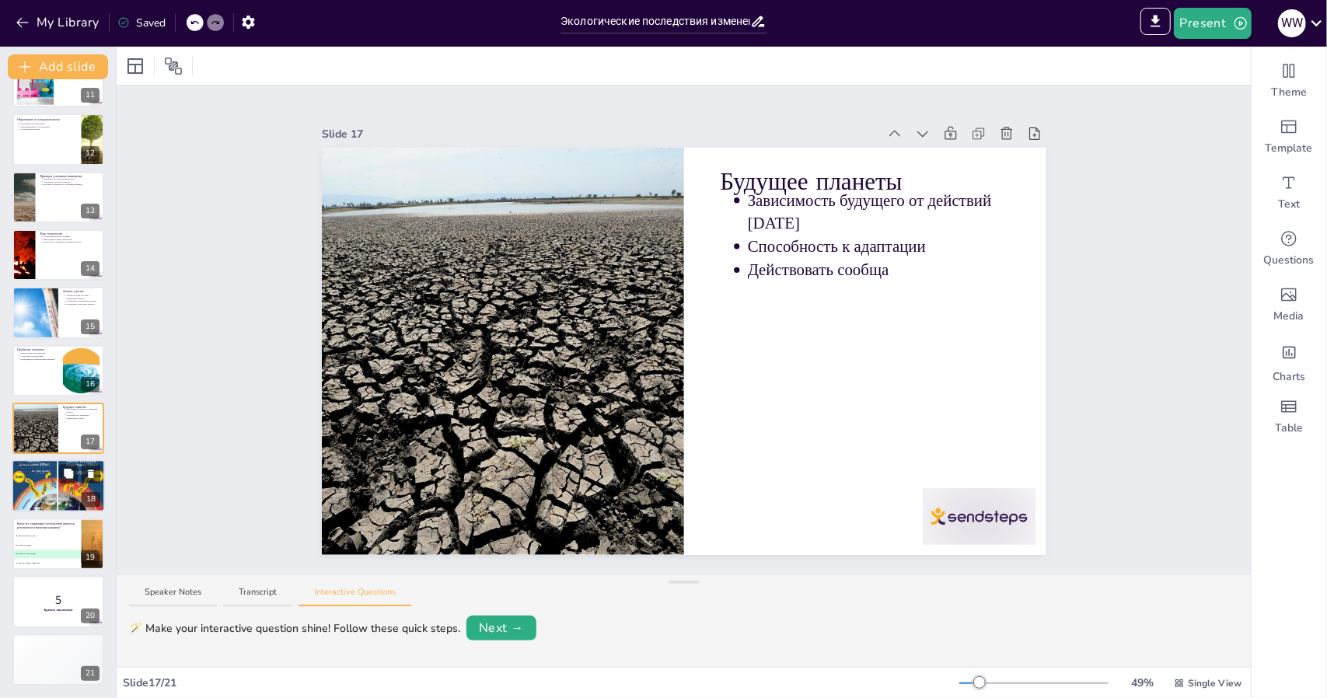
click at [30, 483] on div at bounding box center [58, 486] width 93 height 55
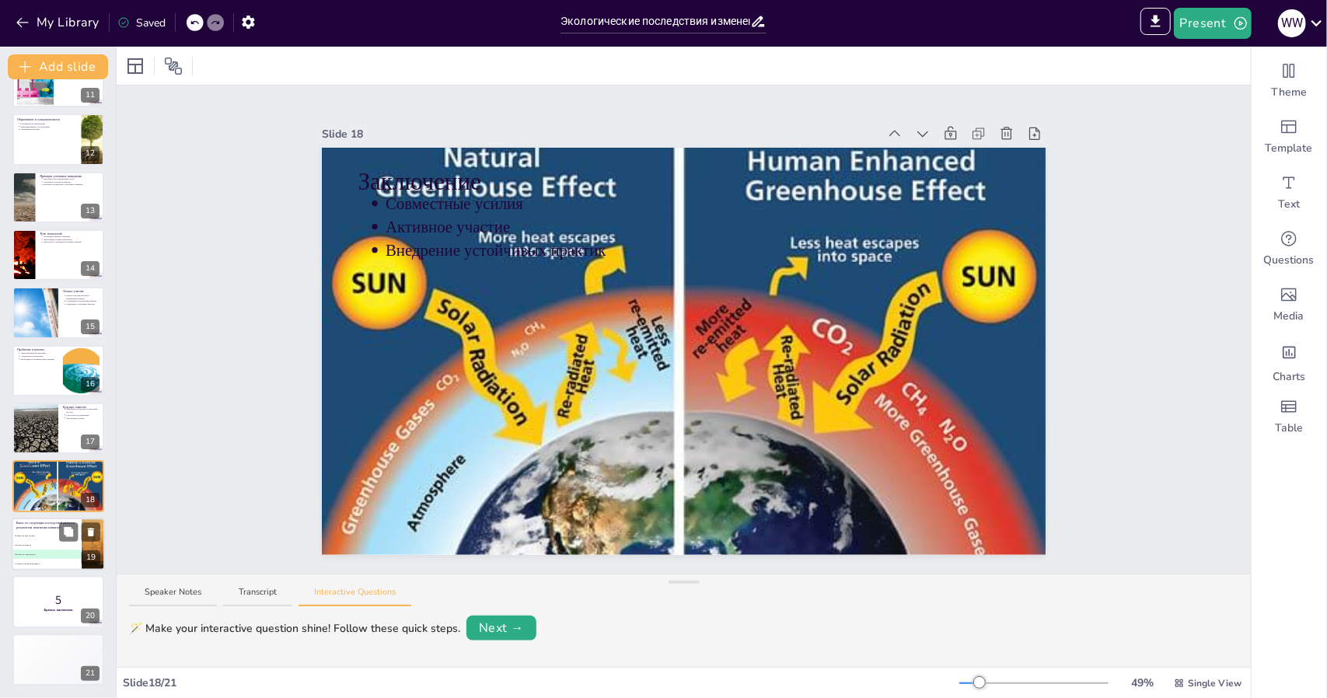
click at [37, 540] on li "A Повышение уровня моря" at bounding box center [47, 535] width 70 height 9
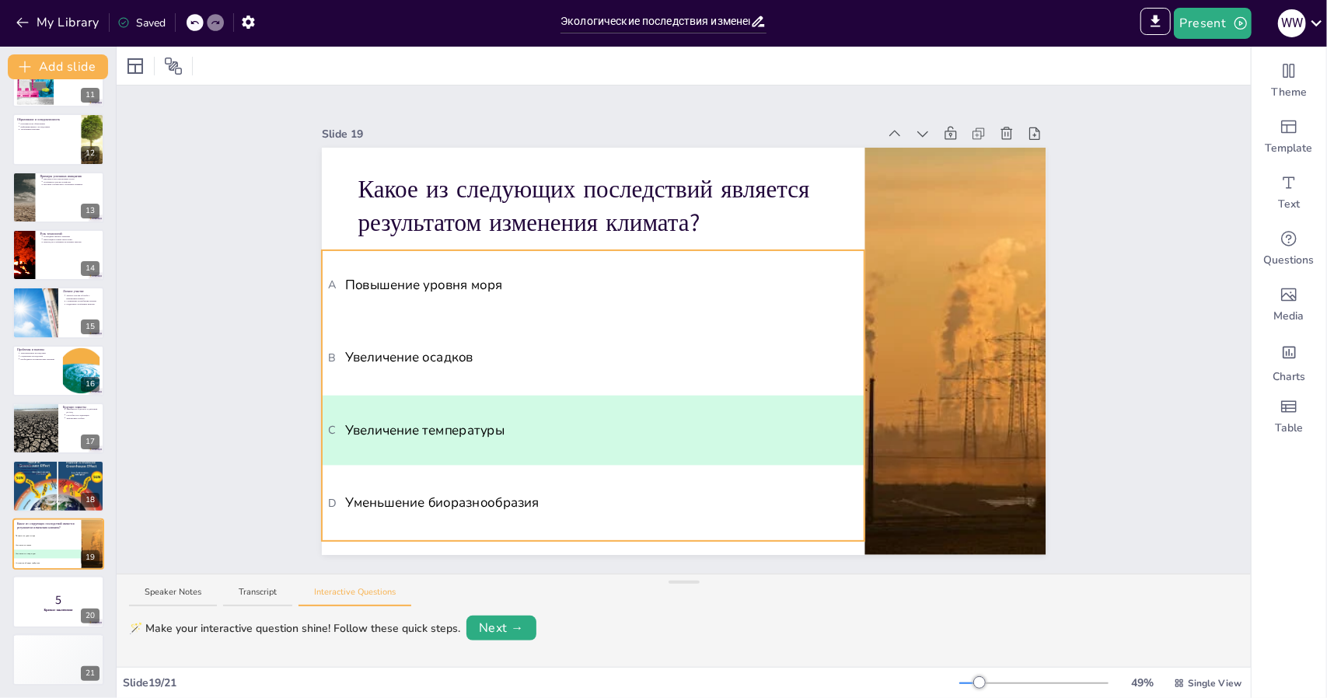
click at [451, 348] on span "B Увеличение осадков" at bounding box center [592, 357] width 531 height 19
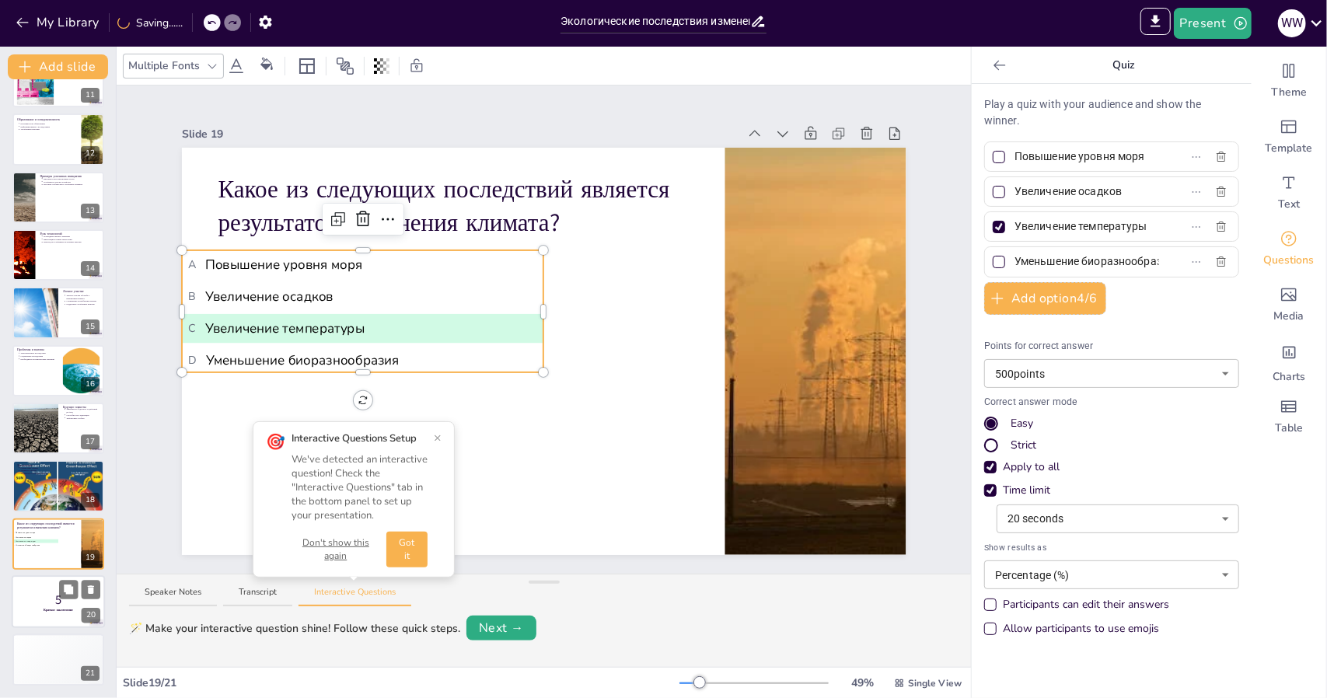
click at [19, 618] on div at bounding box center [58, 601] width 93 height 53
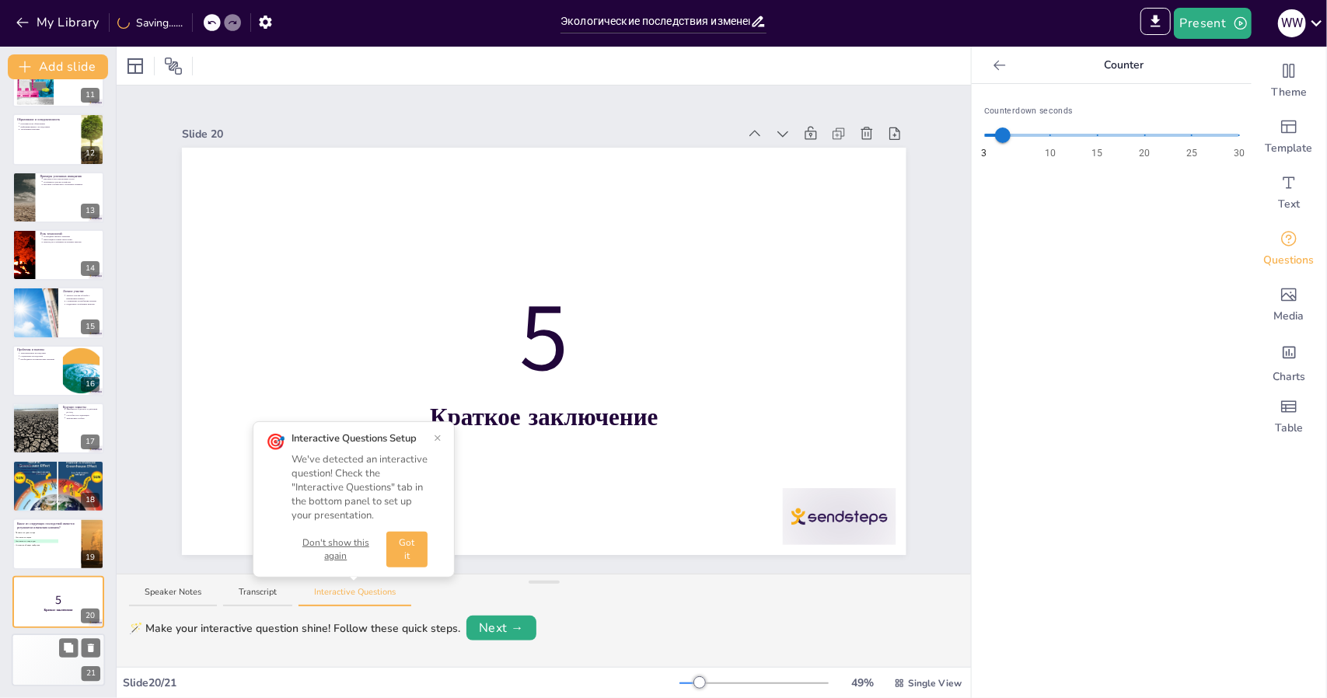
click at [38, 657] on div "🥉 Participant 3 300" at bounding box center [35, 660] width 47 height 10
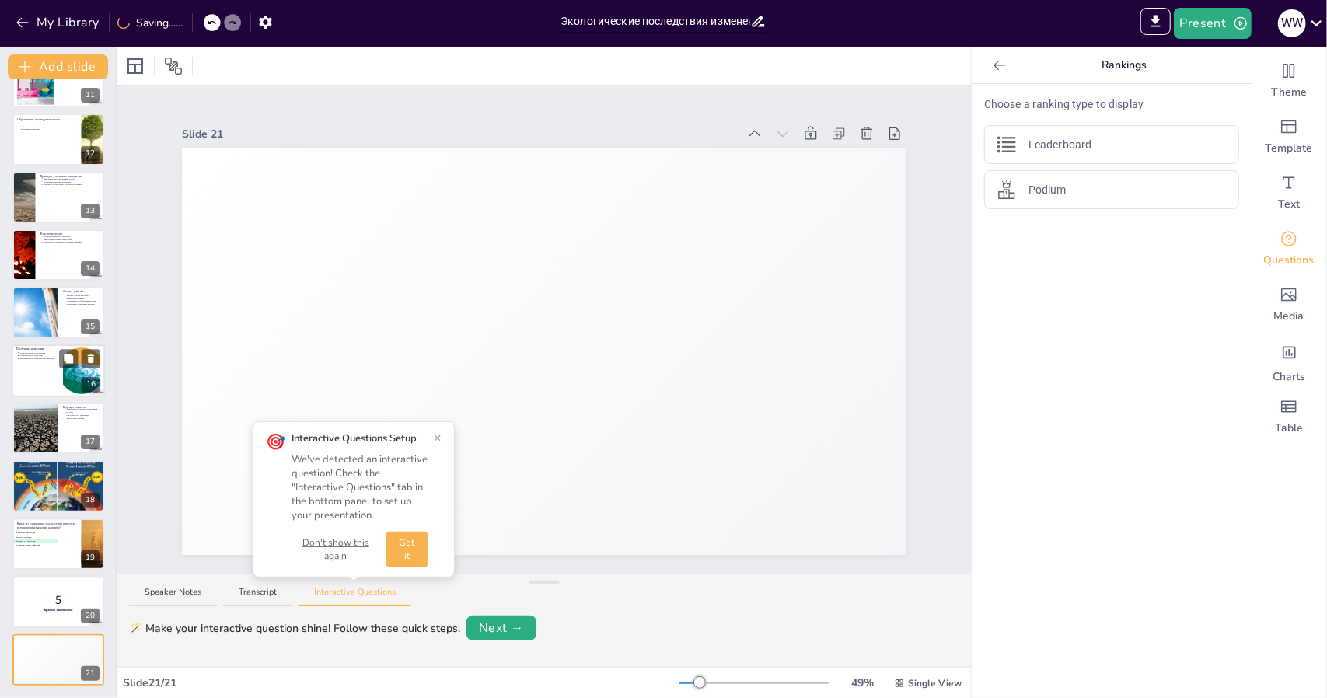
click at [26, 364] on div at bounding box center [58, 370] width 93 height 53
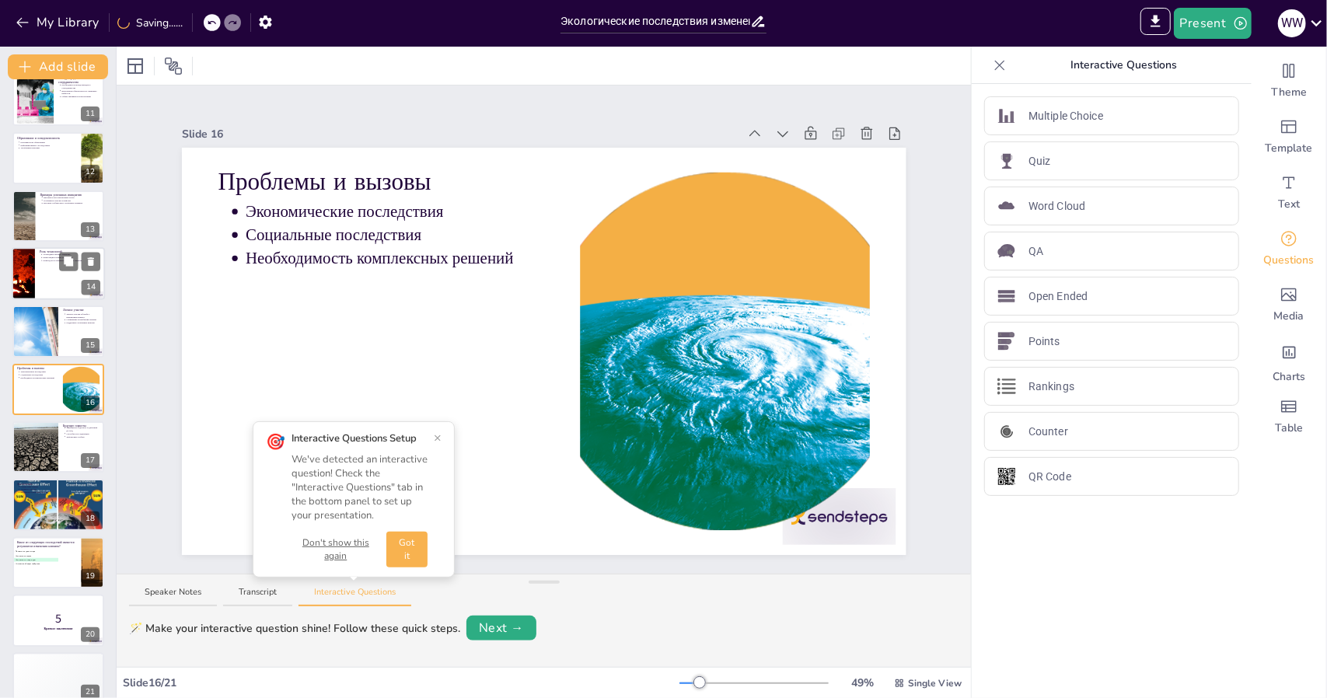
click at [40, 265] on div at bounding box center [58, 273] width 93 height 53
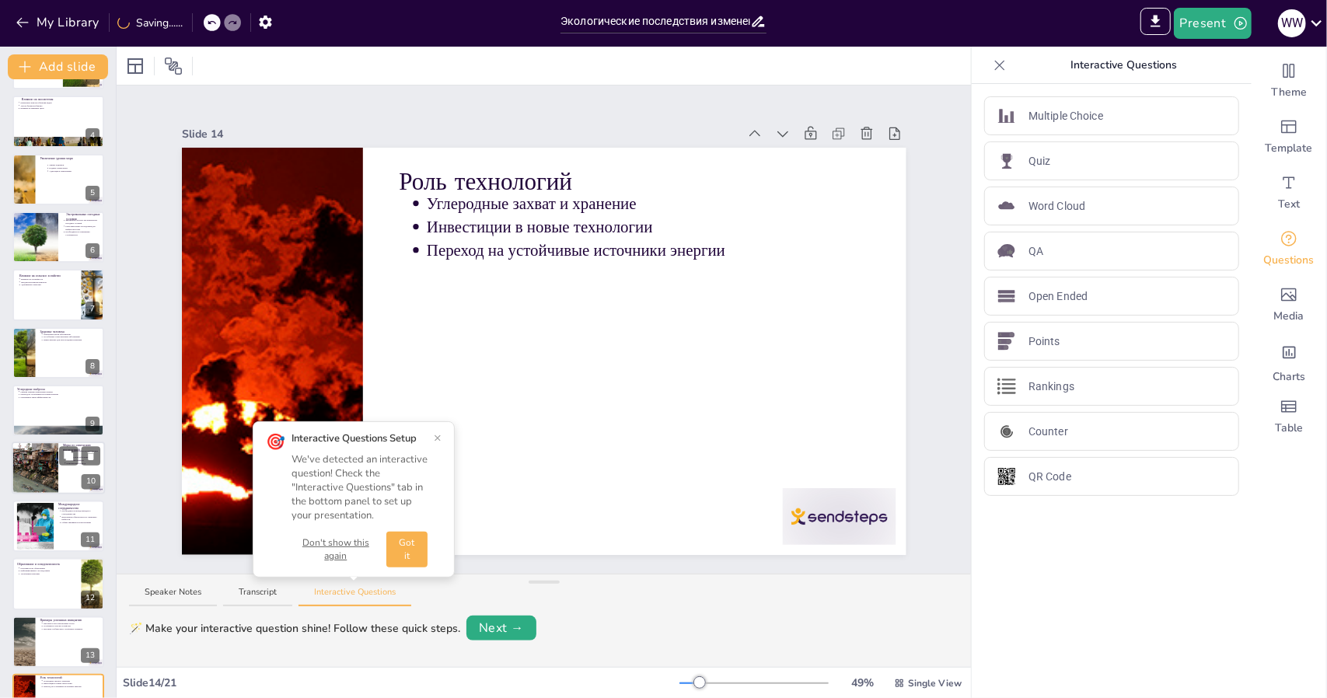
scroll to position [169, 0]
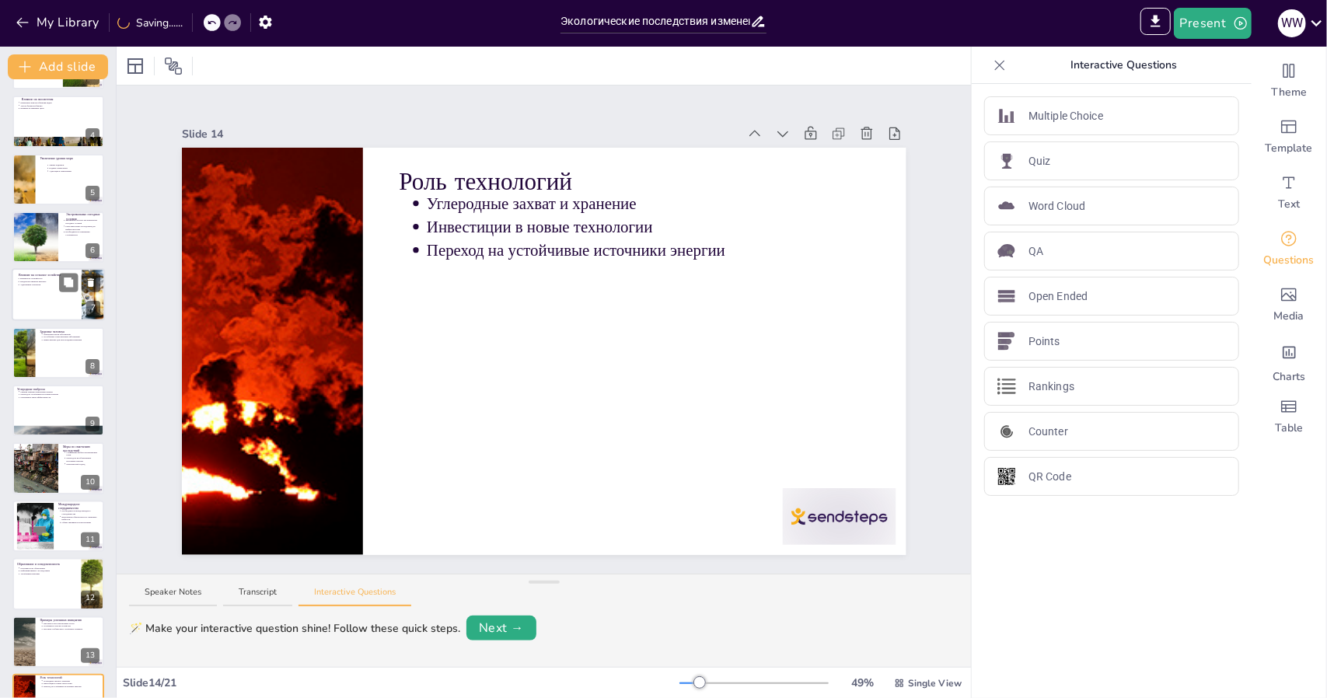
click at [30, 320] on div "Влияние на сельское хозяйство Влияние на урожайность Продовольственные кризисы …" at bounding box center [58, 295] width 93 height 53
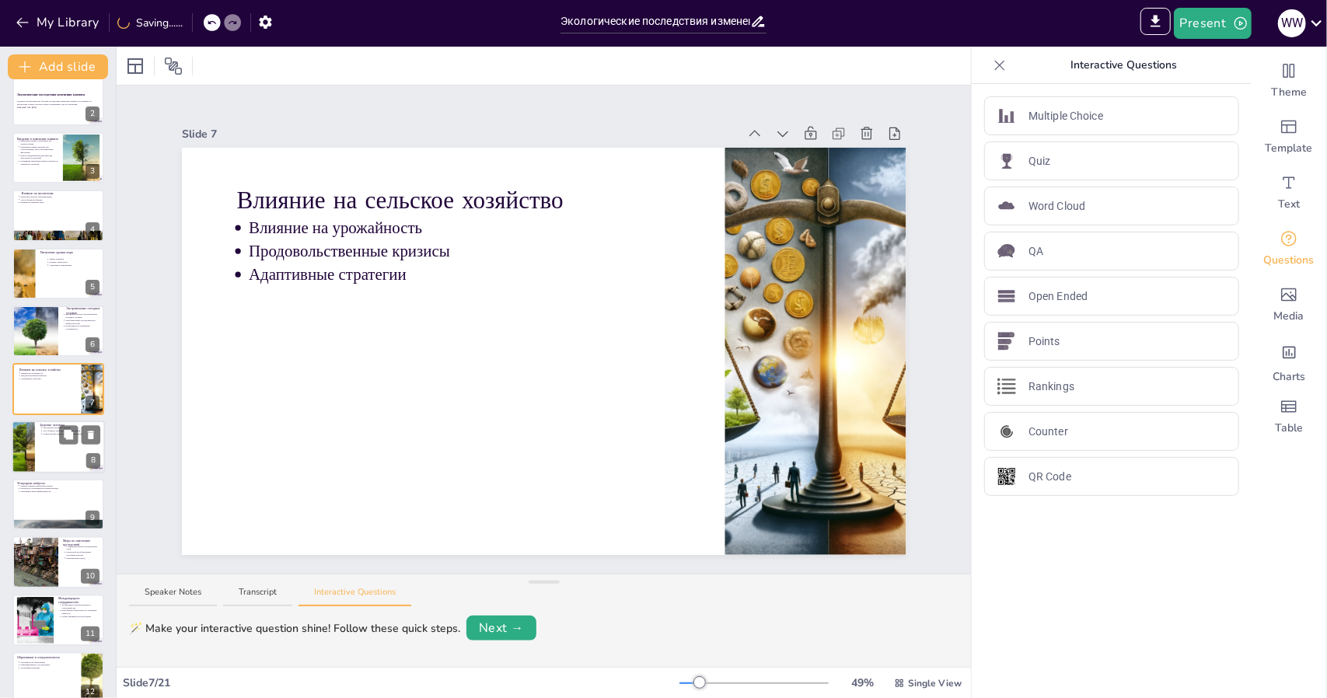
click at [33, 436] on div at bounding box center [22, 447] width 105 height 53
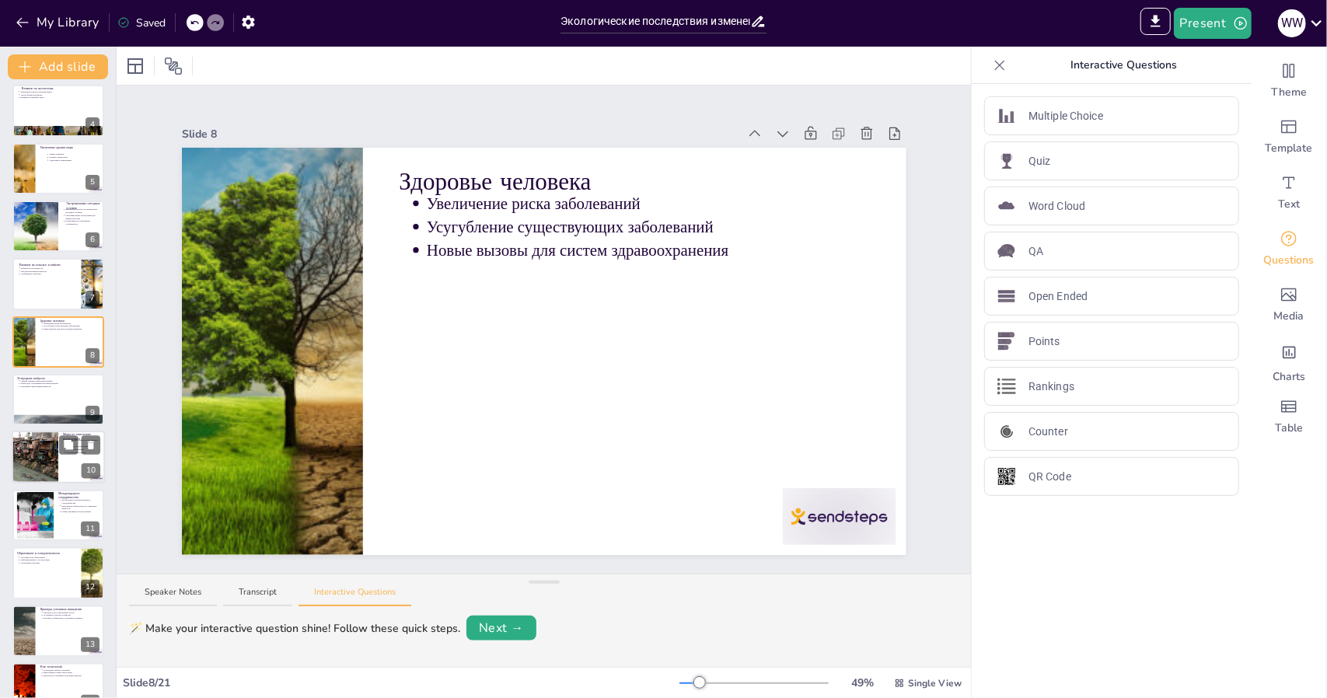
scroll to position [289, 0]
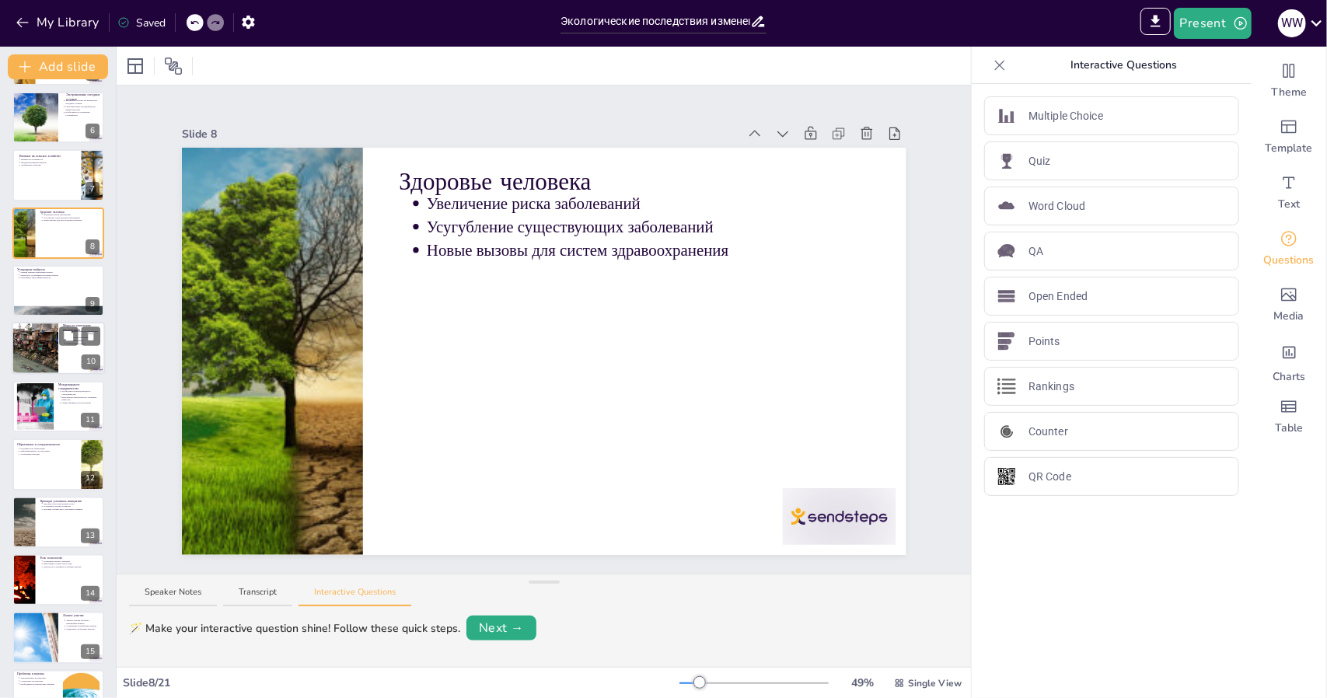
click at [32, 349] on div at bounding box center [34, 349] width 93 height 53
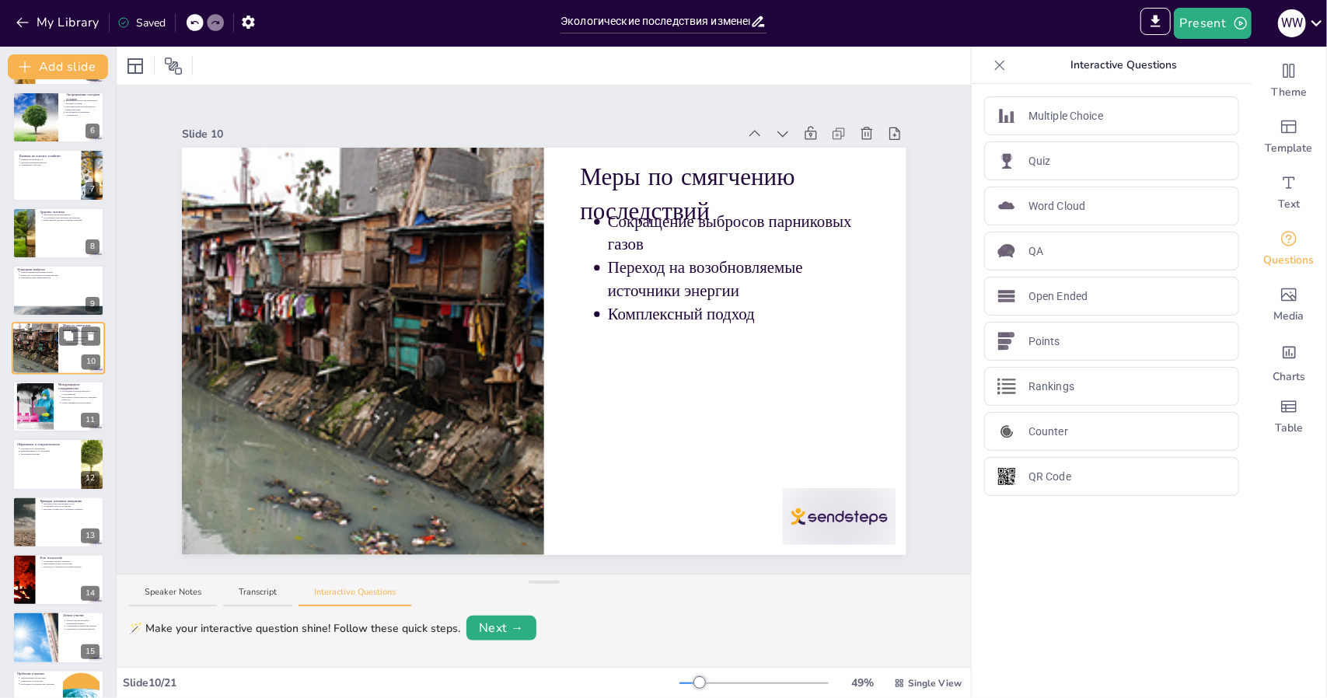
scroll to position [249, 0]
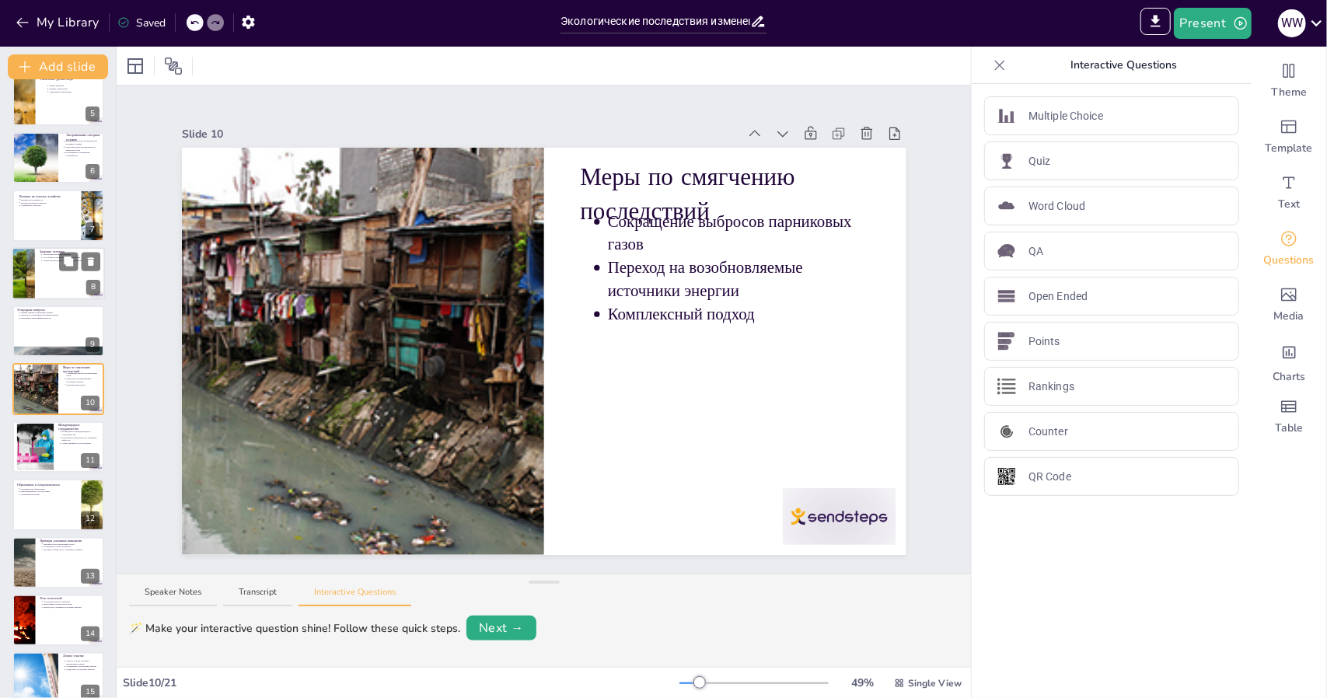
click at [33, 262] on div at bounding box center [22, 273] width 105 height 53
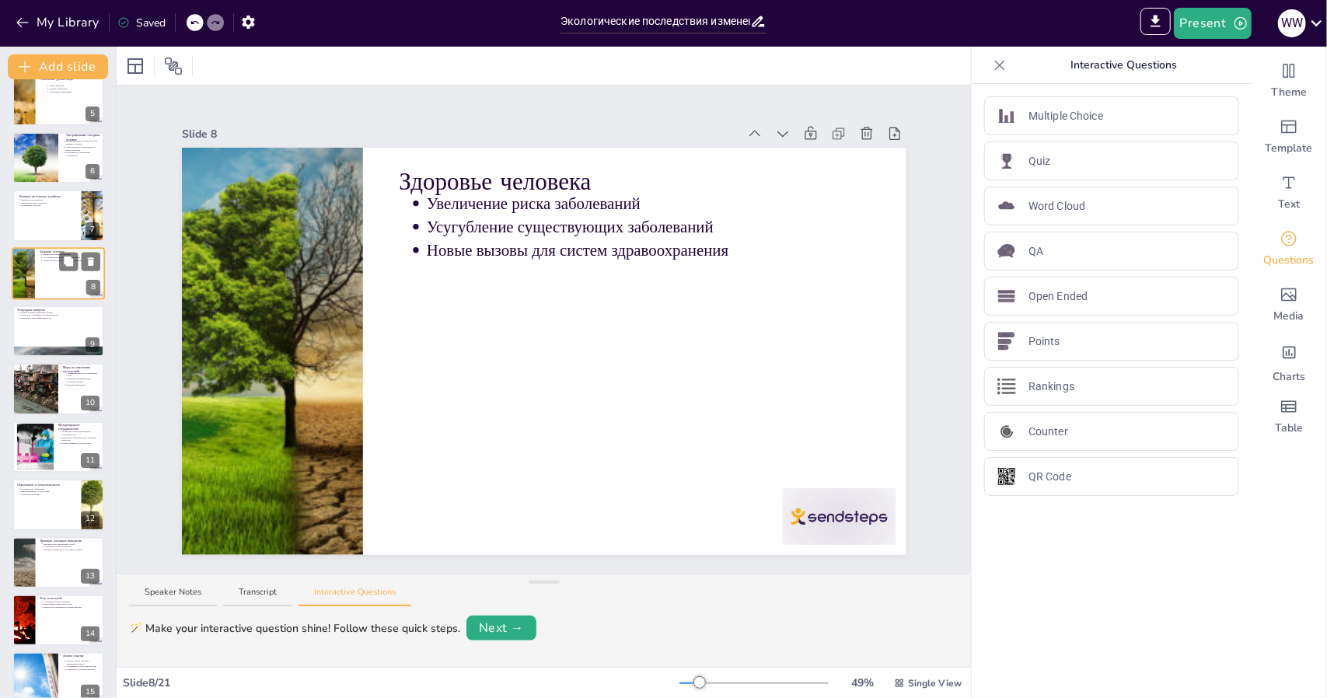
scroll to position [134, 0]
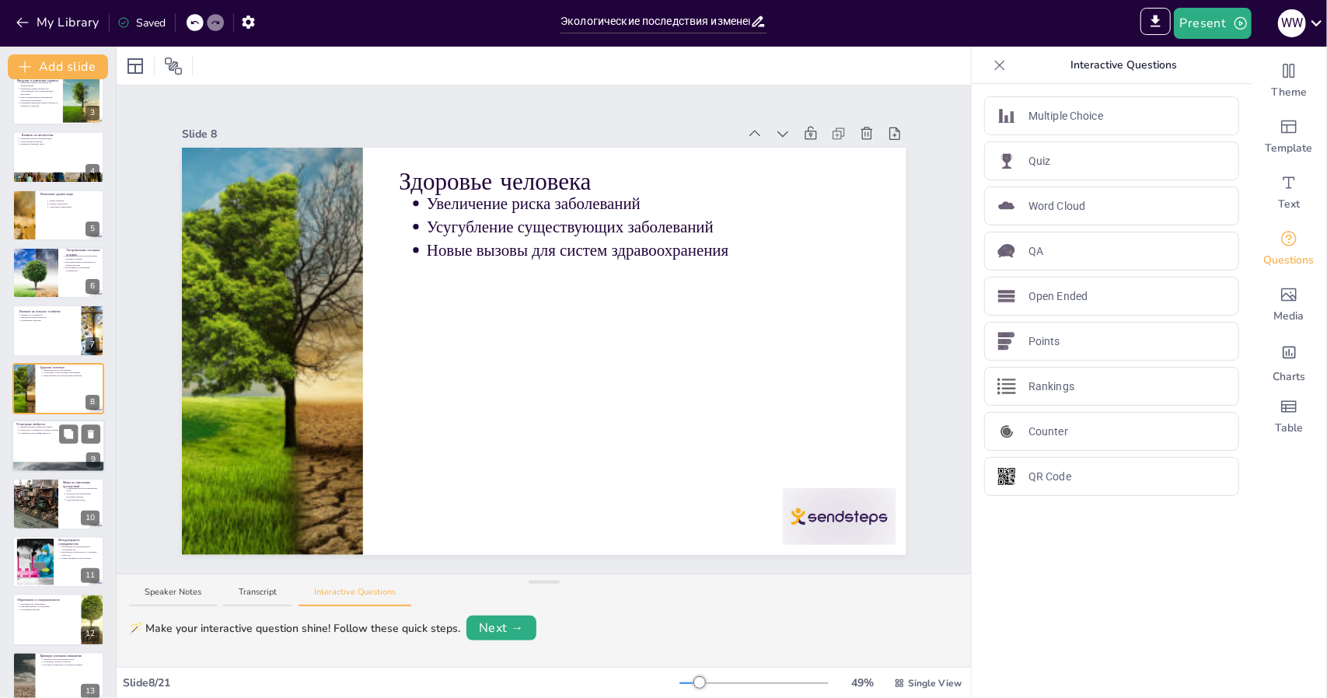
click at [23, 438] on div at bounding box center [58, 446] width 93 height 53
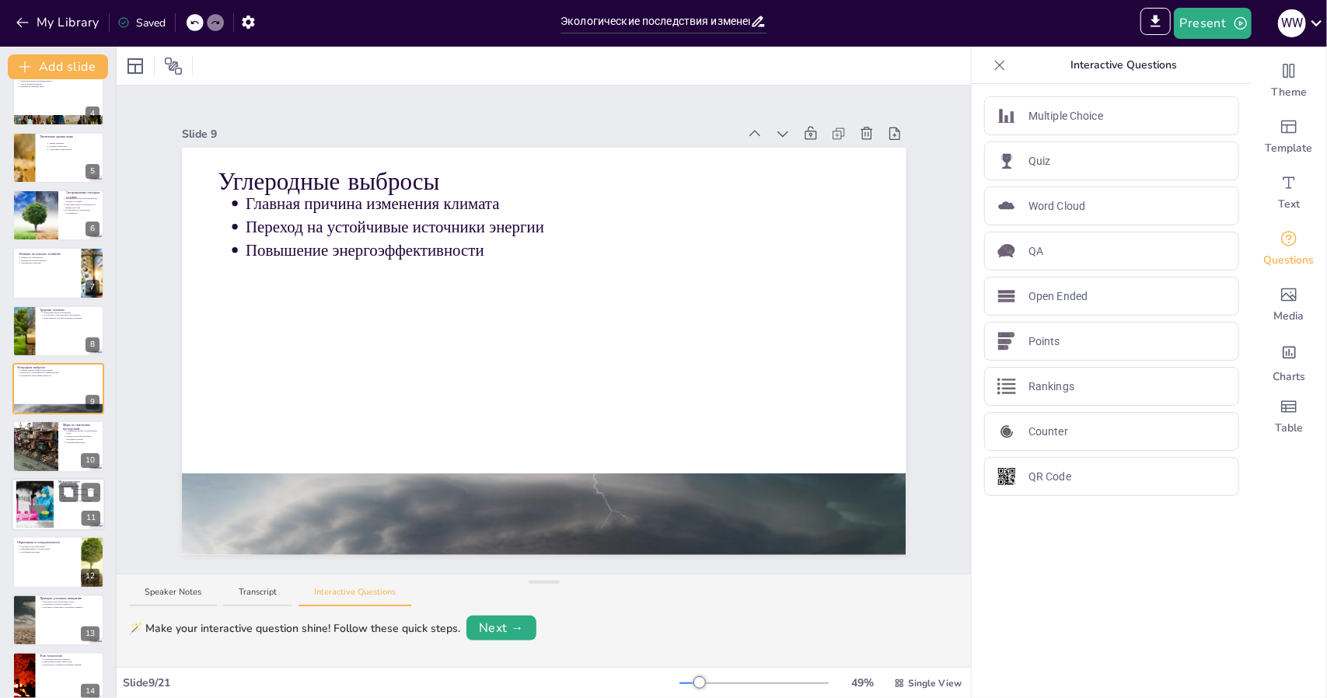
click at [33, 506] on div at bounding box center [34, 504] width 71 height 47
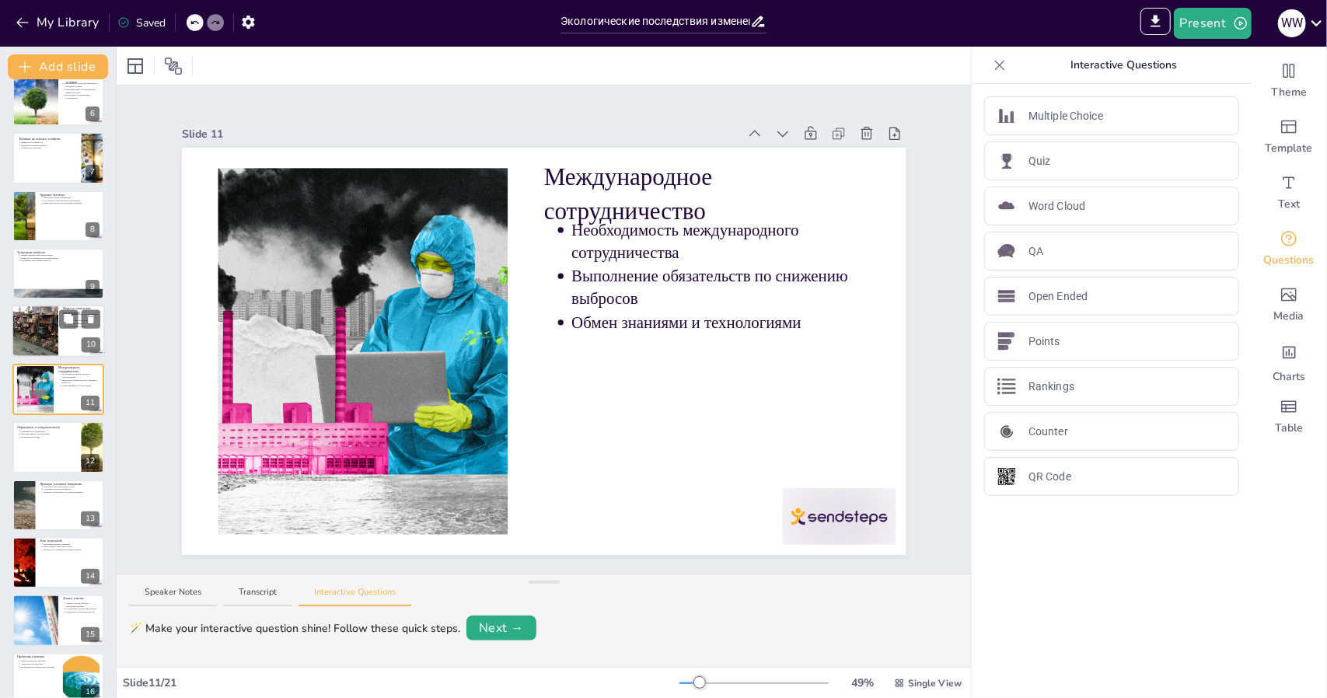
click at [43, 344] on div at bounding box center [34, 332] width 93 height 53
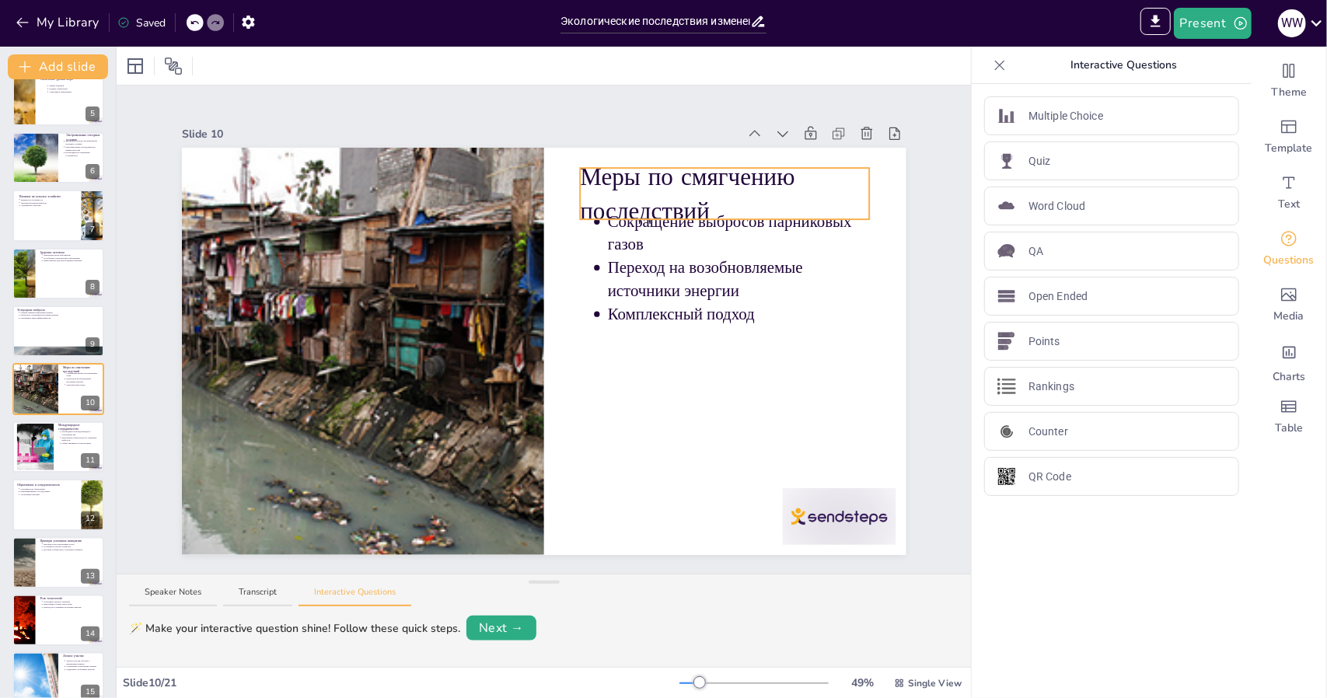
click at [689, 197] on p "Меры по смягчению последствий" at bounding box center [725, 194] width 290 height 68
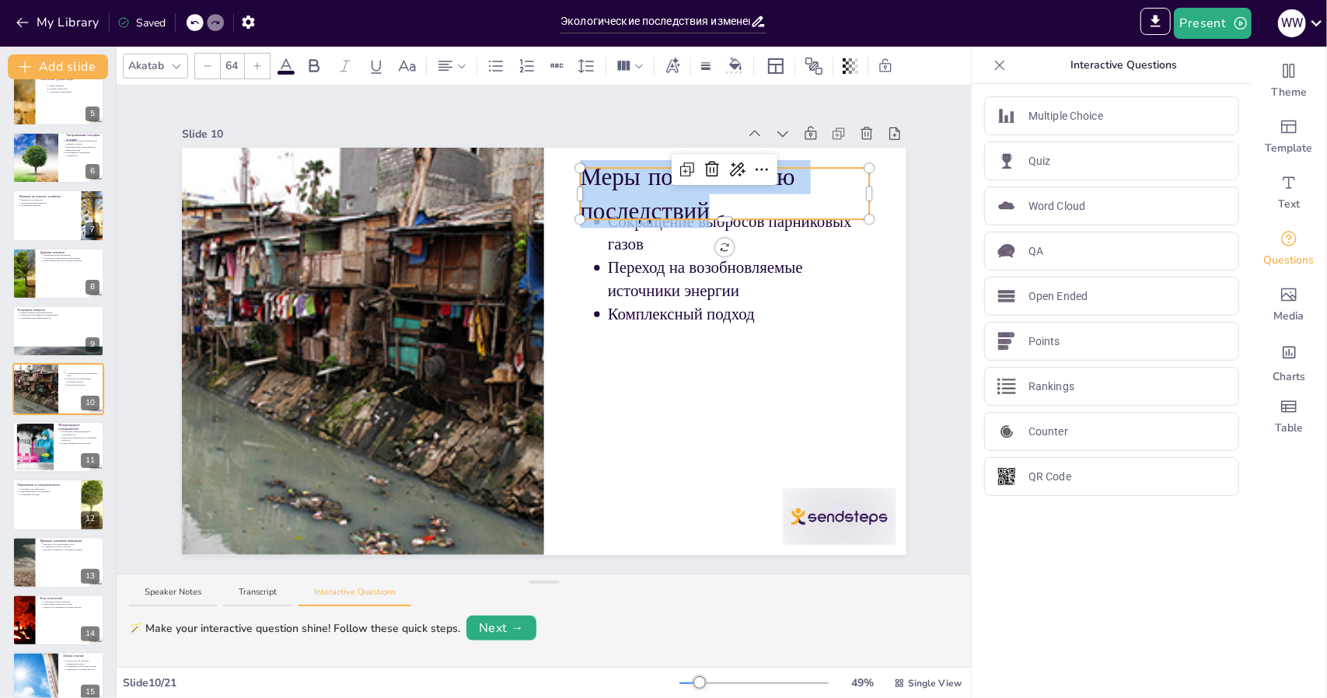
drag, startPoint x: 701, startPoint y: 204, endPoint x: 575, endPoint y: 178, distance: 128.7
click at [580, 178] on p "Меры по смягчению последствий" at bounding box center [725, 194] width 290 height 68
copy span "Меры по смягчению последствий"
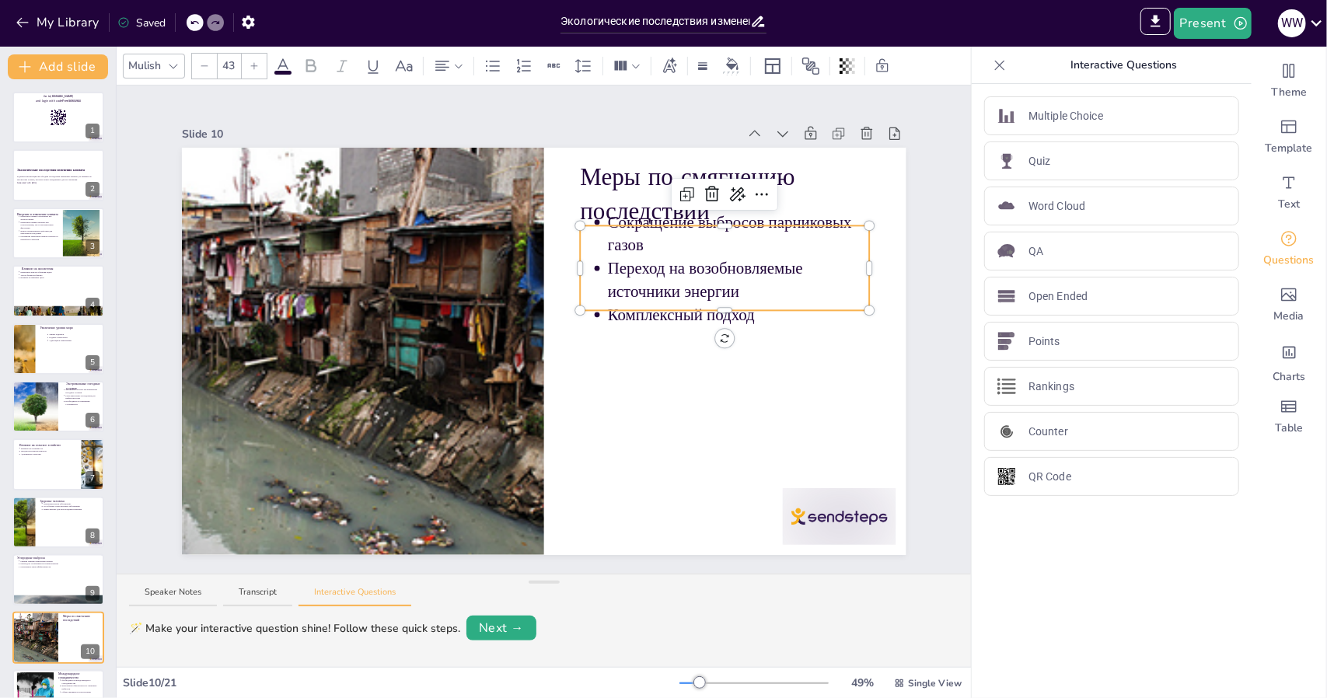
scroll to position [249, 0]
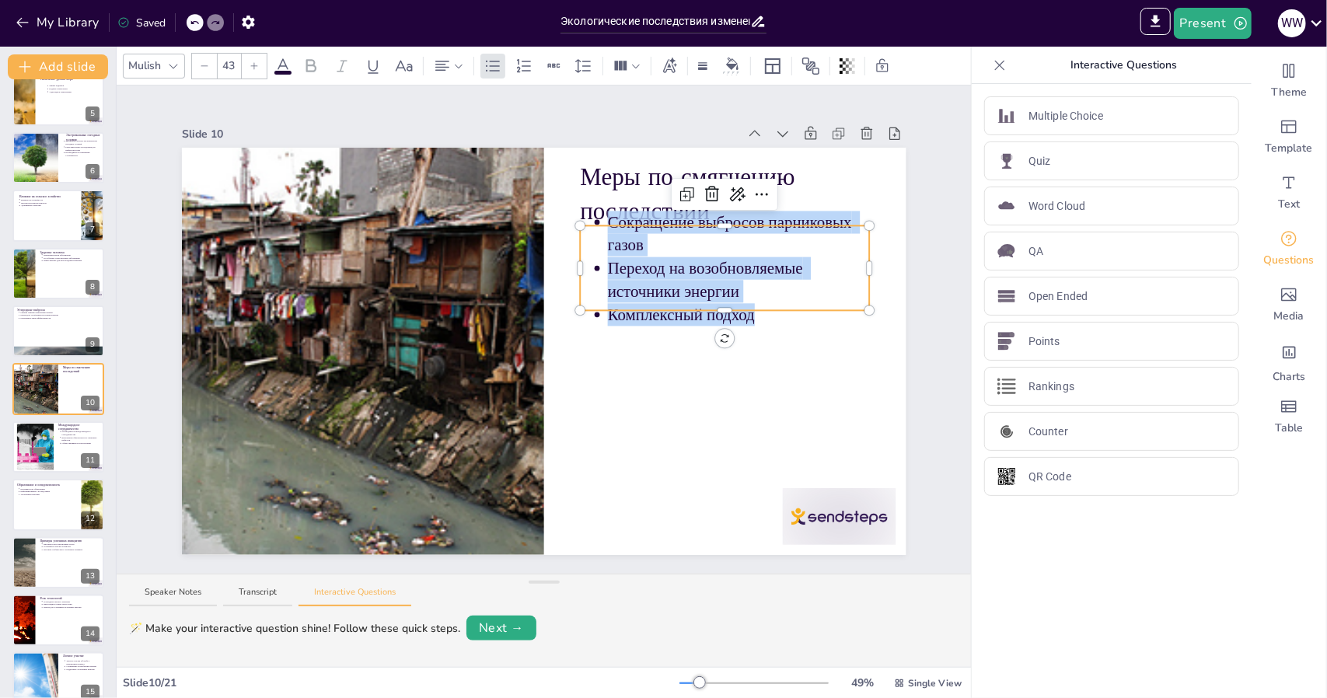
drag, startPoint x: 759, startPoint y: 311, endPoint x: 596, endPoint y: 222, distance: 185.5
click at [596, 222] on div "Меры по смягчению последствий Сокращение выбросов парниковых газов Переход на в…" at bounding box center [544, 351] width 725 height 407
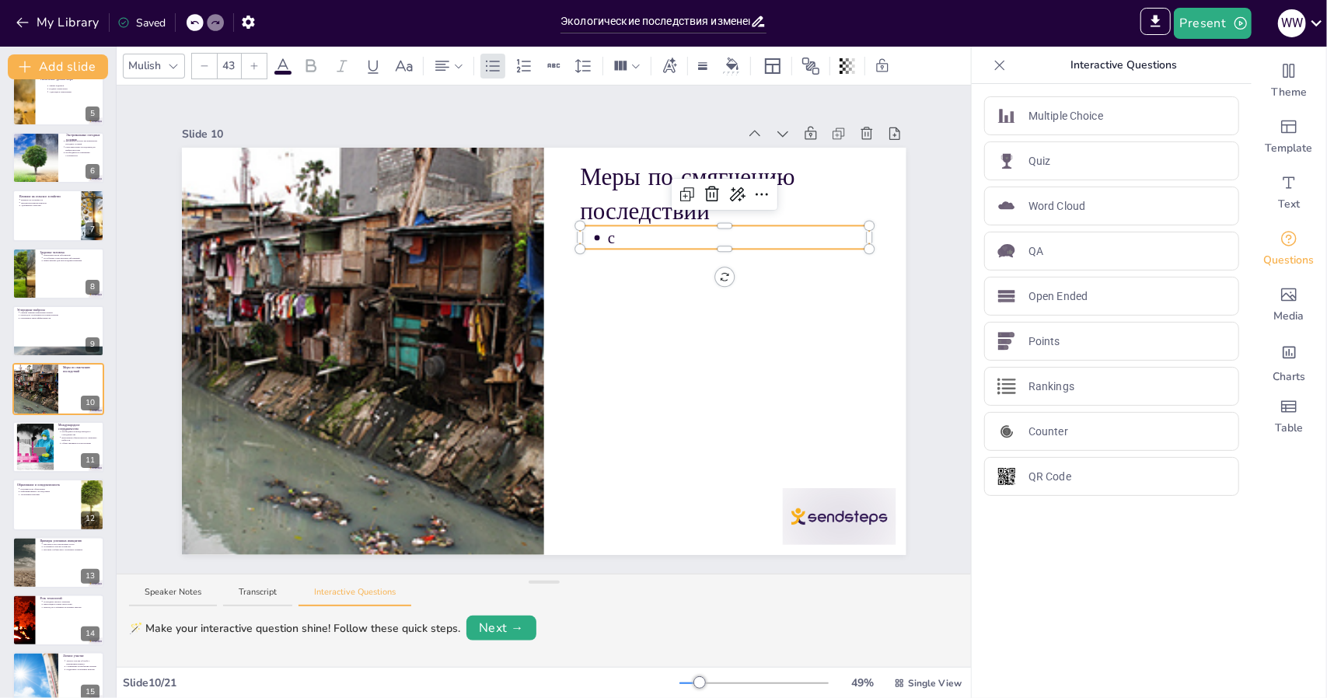
click at [197, 23] on icon at bounding box center [194, 22] width 9 height 9
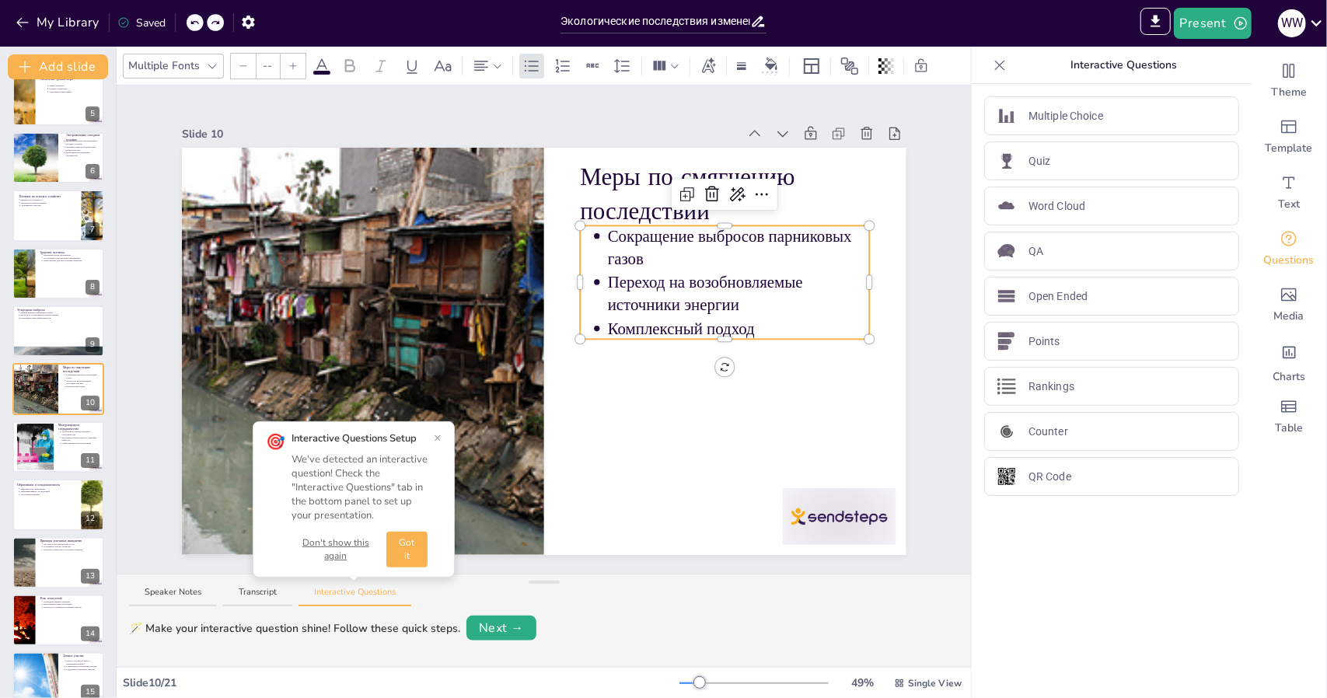
click at [770, 326] on p "Комплексный подход" at bounding box center [739, 328] width 262 height 23
type input "43"
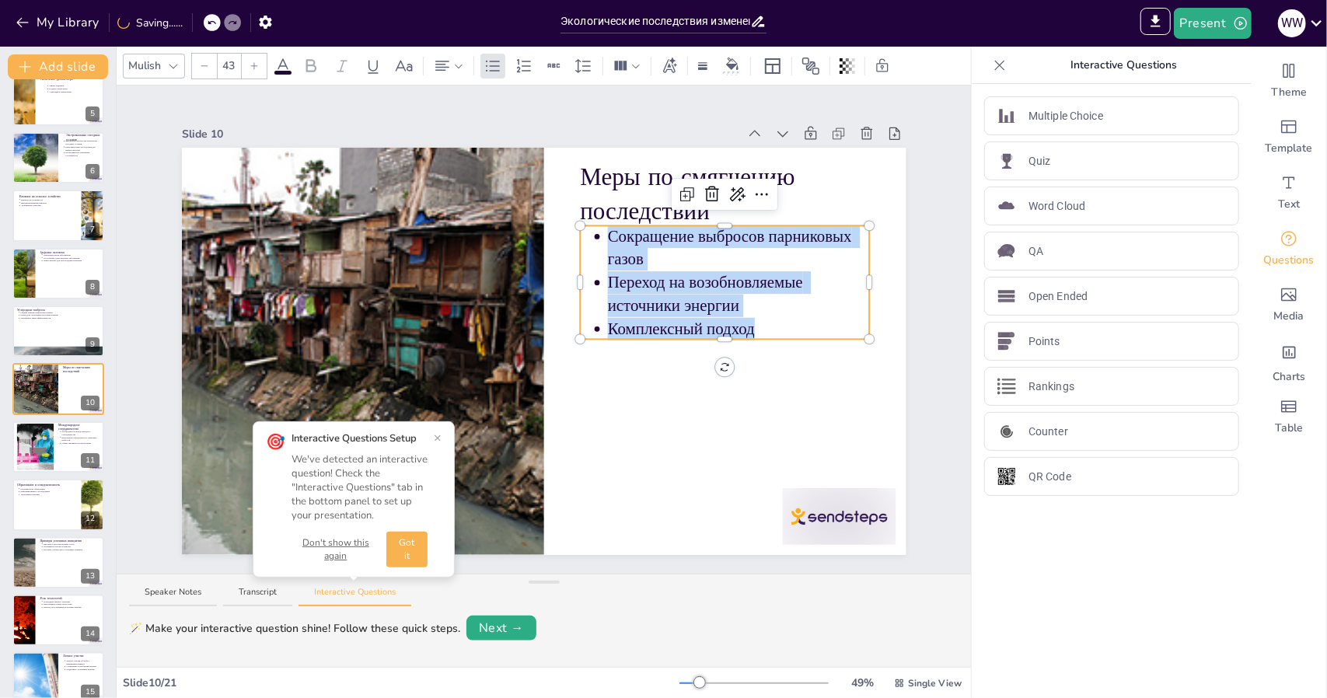
drag, startPoint x: 753, startPoint y: 320, endPoint x: 589, endPoint y: 236, distance: 184.7
click at [608, 236] on span "Сокращение выбросов парниковых газов Переход на возобновляемые источники энерги…" at bounding box center [739, 283] width 262 height 116
copy span "Сокращение выбросов парниковых газов Переход на возобновляемые источники энерги…"
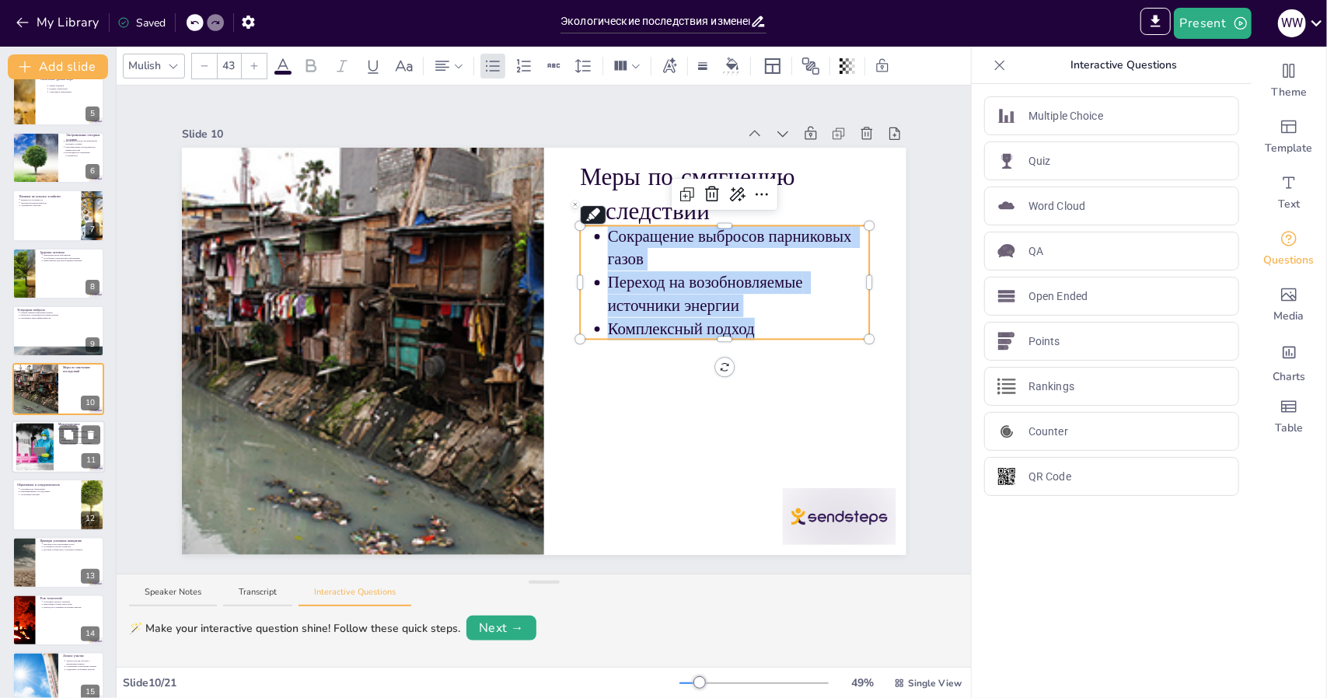
click at [40, 456] on div at bounding box center [34, 446] width 71 height 47
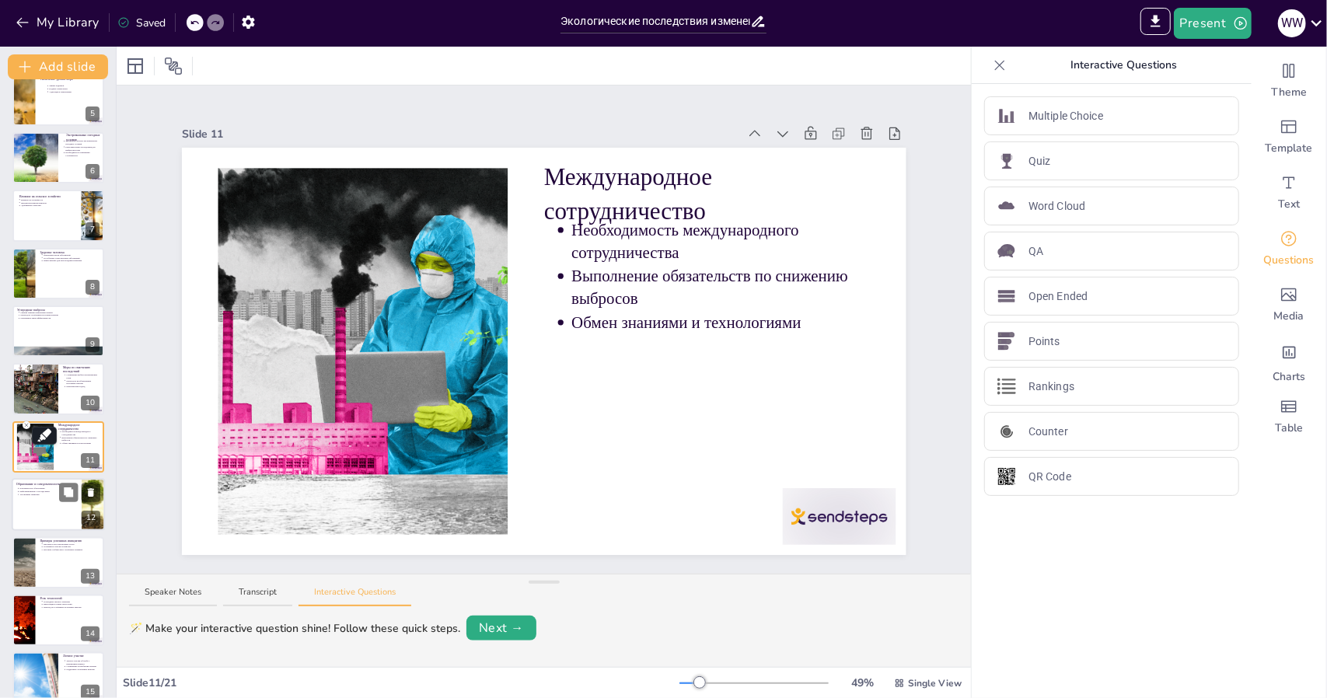
scroll to position [306, 0]
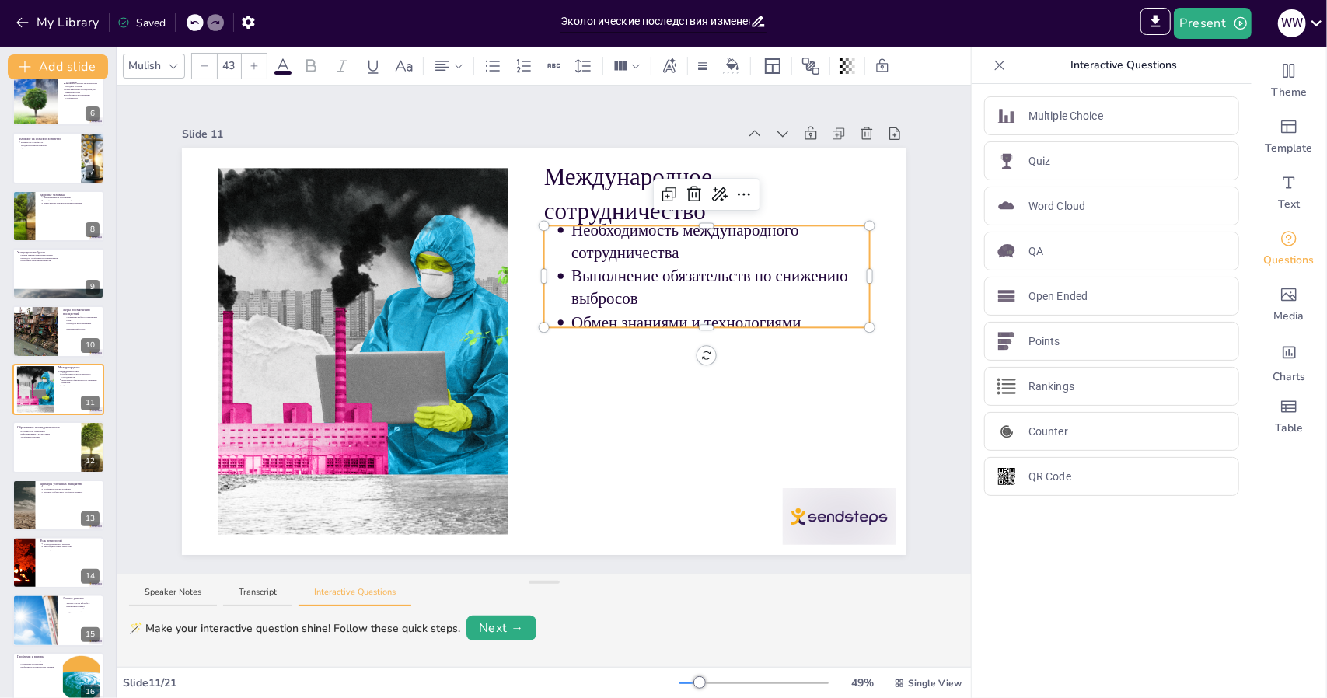
click at [659, 296] on p "Выполнение обязательств по снижению выбросов" at bounding box center [720, 287] width 299 height 45
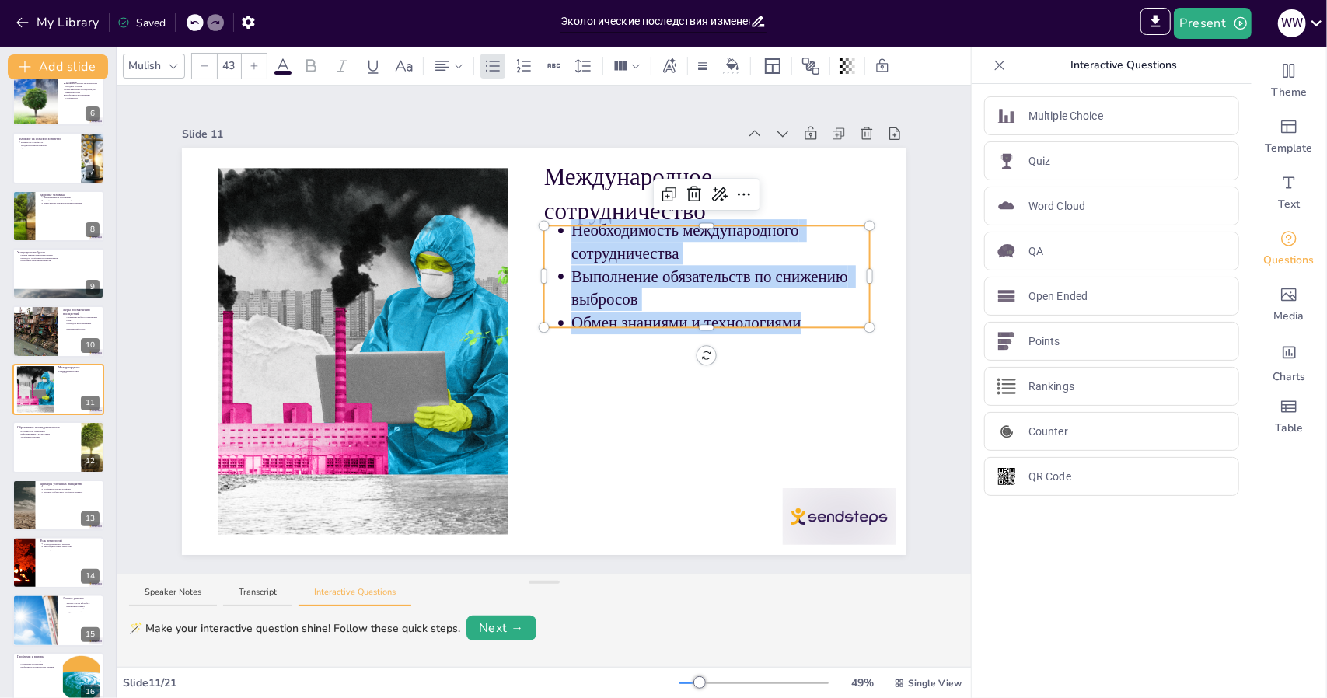
drag, startPoint x: 793, startPoint y: 314, endPoint x: 556, endPoint y: 228, distance: 252.4
click at [556, 228] on ul "Необходимость международного сотрудничества Выполнение обязательств по снижению…" at bounding box center [706, 276] width 326 height 116
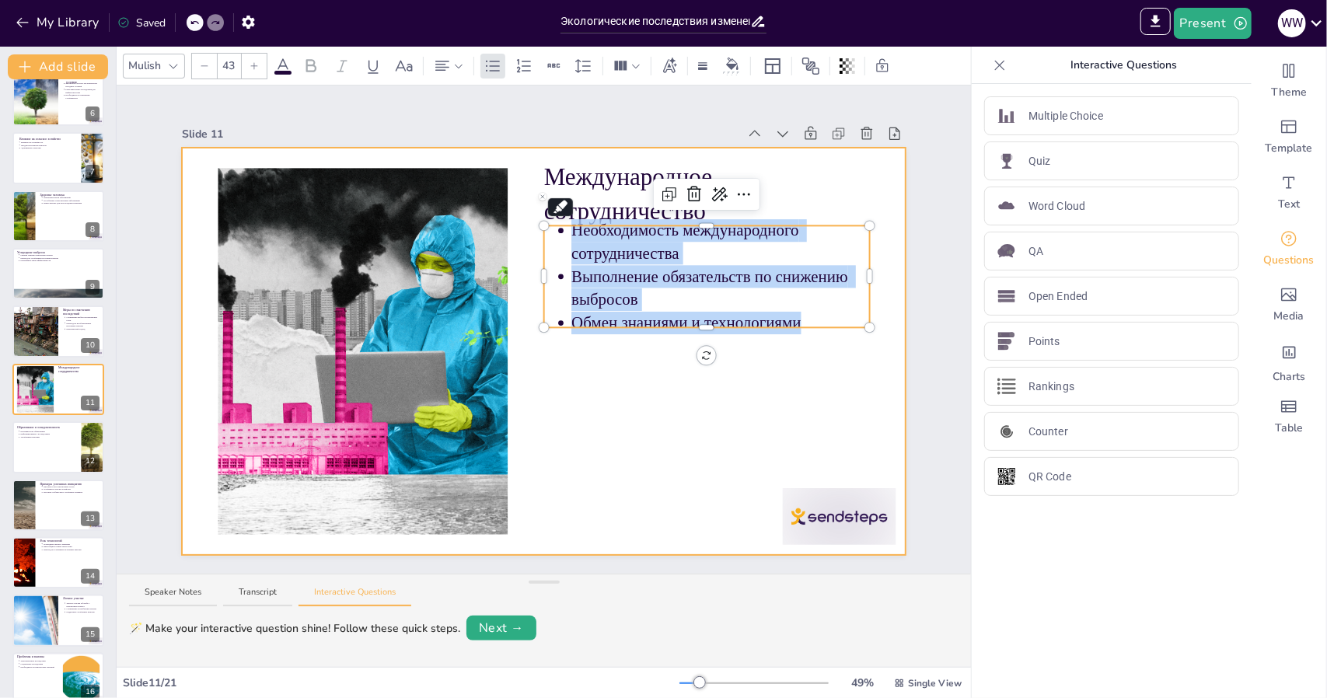
copy ul "Необходимость международного сотрудничества Выполнение обязательств по снижению…"
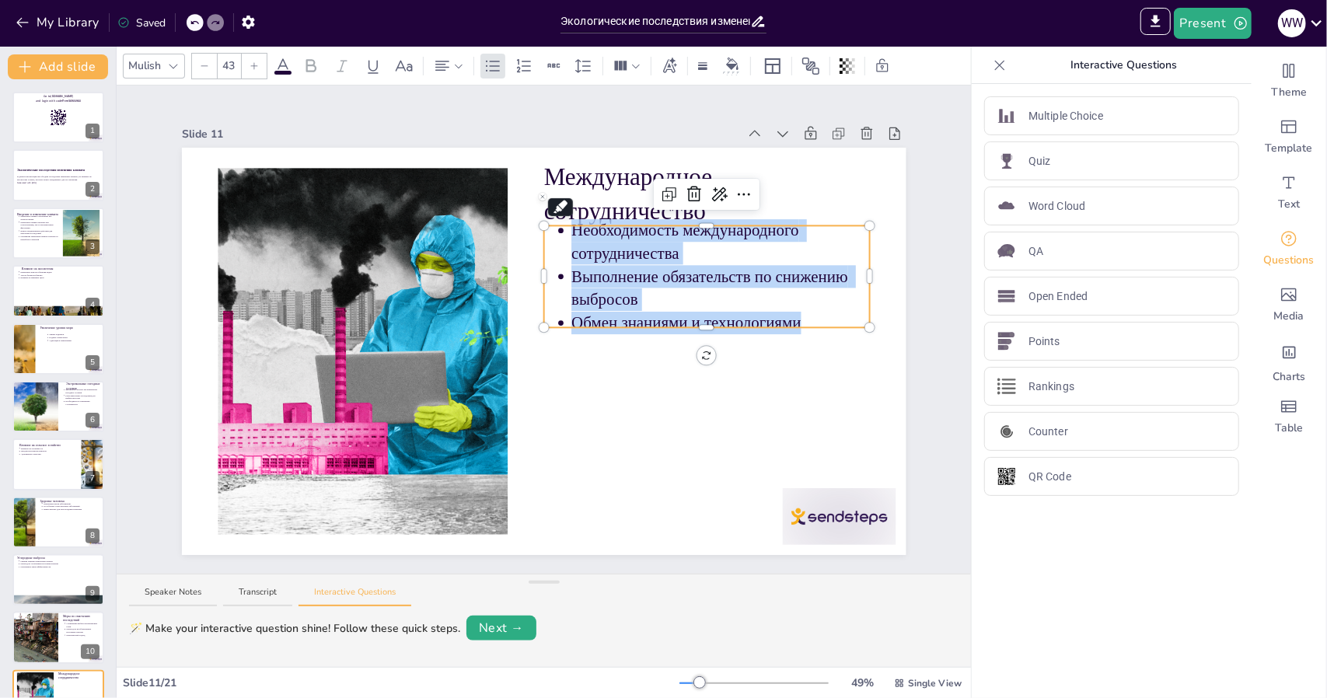
scroll to position [306, 0]
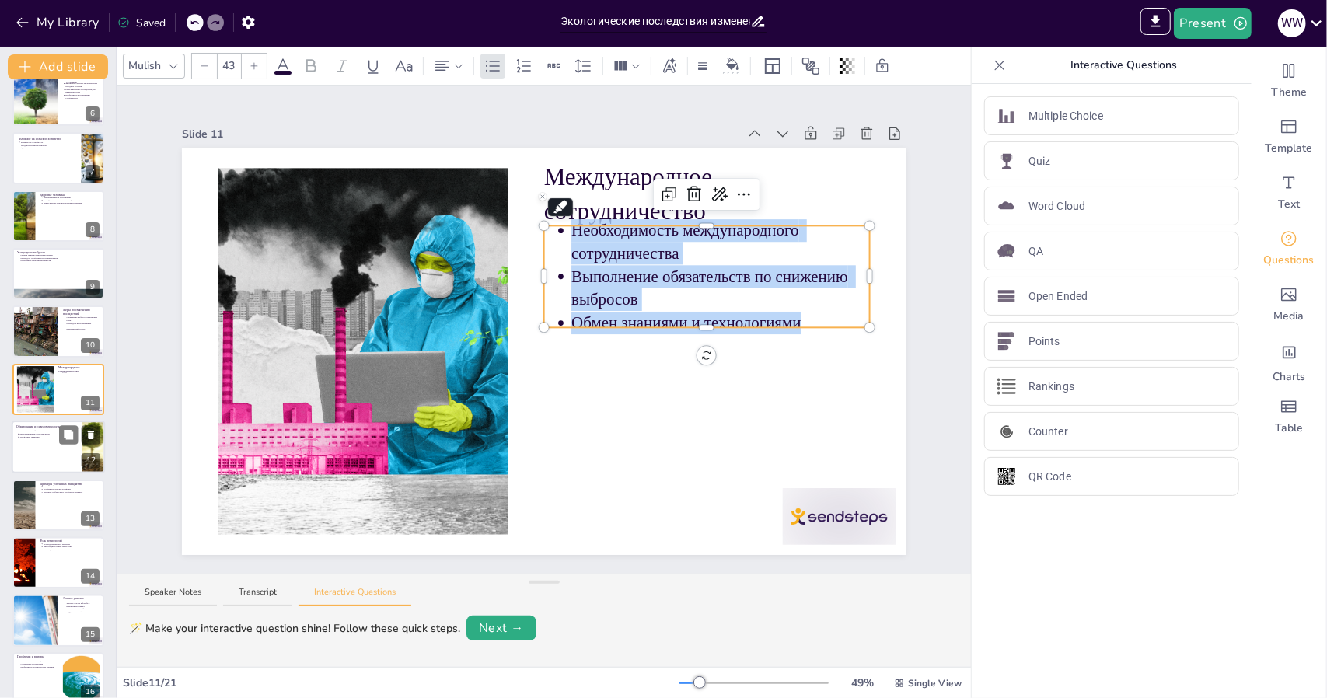
click at [37, 433] on p "Информирование о последствиях" at bounding box center [48, 434] width 58 height 3
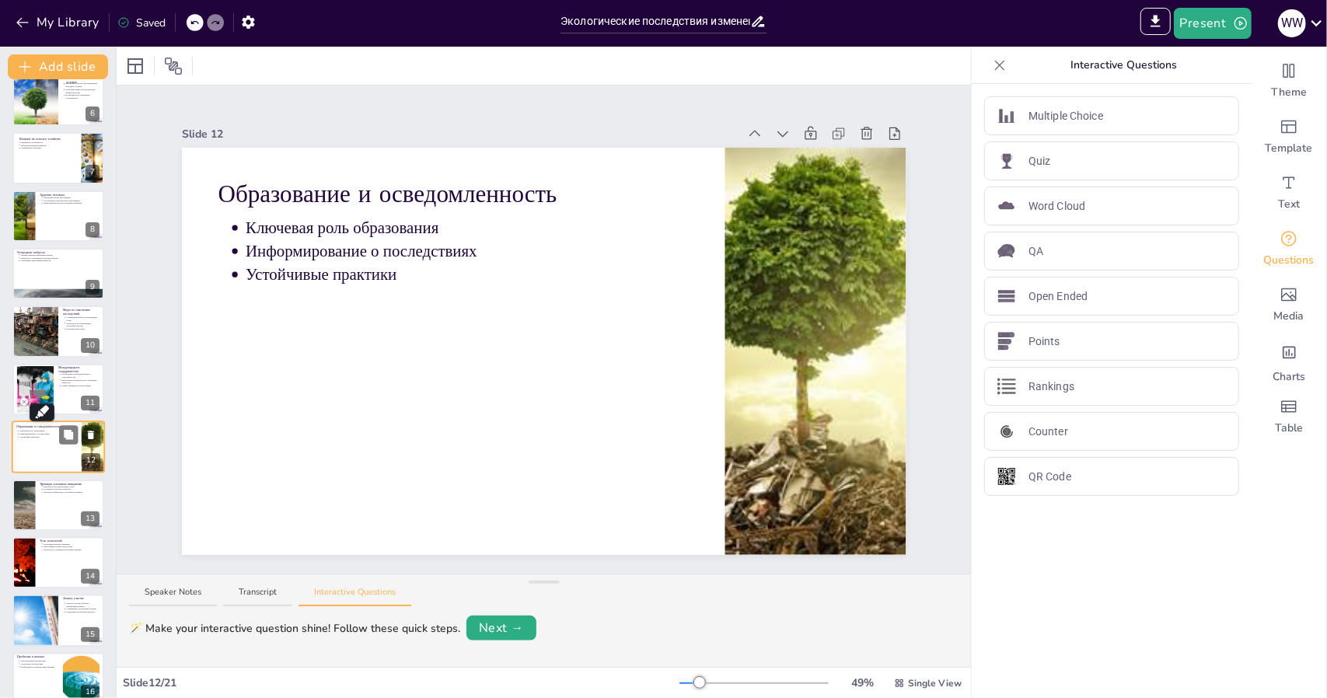
scroll to position [365, 0]
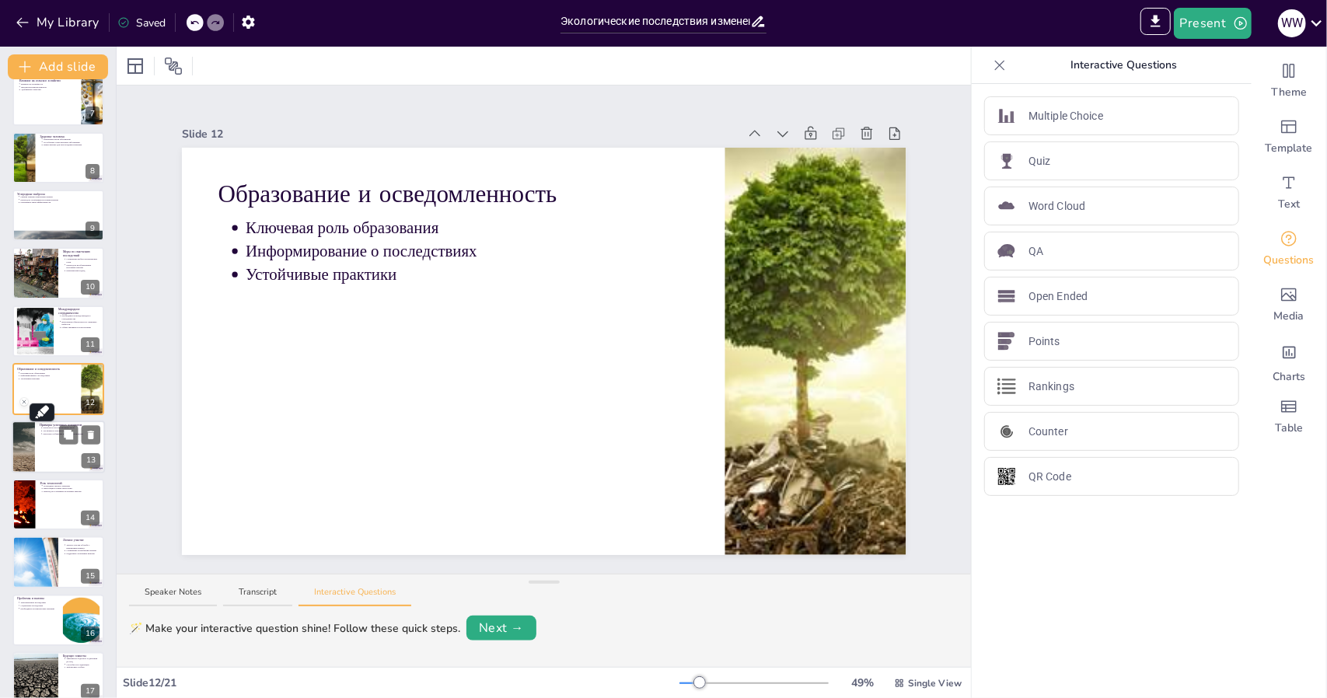
click at [53, 458] on div at bounding box center [58, 447] width 93 height 53
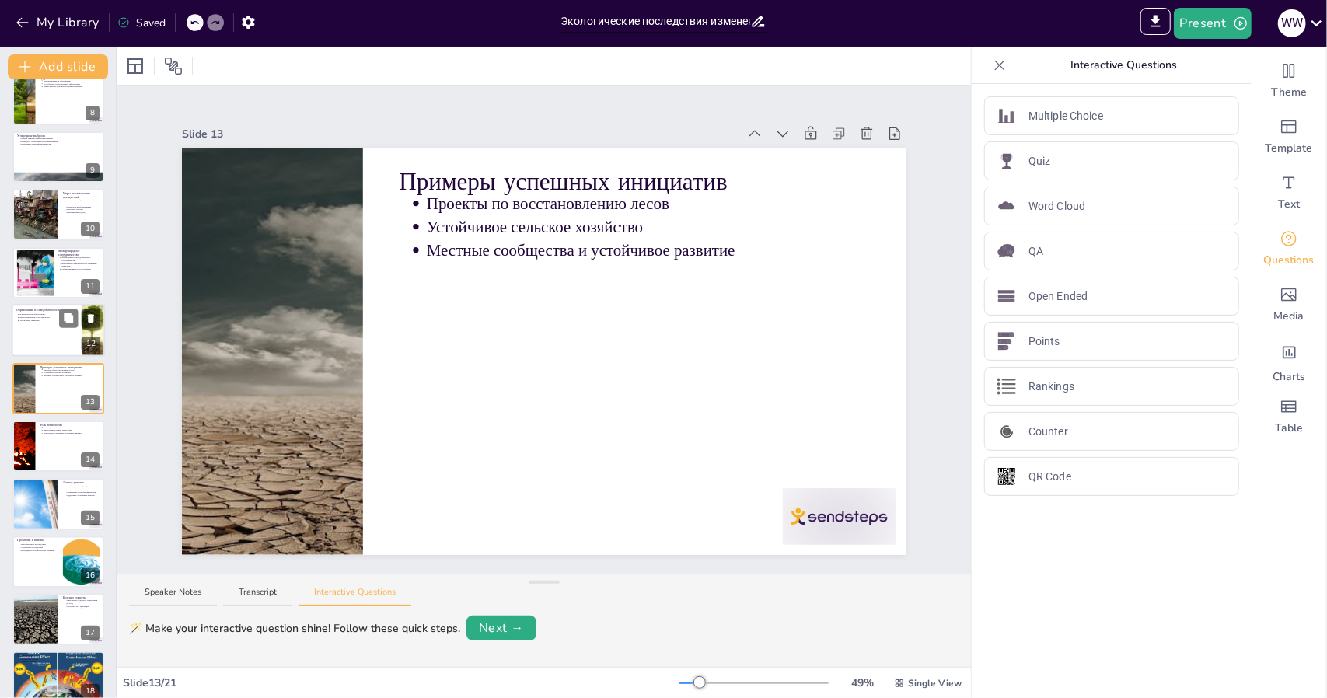
click at [31, 341] on div at bounding box center [58, 330] width 93 height 53
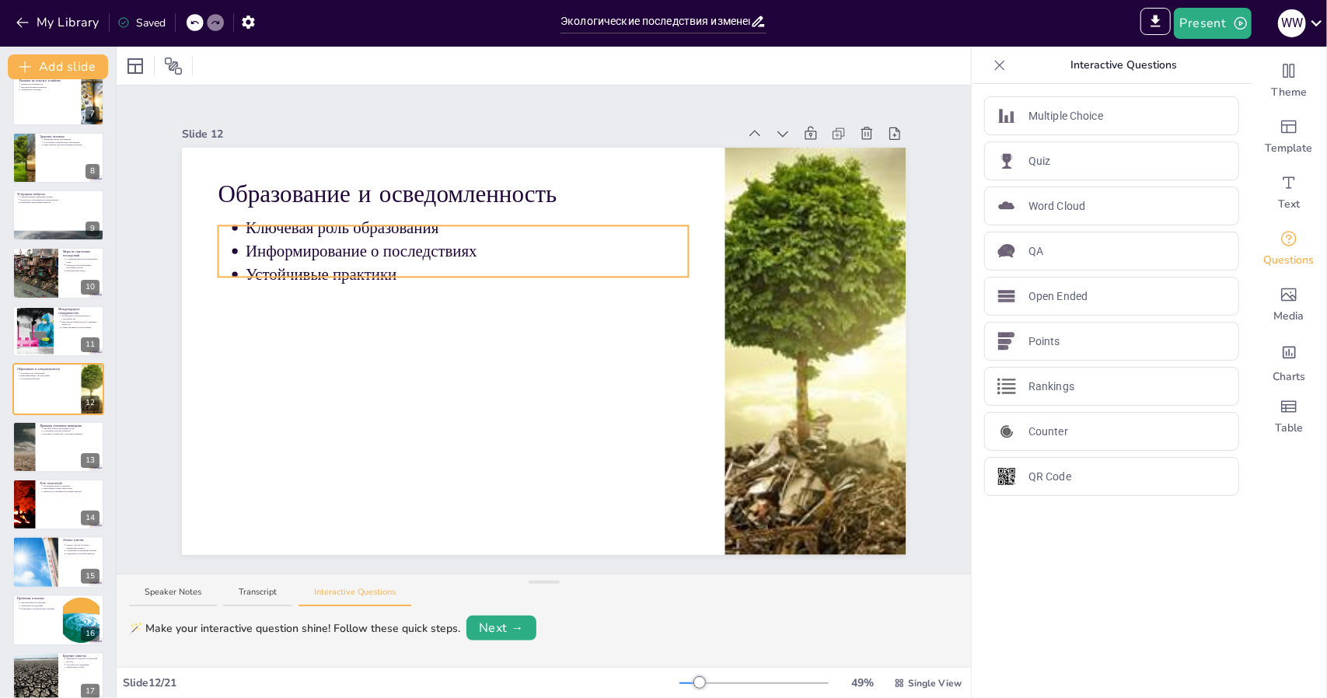
click at [389, 277] on p "Устойчивые практики" at bounding box center [467, 275] width 443 height 23
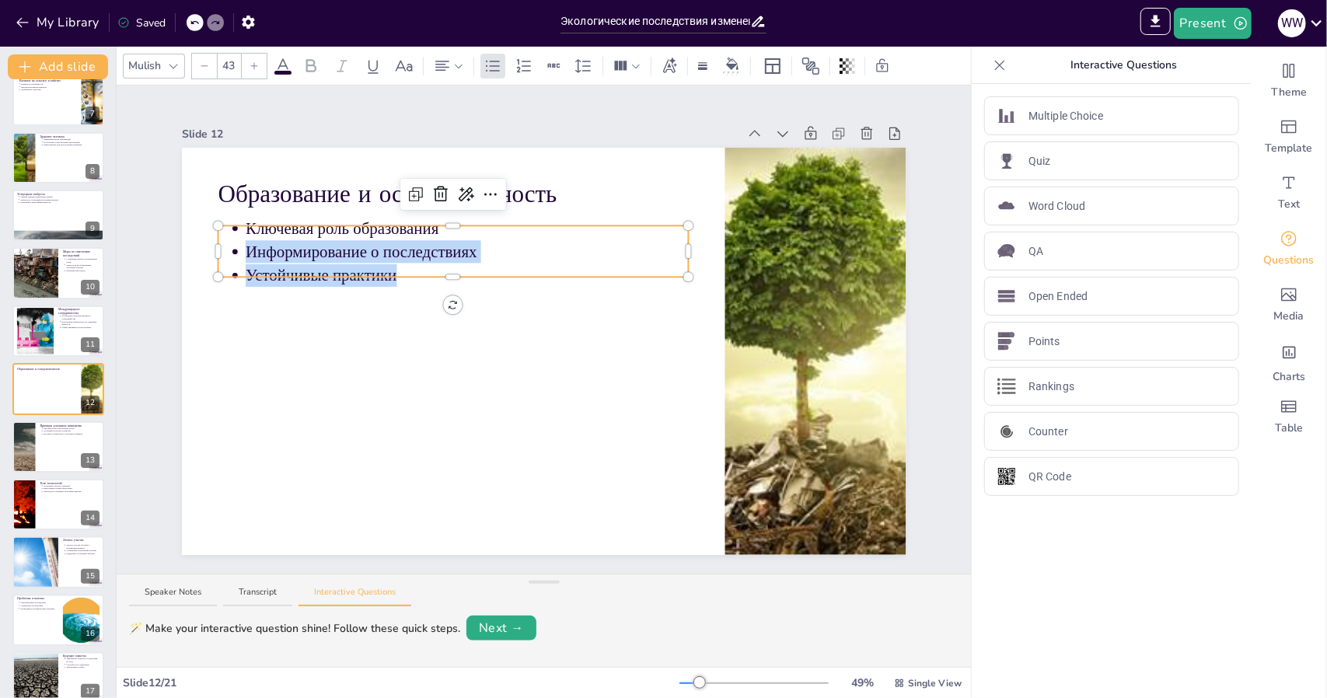
drag, startPoint x: 386, startPoint y: 273, endPoint x: 232, endPoint y: 240, distance: 158.1
click at [232, 240] on ul "Ключевая роль образования Информирование о последствиях Устойчивые практики" at bounding box center [453, 251] width 471 height 71
copy ul "Информирование о последствиях Устойчивые практики"
click at [44, 435] on li "Местные сообщества и устойчивое развитие" at bounding box center [73, 433] width 58 height 3
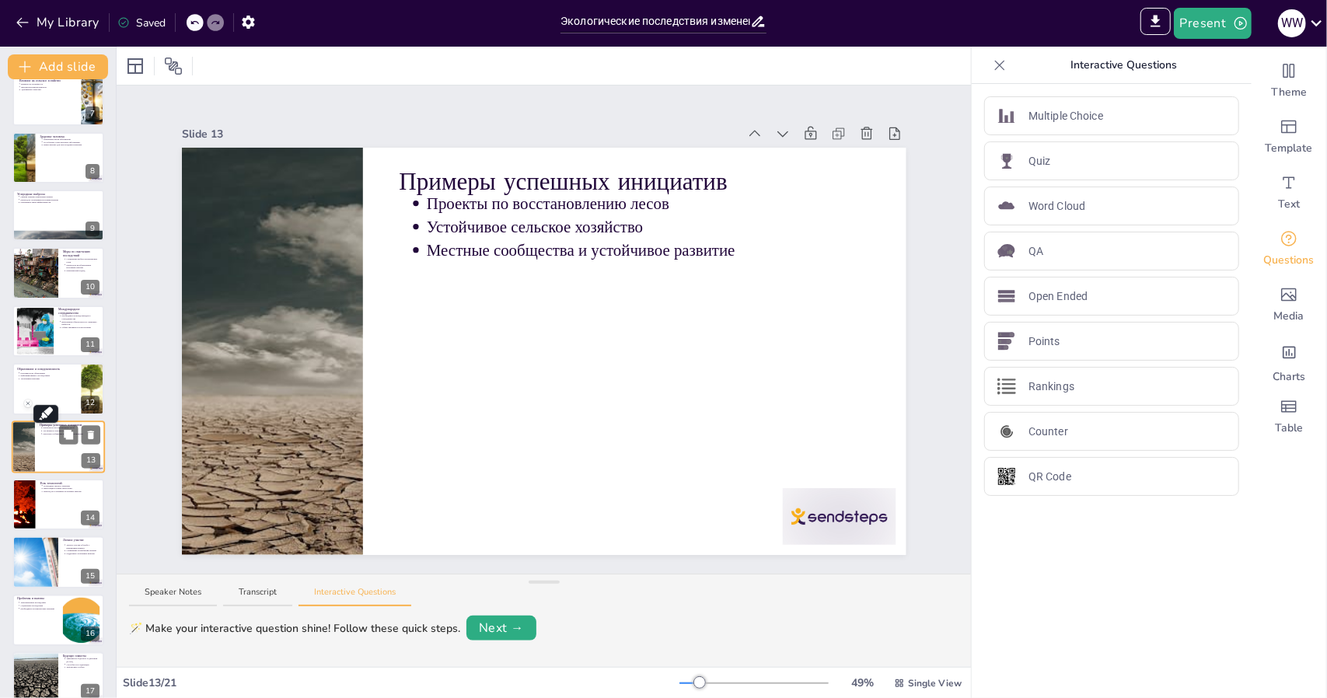
scroll to position [423, 0]
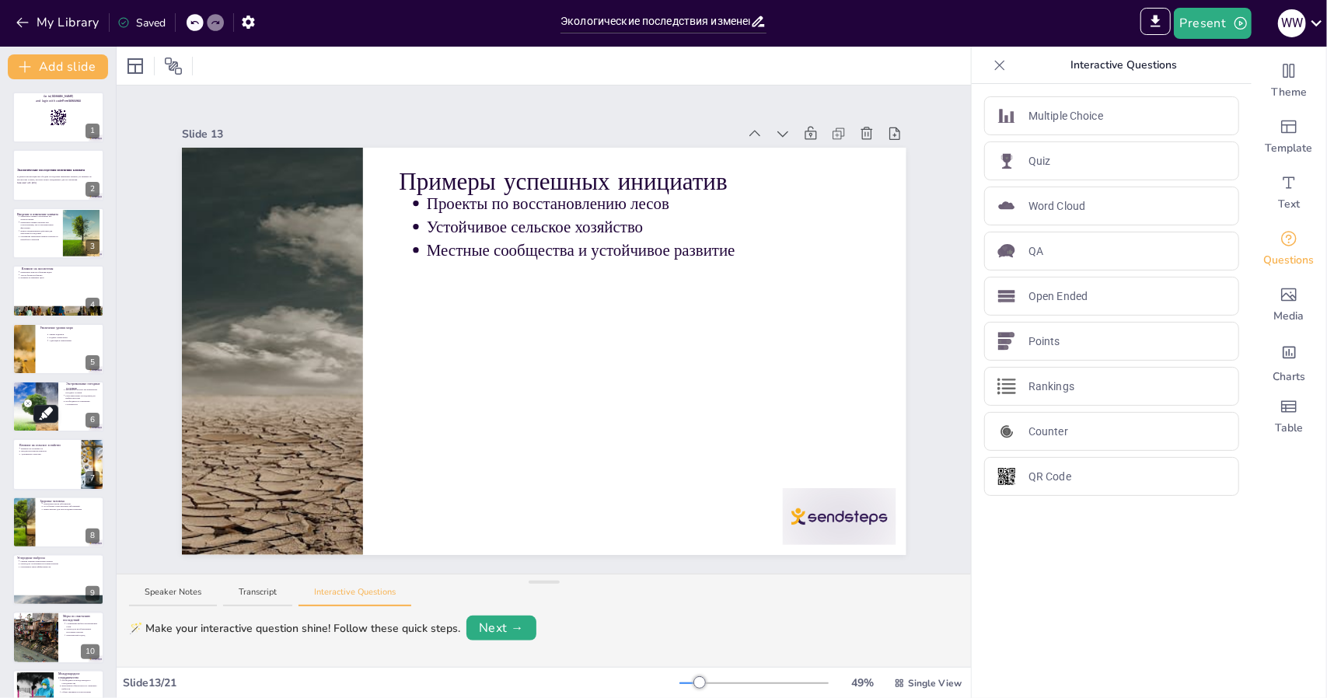
scroll to position [423, 0]
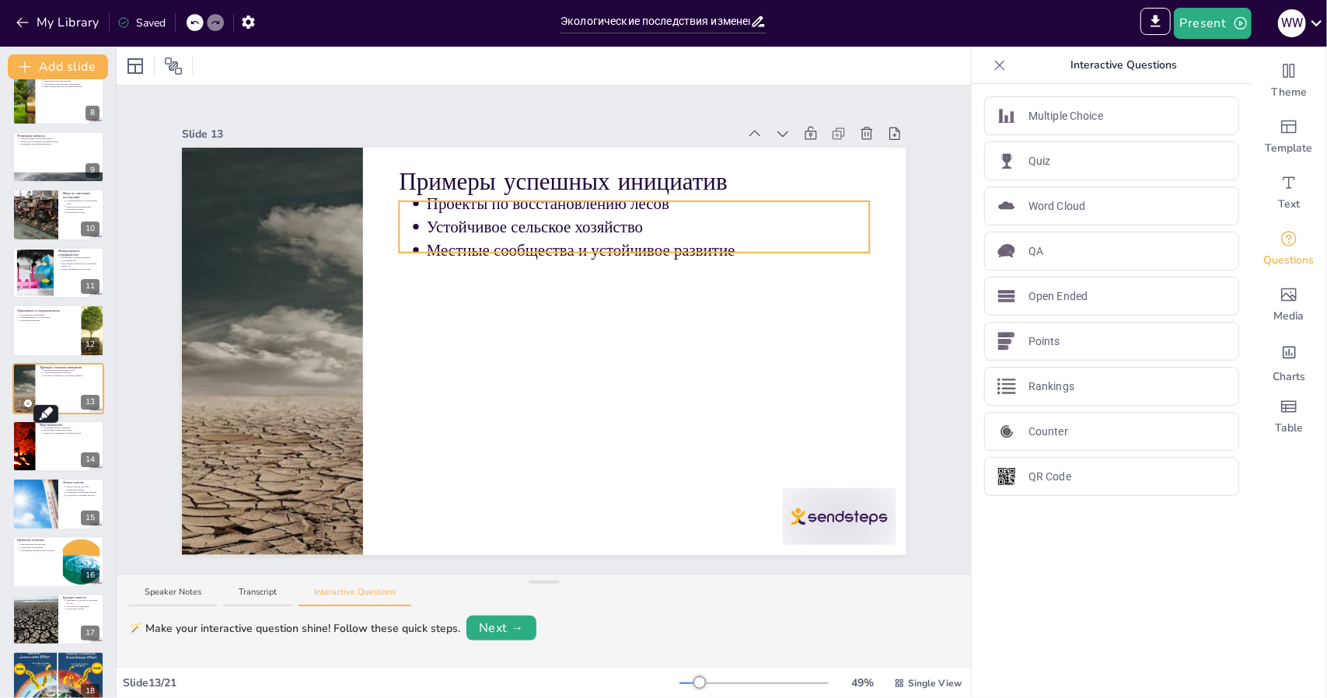
click at [646, 197] on div "Примеры успешных инициатив Проекты по восстановлению лесов Устойчивое сельское …" at bounding box center [544, 351] width 725 height 407
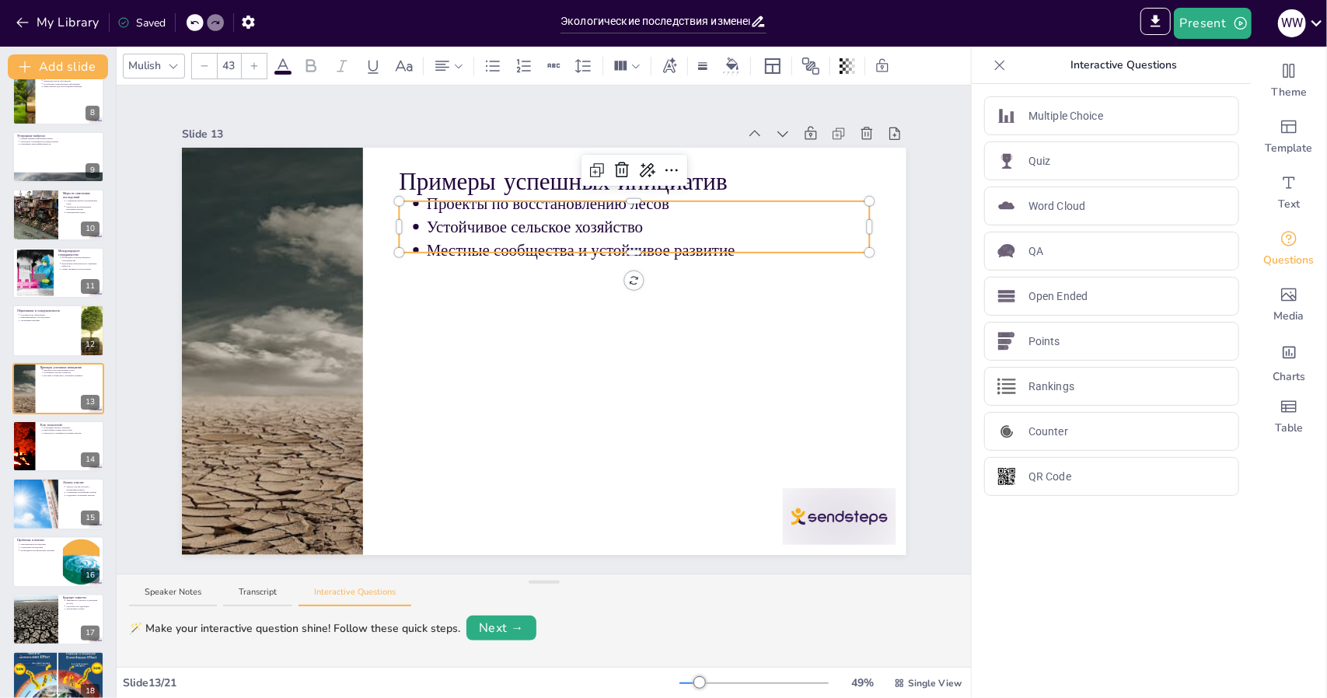
click at [656, 204] on p "Проекты по восстановлению лесов" at bounding box center [648, 203] width 443 height 23
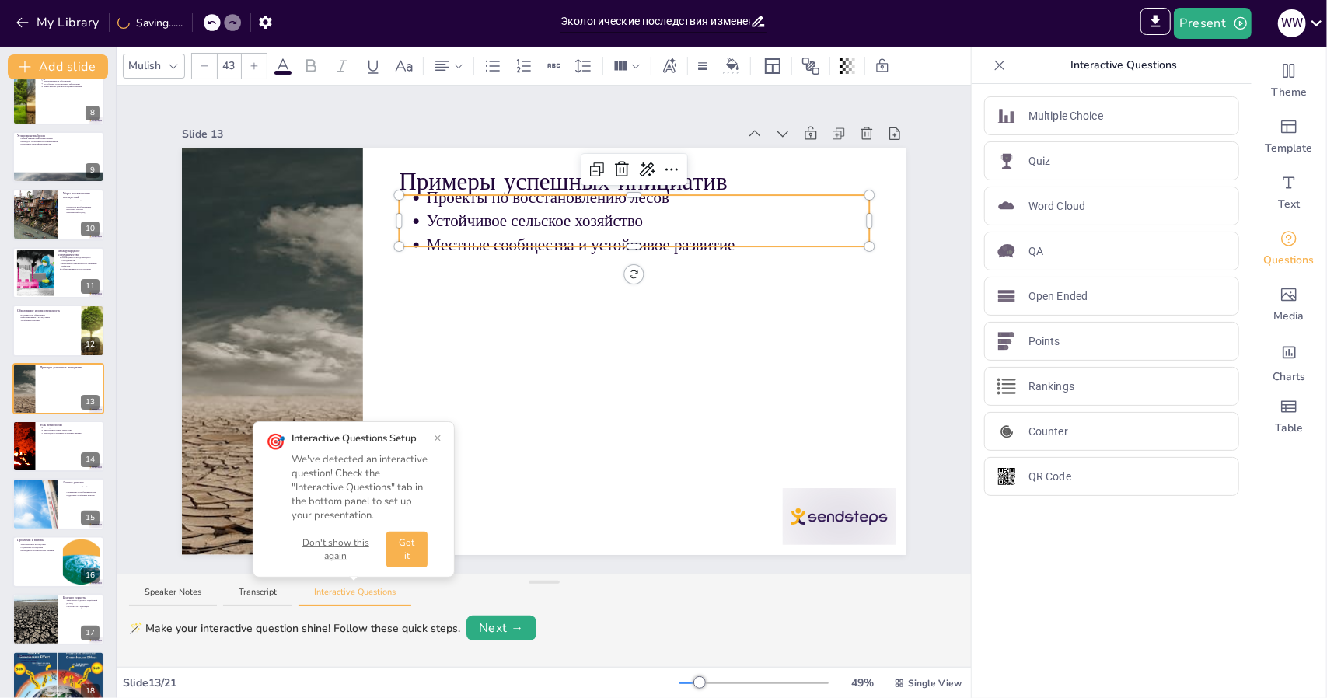
click at [656, 201] on span "Проекты по восстановлению лесов" at bounding box center [548, 198] width 243 height 18
drag, startPoint x: 657, startPoint y: 197, endPoint x: 420, endPoint y: 197, distance: 237.1
click at [427, 197] on span "Проекты по восстановлению лесов" at bounding box center [548, 198] width 243 height 18
copy span "Проекты по восстановлению лесов"
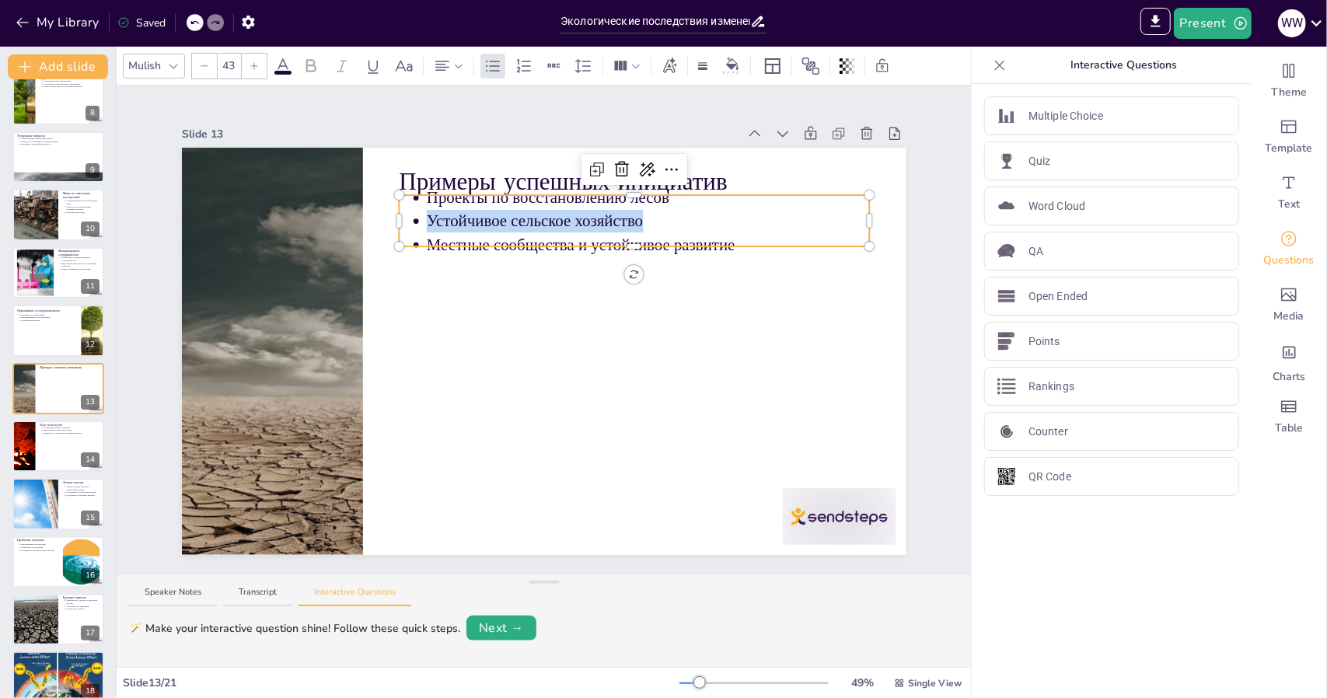
drag, startPoint x: 634, startPoint y: 215, endPoint x: 415, endPoint y: 218, distance: 219.3
click at [427, 218] on p "Устойчивое сельское хозяйство" at bounding box center [648, 221] width 443 height 23
copy span "Устойчивое сельское хозяйство"
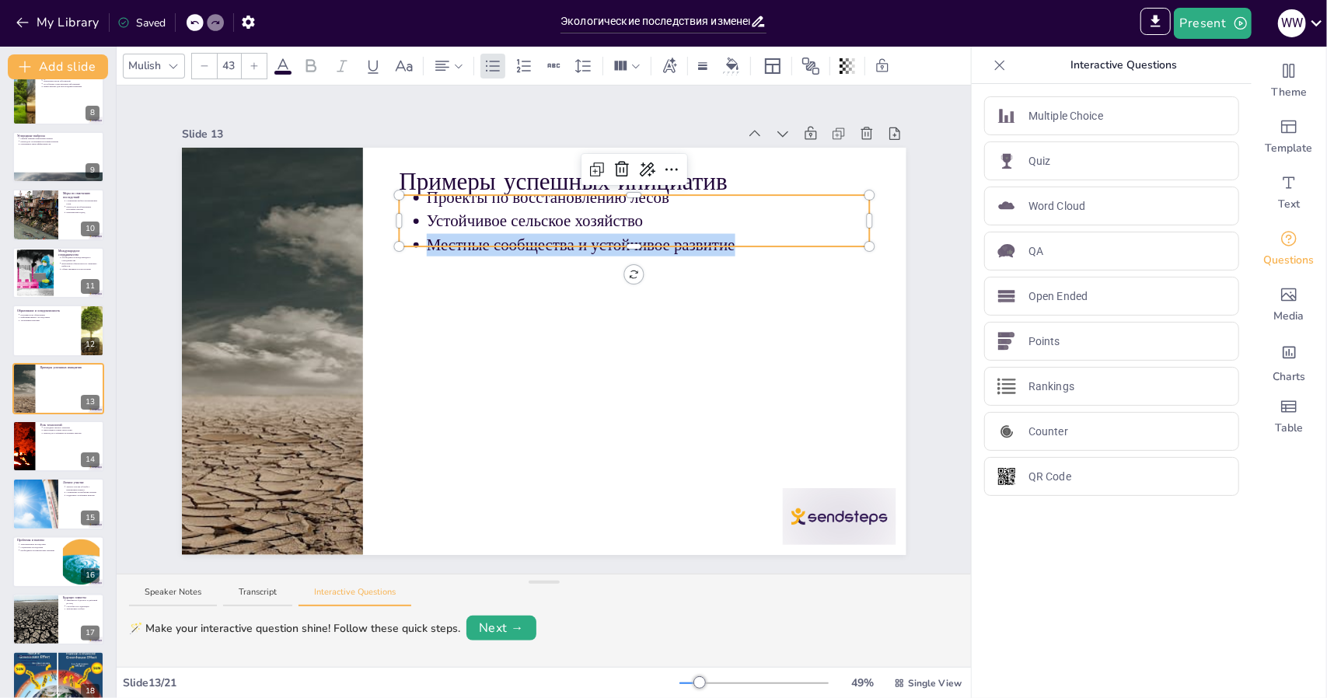
drag, startPoint x: 725, startPoint y: 246, endPoint x: 414, endPoint y: 248, distance: 311.0
click at [414, 248] on ul "Проекты по восстановлению лесов Устойчивое сельское хозяйство Местные сообществ…" at bounding box center [634, 221] width 471 height 71
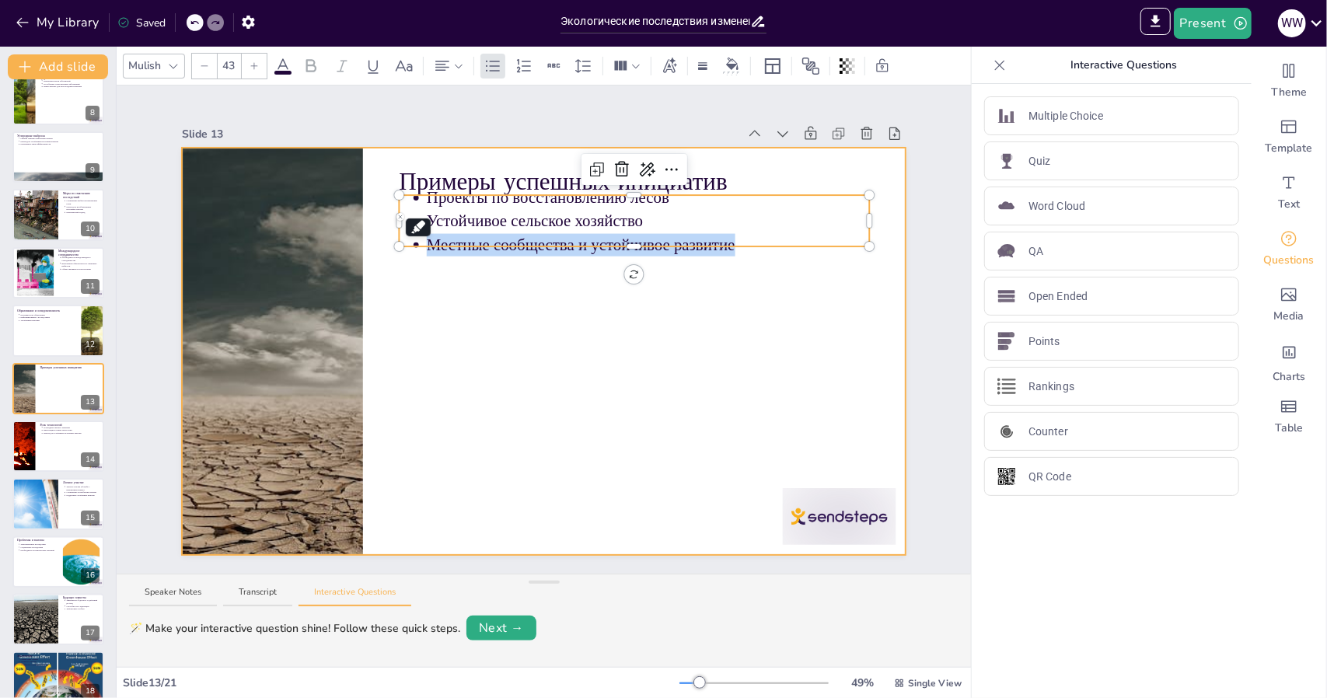
copy span "Местные сообщества и устойчивое развитие"
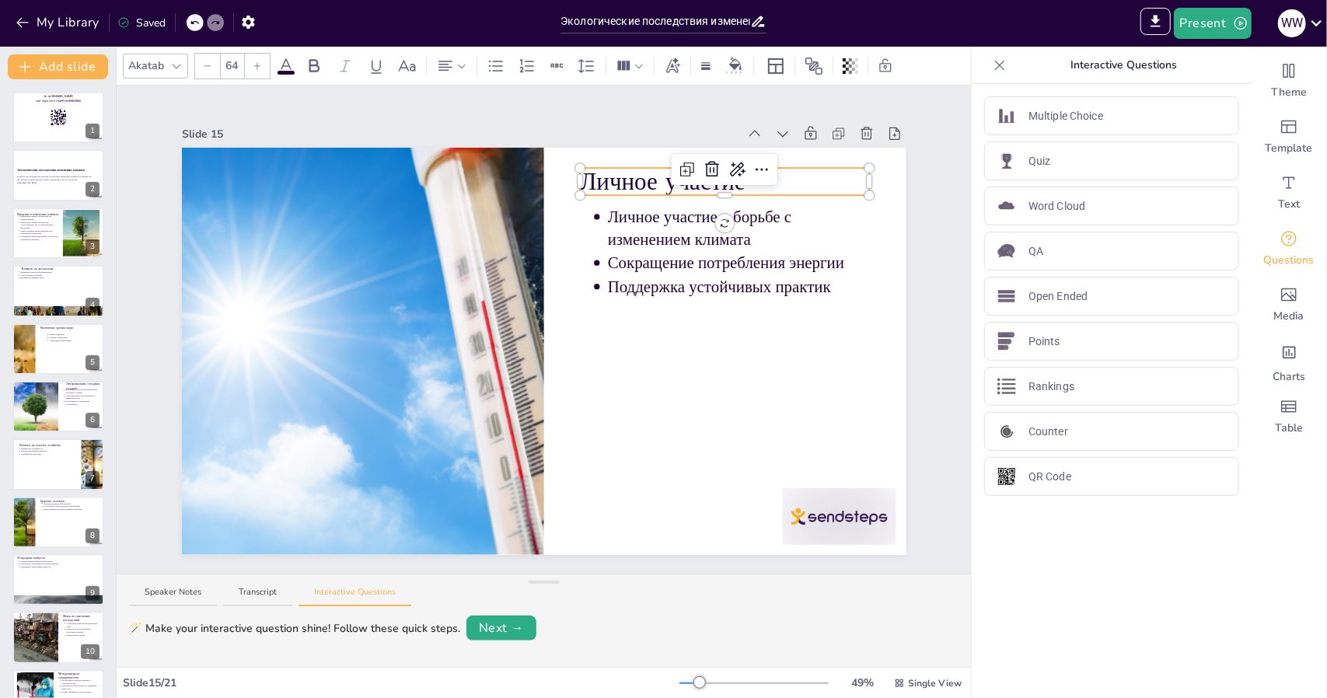
scroll to position [538, 0]
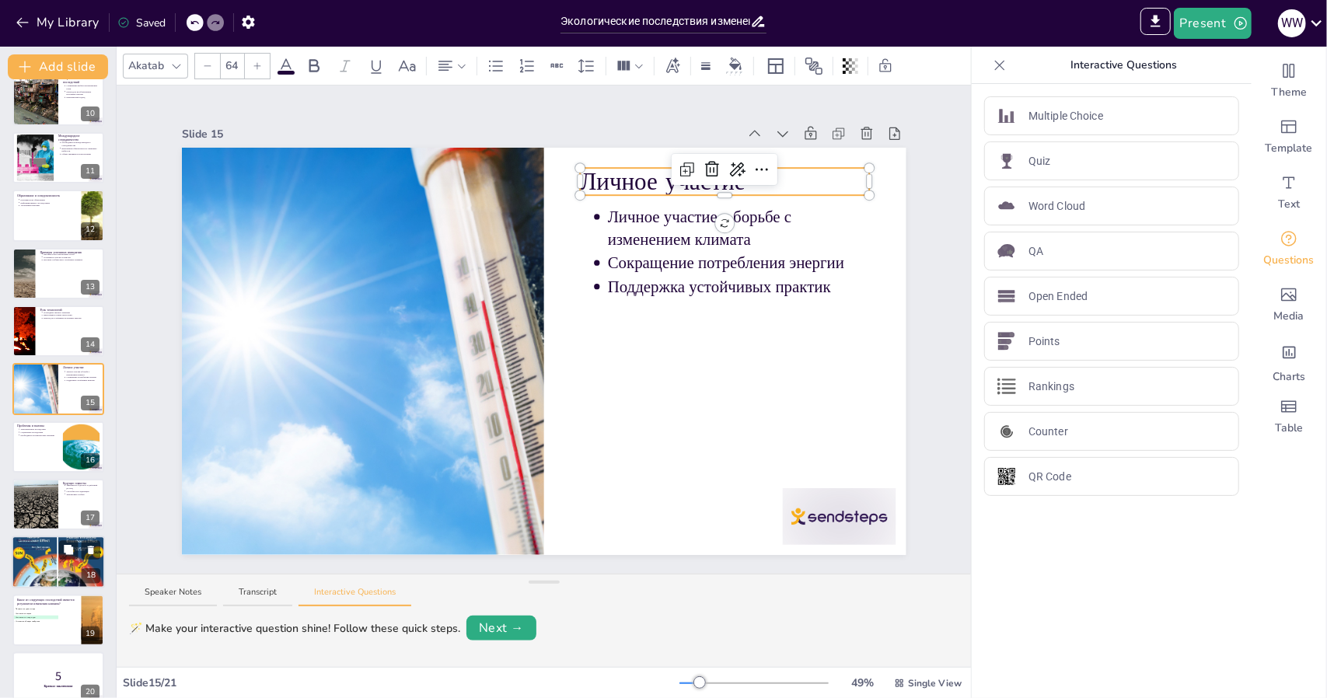
click at [49, 573] on div at bounding box center [58, 562] width 93 height 55
